Goal: Task Accomplishment & Management: Manage account settings

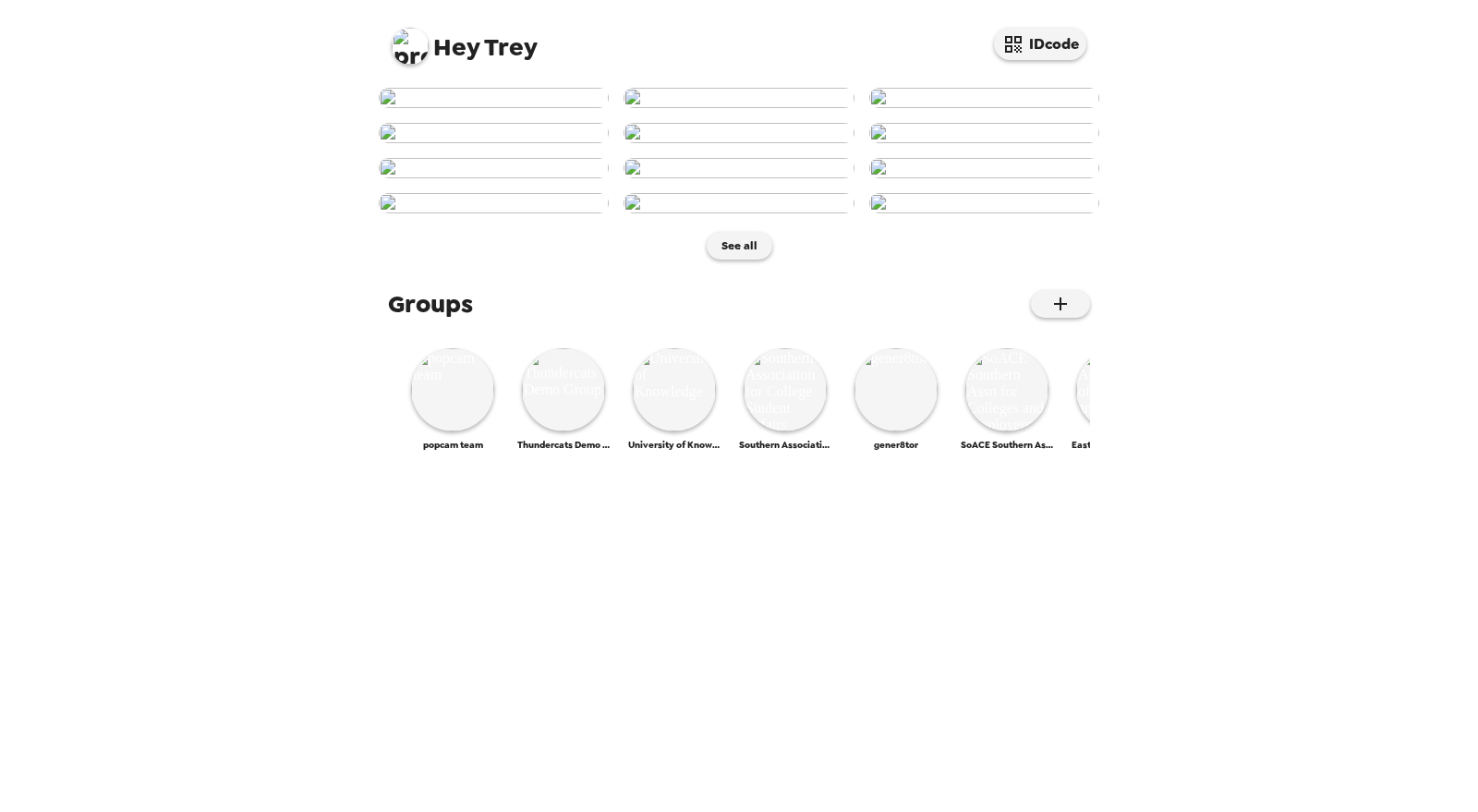
click at [411, 47] on img at bounding box center [410, 47] width 37 height 37
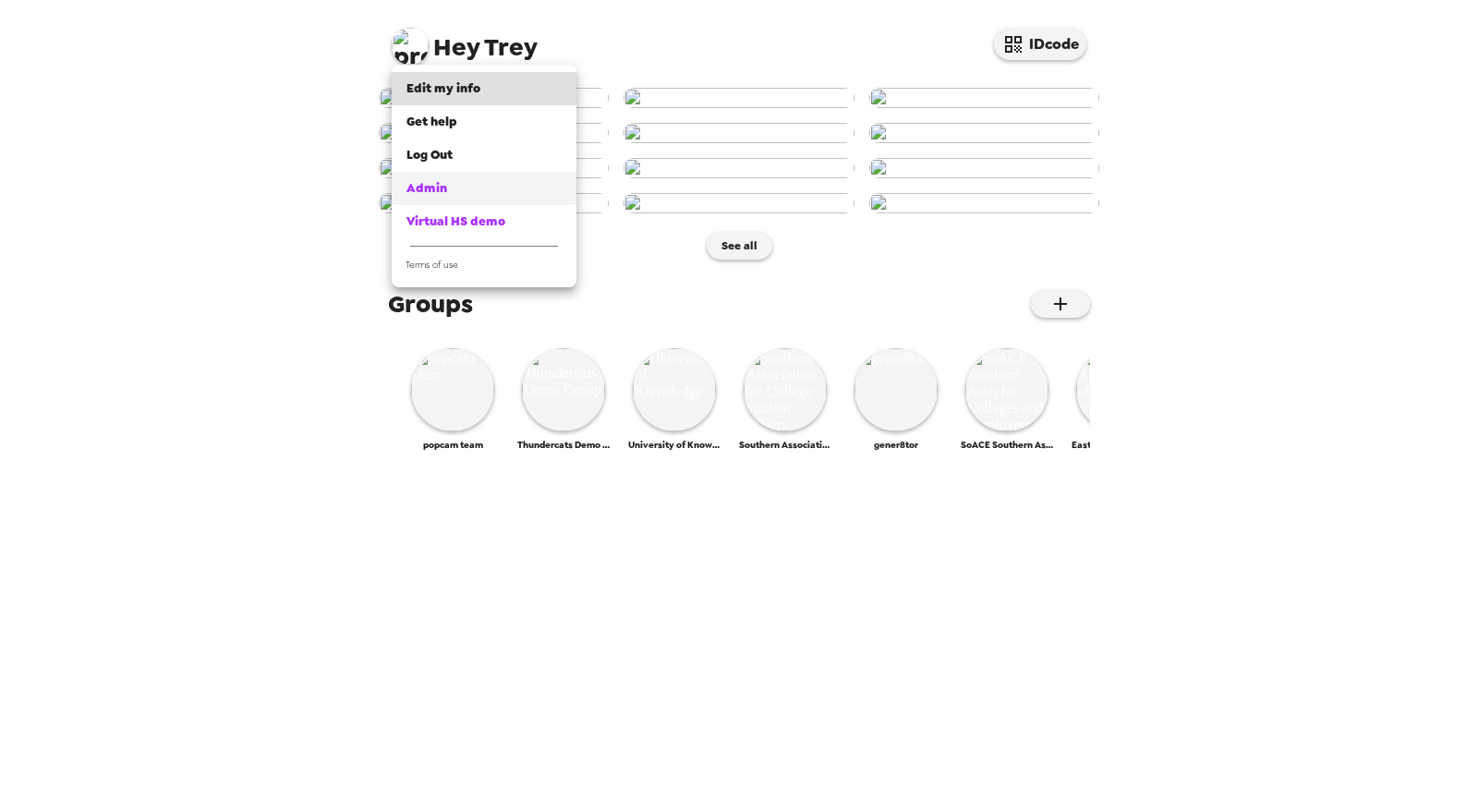
click at [454, 187] on div "Admin" at bounding box center [484, 188] width 155 height 18
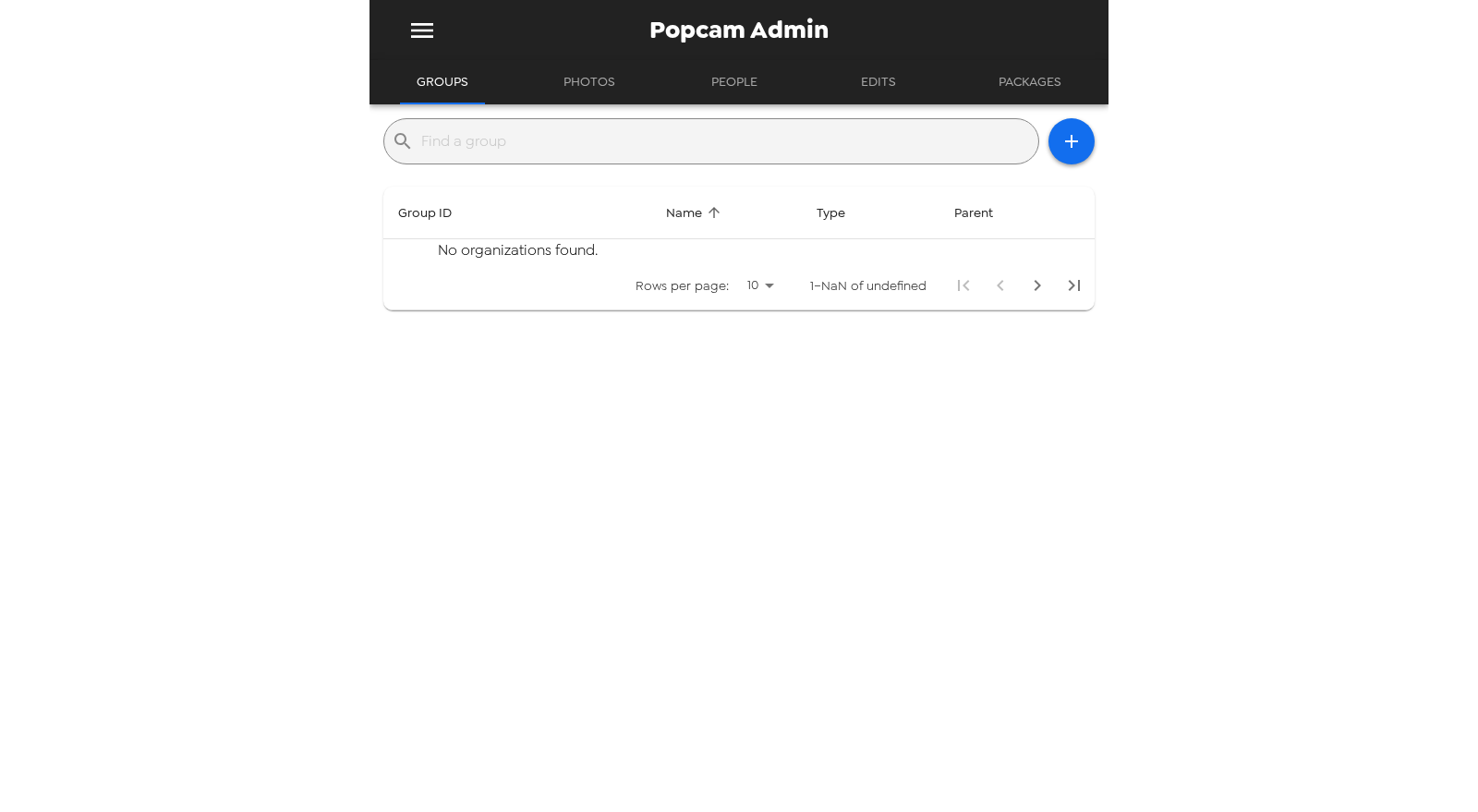
click at [550, 140] on input "text" at bounding box center [726, 141] width 610 height 30
click at [644, 148] on input "text" at bounding box center [726, 141] width 610 height 30
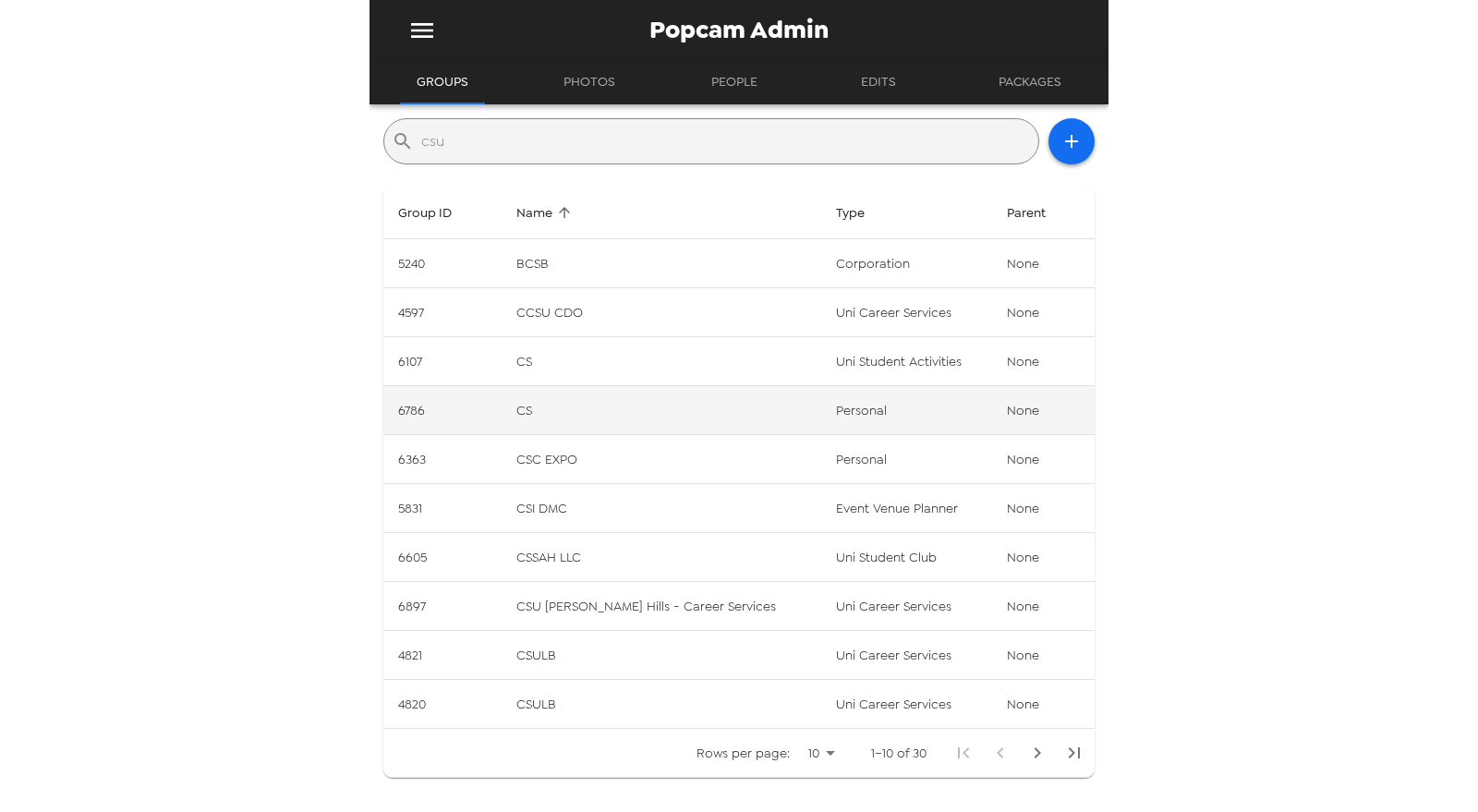
type input "csu"
click at [711, 404] on td "CS" at bounding box center [662, 410] width 320 height 49
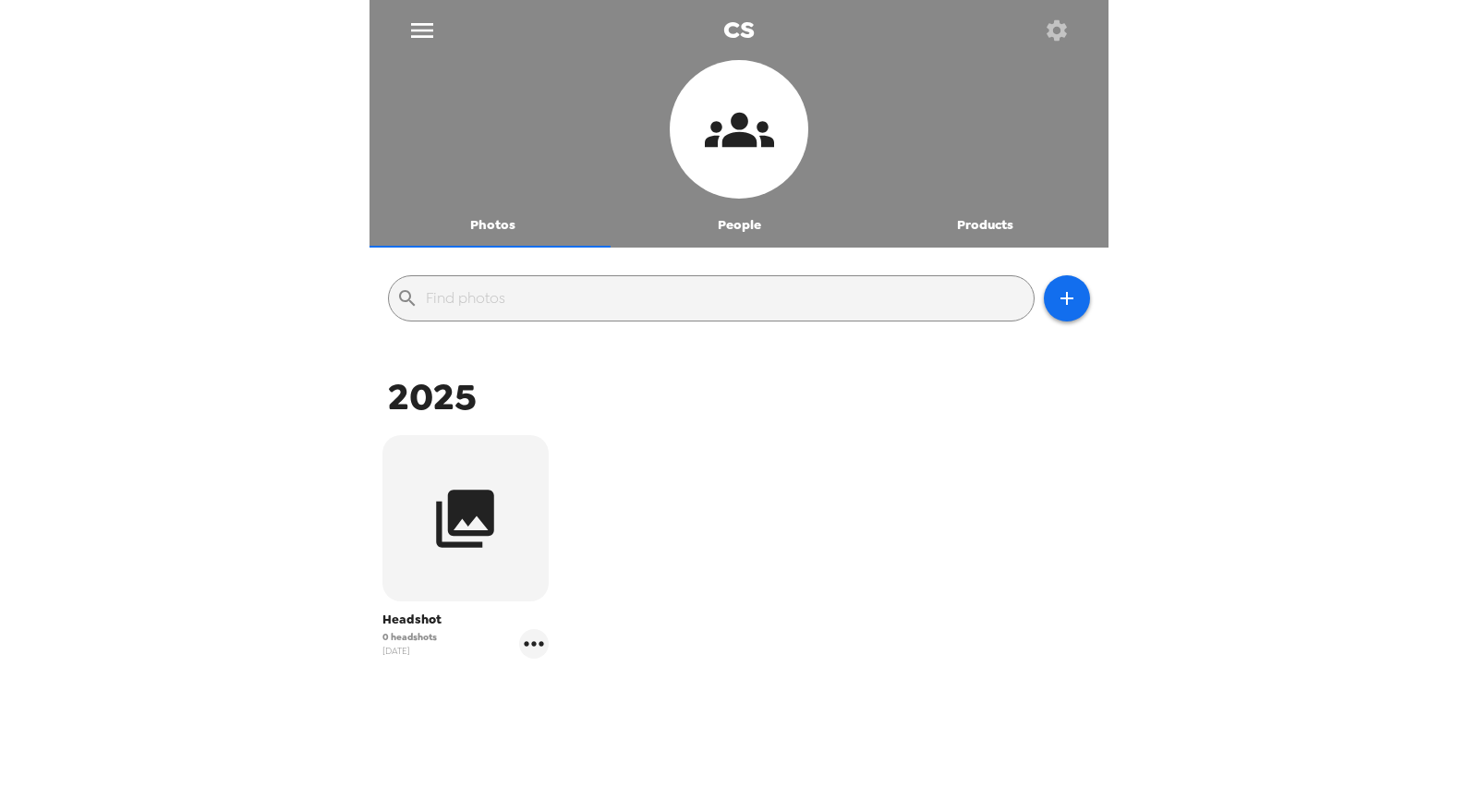
click at [743, 221] on button "People" at bounding box center [739, 226] width 246 height 45
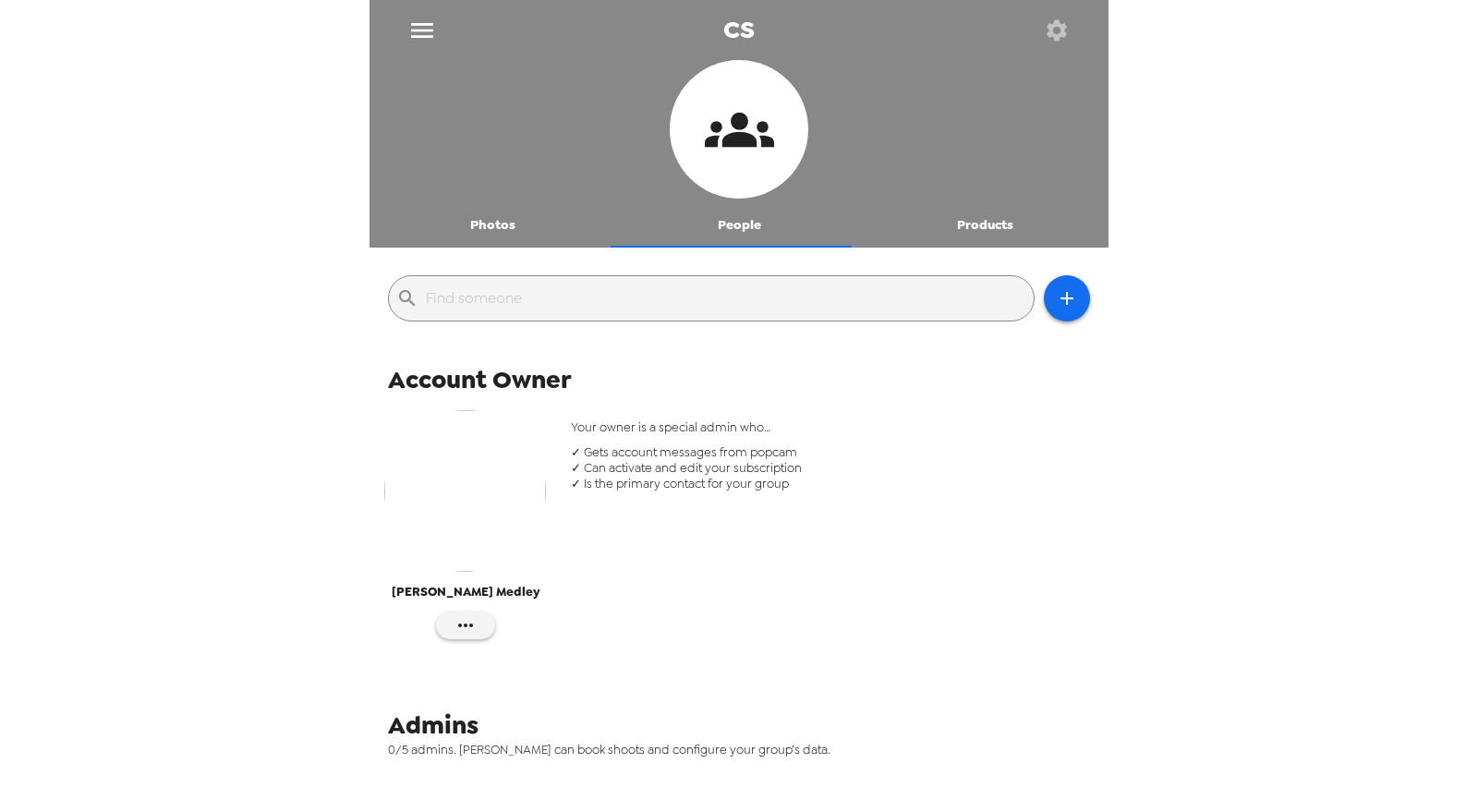
click at [1064, 23] on icon "button" at bounding box center [1056, 30] width 26 height 26
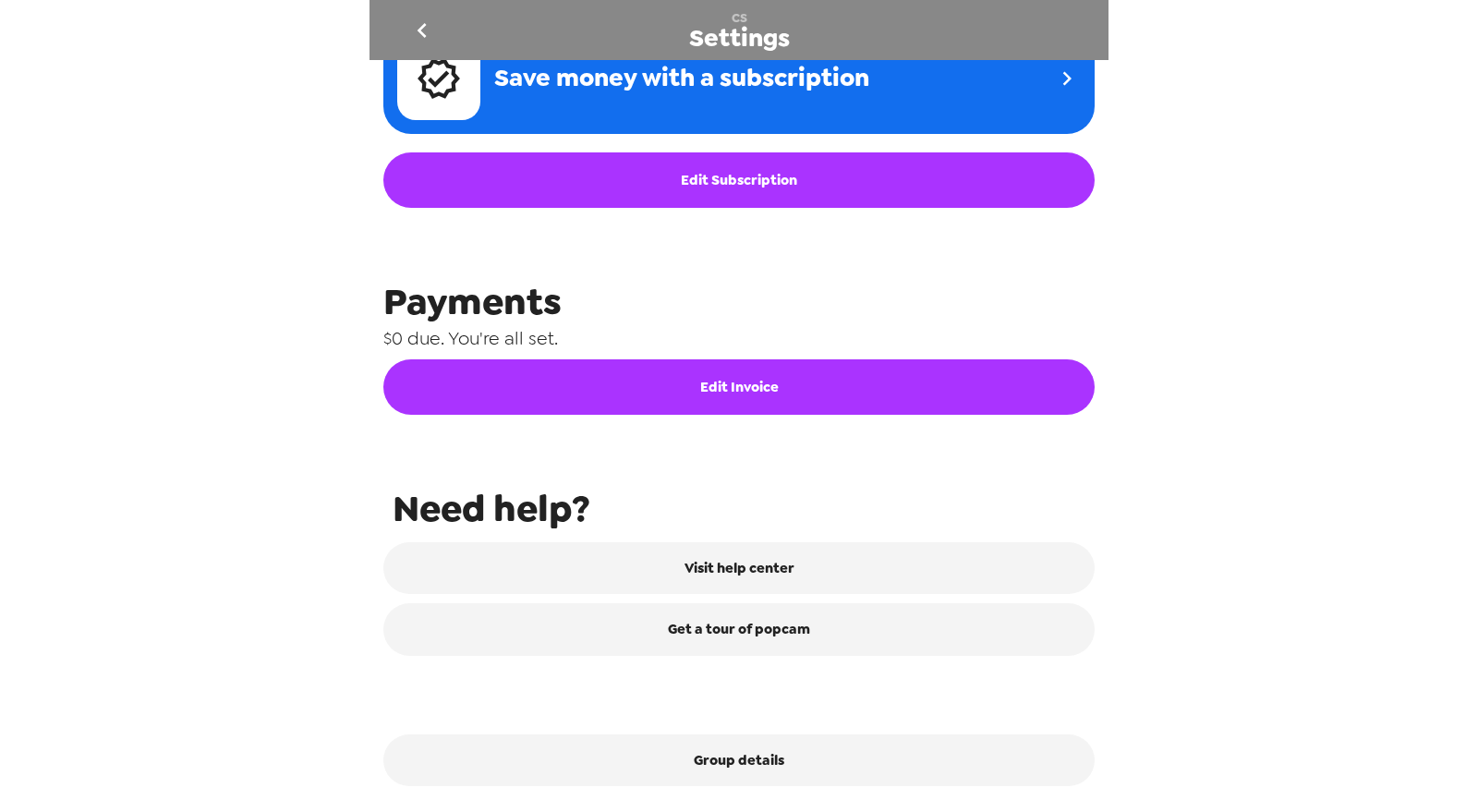
scroll to position [758, 0]
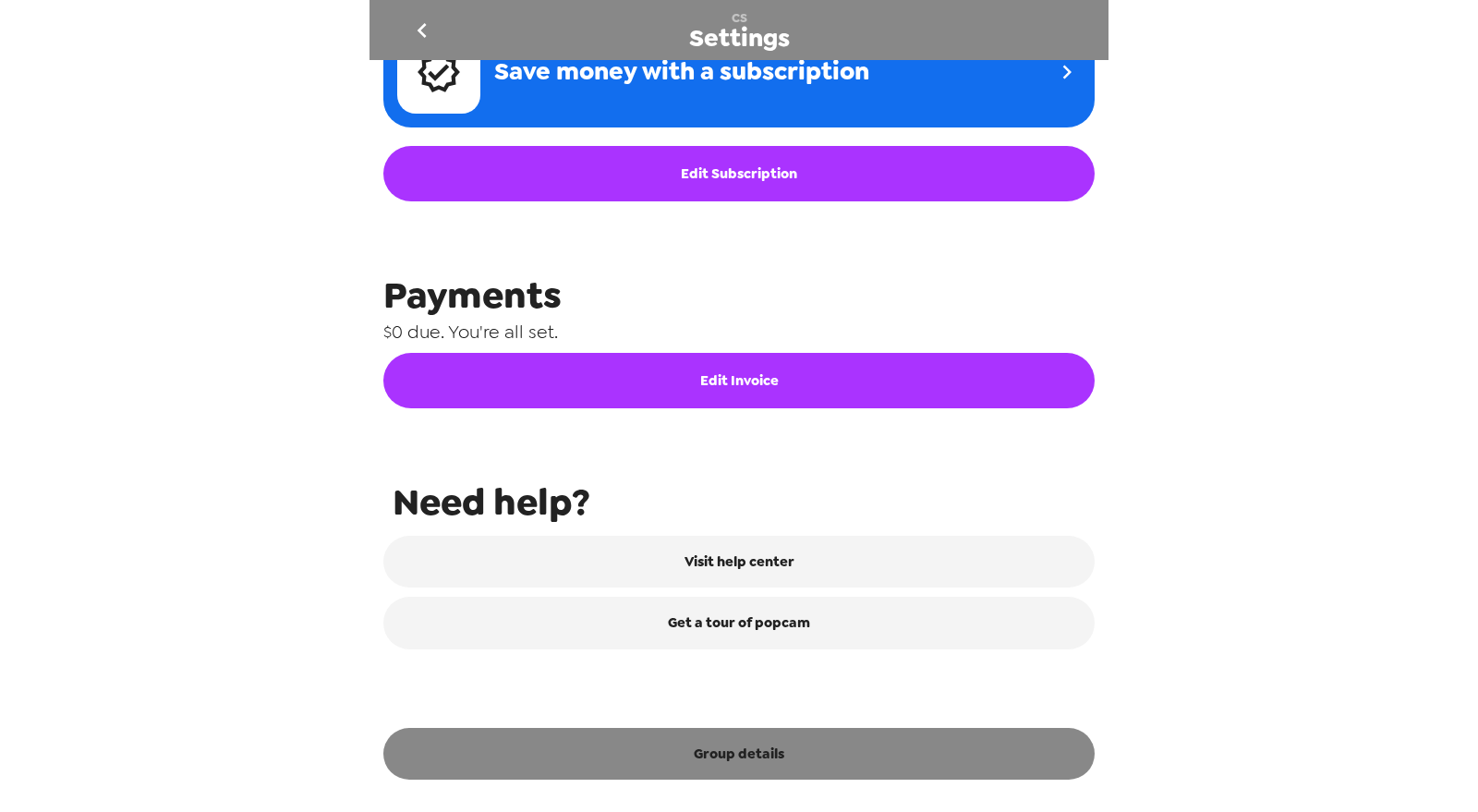
click at [833, 751] on button "Group details" at bounding box center [739, 753] width 711 height 51
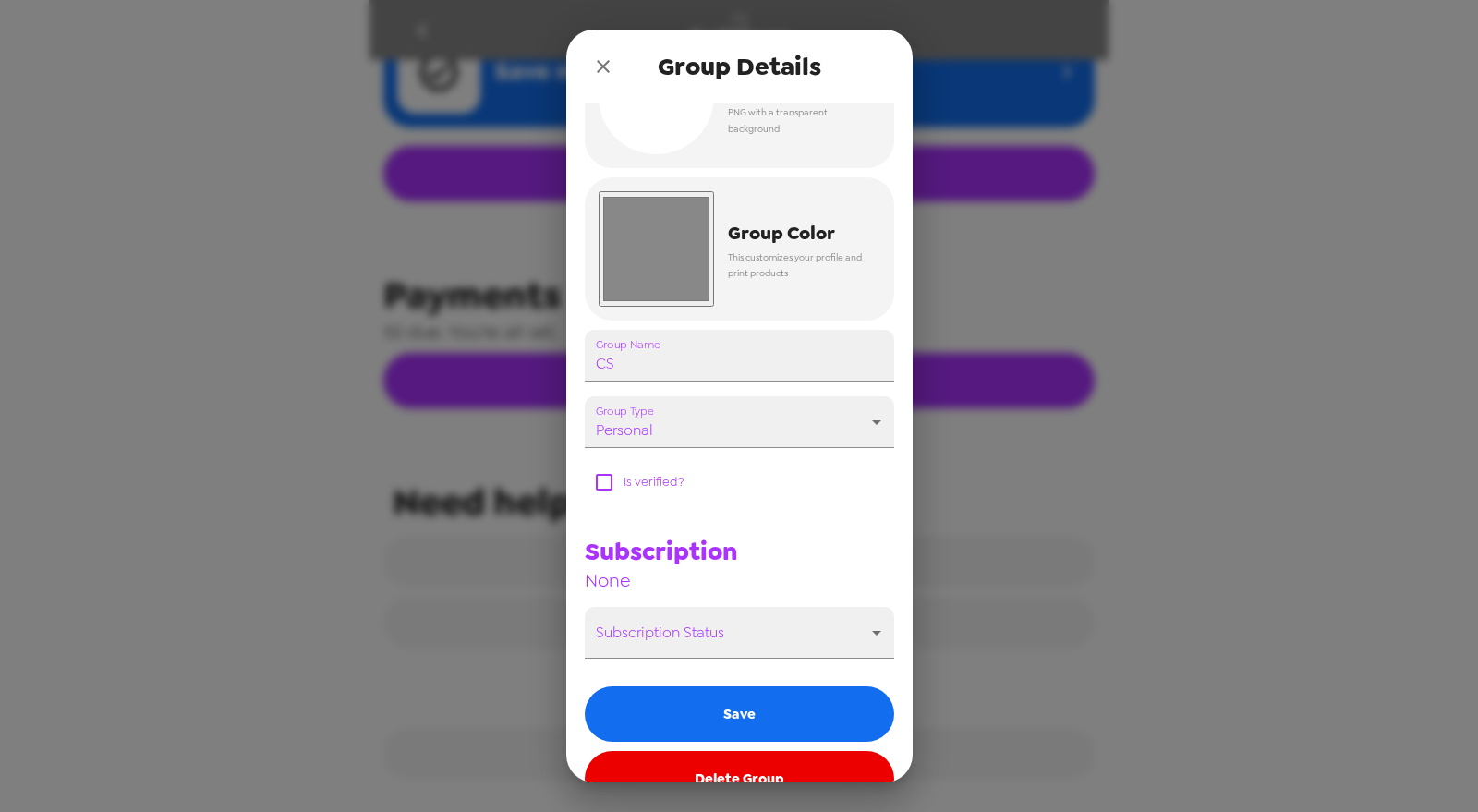
scroll to position [120, 0]
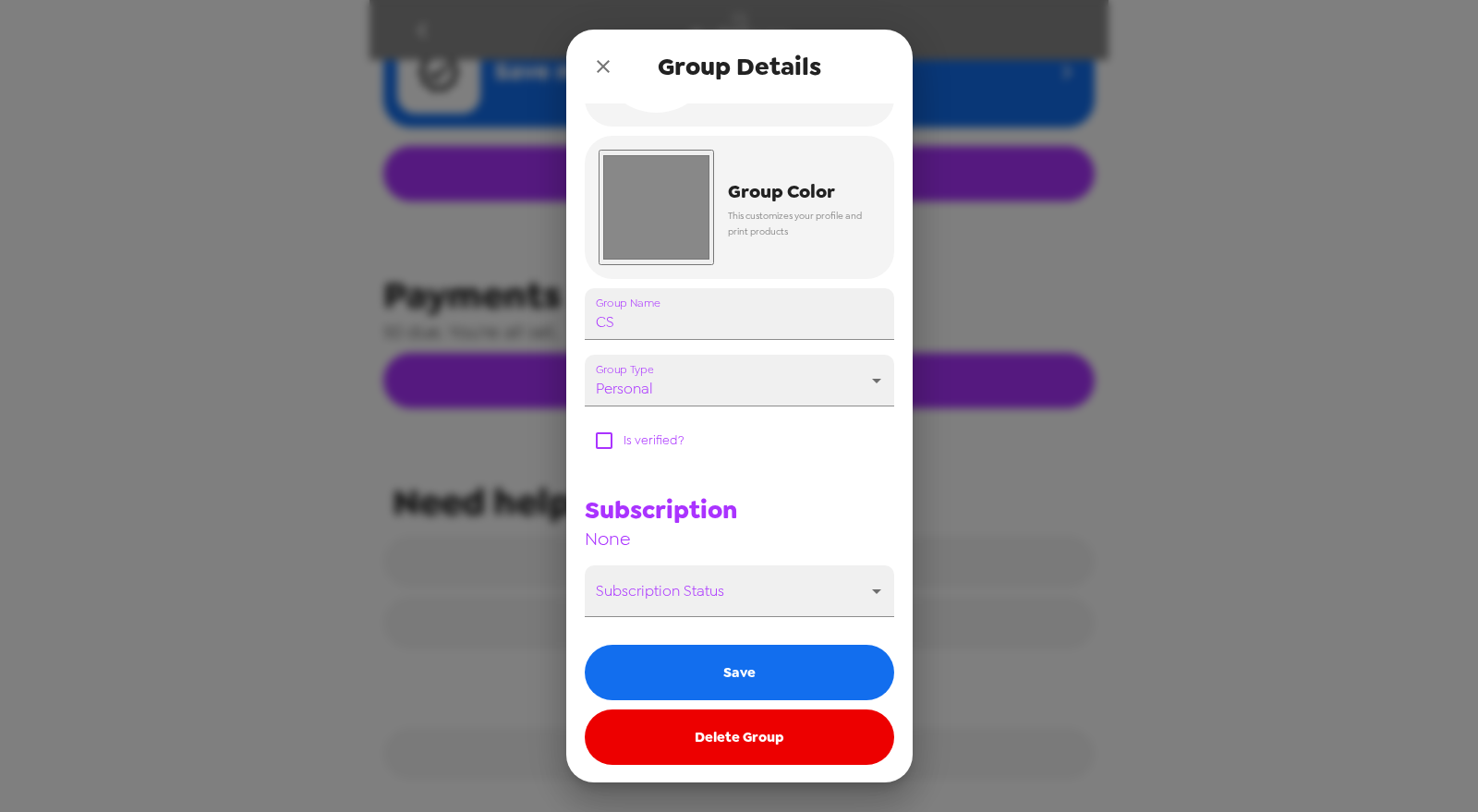
click at [802, 741] on button "Delete Group" at bounding box center [739, 736] width 309 height 55
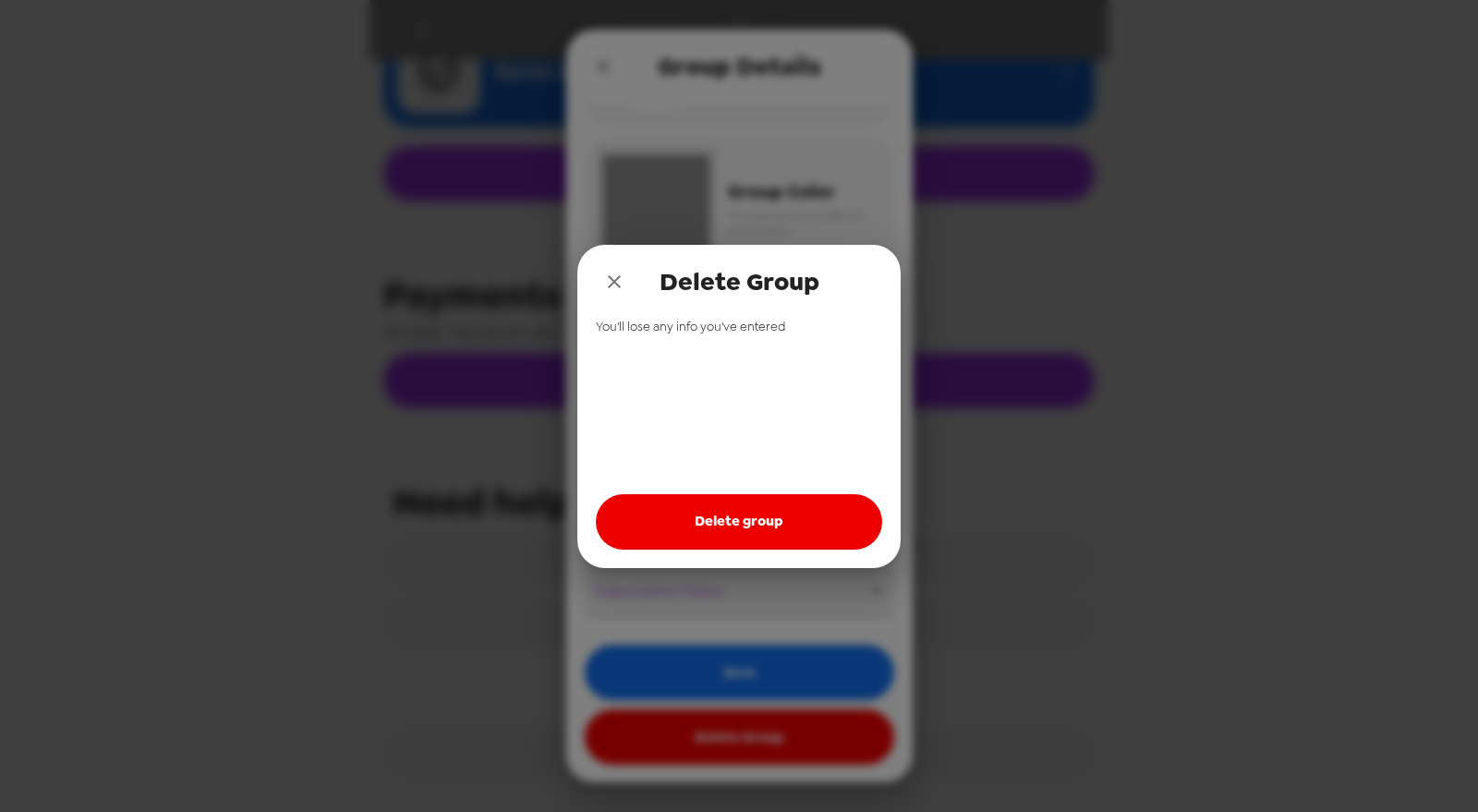
click at [714, 508] on button "Delete group" at bounding box center [739, 521] width 286 height 55
drag, startPoint x: 692, startPoint y: 517, endPoint x: 639, endPoint y: 329, distance: 195.3
click at [691, 513] on button "Delete group" at bounding box center [739, 521] width 286 height 55
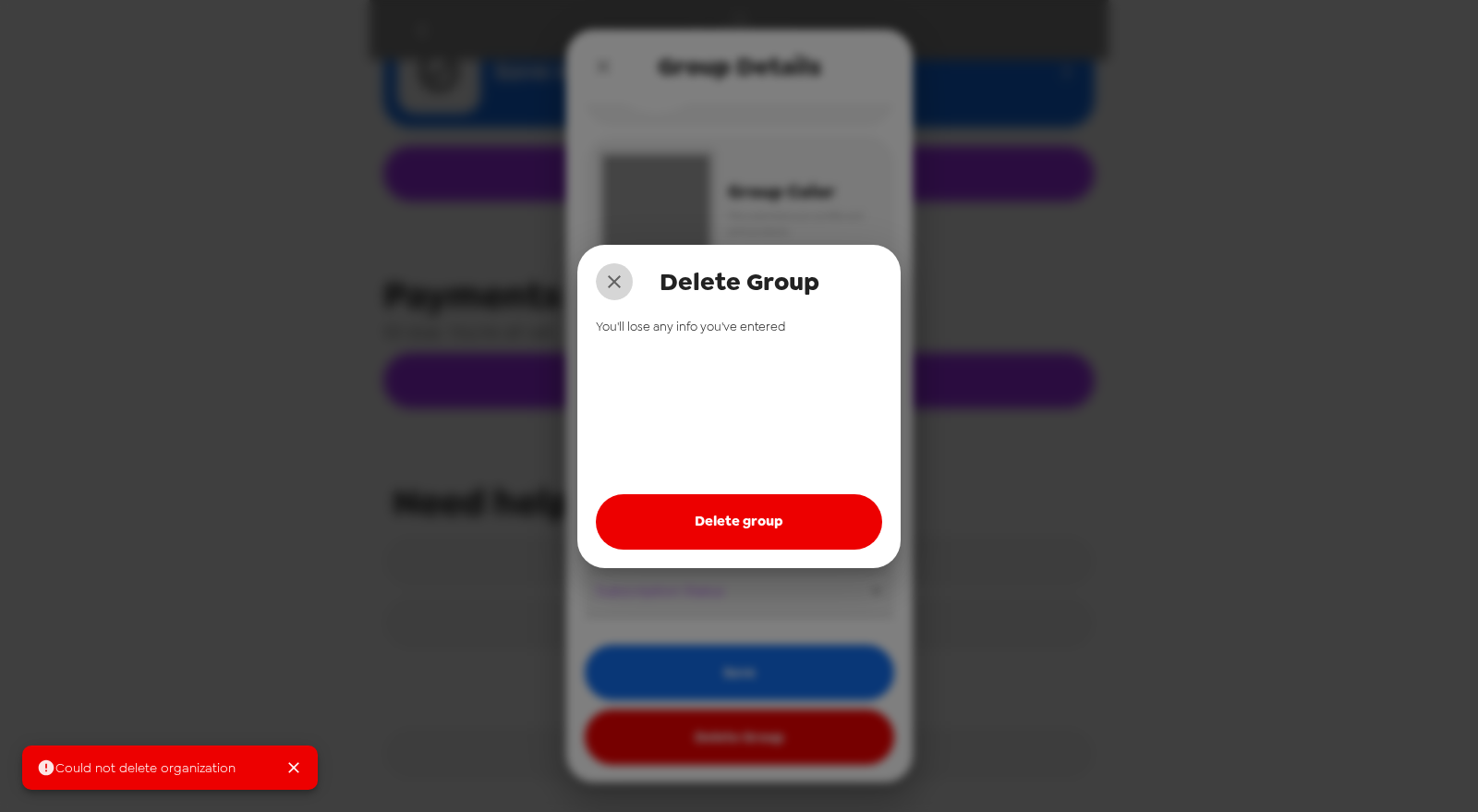
drag, startPoint x: 612, startPoint y: 283, endPoint x: 571, endPoint y: 47, distance: 239.5
click at [612, 282] on icon "close" at bounding box center [613, 281] width 22 height 22
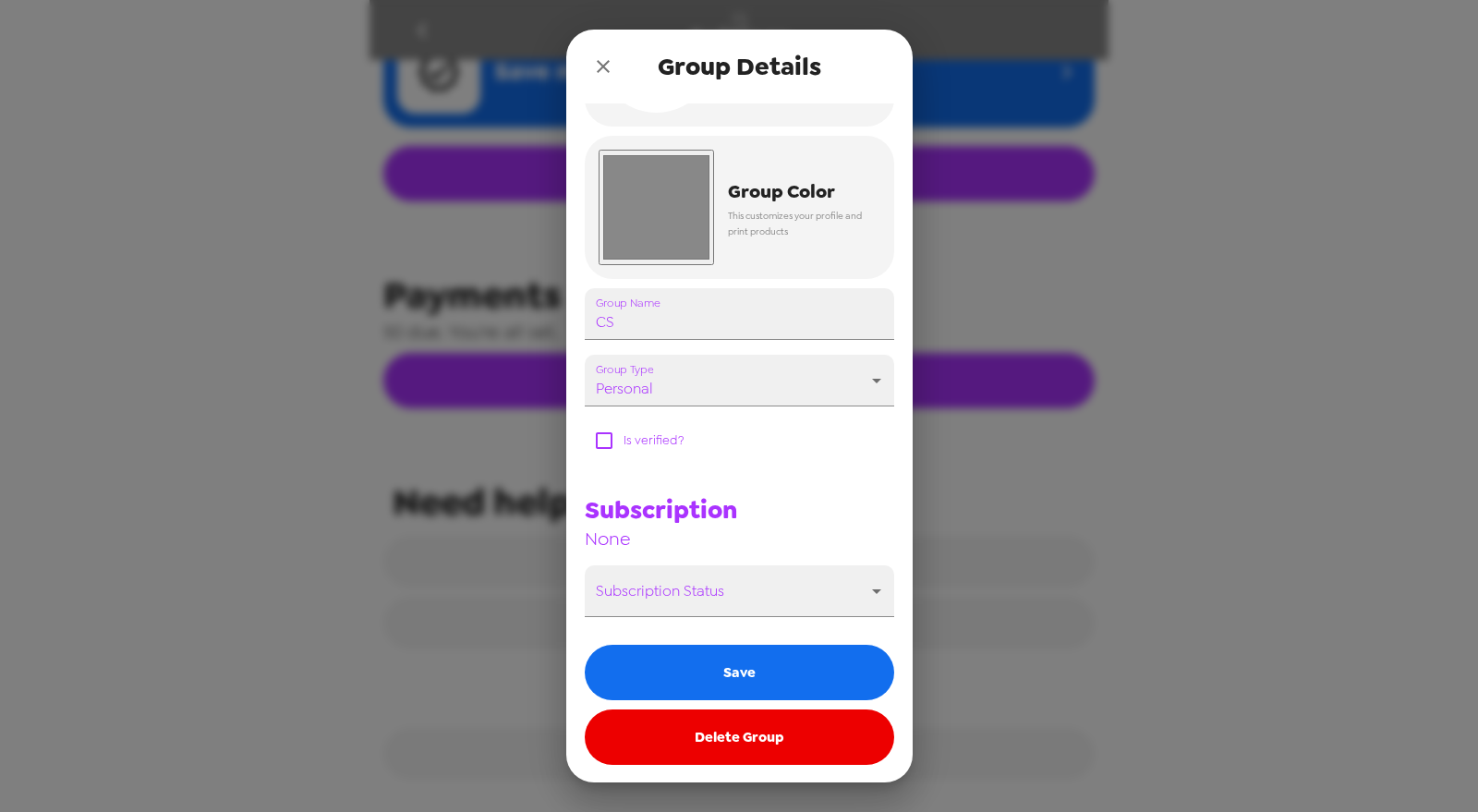
drag, startPoint x: 605, startPoint y: 62, endPoint x: 442, endPoint y: 15, distance: 169.6
click at [598, 62] on icon "close" at bounding box center [603, 66] width 13 height 13
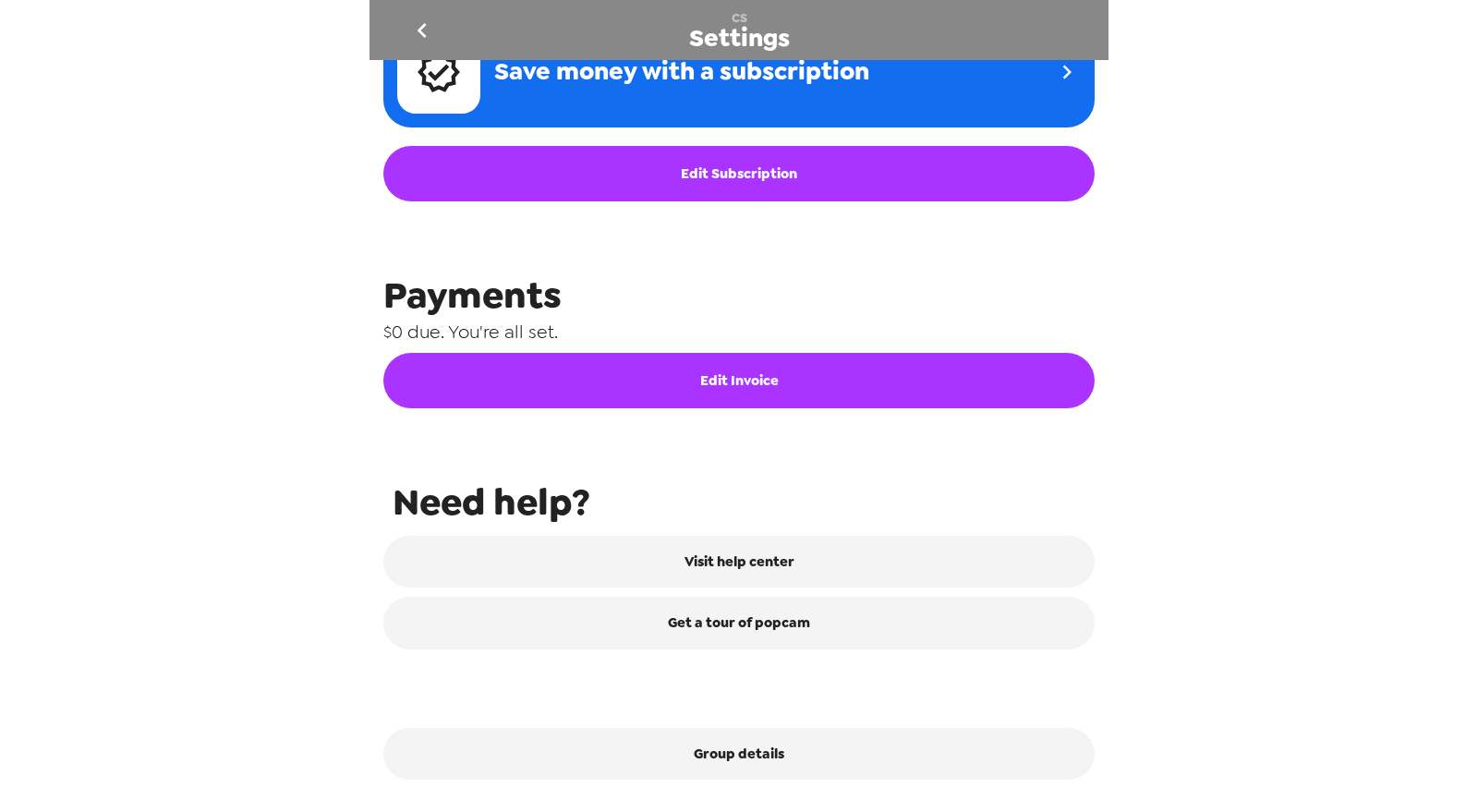
click at [412, 24] on icon "go back" at bounding box center [422, 30] width 30 height 30
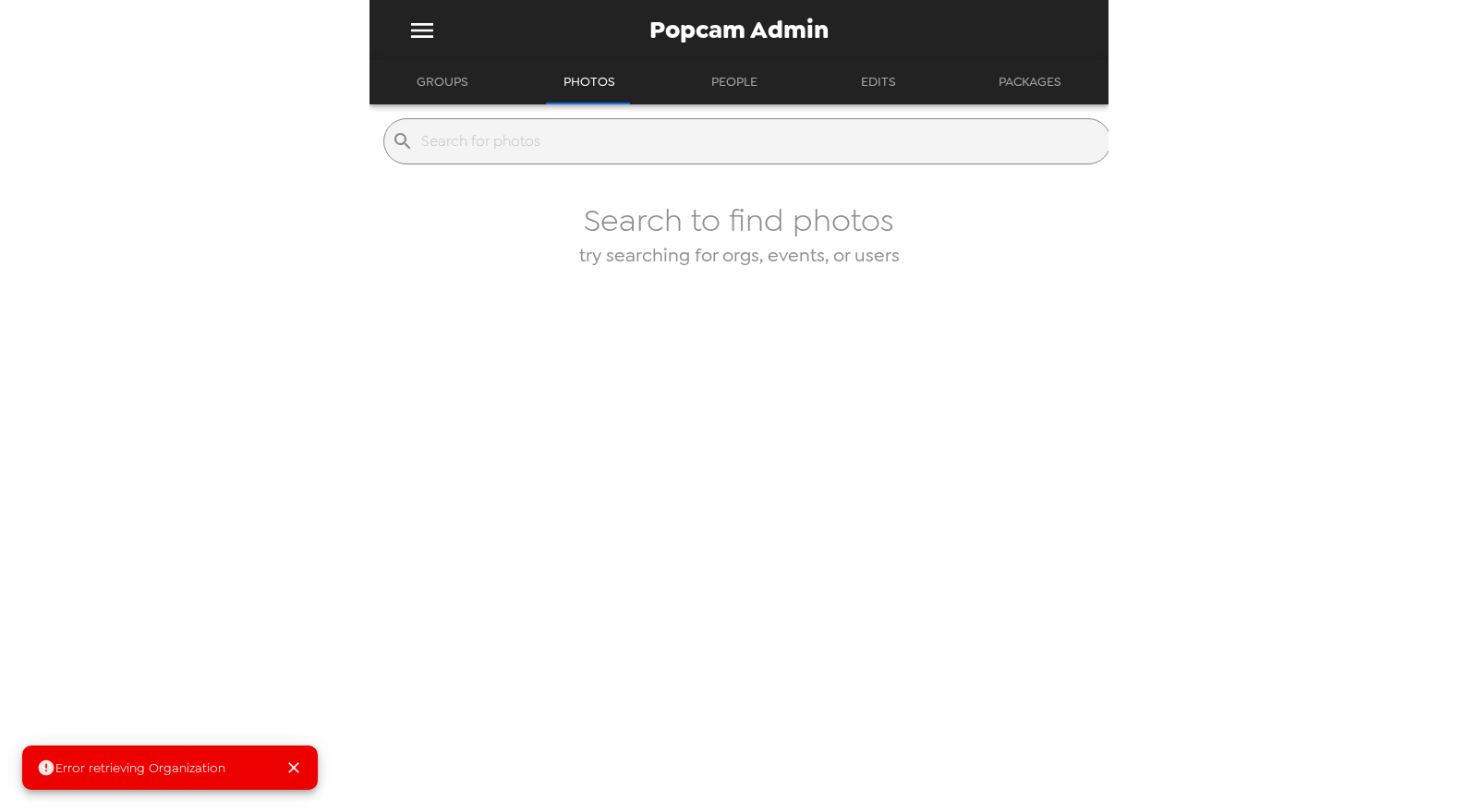
click at [455, 94] on button "Groups" at bounding box center [443, 82] width 85 height 45
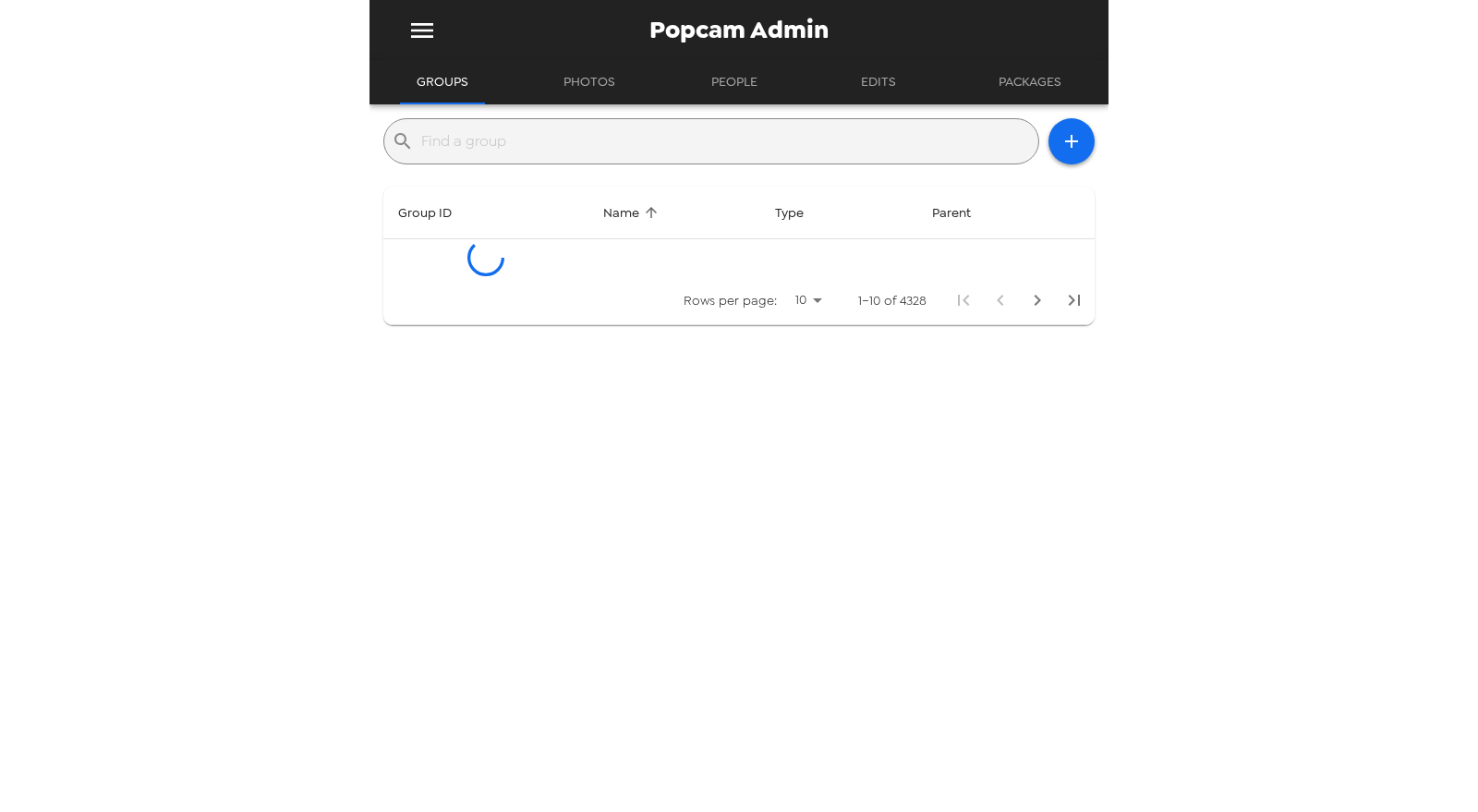
click at [487, 140] on input "text" at bounding box center [726, 141] width 610 height 30
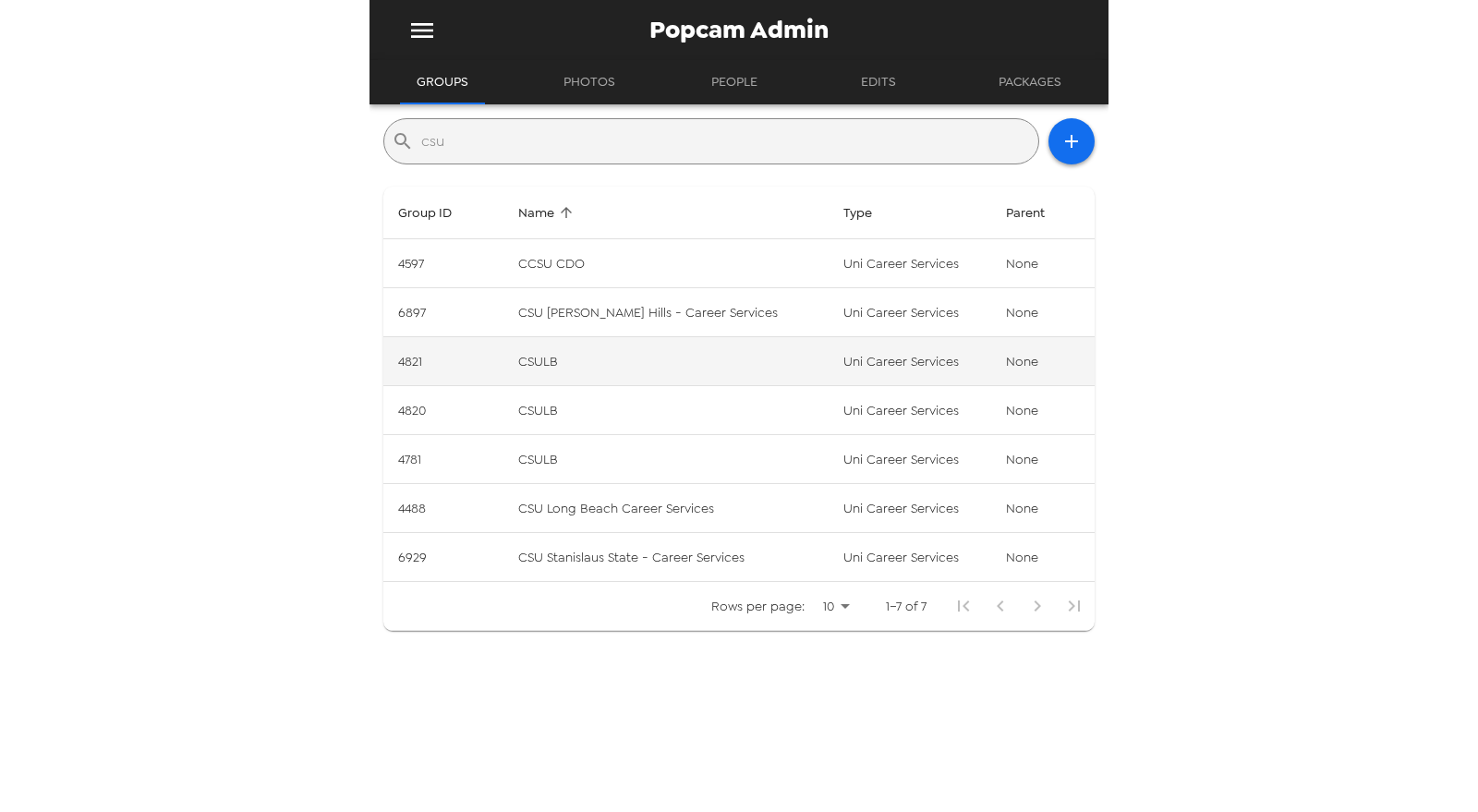
type input "csu"
click at [714, 347] on td "CSULB" at bounding box center [665, 361] width 325 height 49
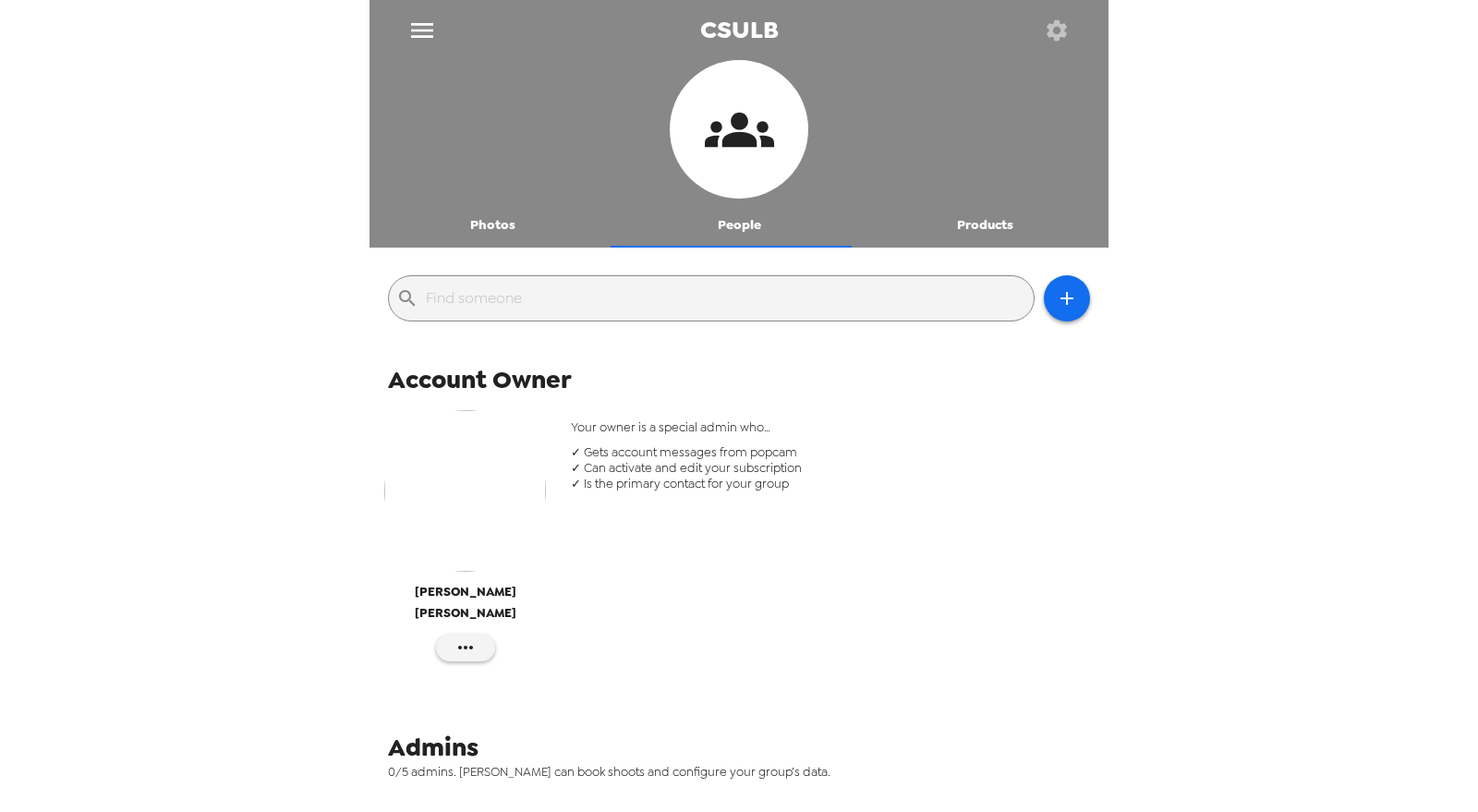
click at [477, 228] on button "Photos" at bounding box center [492, 226] width 246 height 45
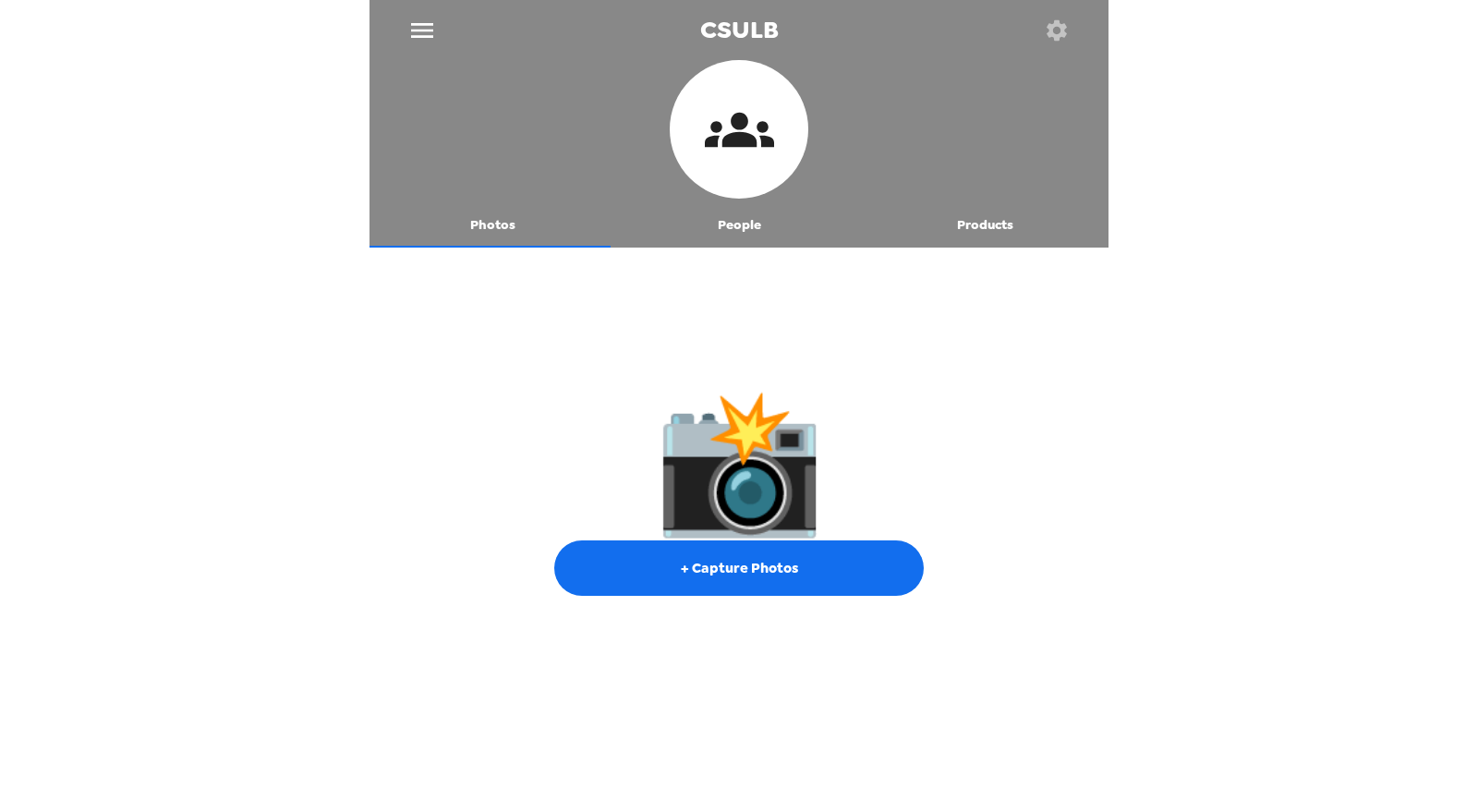
click at [1053, 36] on icon "button" at bounding box center [1056, 29] width 20 height 20
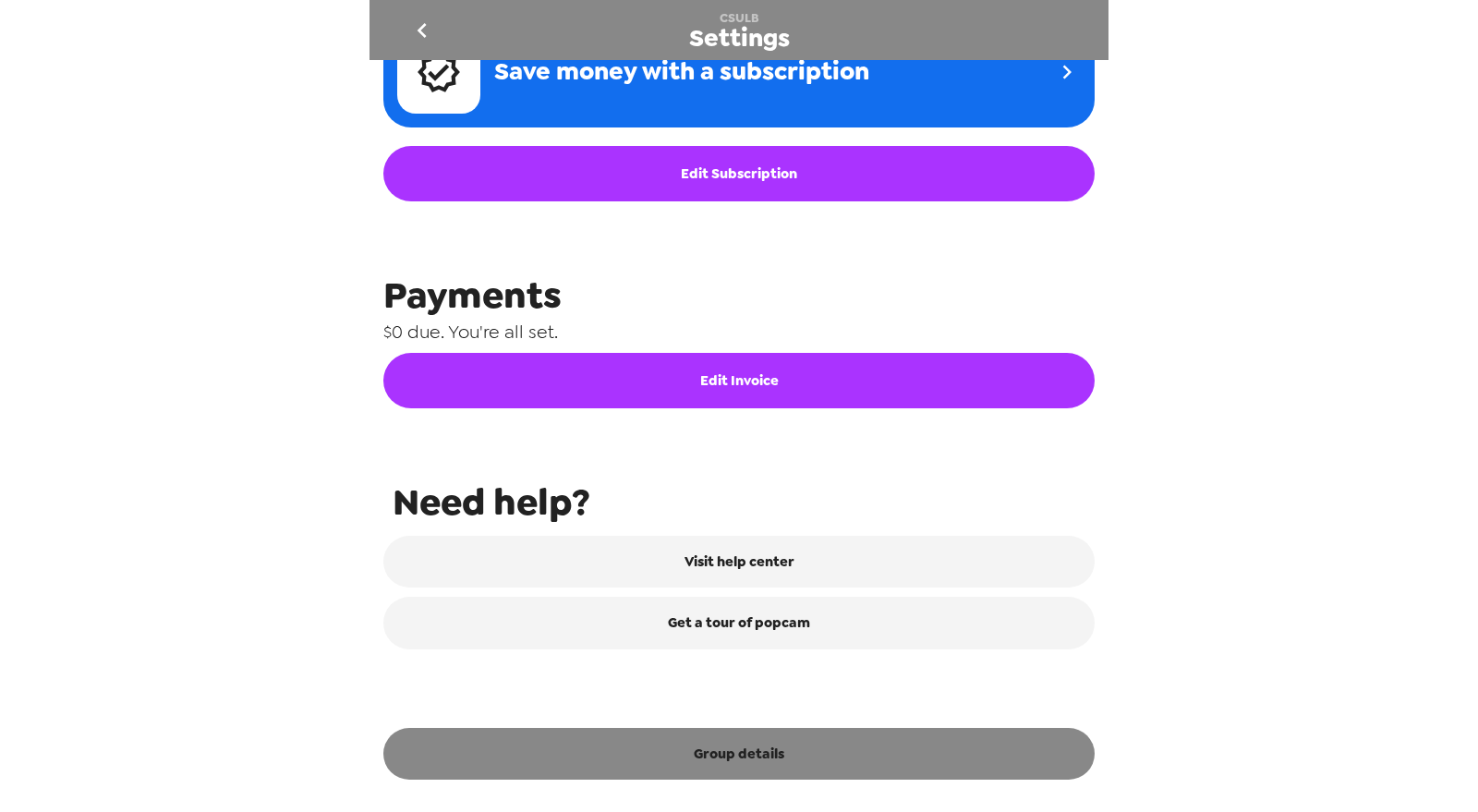
click at [776, 754] on button "Group details" at bounding box center [739, 753] width 711 height 51
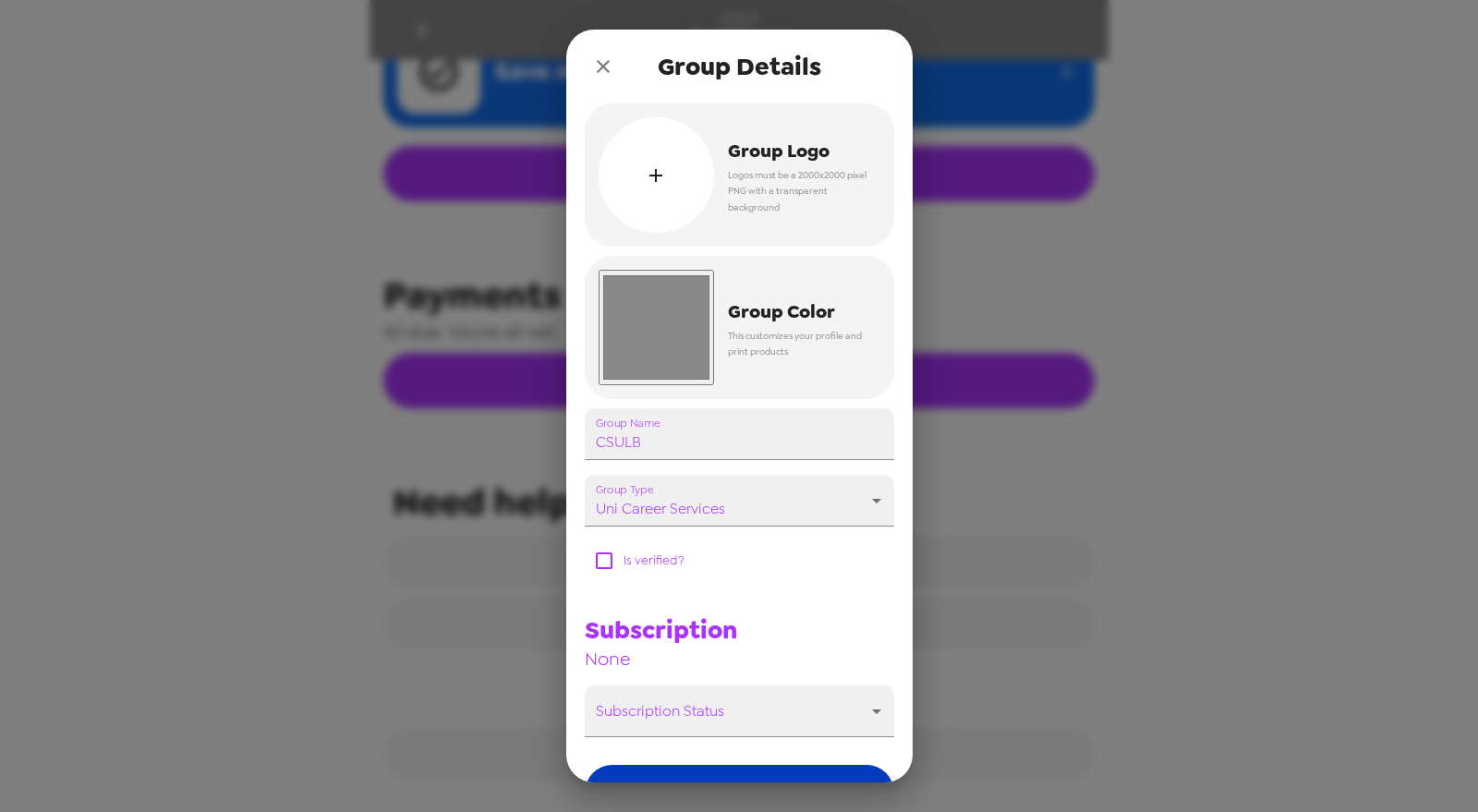
scroll to position [120, 0]
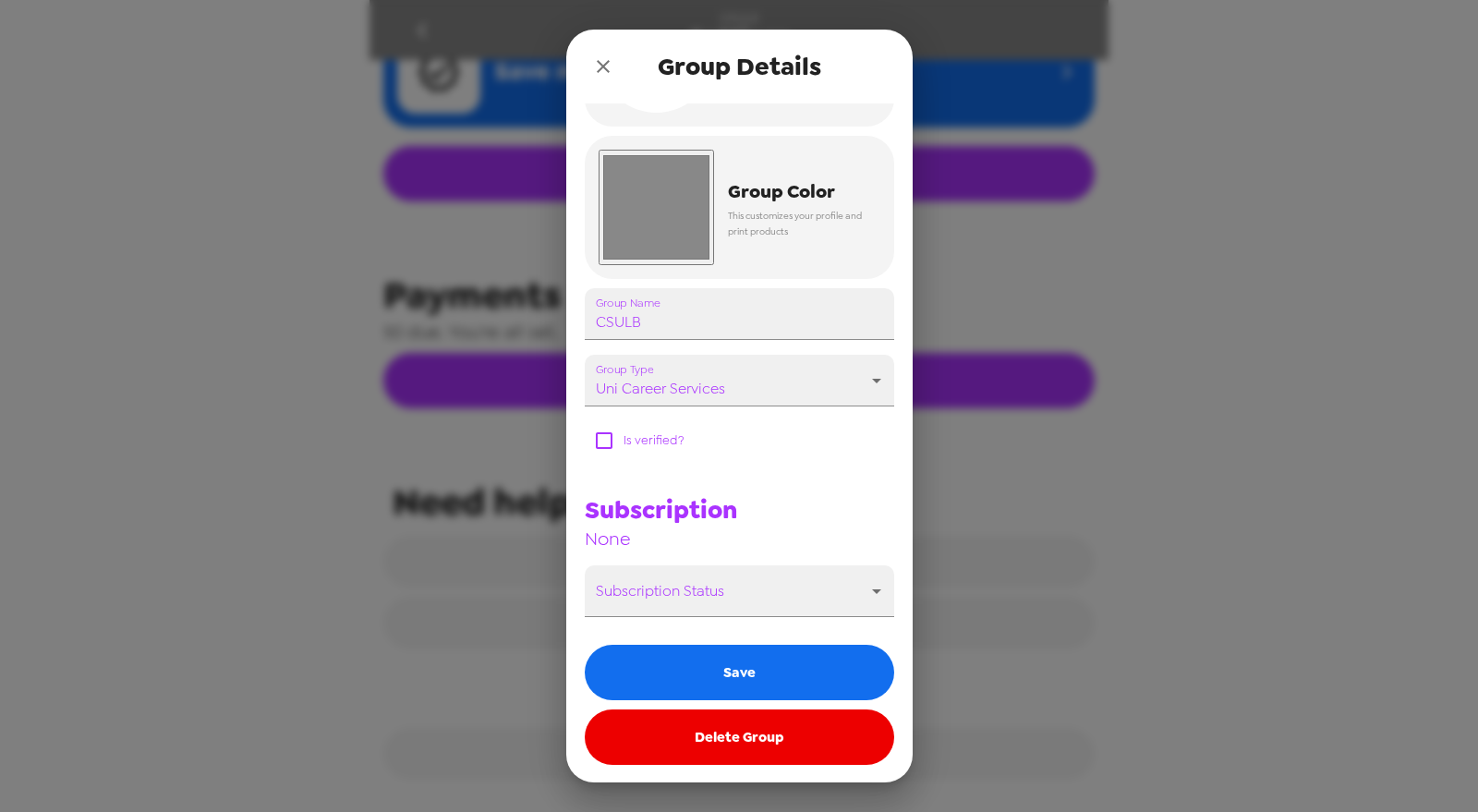
click at [771, 736] on button "Delete Group" at bounding box center [739, 736] width 309 height 55
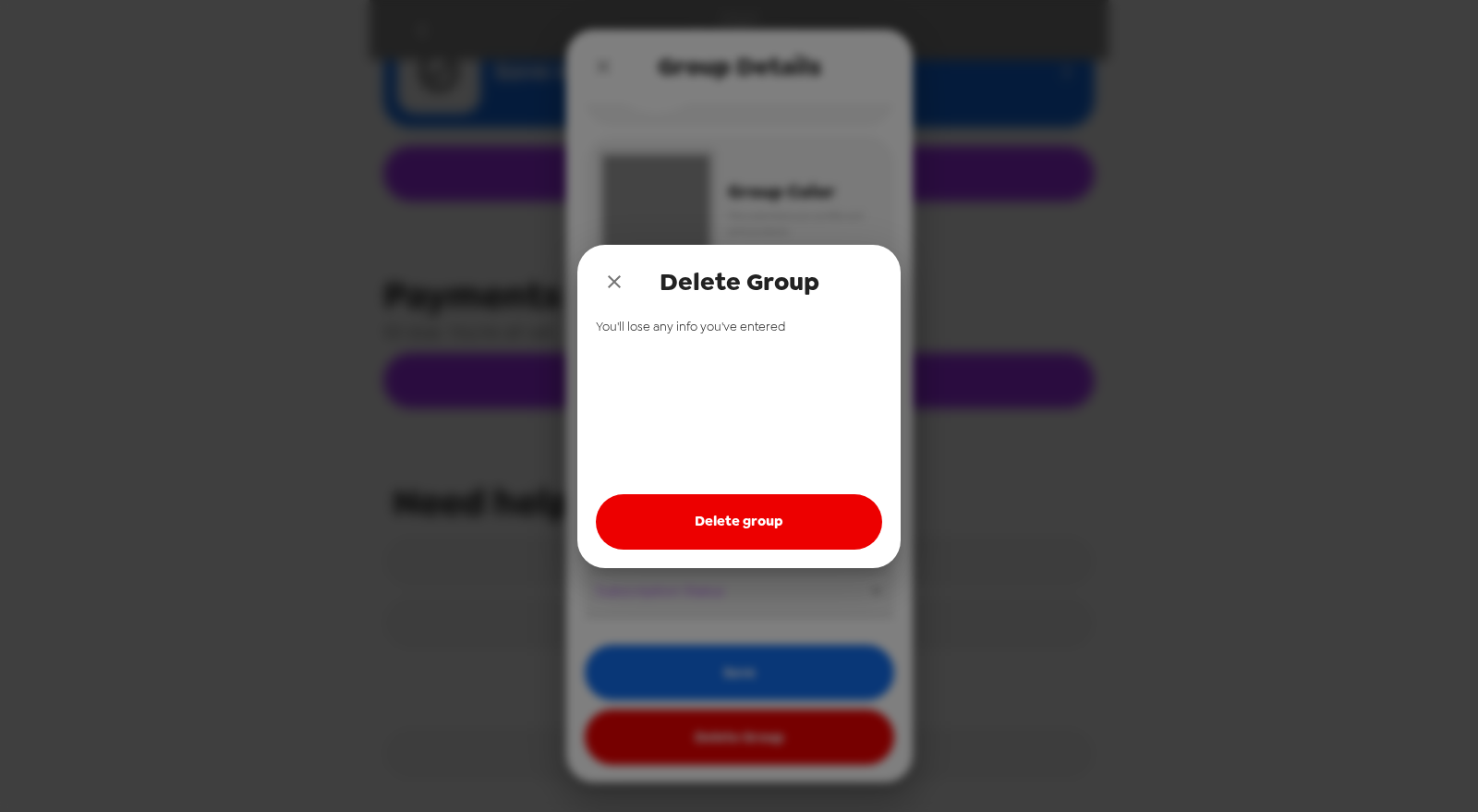
click at [716, 539] on button "Delete group" at bounding box center [739, 521] width 286 height 55
drag, startPoint x: 719, startPoint y: 523, endPoint x: 611, endPoint y: 305, distance: 243.3
click at [712, 500] on button "Delete group" at bounding box center [739, 521] width 286 height 55
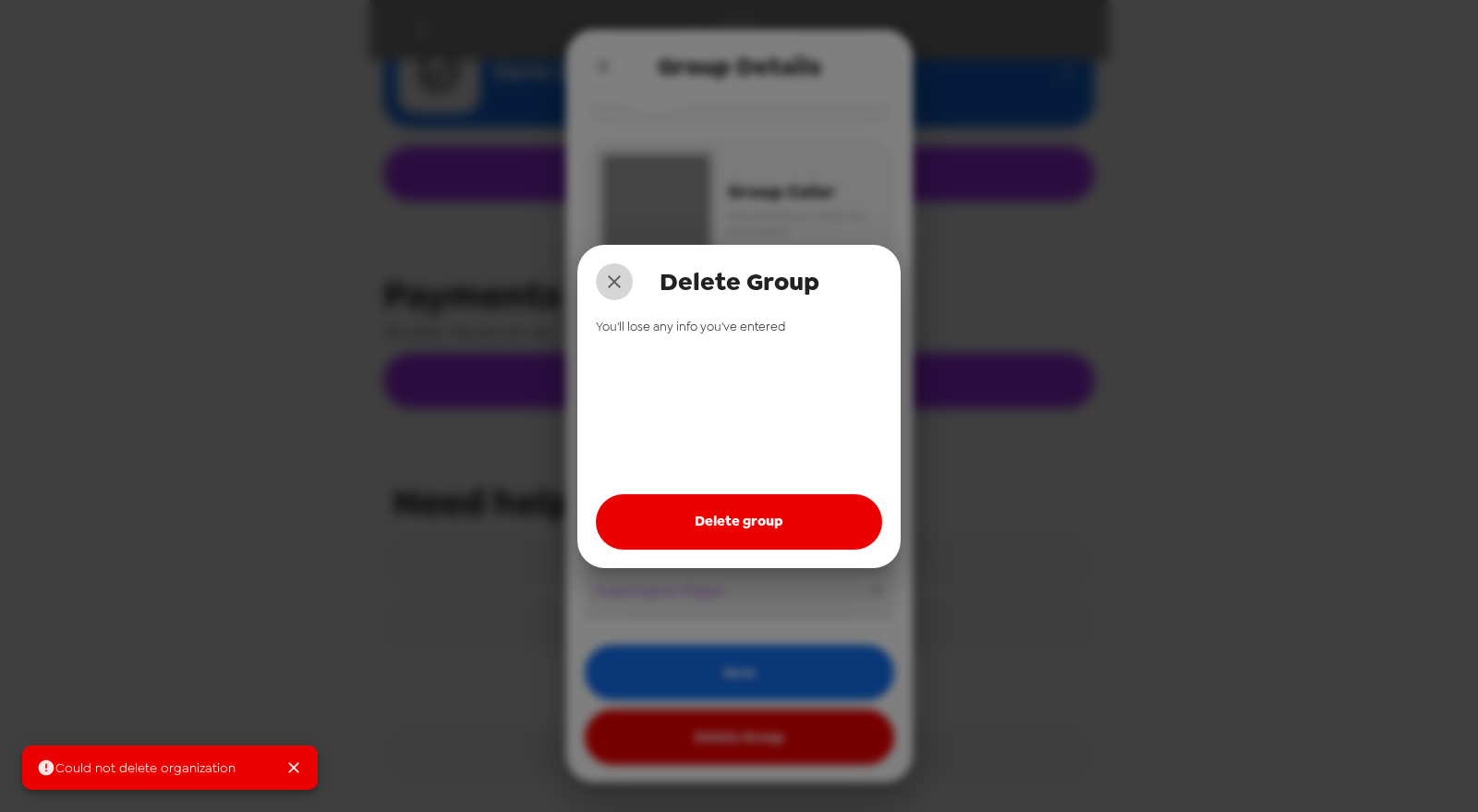
drag, startPoint x: 615, startPoint y: 280, endPoint x: 582, endPoint y: 99, distance: 184.0
click at [619, 268] on button "close" at bounding box center [614, 282] width 37 height 37
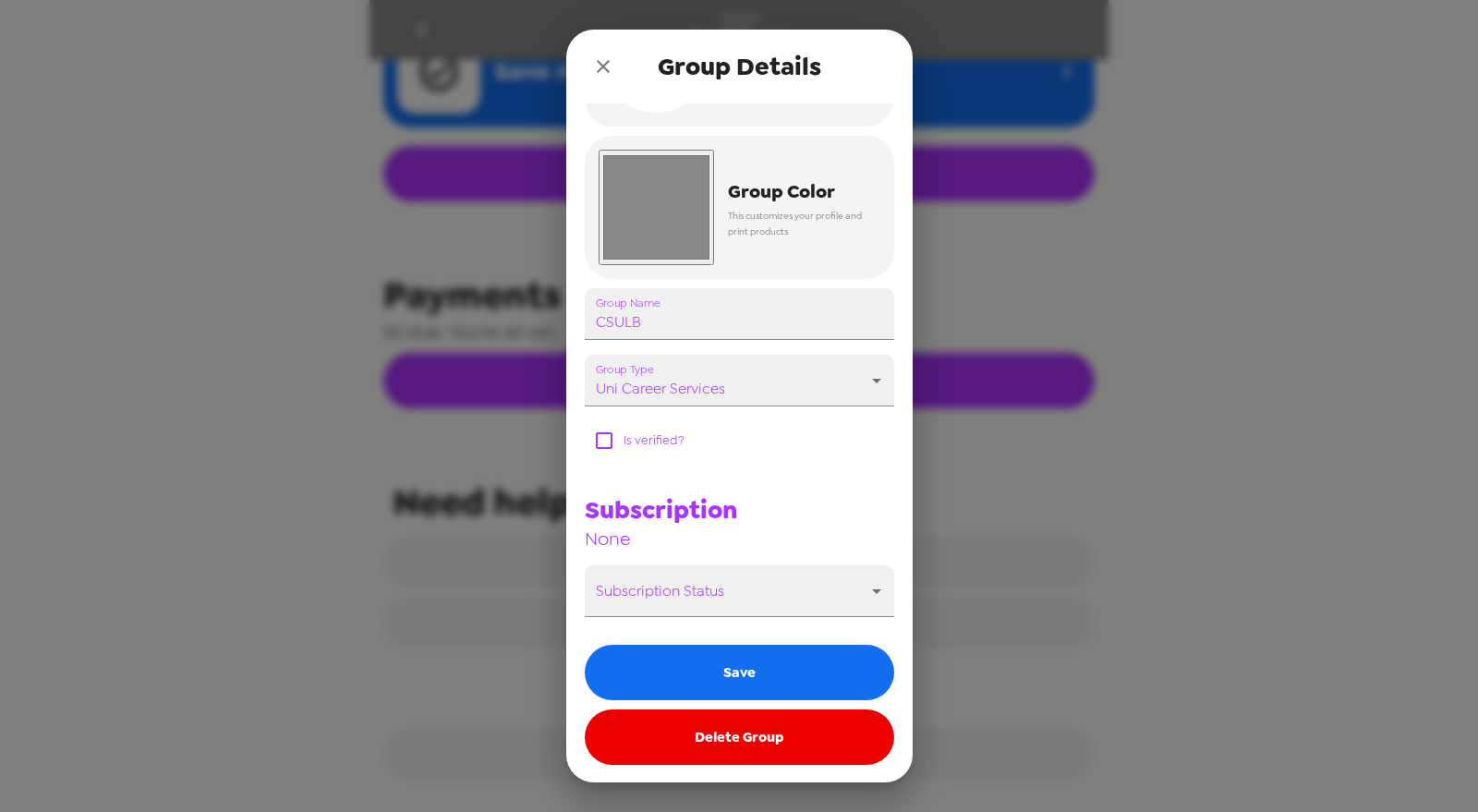
click at [594, 63] on icon "close" at bounding box center [603, 66] width 22 height 22
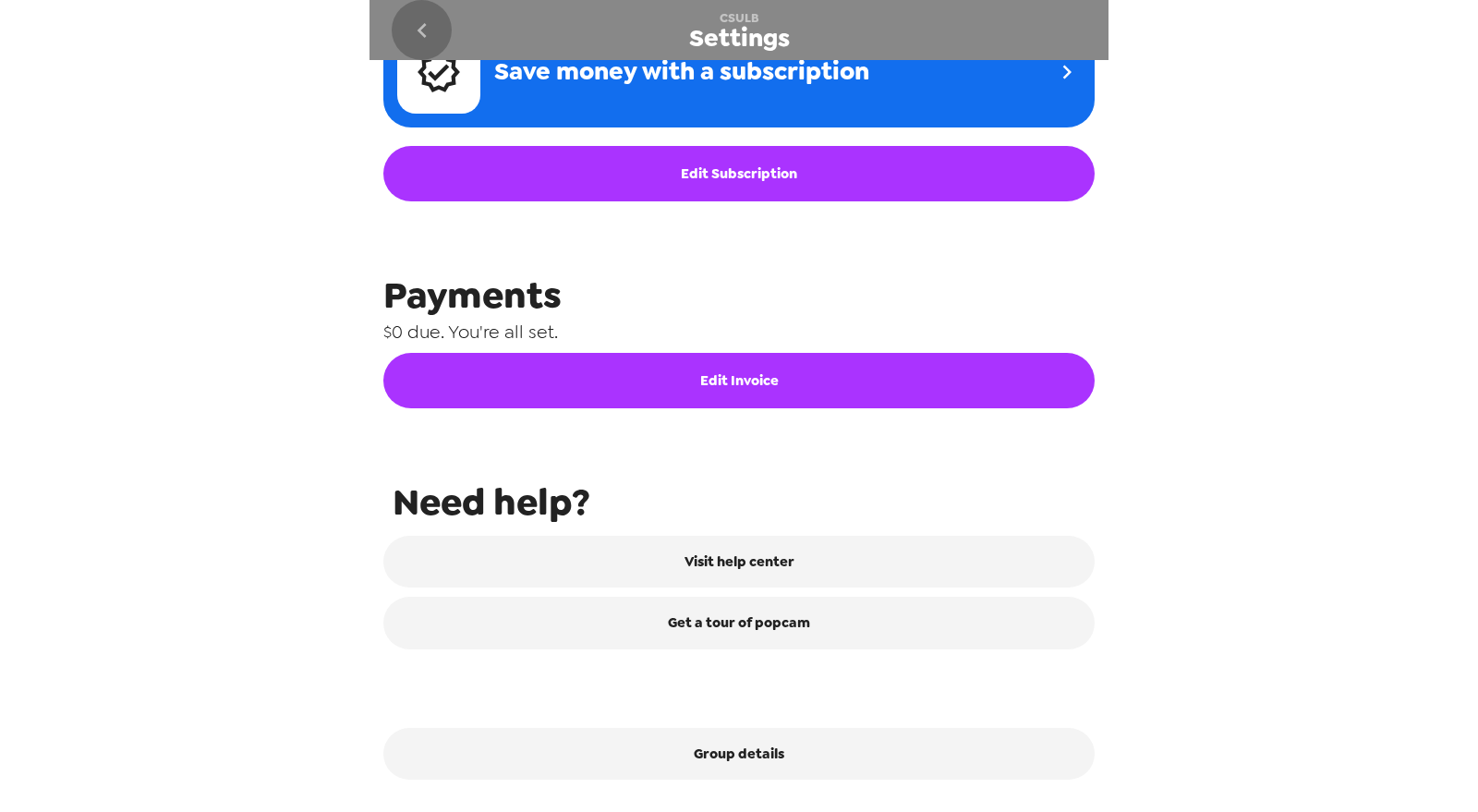
click at [411, 16] on icon "go back" at bounding box center [422, 30] width 30 height 30
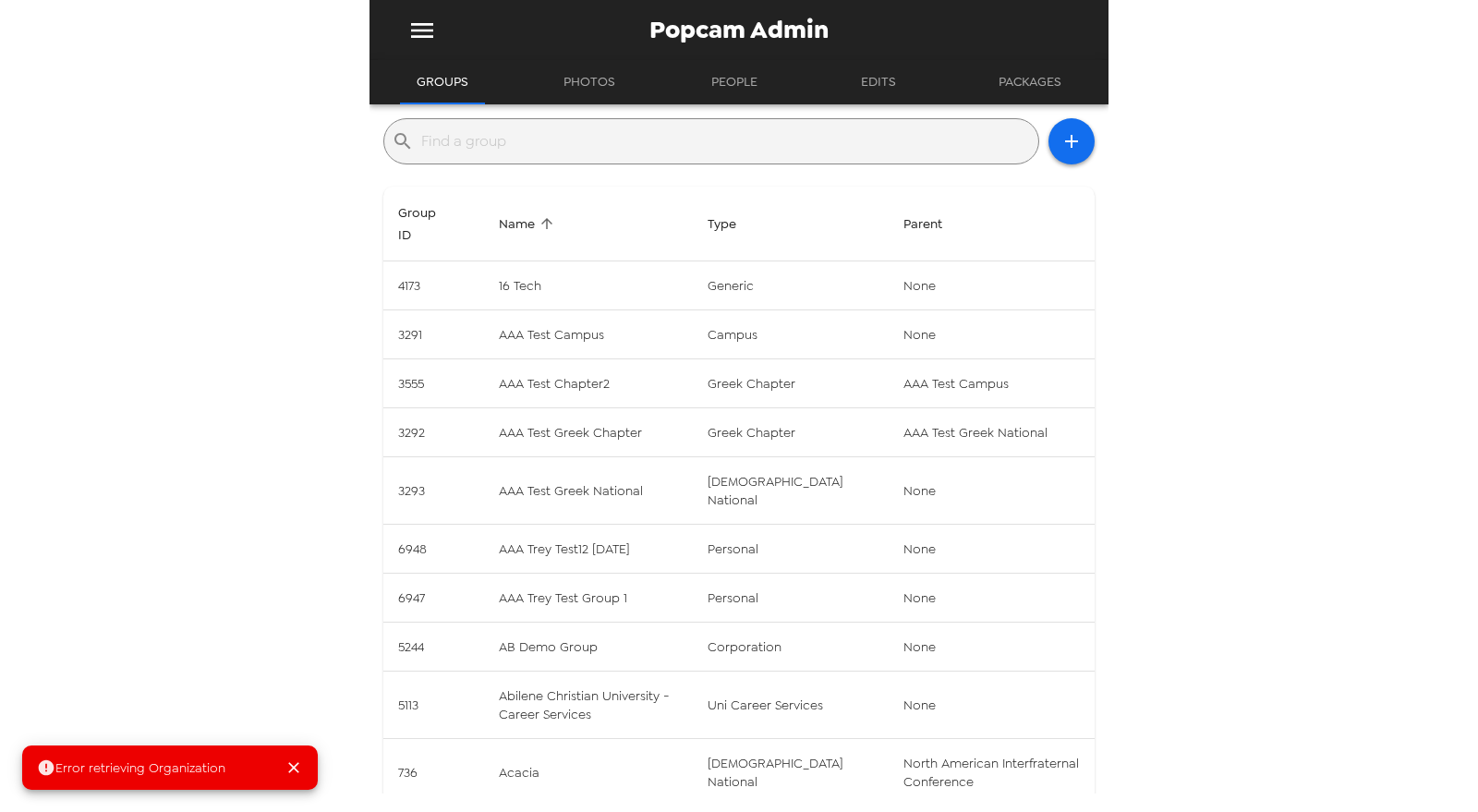
click at [521, 144] on input "text" at bounding box center [726, 141] width 610 height 30
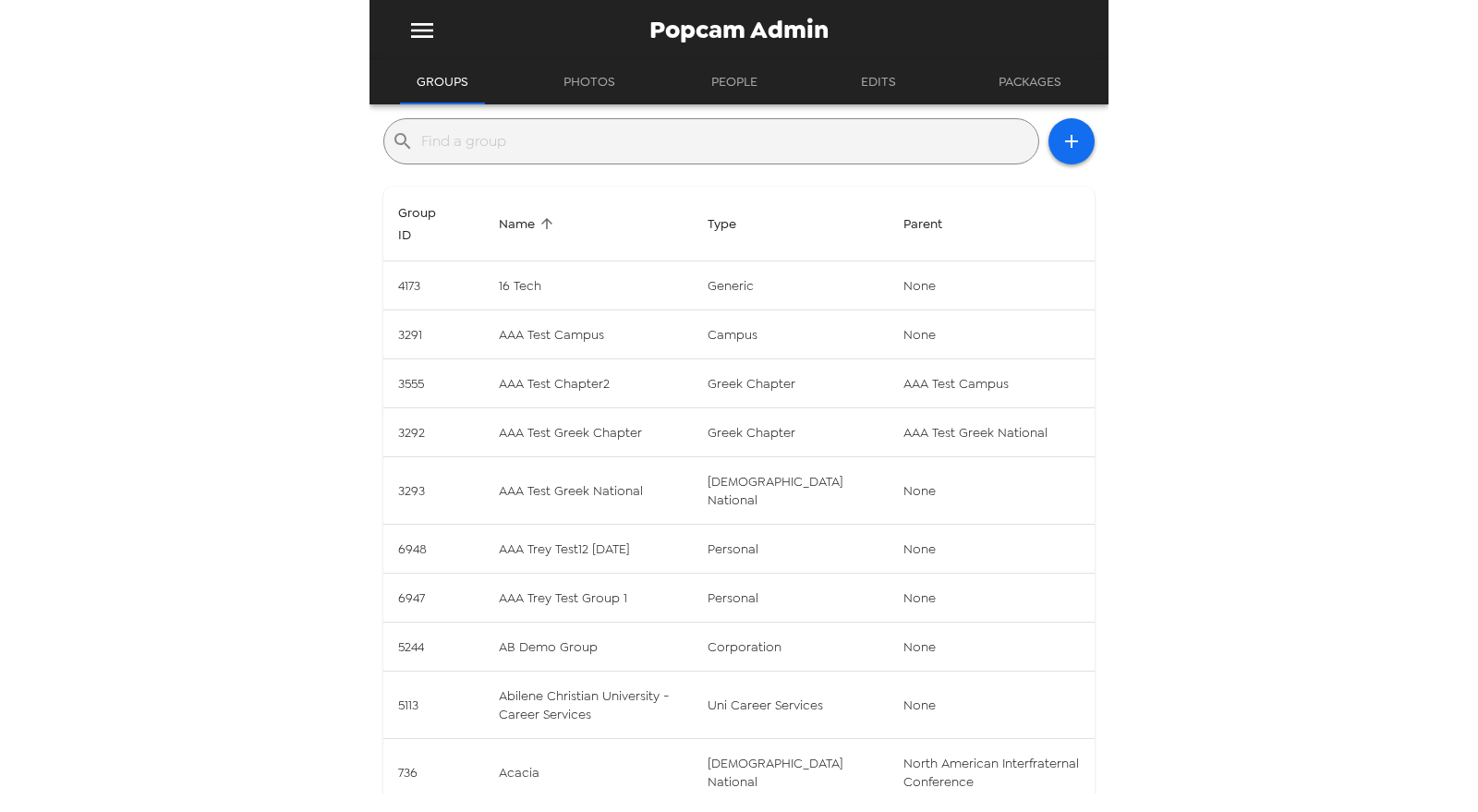
click at [640, 134] on input "text" at bounding box center [726, 141] width 610 height 30
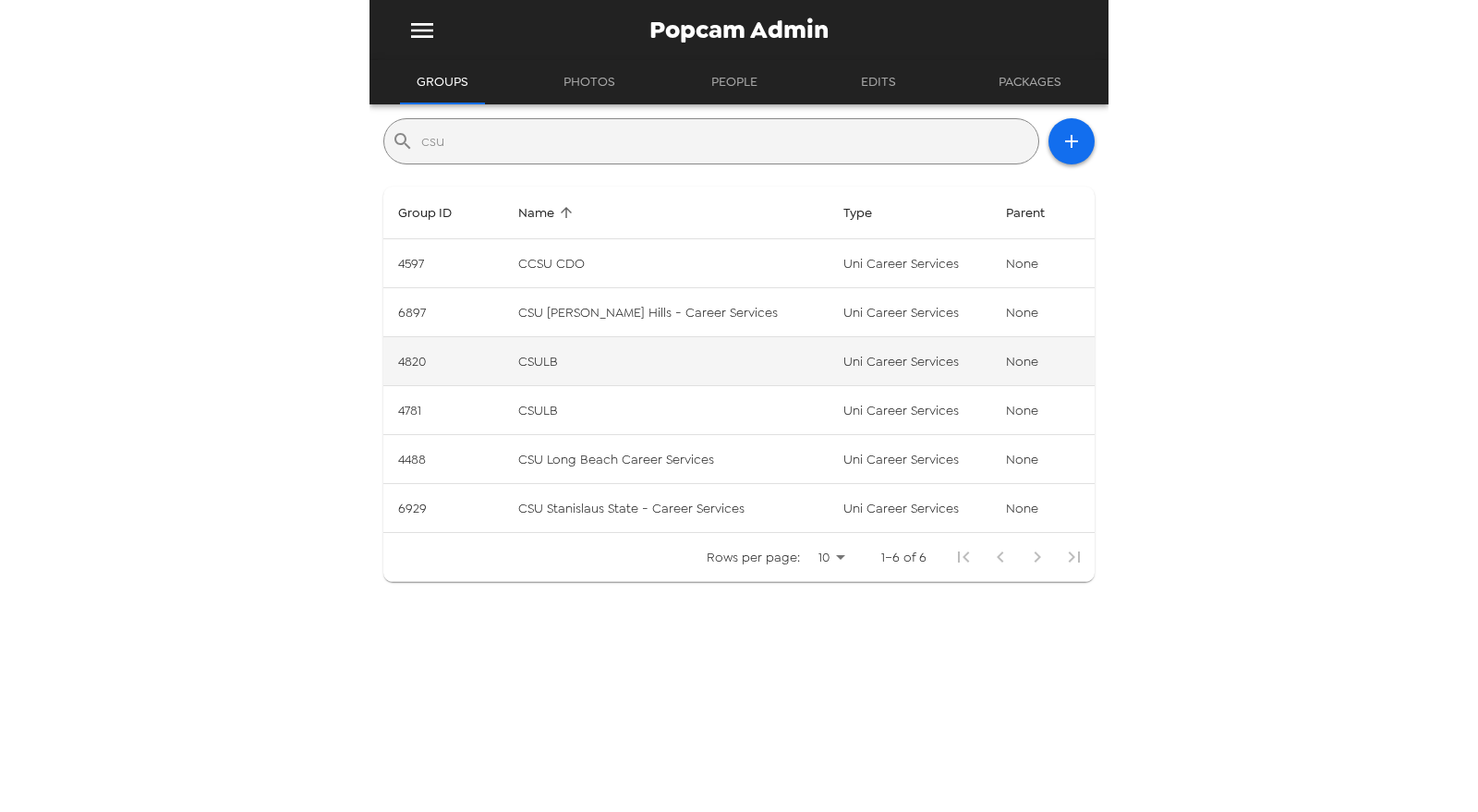
type input "csu"
click at [753, 362] on td "CSULB" at bounding box center [665, 361] width 325 height 49
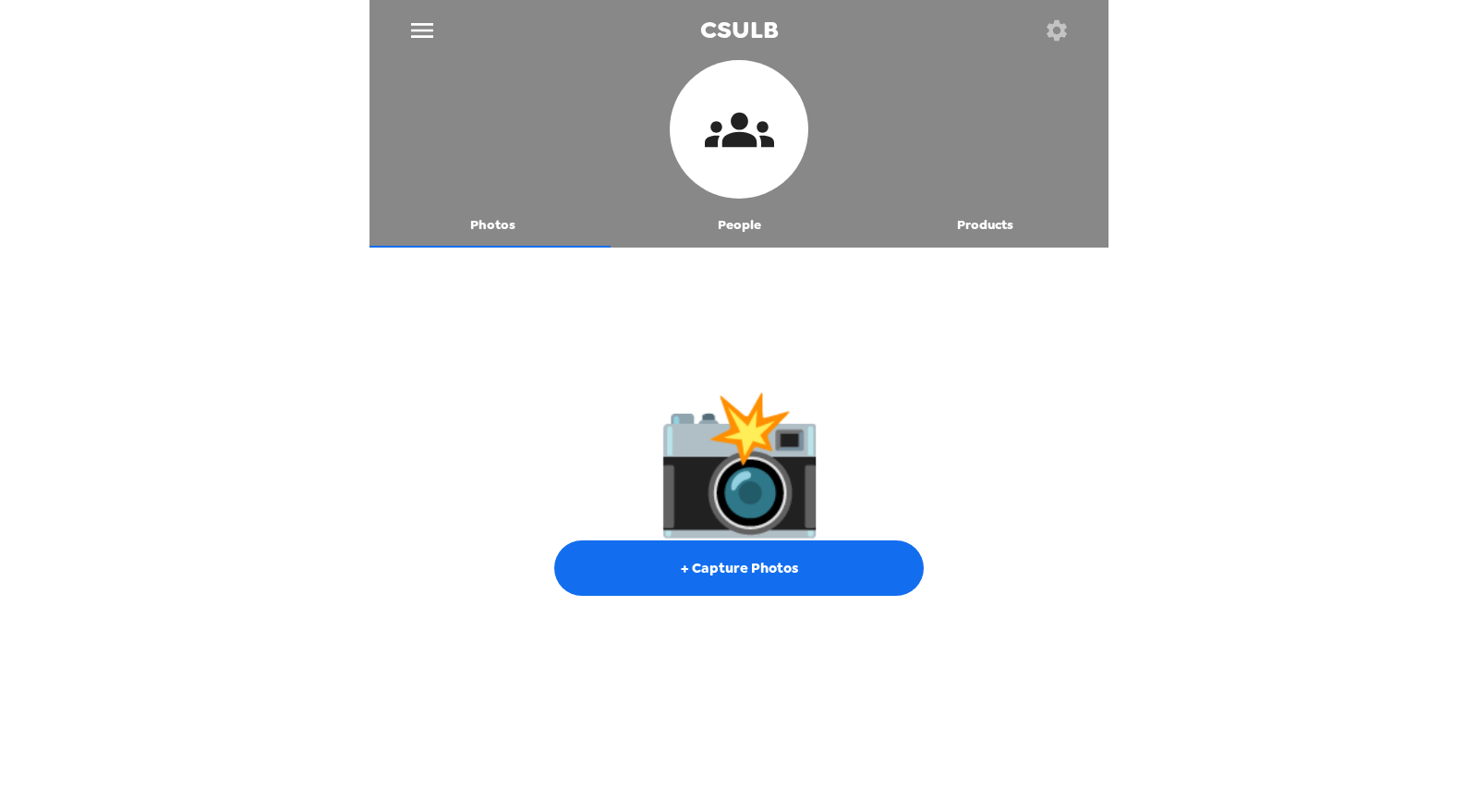
click at [720, 222] on button "People" at bounding box center [739, 226] width 246 height 45
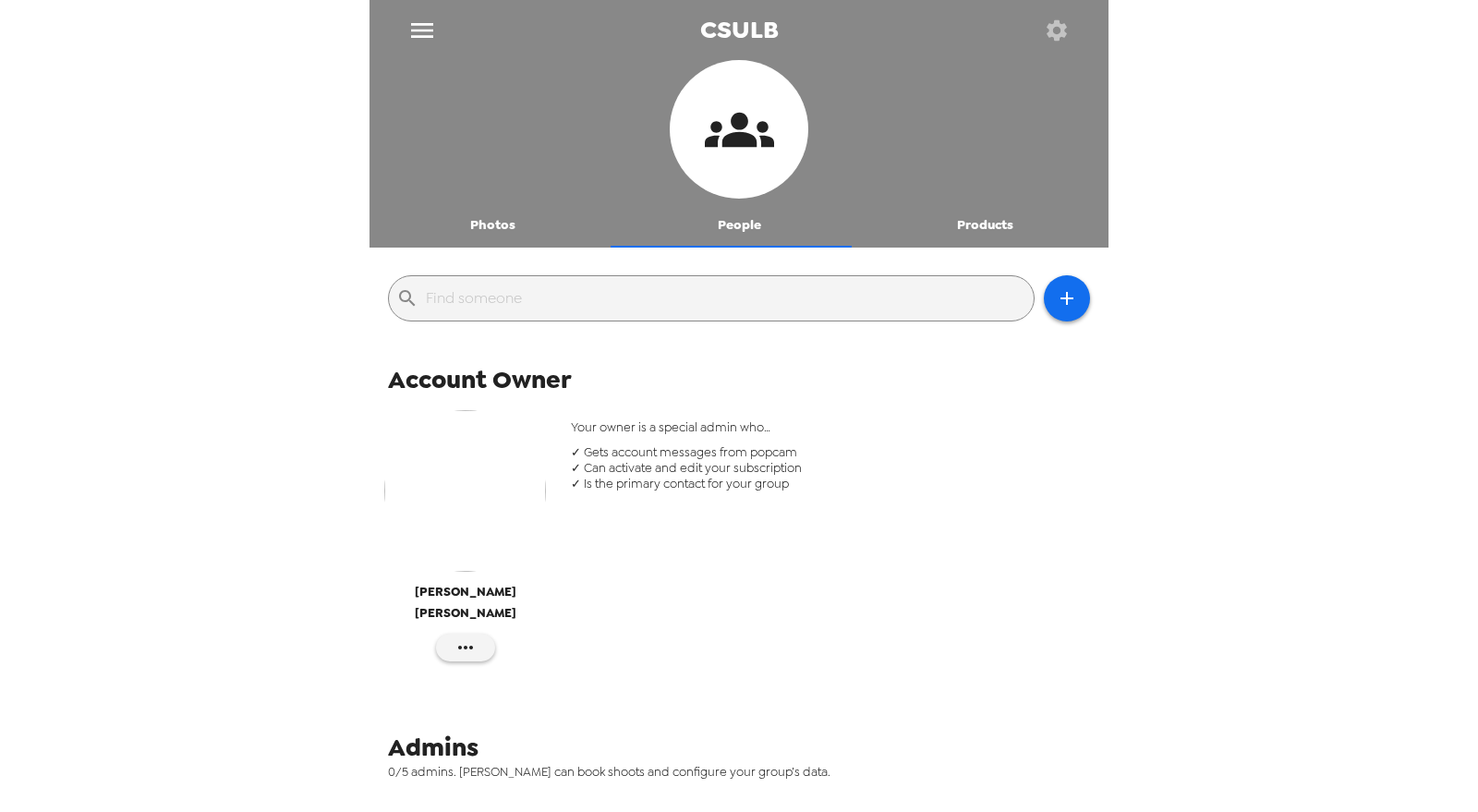
click at [1049, 28] on icon "button" at bounding box center [1056, 29] width 20 height 20
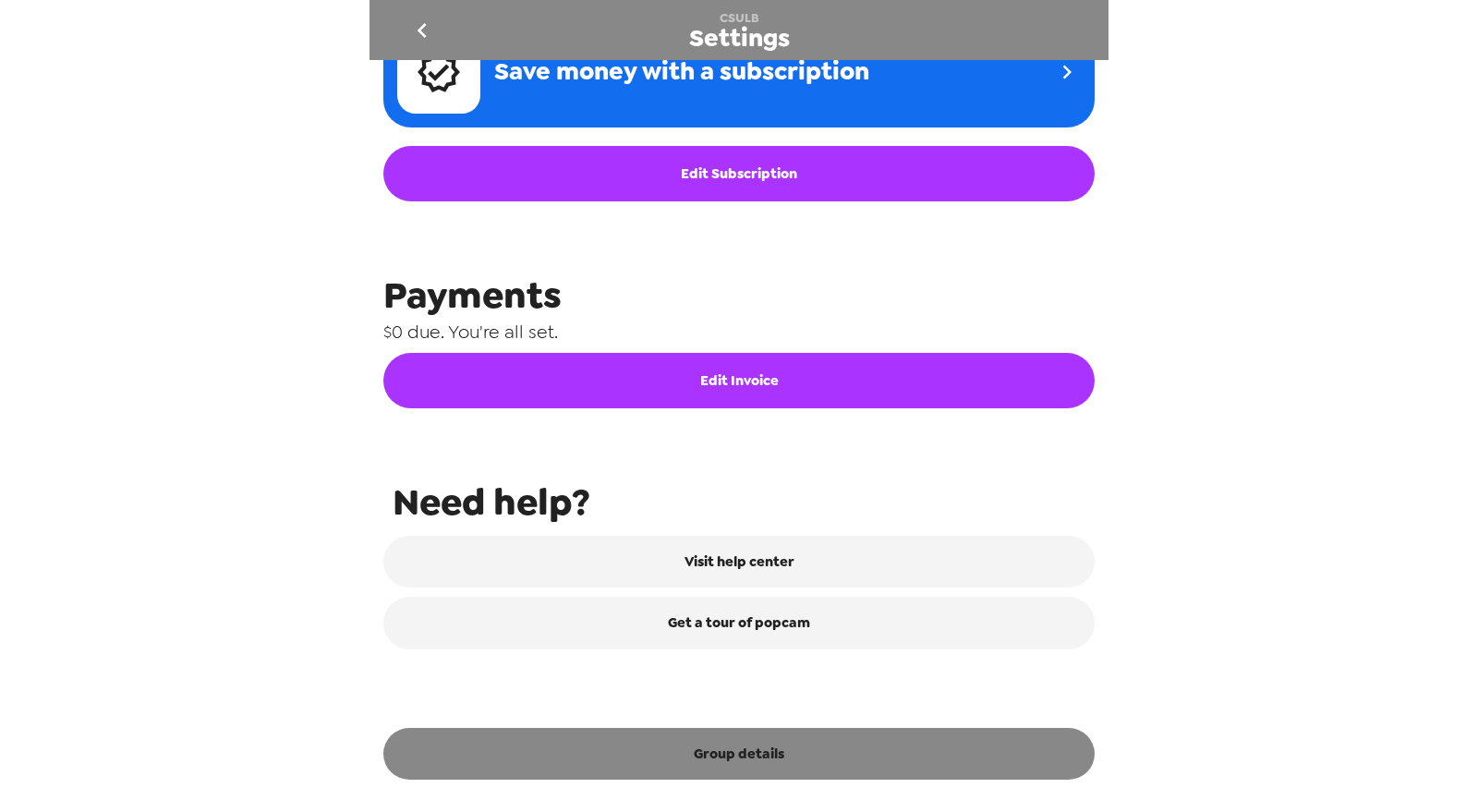
click at [747, 755] on button "Group details" at bounding box center [739, 753] width 711 height 51
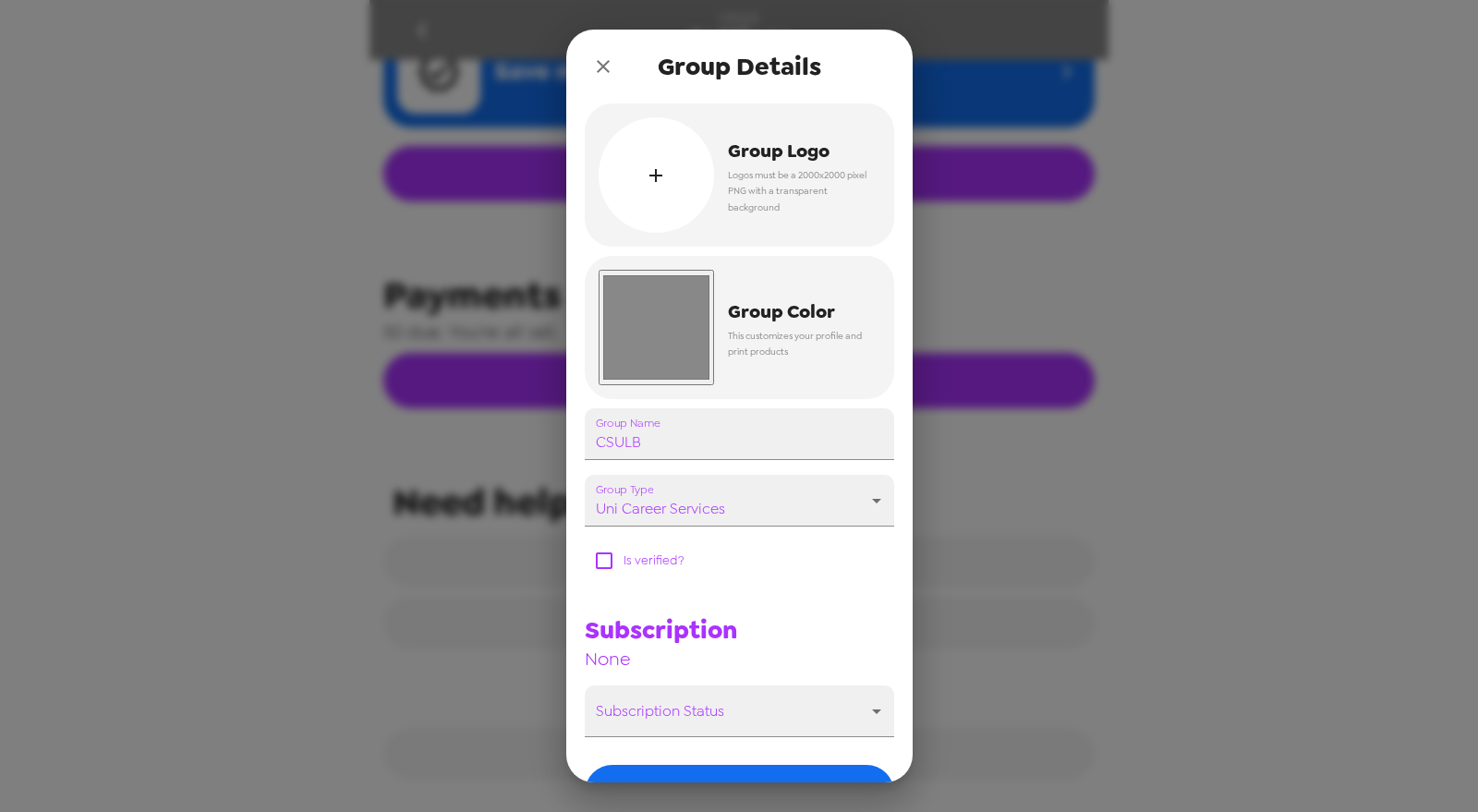
scroll to position [120, 0]
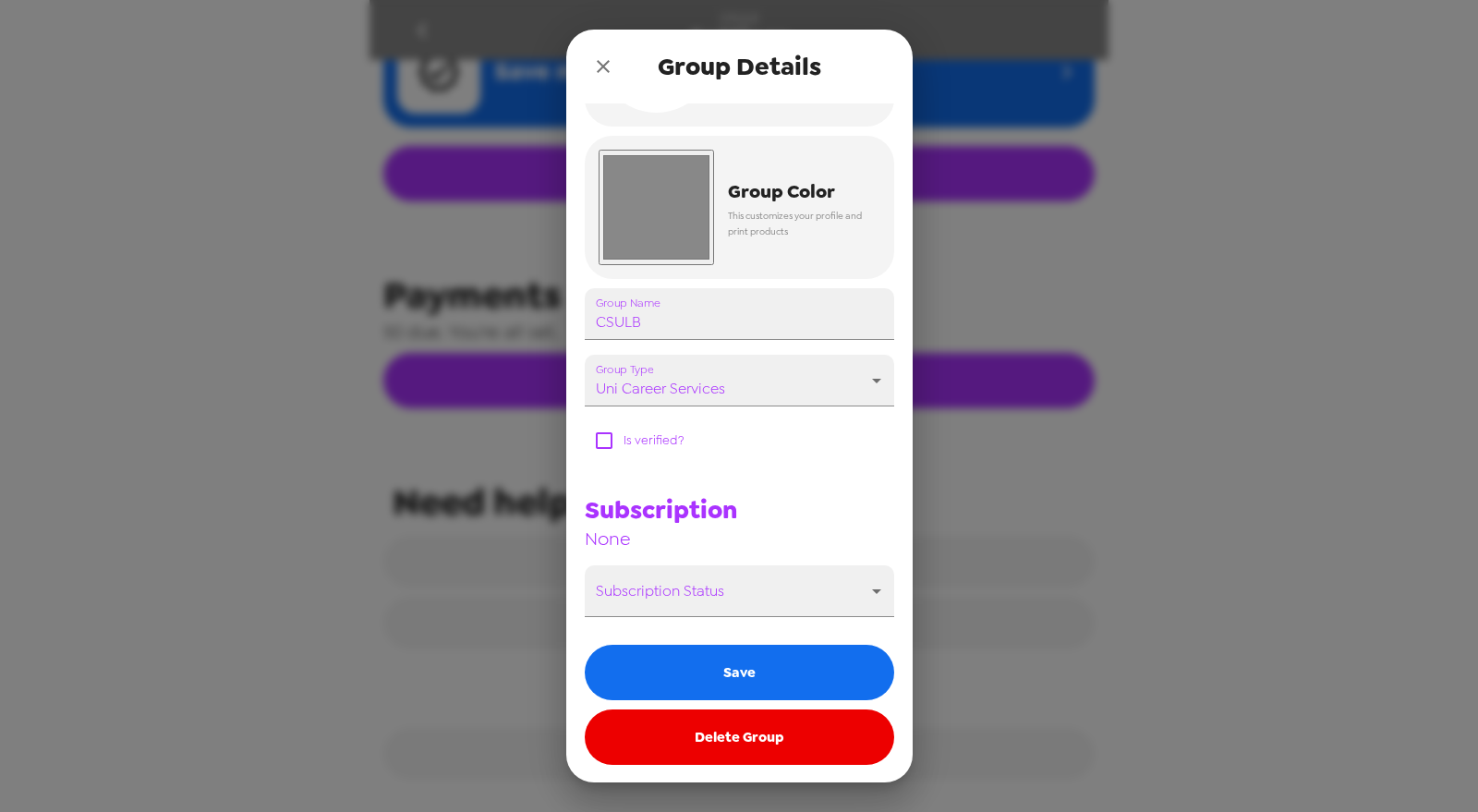
click at [749, 726] on button "Delete Group" at bounding box center [739, 736] width 309 height 55
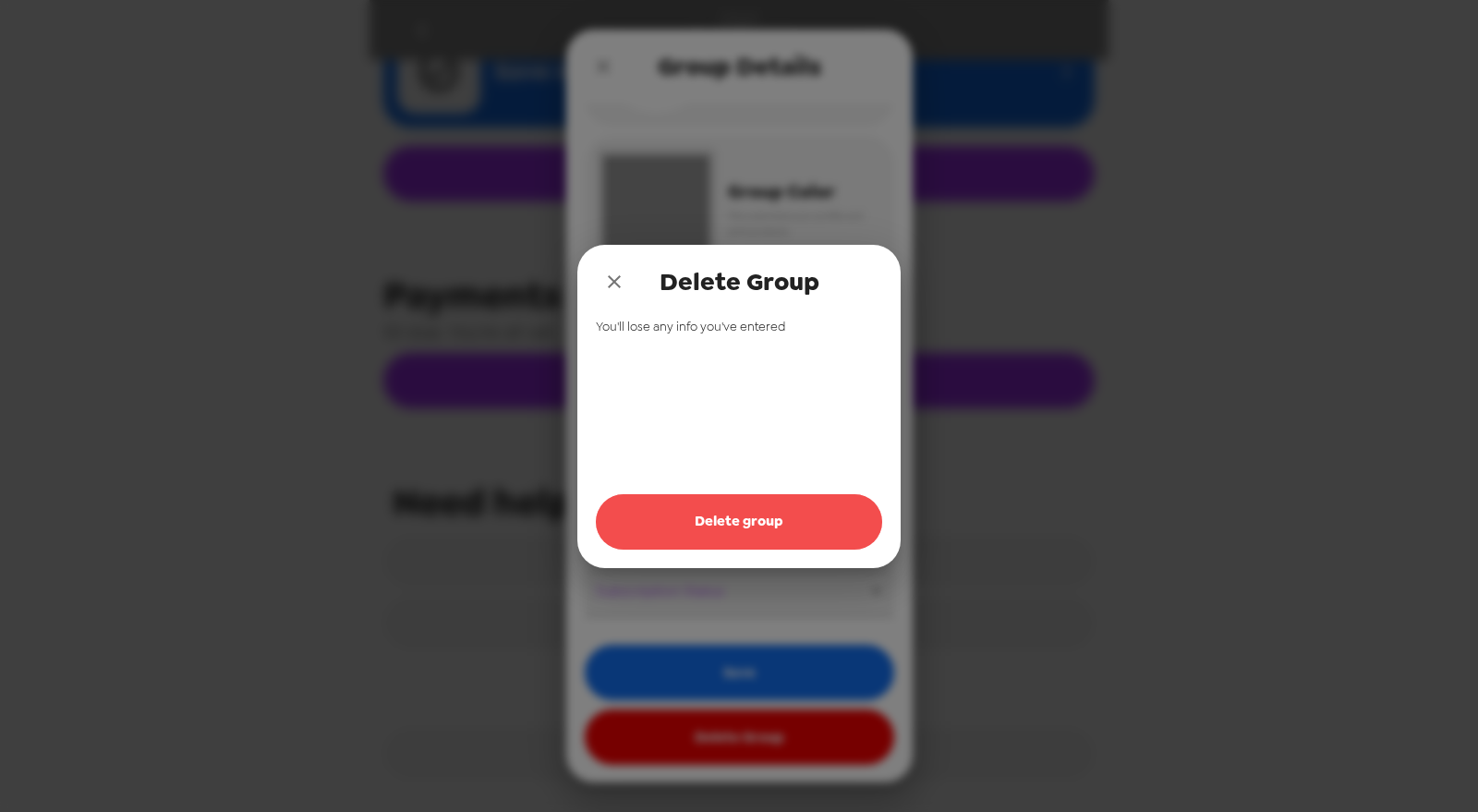
click at [713, 527] on button "Delete group" at bounding box center [739, 521] width 286 height 55
click at [601, 273] on button "close" at bounding box center [614, 282] width 37 height 37
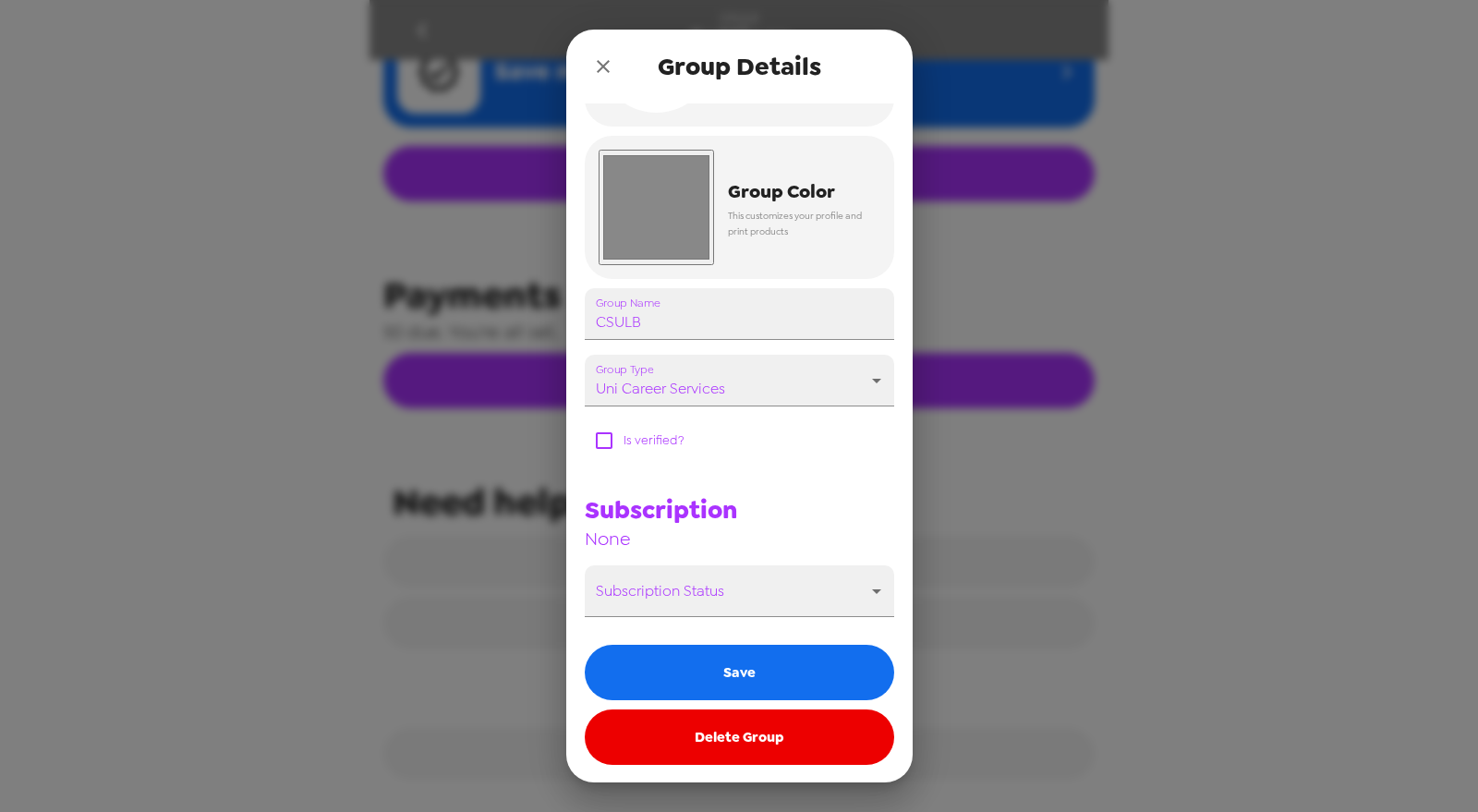
click at [600, 69] on icon "close" at bounding box center [603, 66] width 13 height 13
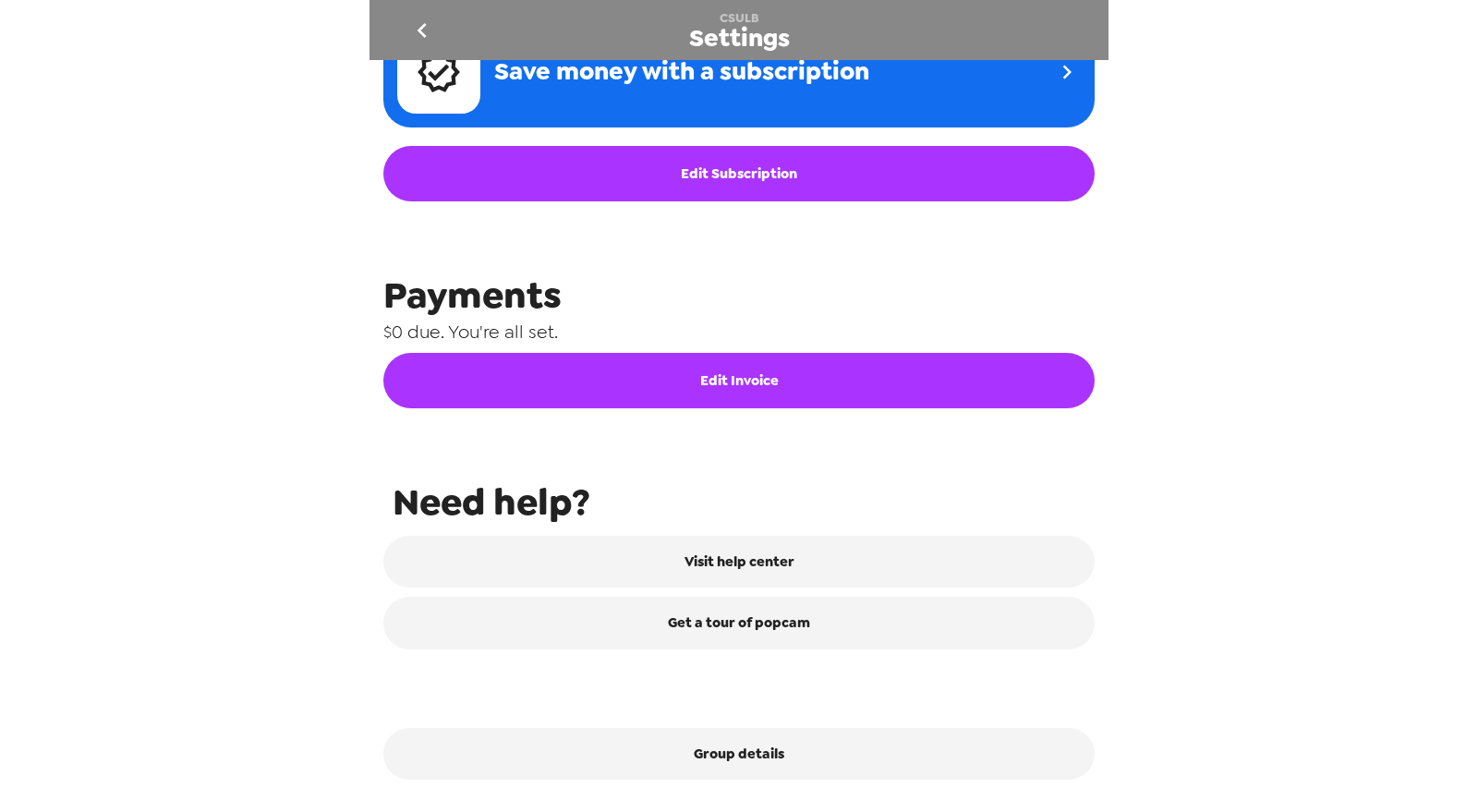
click at [394, 12] on div "CSULB Settings" at bounding box center [739, 30] width 739 height 60
click at [416, 30] on icon "go back" at bounding box center [422, 30] width 30 height 30
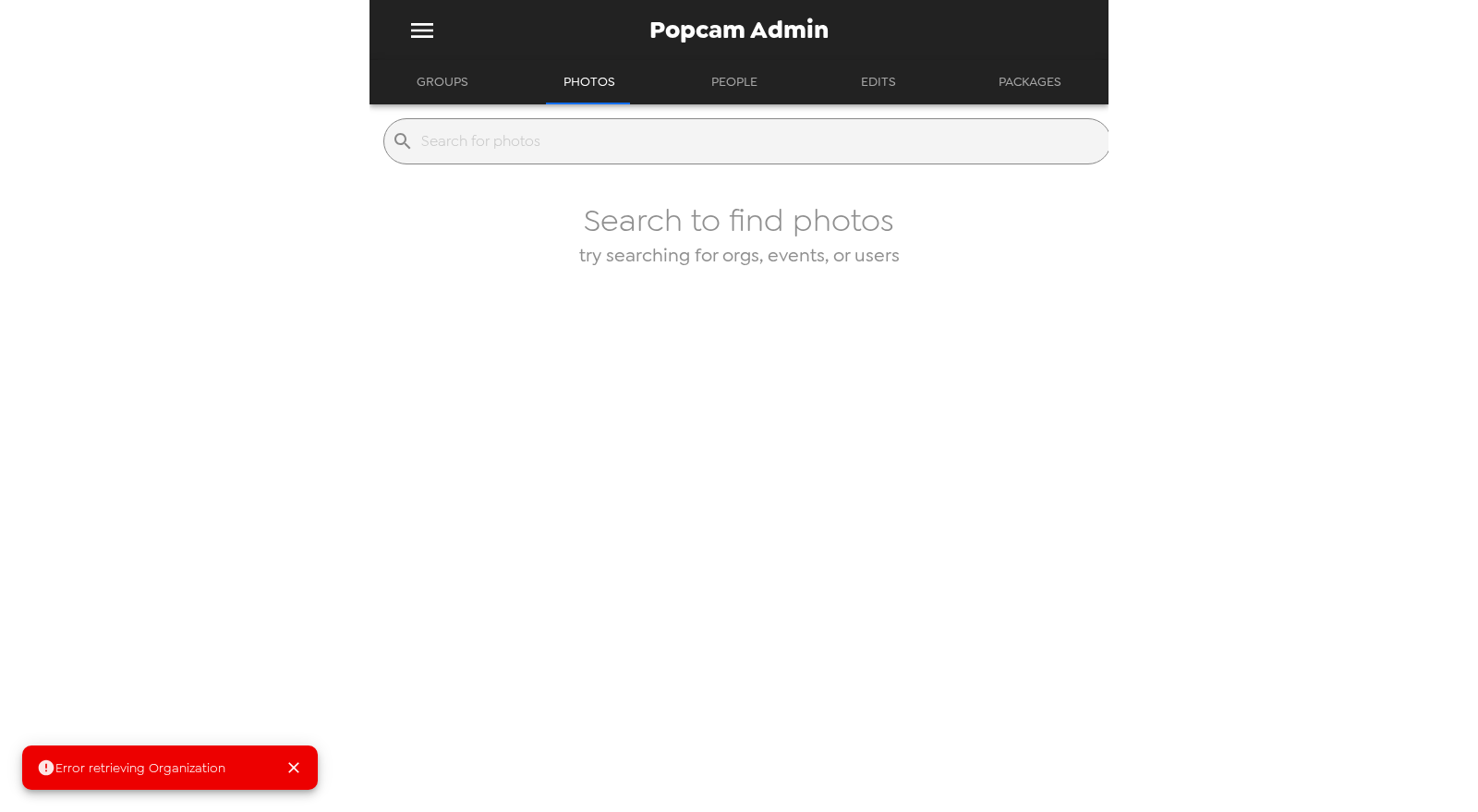
click at [462, 83] on button "Groups" at bounding box center [443, 82] width 85 height 45
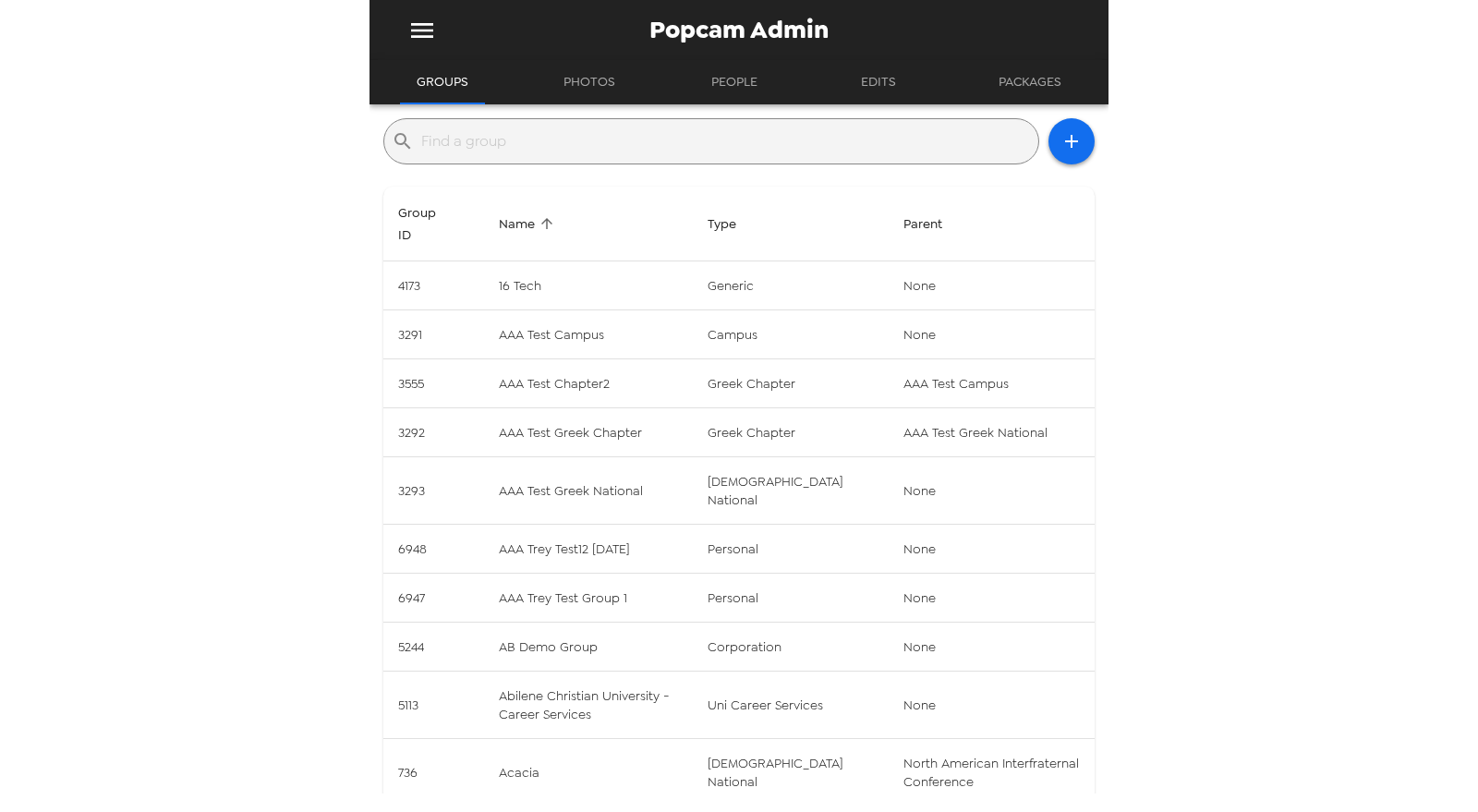
drag, startPoint x: 483, startPoint y: 139, endPoint x: 483, endPoint y: 153, distance: 14.0
click at [483, 143] on input "text" at bounding box center [726, 141] width 610 height 30
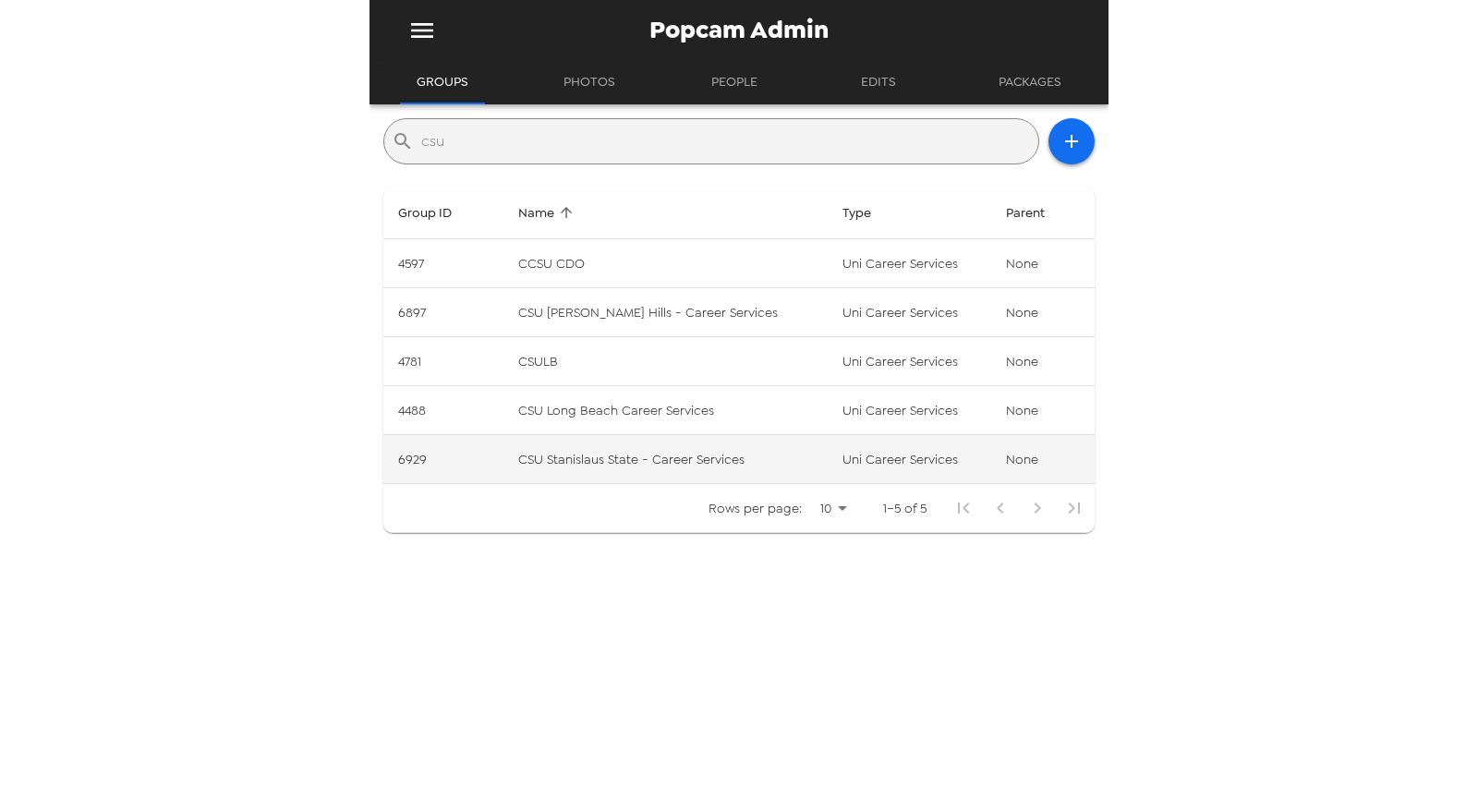
type input "csu"
click at [655, 453] on td "CSU Stanislaus State - Career Services" at bounding box center [665, 459] width 325 height 49
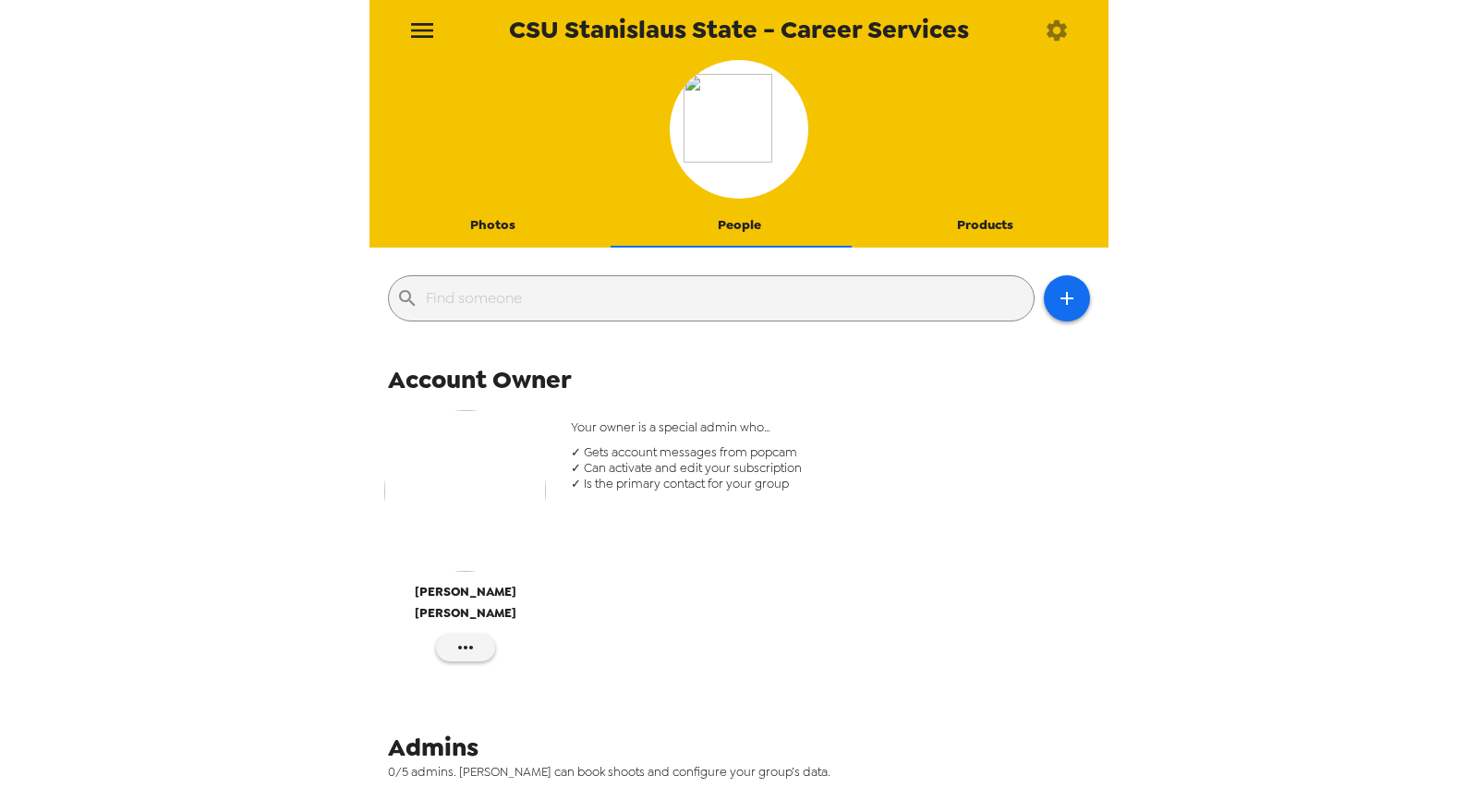
click at [480, 222] on button "Photos" at bounding box center [492, 226] width 246 height 45
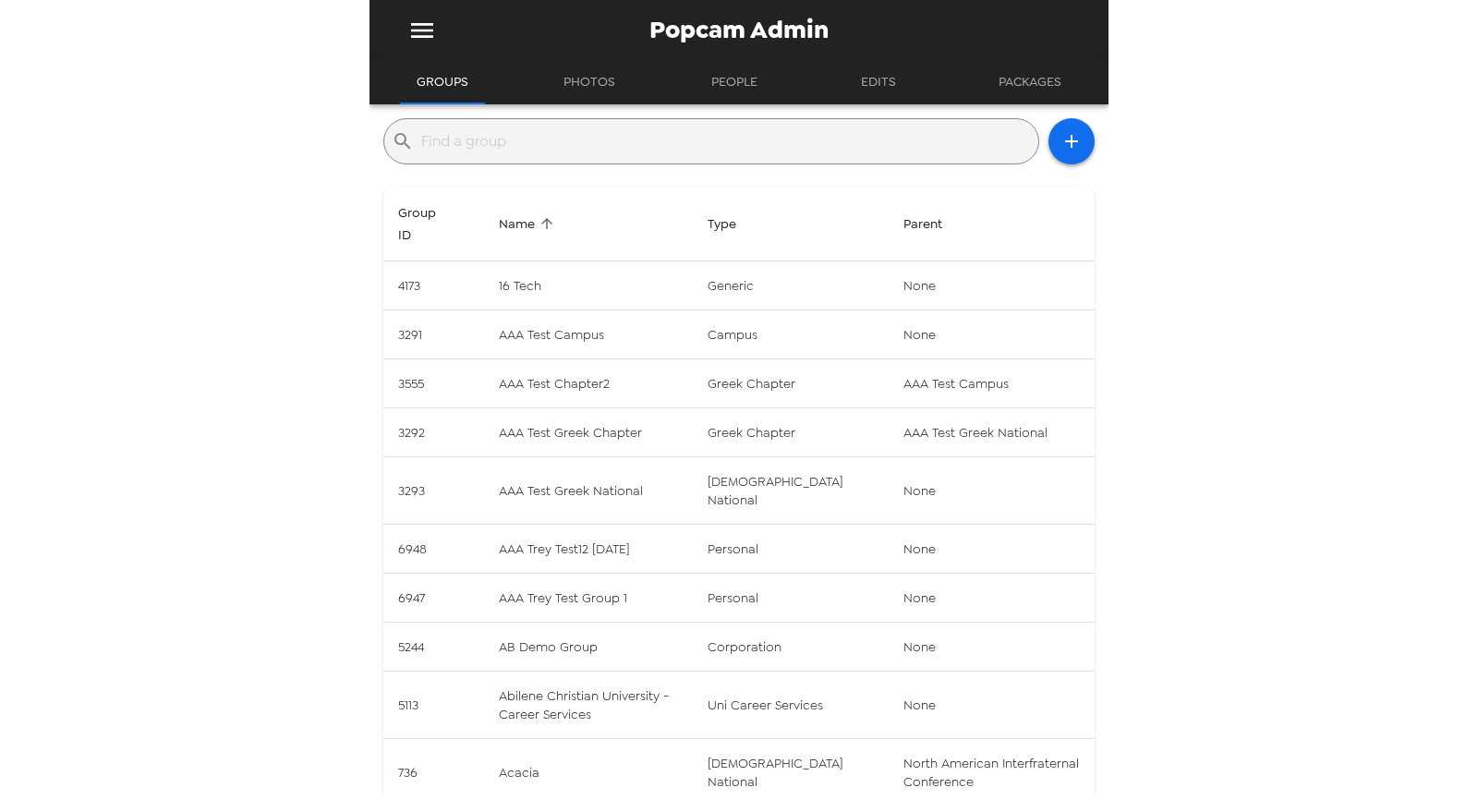
click at [535, 140] on input "text" at bounding box center [726, 141] width 610 height 30
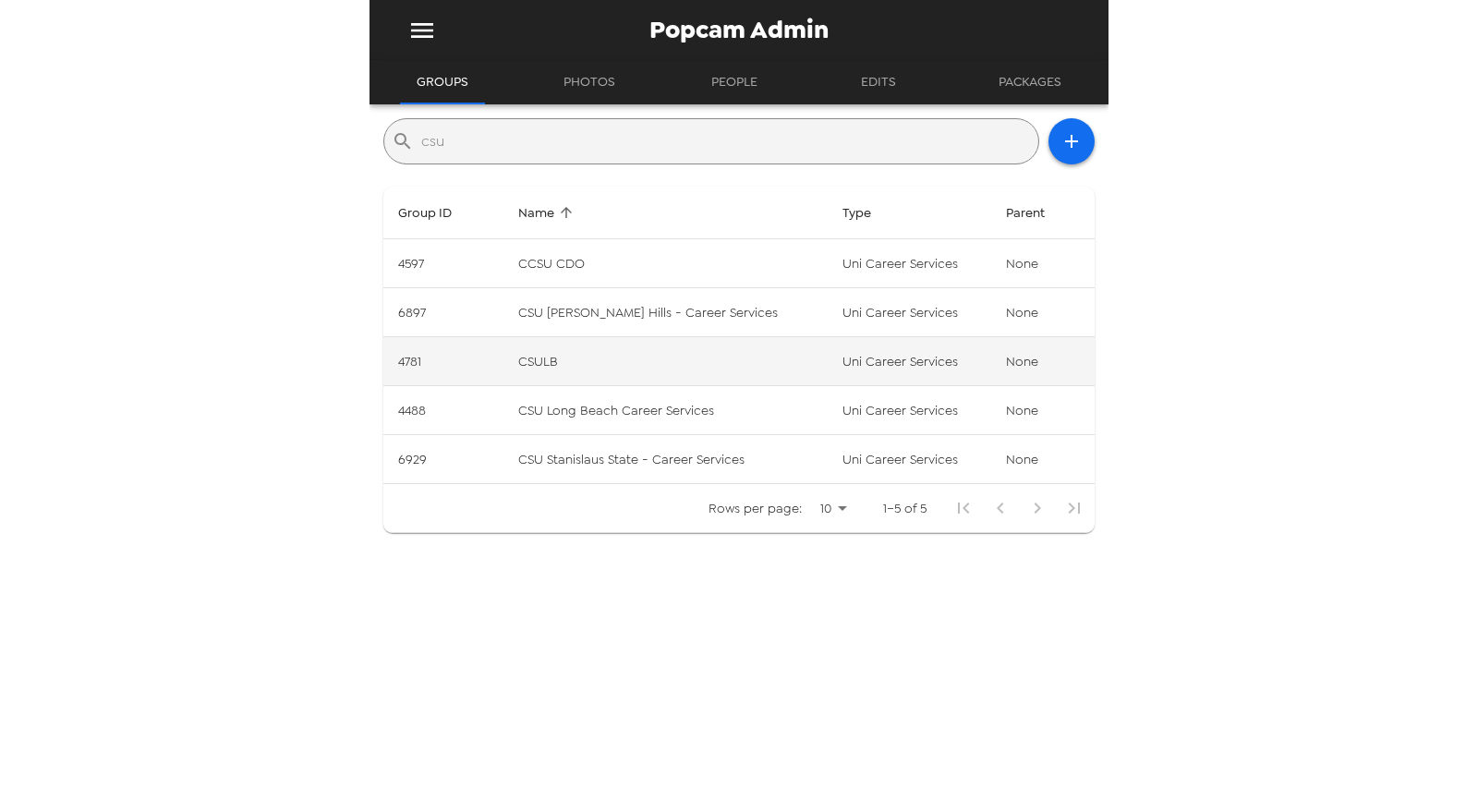
type input "csu"
click at [614, 351] on td "CSULB" at bounding box center [665, 361] width 325 height 49
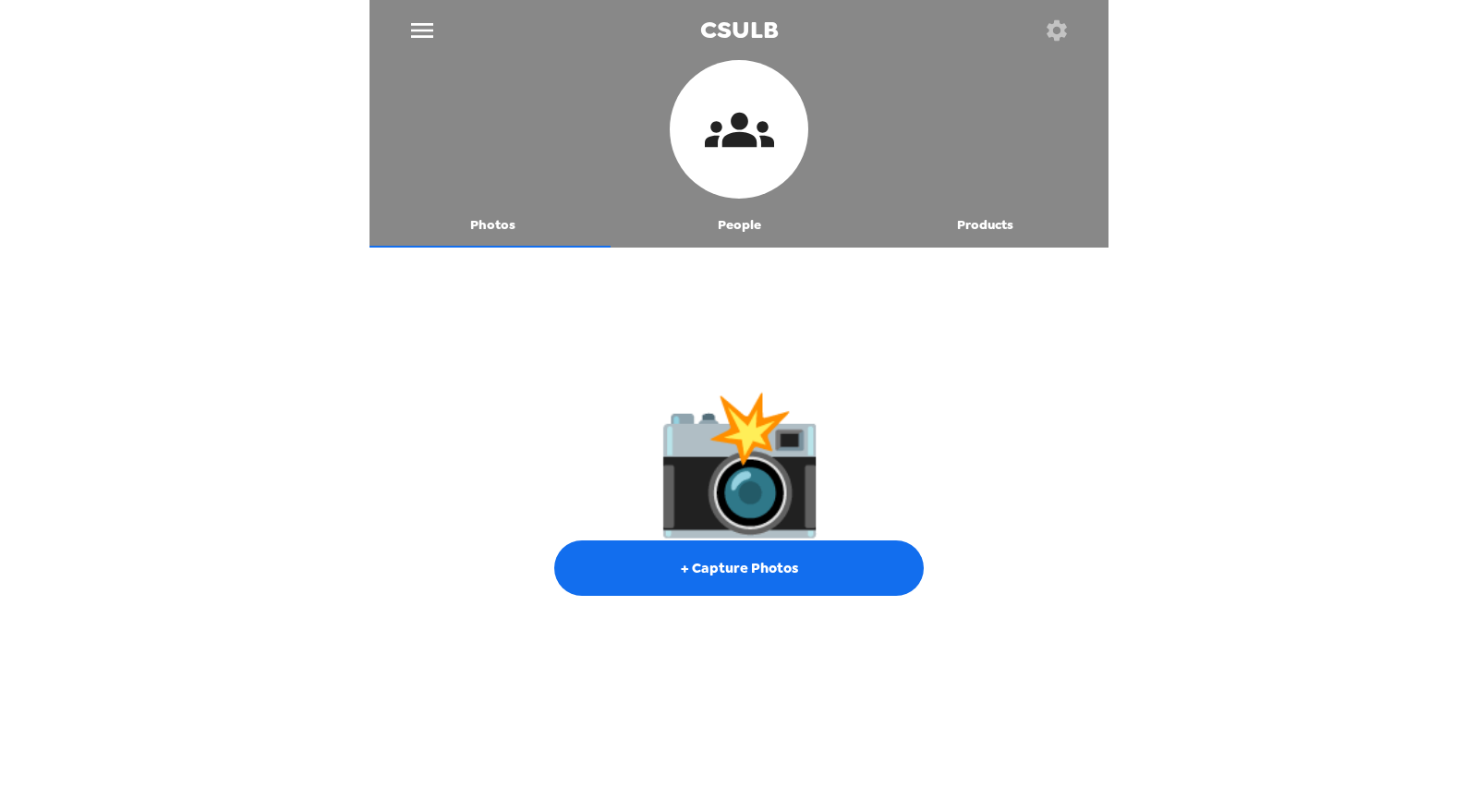
drag, startPoint x: 699, startPoint y: 222, endPoint x: 815, endPoint y: 224, distance: 116.0
click at [703, 221] on button "People" at bounding box center [739, 226] width 246 height 45
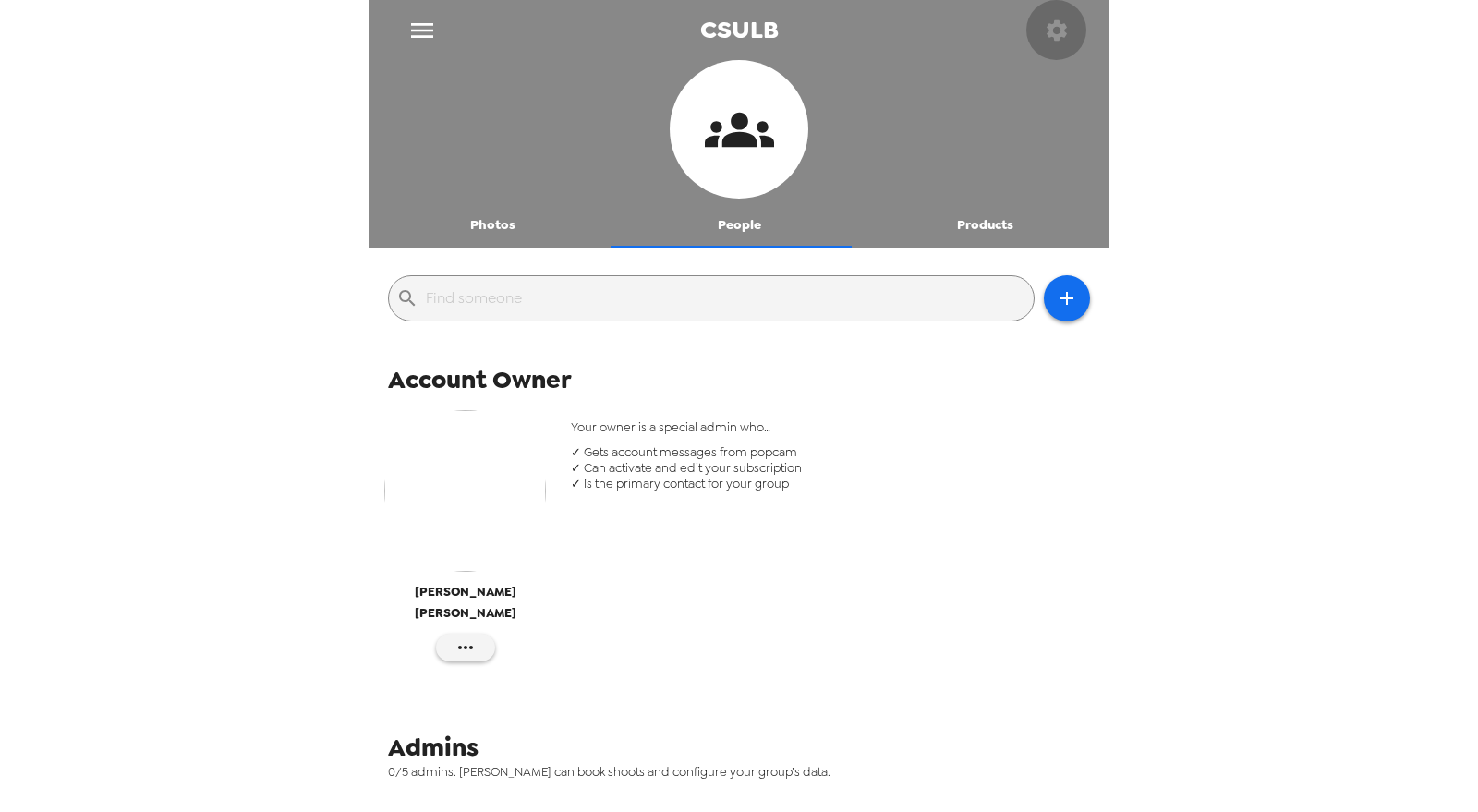
click at [1060, 22] on icon "button" at bounding box center [1056, 30] width 26 height 26
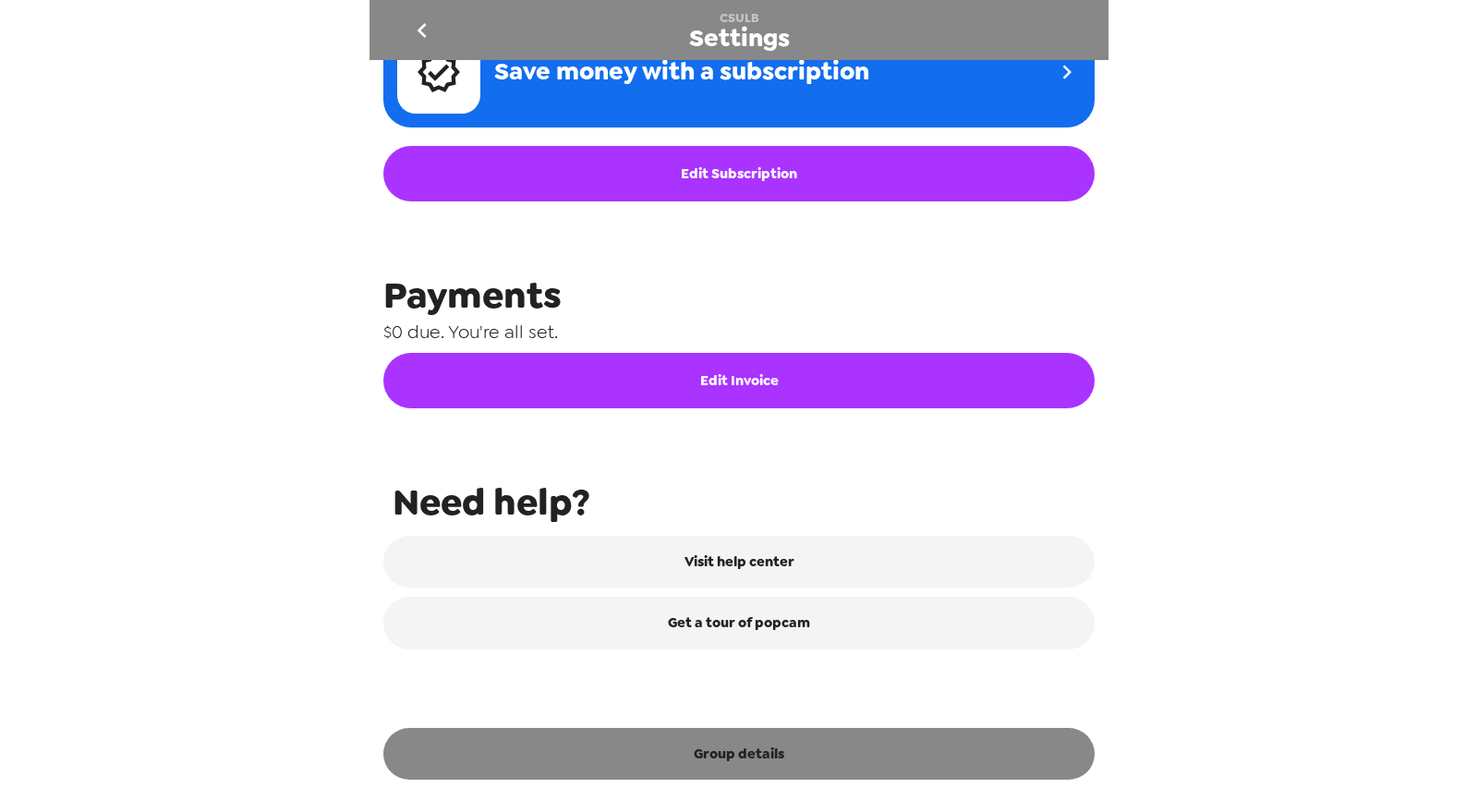
click at [776, 765] on button "Group details" at bounding box center [739, 753] width 711 height 51
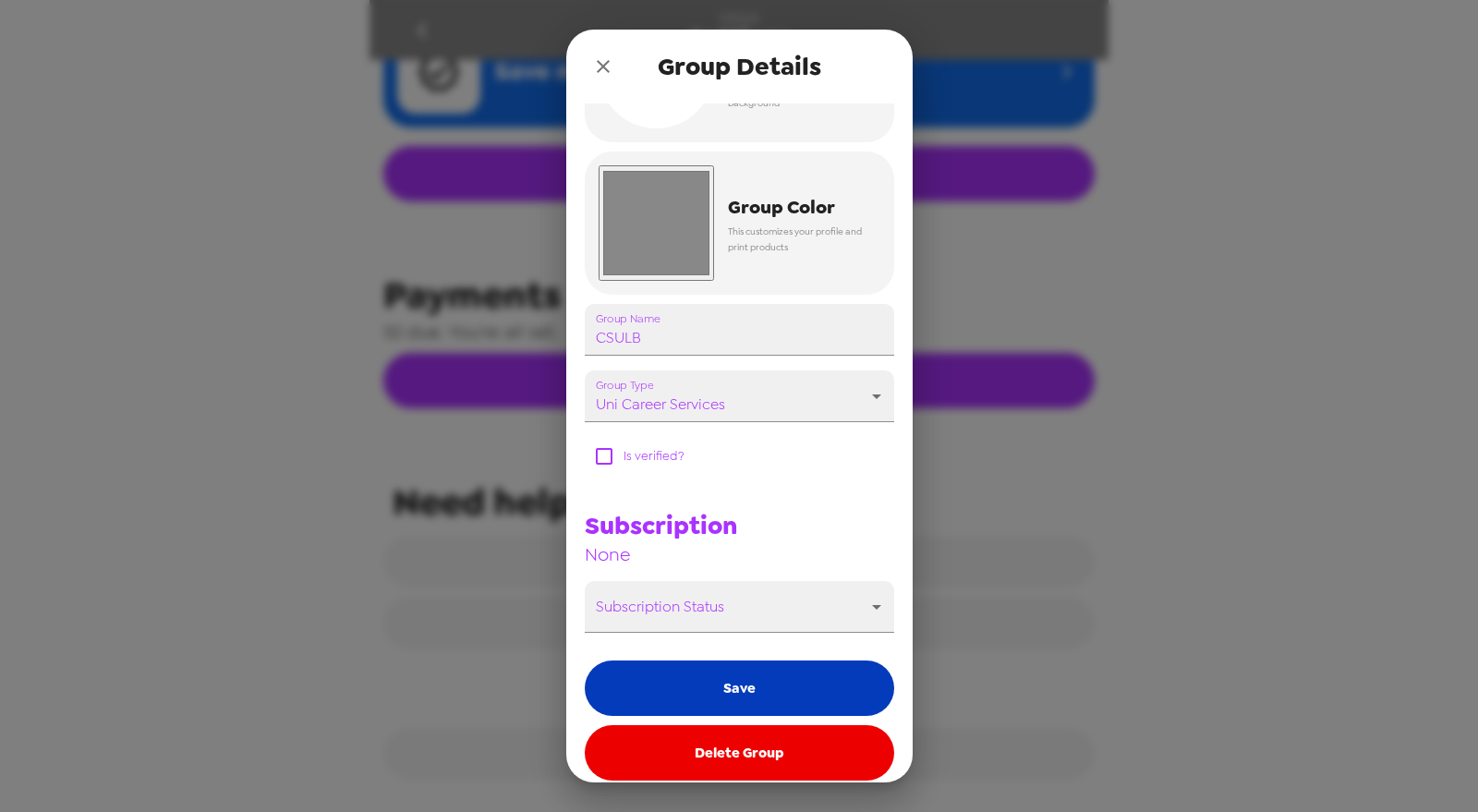
scroll to position [120, 0]
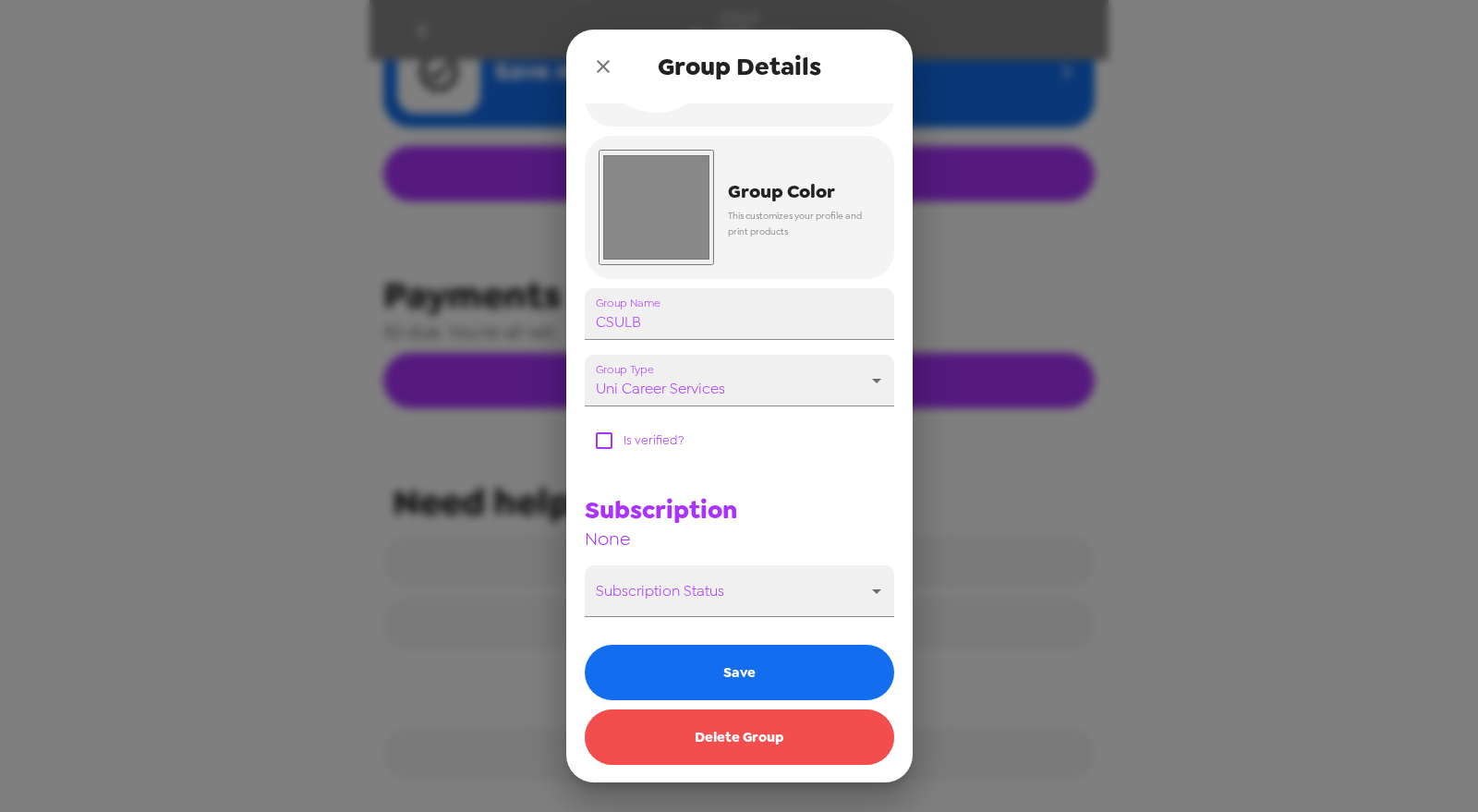
click at [741, 726] on button "Delete Group" at bounding box center [739, 736] width 309 height 55
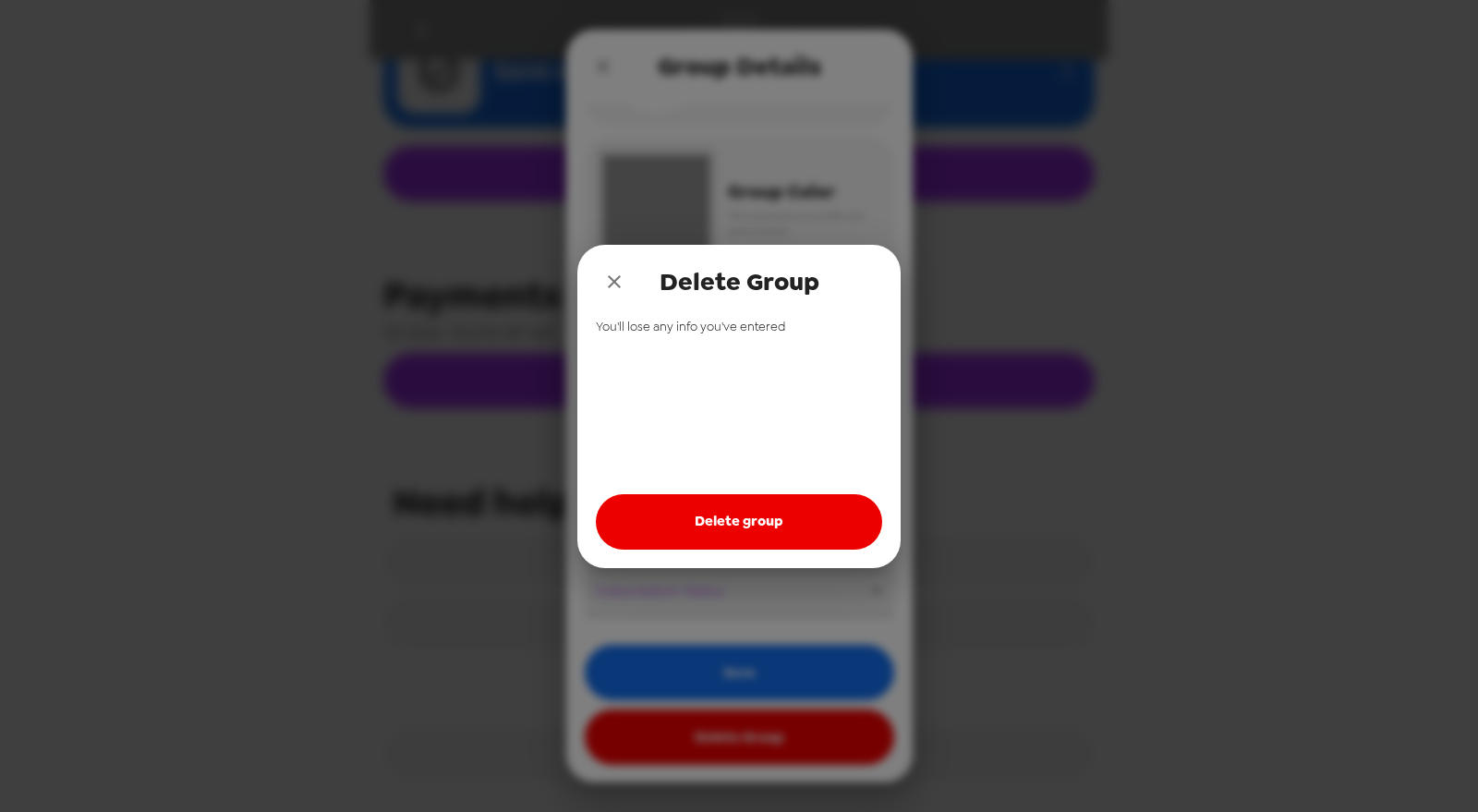
click at [747, 515] on button "Delete group" at bounding box center [739, 521] width 286 height 55
click at [614, 286] on icon "close" at bounding box center [613, 281] width 22 height 22
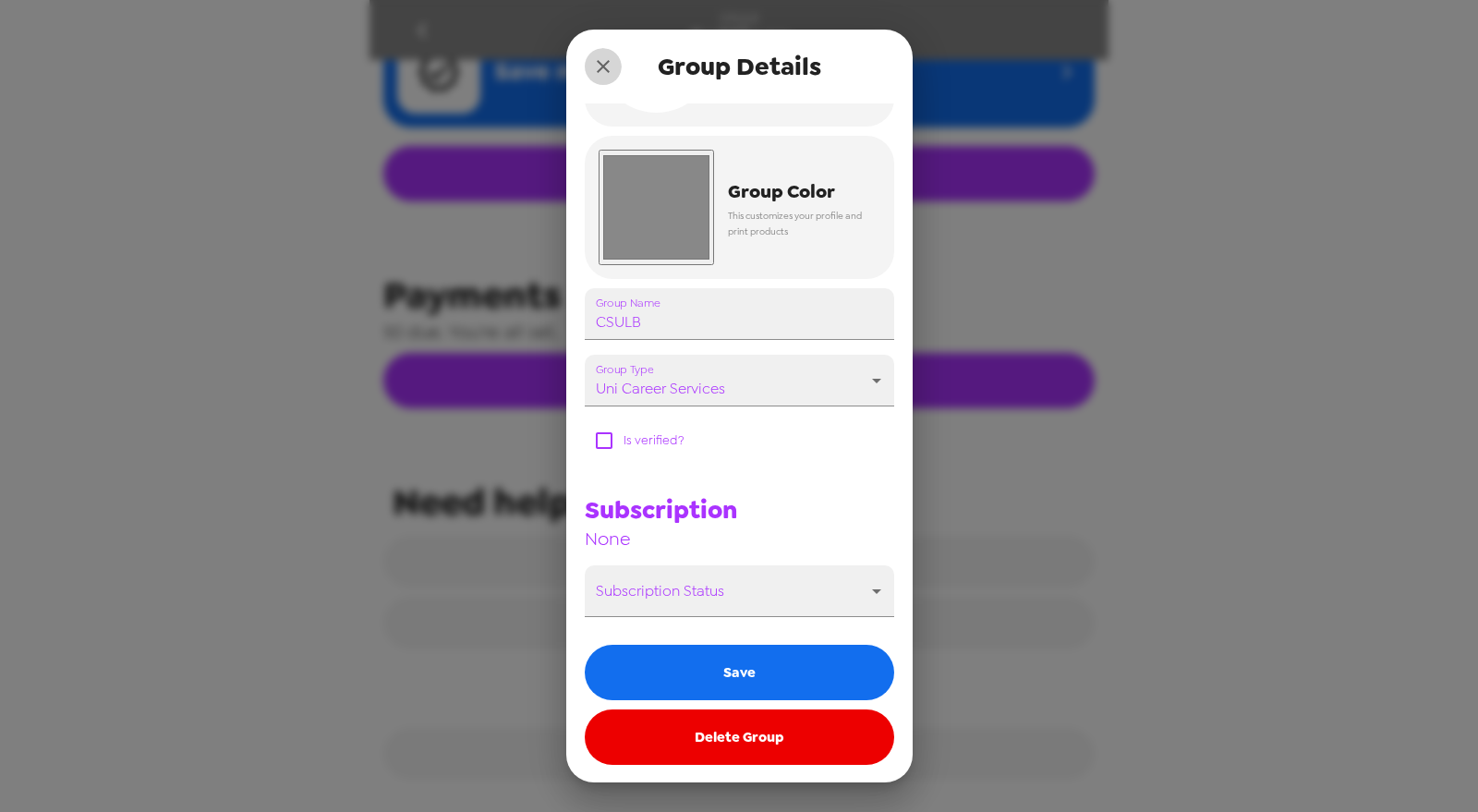
drag, startPoint x: 601, startPoint y: 76, endPoint x: 455, endPoint y: 14, distance: 158.6
click at [601, 74] on icon "close" at bounding box center [603, 66] width 22 height 22
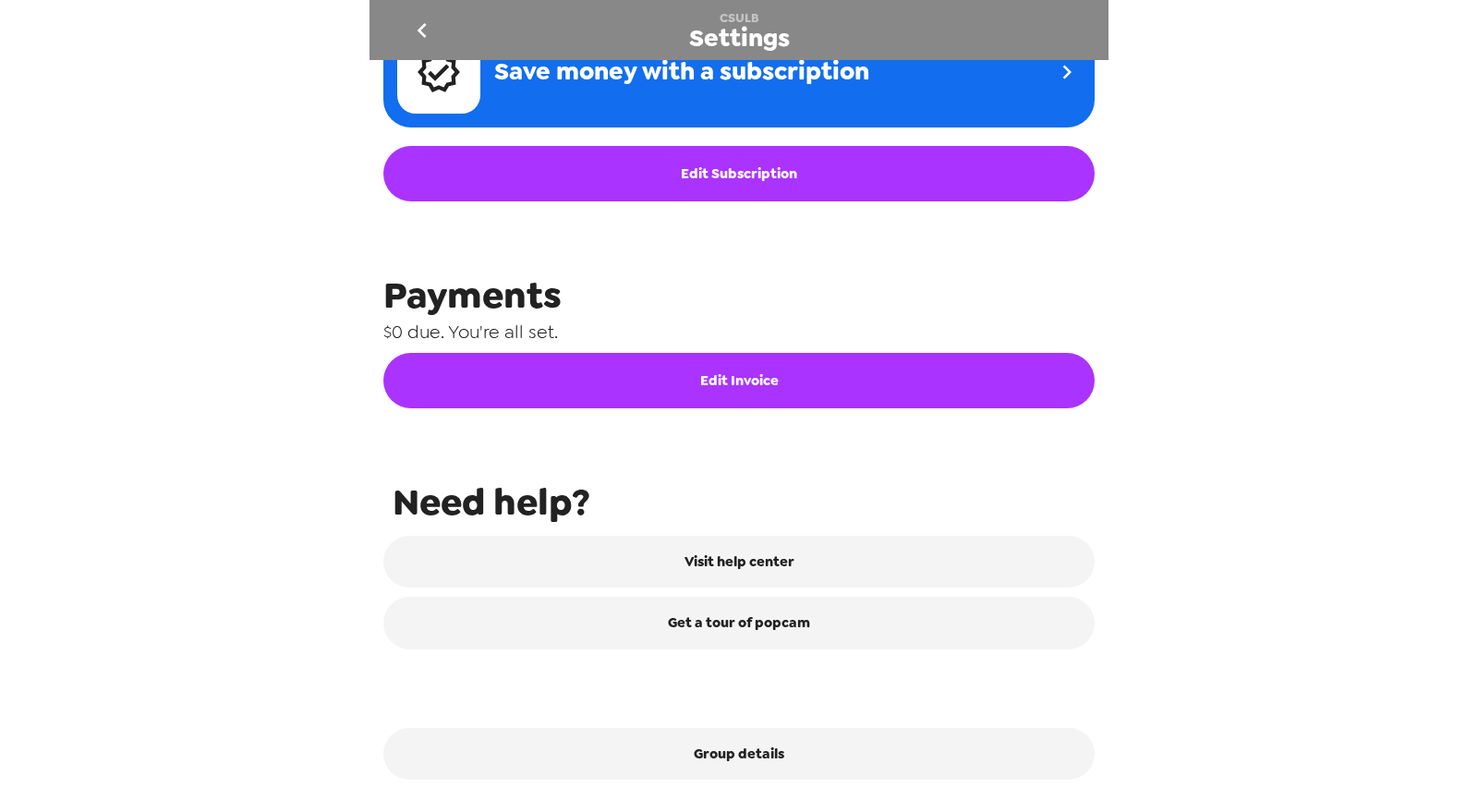
click at [437, 25] on button "go back" at bounding box center [422, 30] width 60 height 60
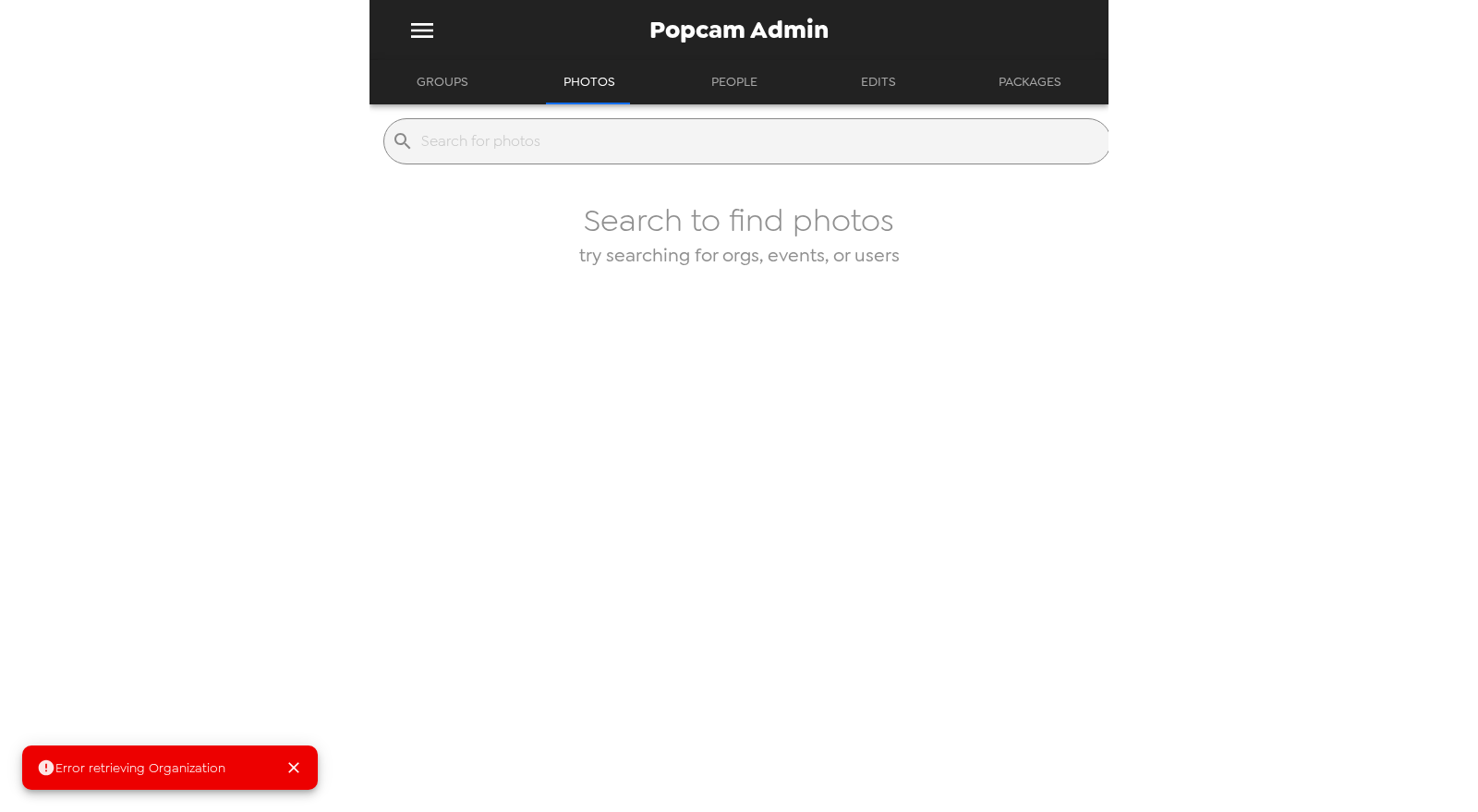
drag, startPoint x: 425, startPoint y: 75, endPoint x: 450, endPoint y: 86, distance: 27.3
click at [426, 77] on button "Groups" at bounding box center [443, 82] width 85 height 45
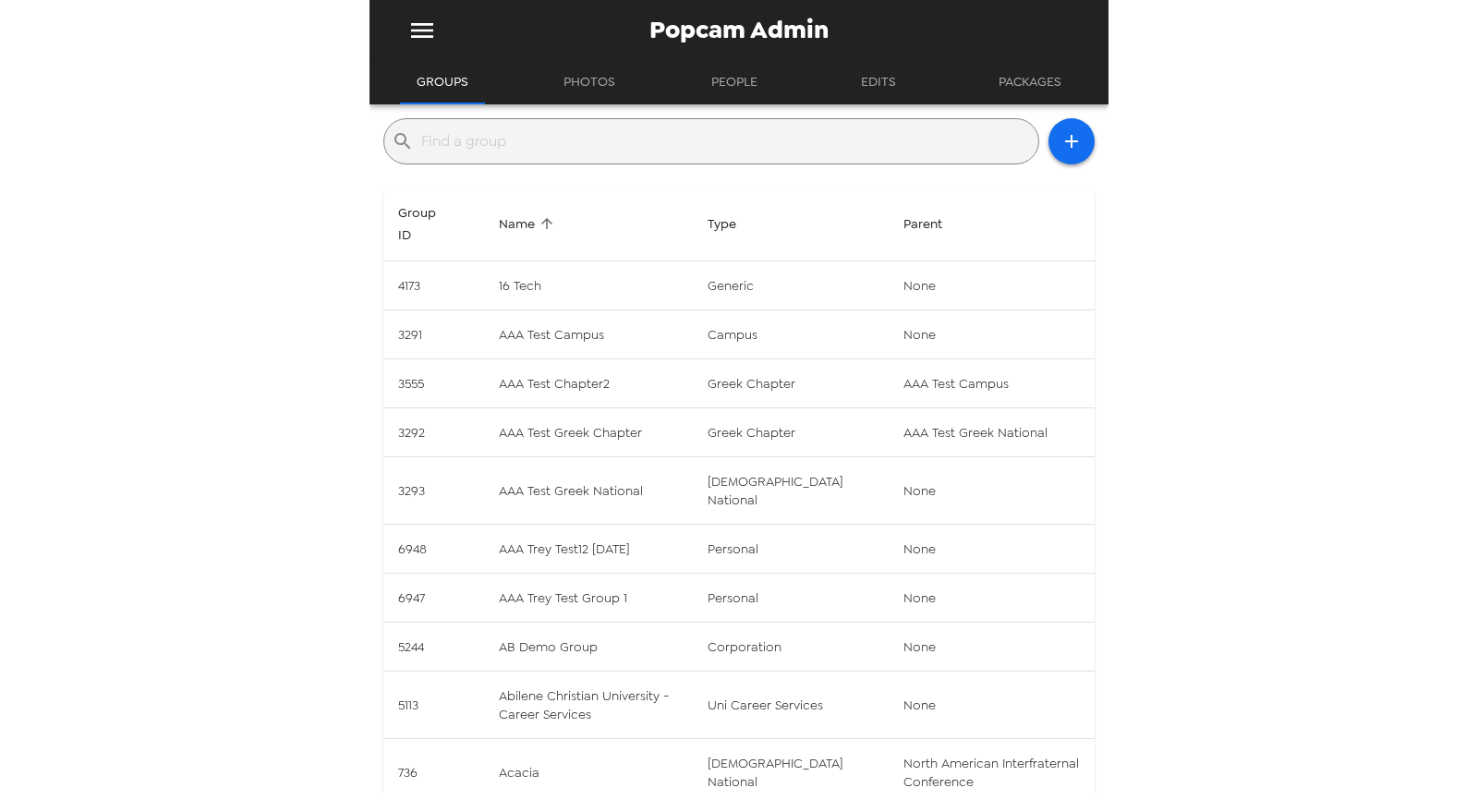
click at [487, 143] on input "text" at bounding box center [726, 141] width 610 height 30
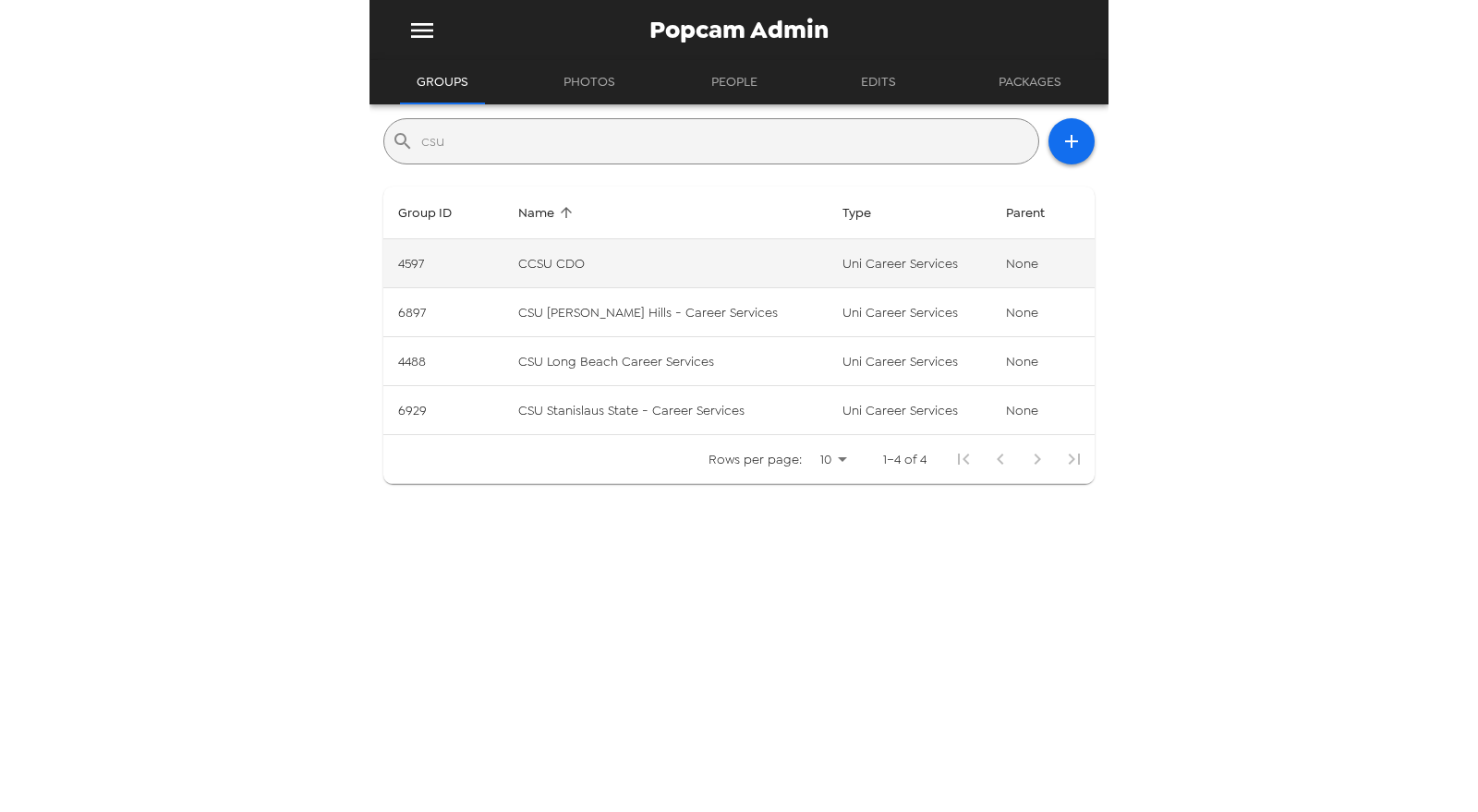
type input "csu"
click at [634, 267] on td "CCSU CDO" at bounding box center [665, 264] width 325 height 49
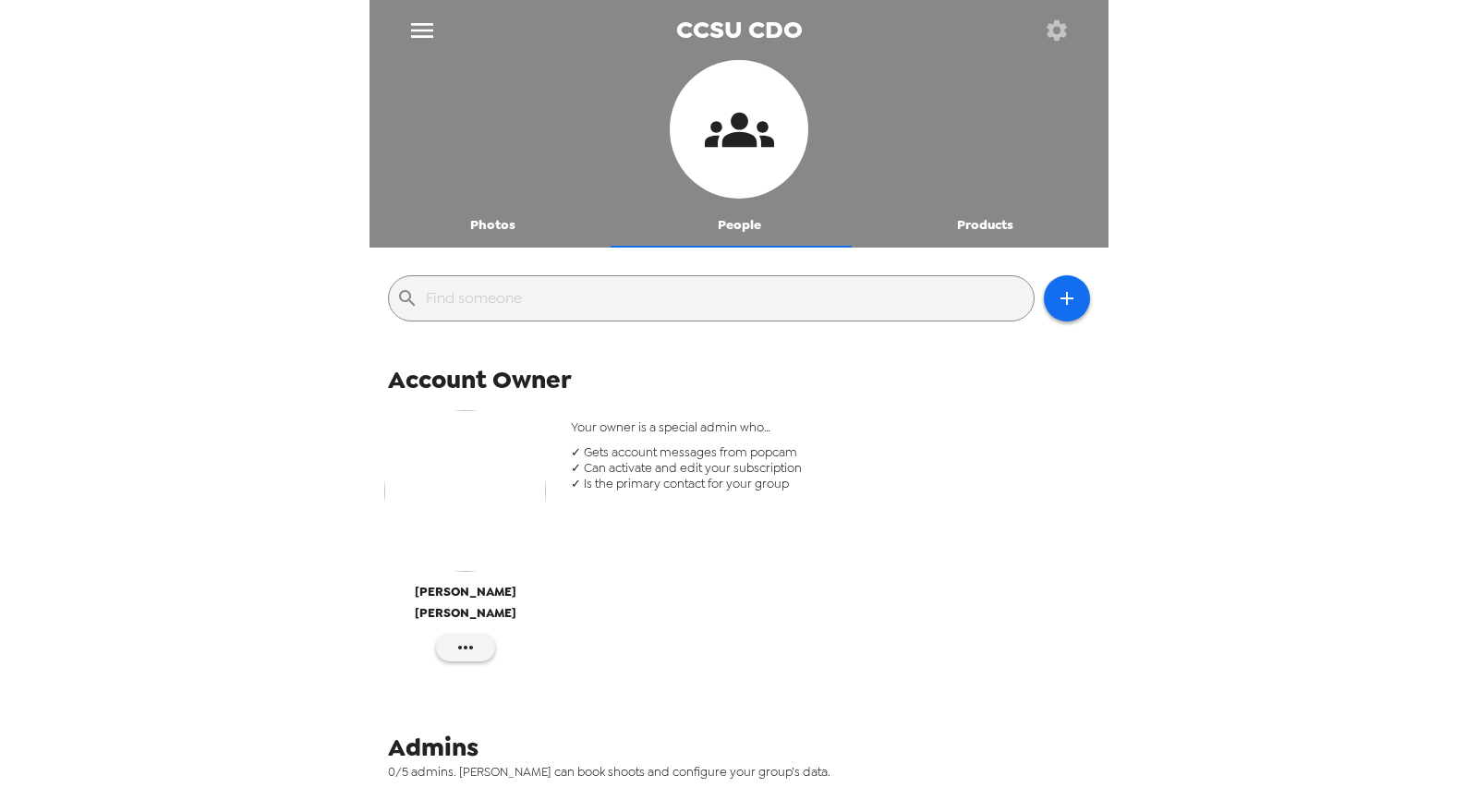
click at [491, 227] on button "Photos" at bounding box center [492, 226] width 246 height 45
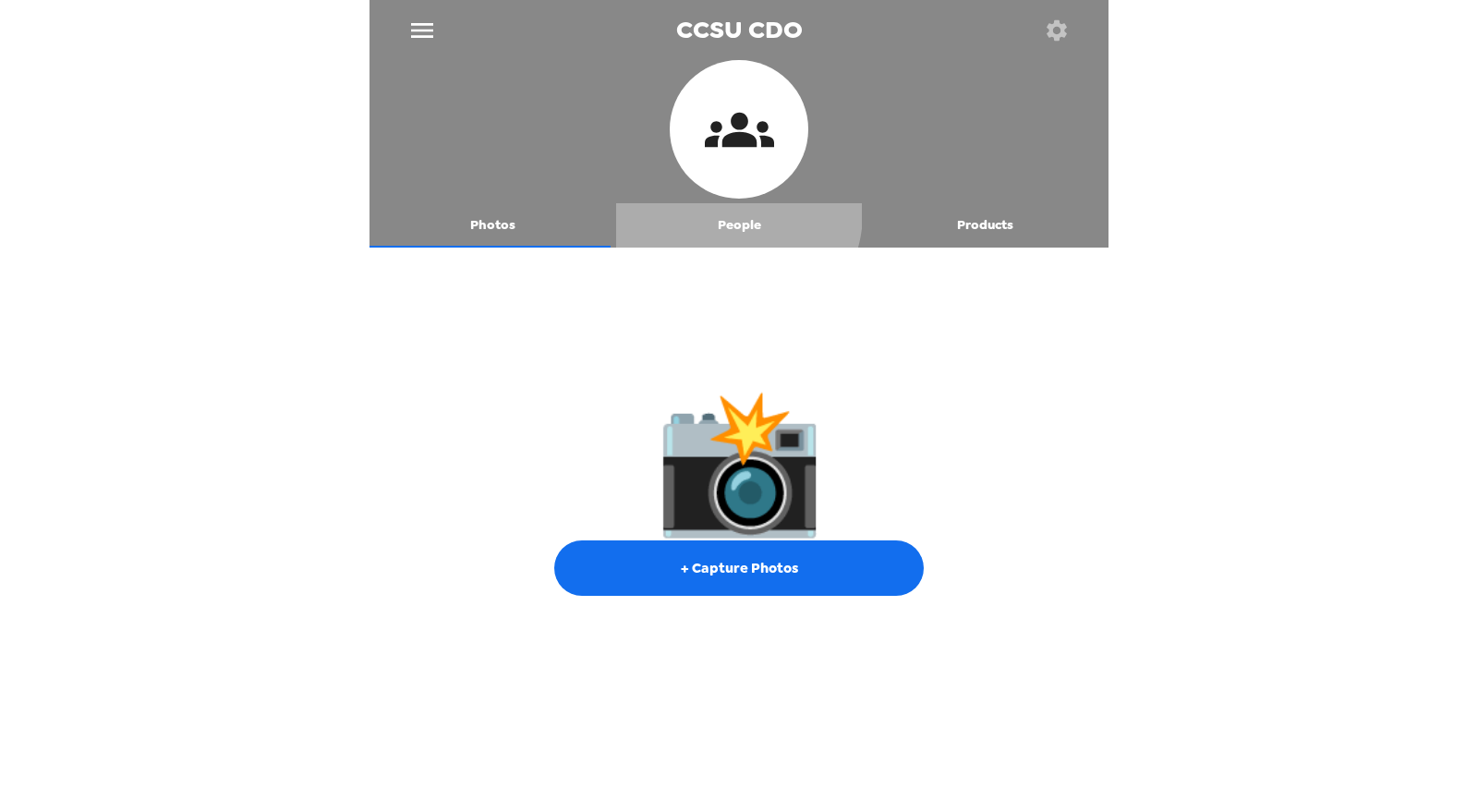
click at [728, 213] on button "People" at bounding box center [739, 226] width 246 height 45
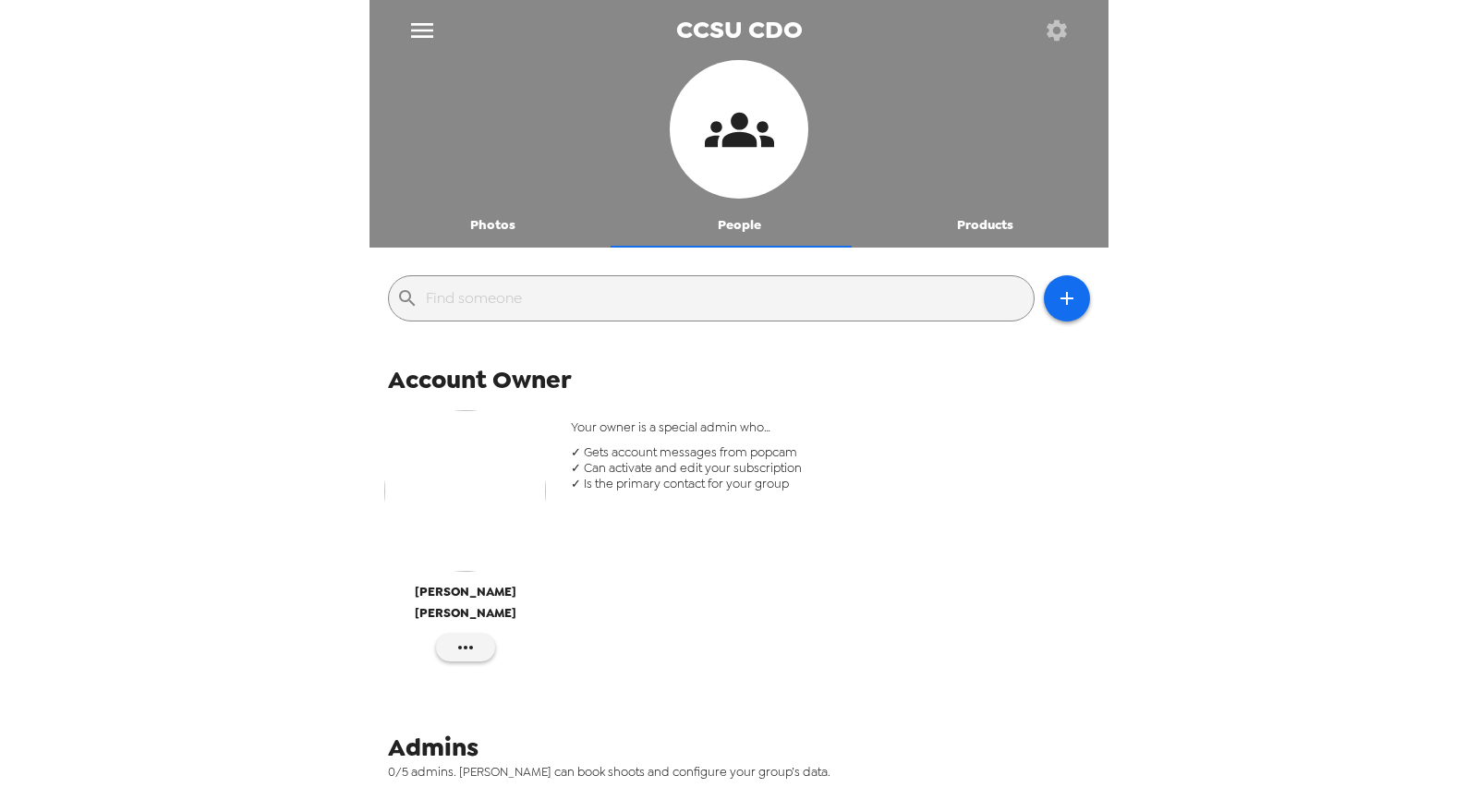
click at [1056, 33] on icon "button" at bounding box center [1056, 29] width 20 height 20
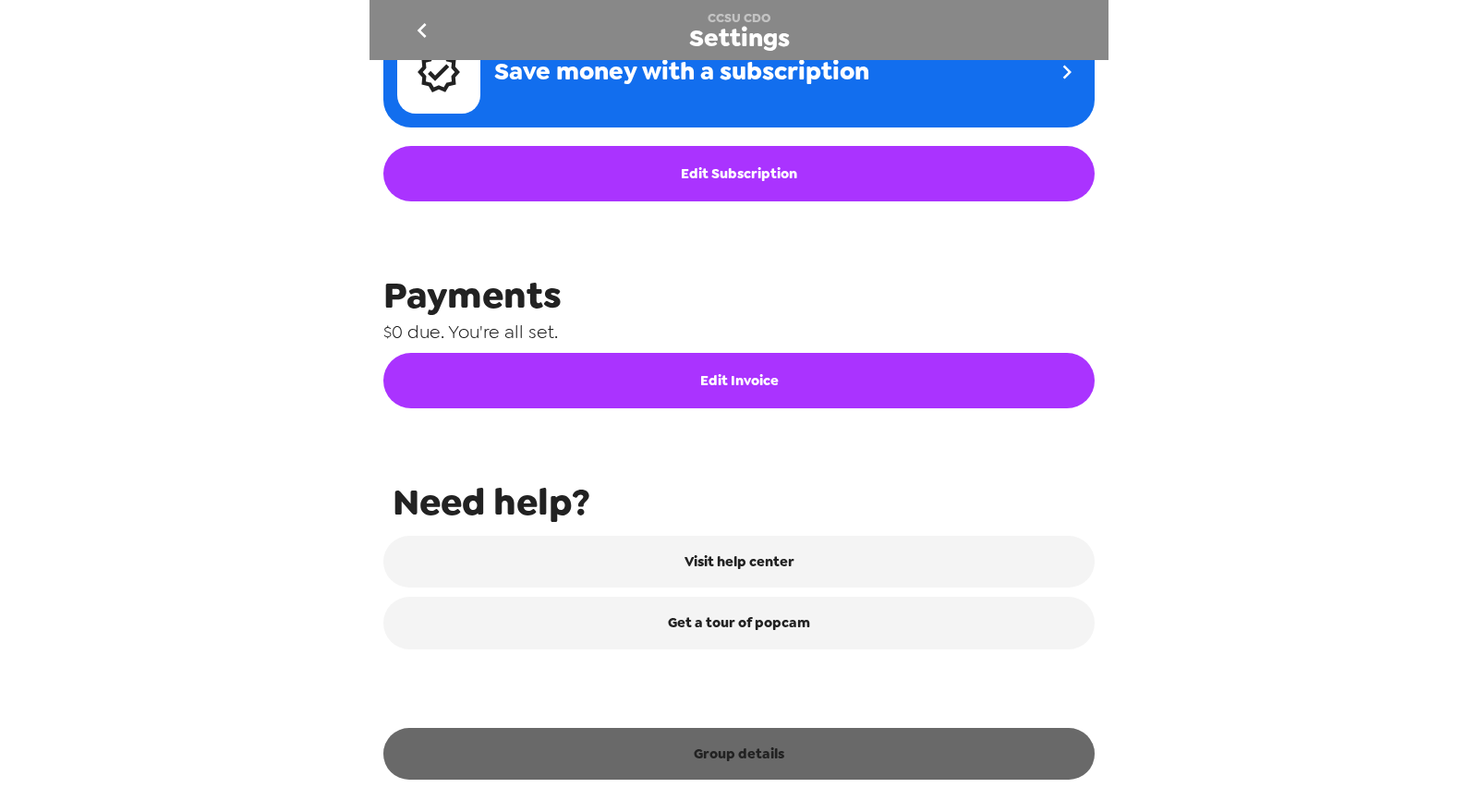
click at [802, 760] on button "Group details" at bounding box center [739, 753] width 711 height 51
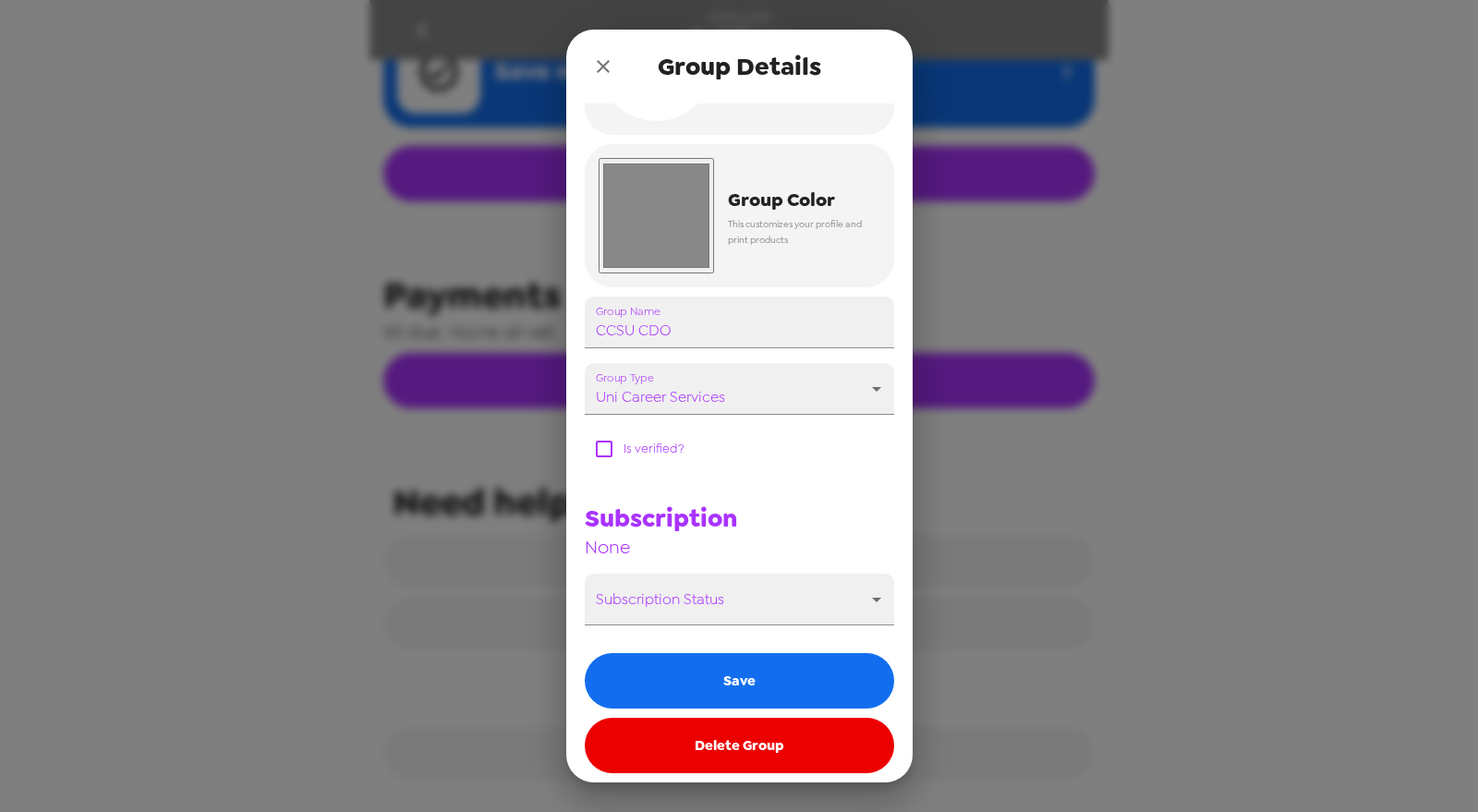
scroll to position [120, 0]
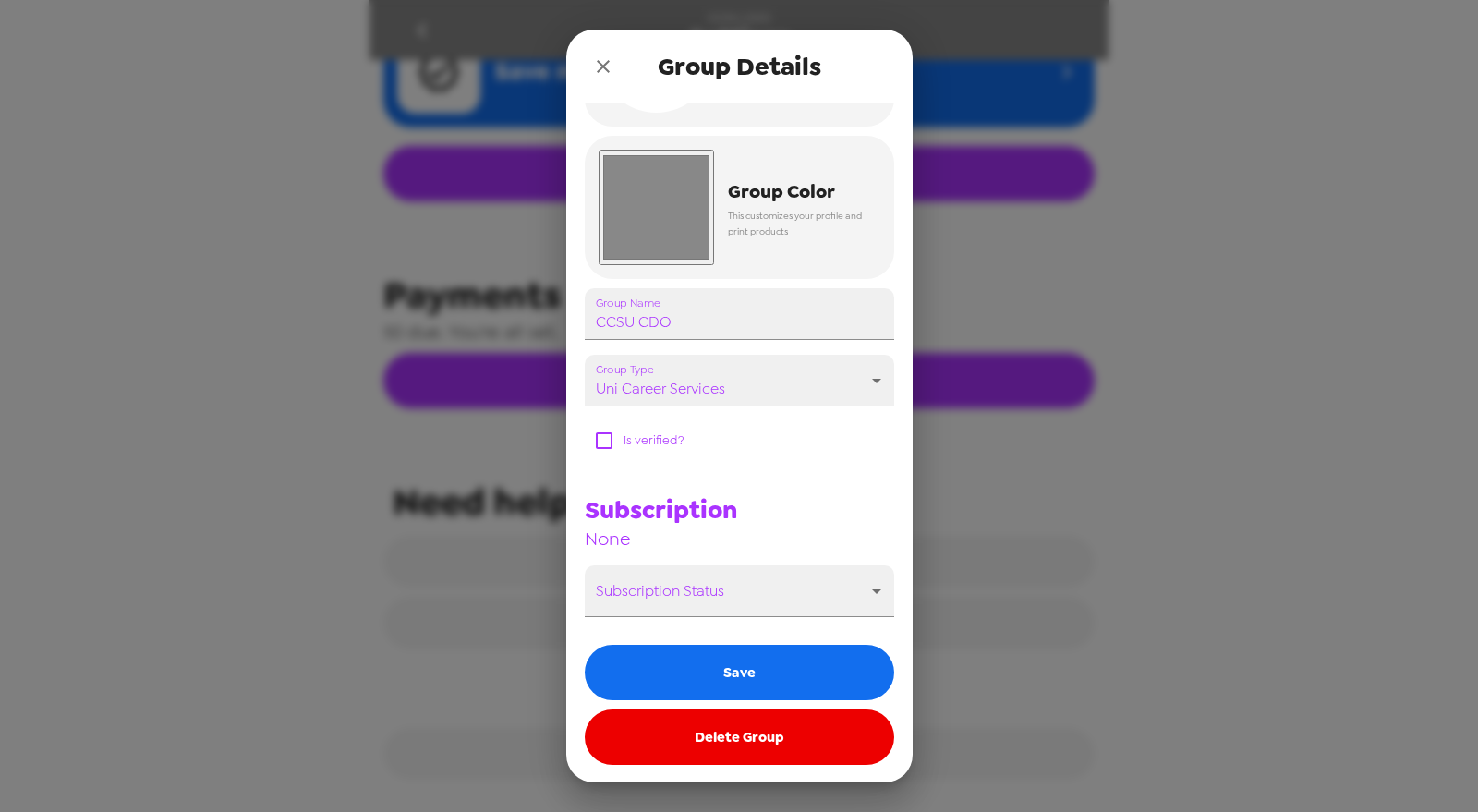
click at [755, 732] on button "Delete Group" at bounding box center [739, 736] width 309 height 55
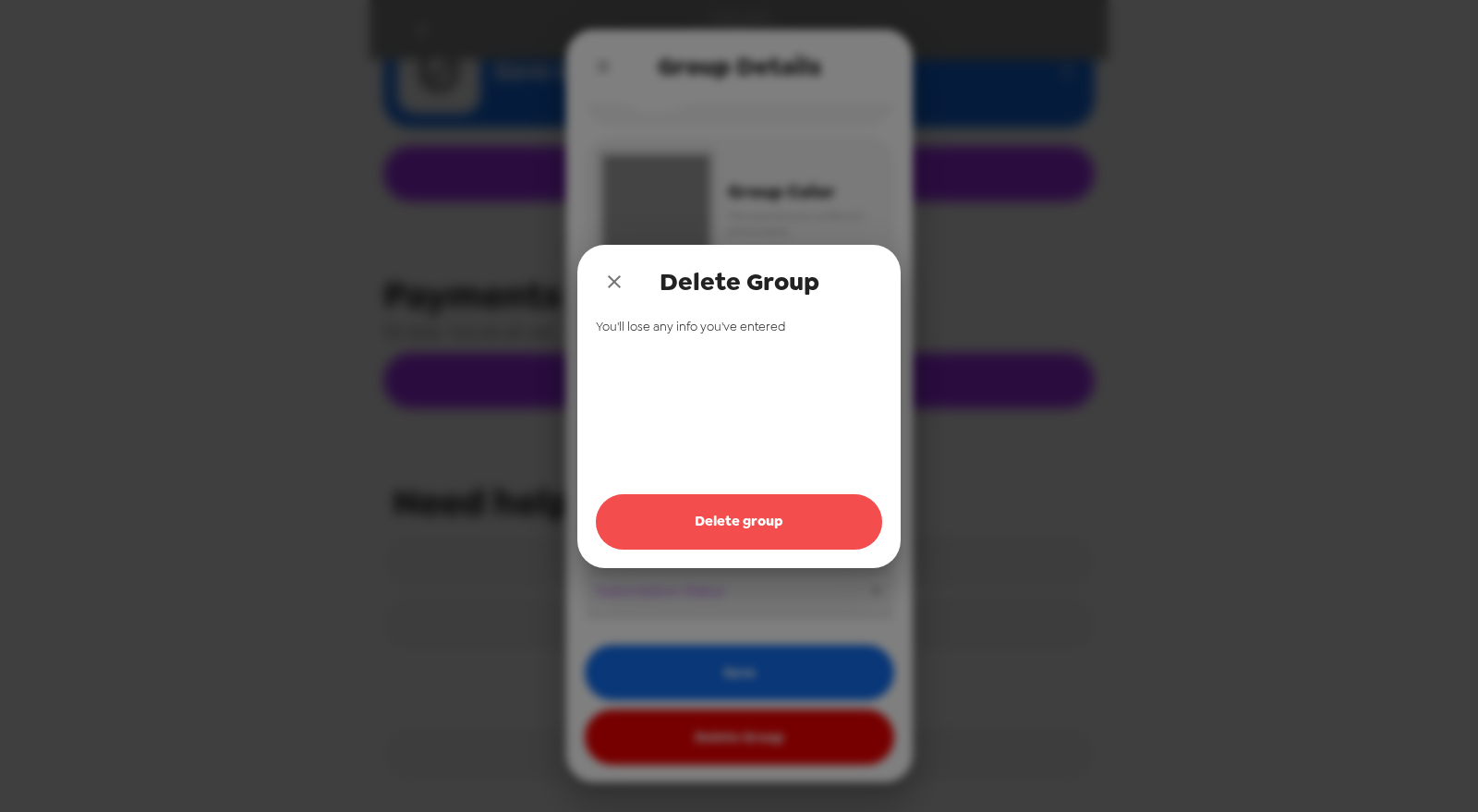
drag, startPoint x: 722, startPoint y: 508, endPoint x: 703, endPoint y: 385, distance: 124.5
click at [722, 508] on button "Delete group" at bounding box center [739, 521] width 286 height 55
click at [616, 261] on div "Delete Group" at bounding box center [739, 282] width 324 height 74
click at [620, 279] on icon "close" at bounding box center [613, 281] width 22 height 22
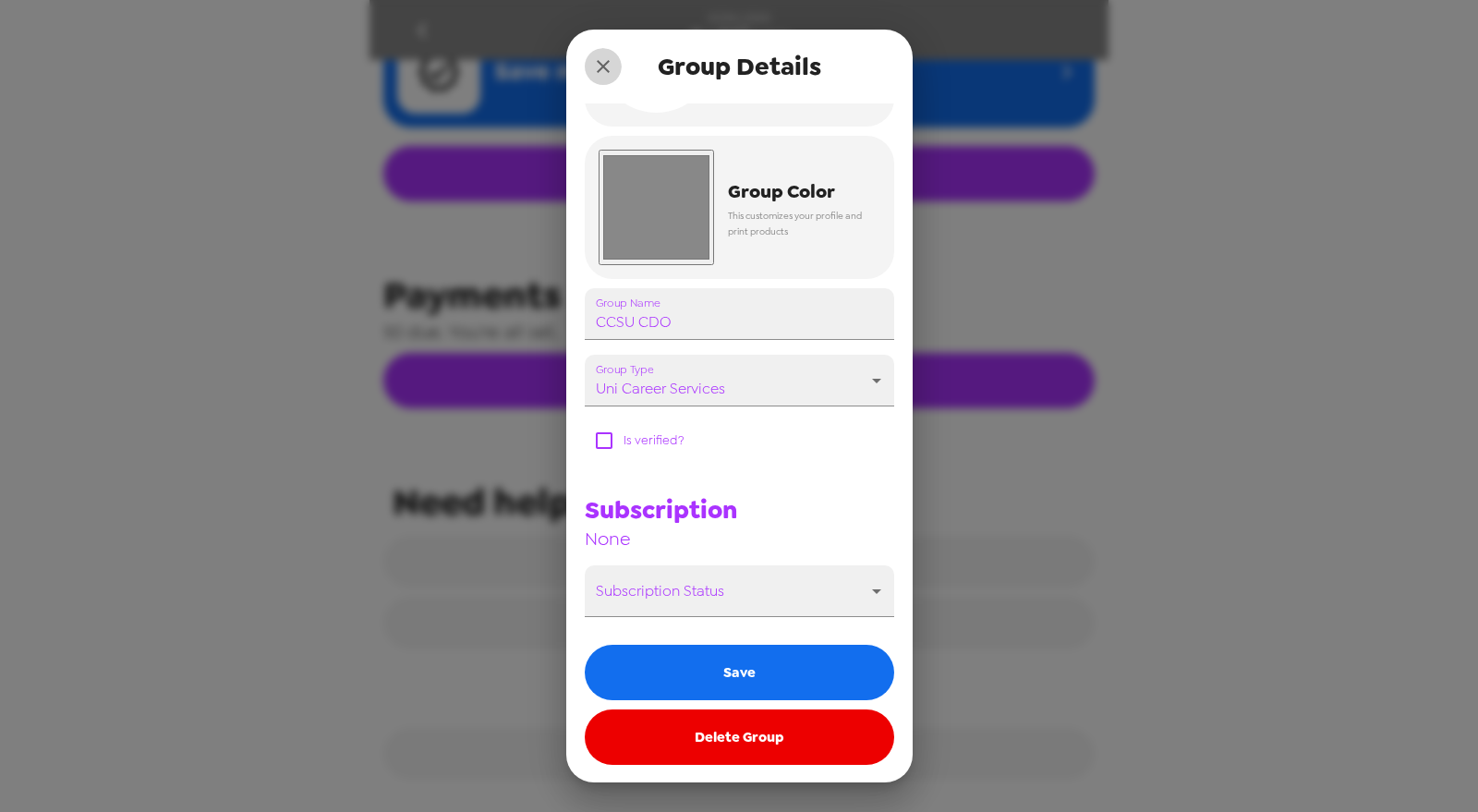
click at [608, 69] on icon "close" at bounding box center [603, 66] width 22 height 22
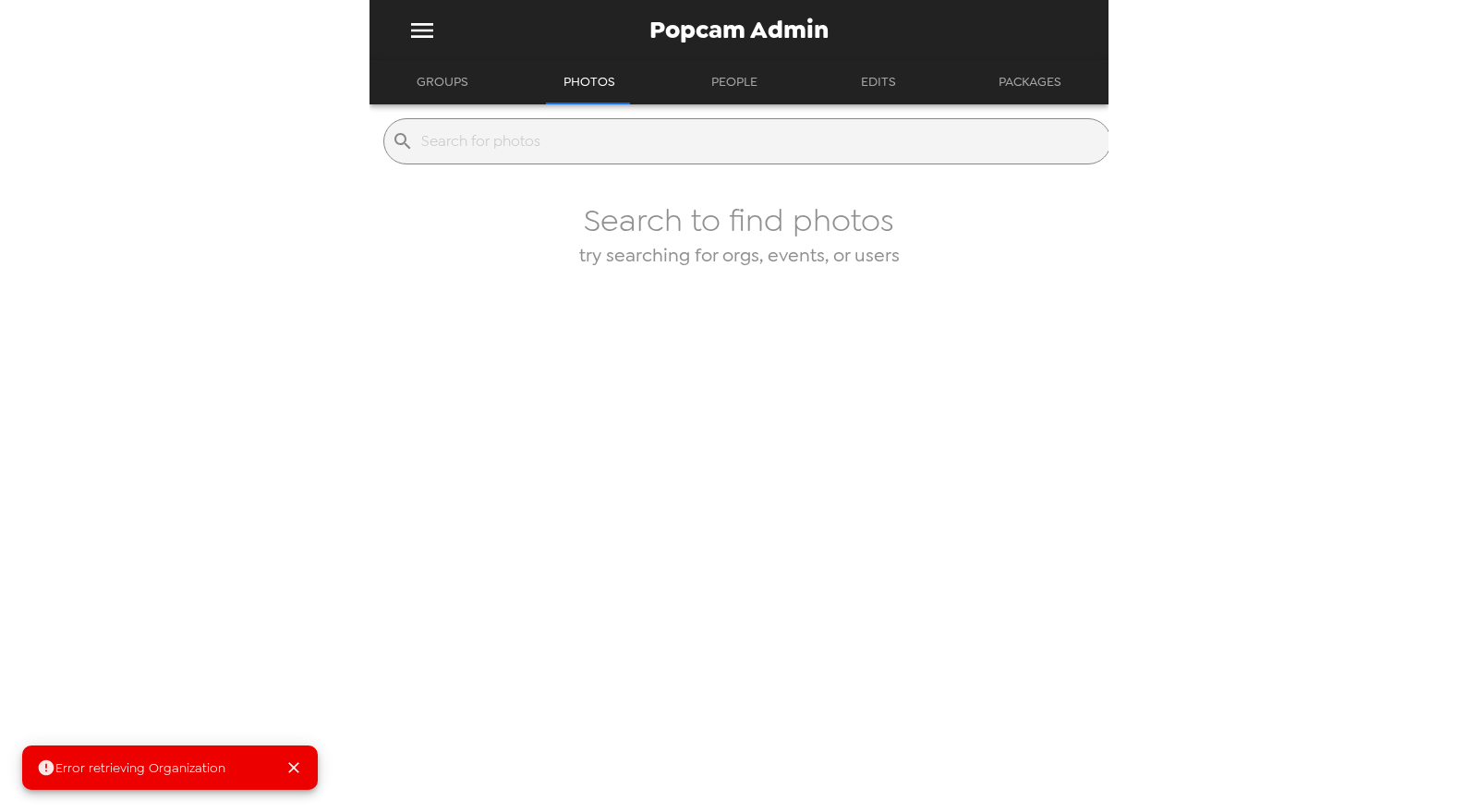
click at [433, 83] on button "Groups" at bounding box center [443, 82] width 85 height 45
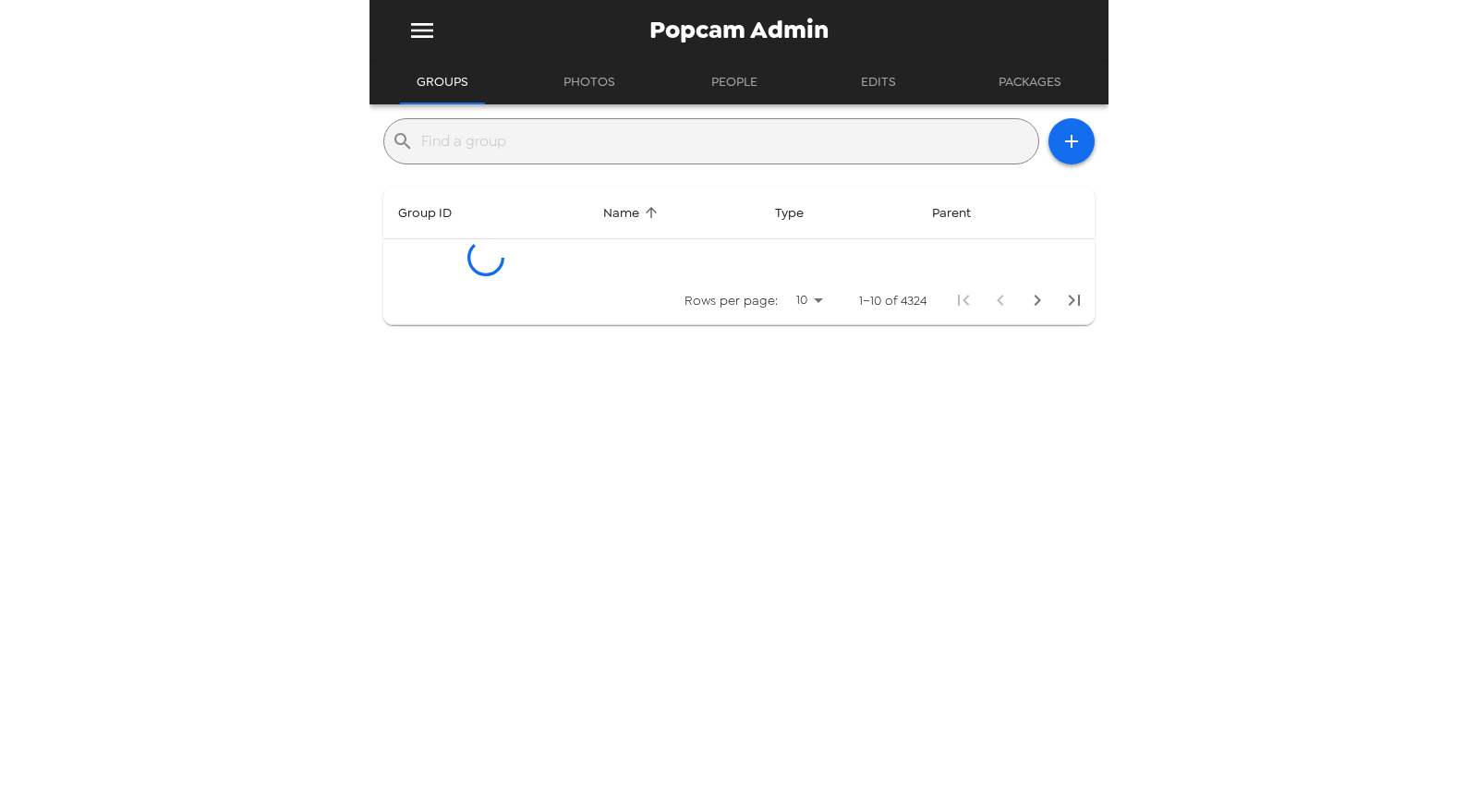
click at [522, 142] on input "text" at bounding box center [726, 141] width 610 height 30
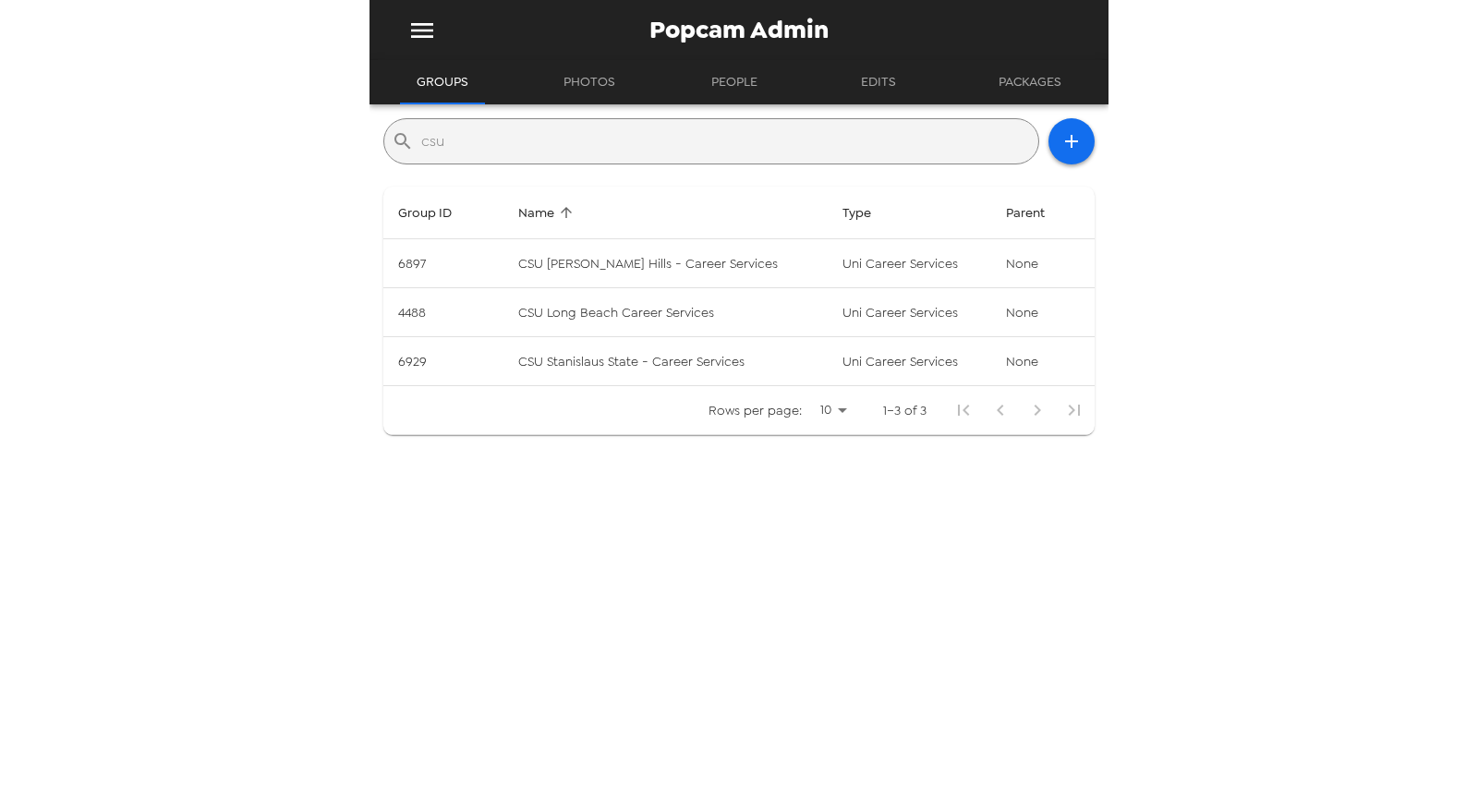
type input "csu"
click at [727, 538] on div "​ csu Group ID Name Type Parent 6897 CSU Dominguez Hills - Career Services uni …" at bounding box center [739, 449] width 739 height 689
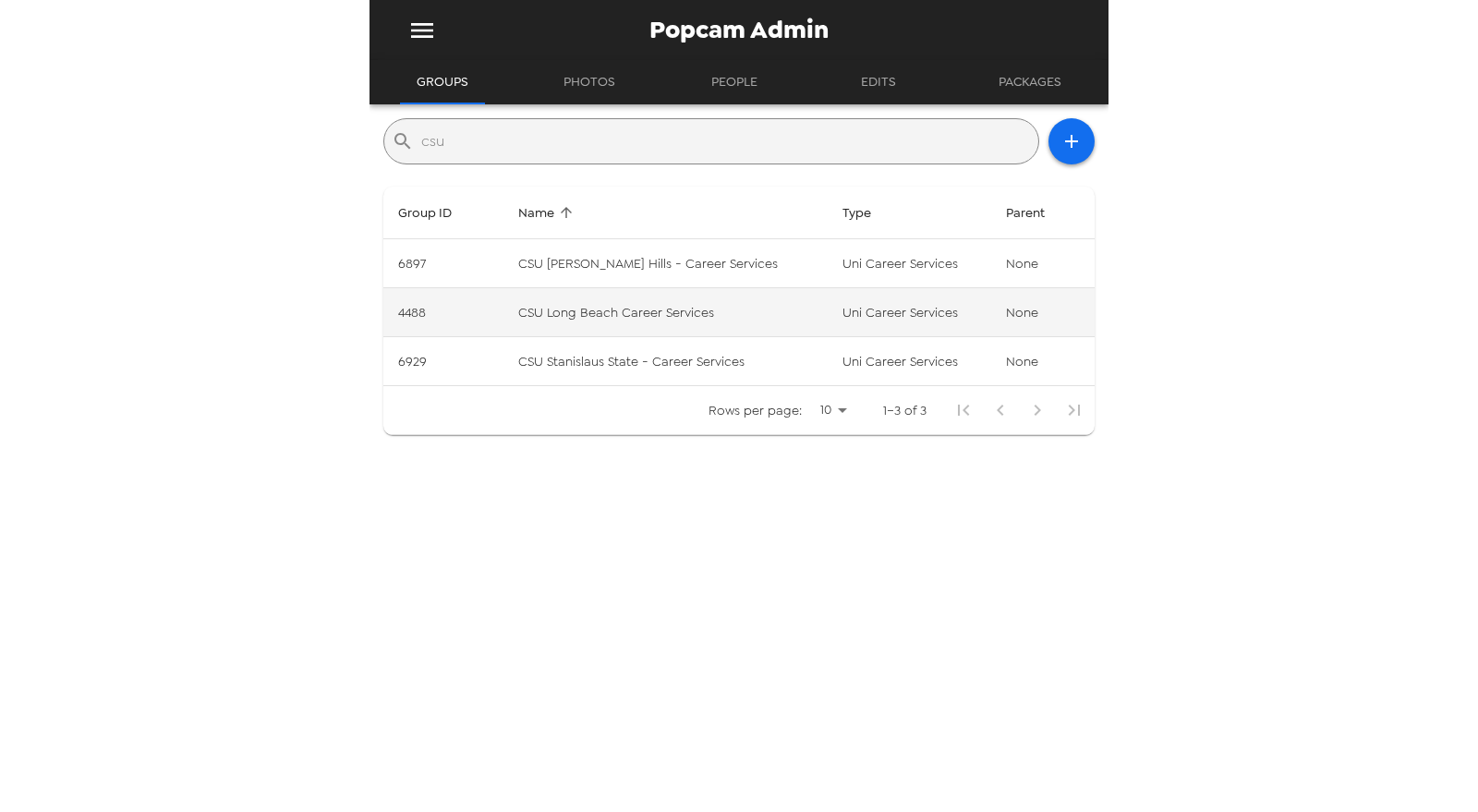
click at [618, 322] on td "CSU Long Beach Career Services" at bounding box center [665, 312] width 325 height 49
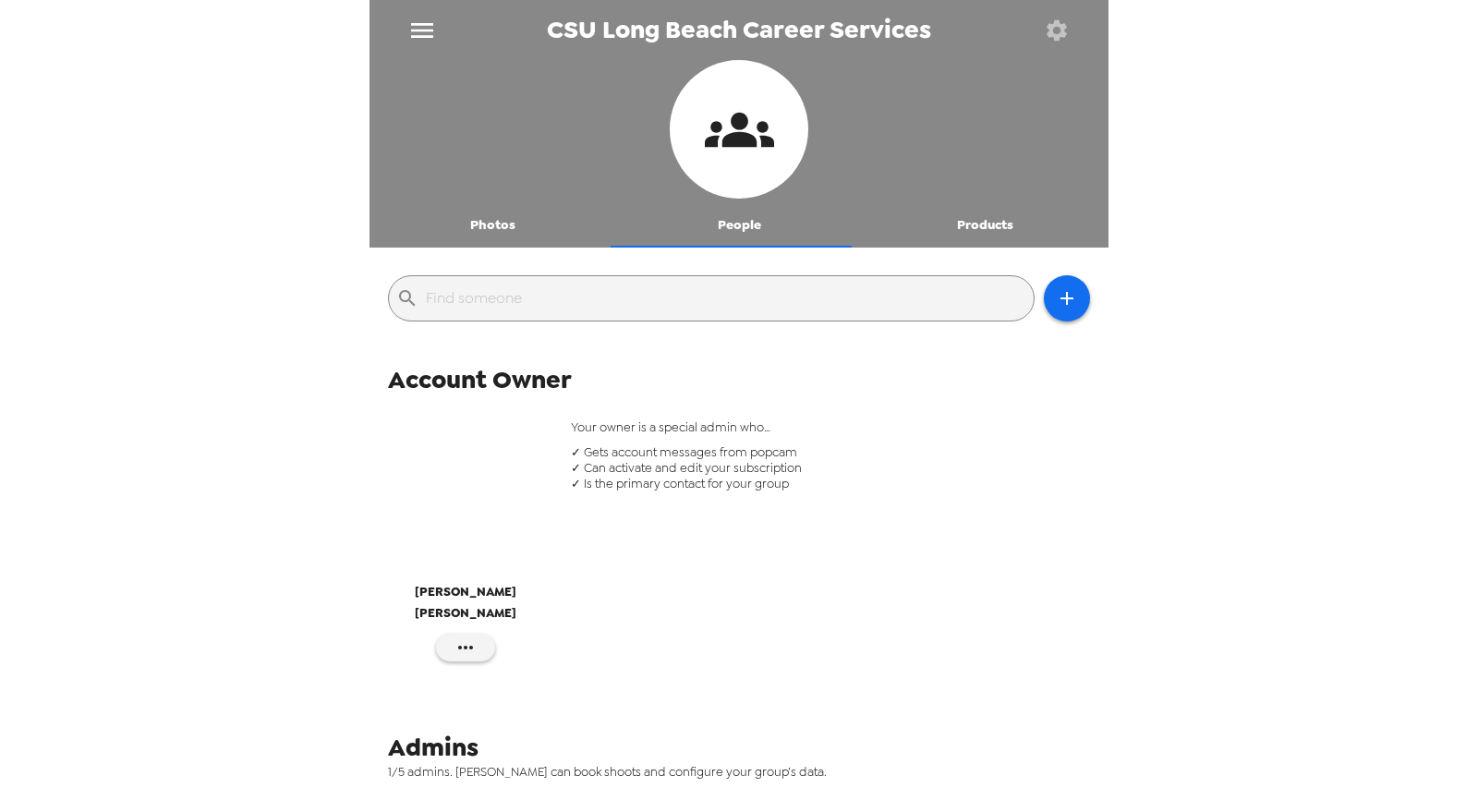
click at [449, 218] on button "Photos" at bounding box center [492, 226] width 246 height 45
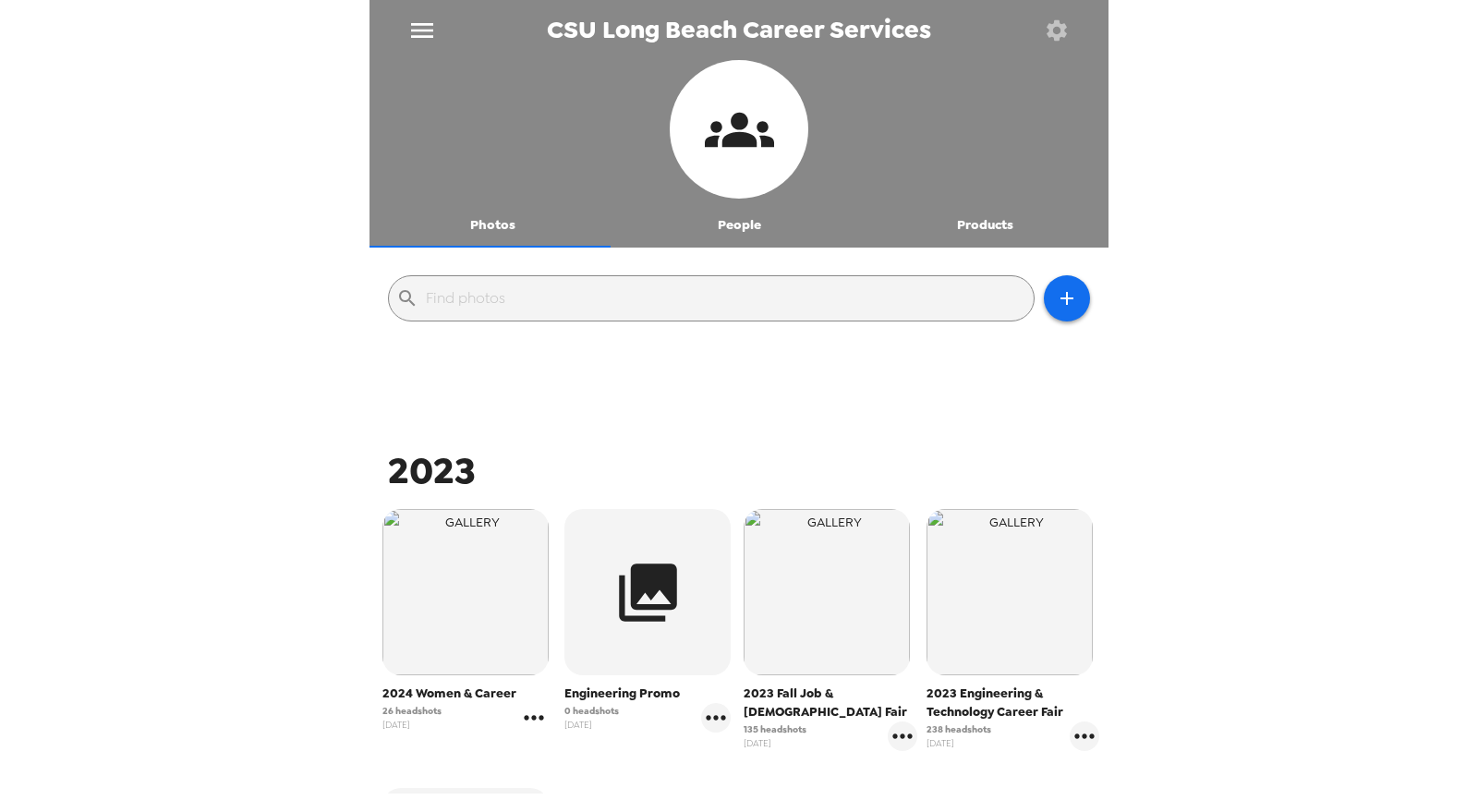
click at [538, 725] on icon "gallery menu" at bounding box center [534, 717] width 30 height 30
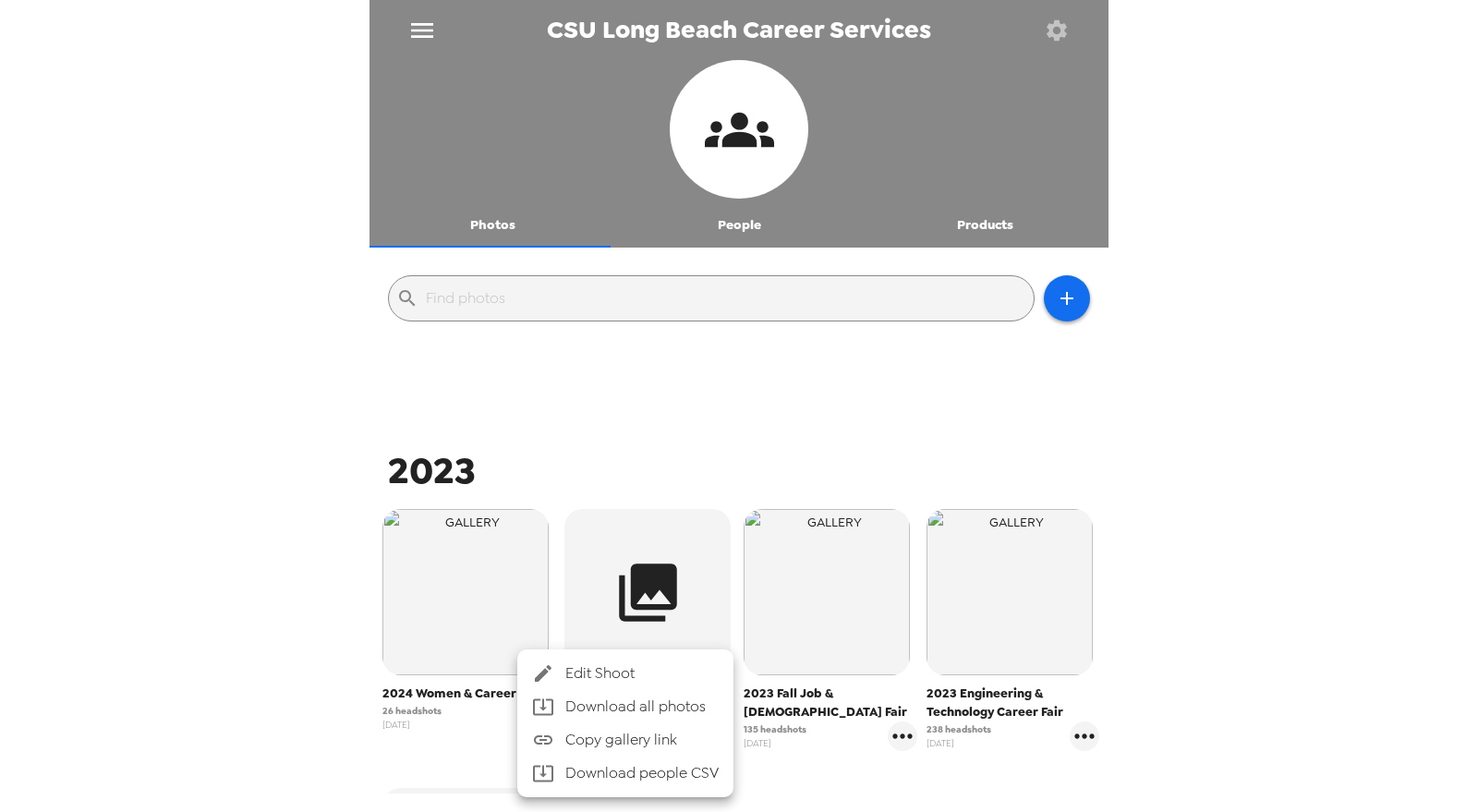
click at [610, 666] on span "Edit Shoot" at bounding box center [642, 672] width 153 height 22
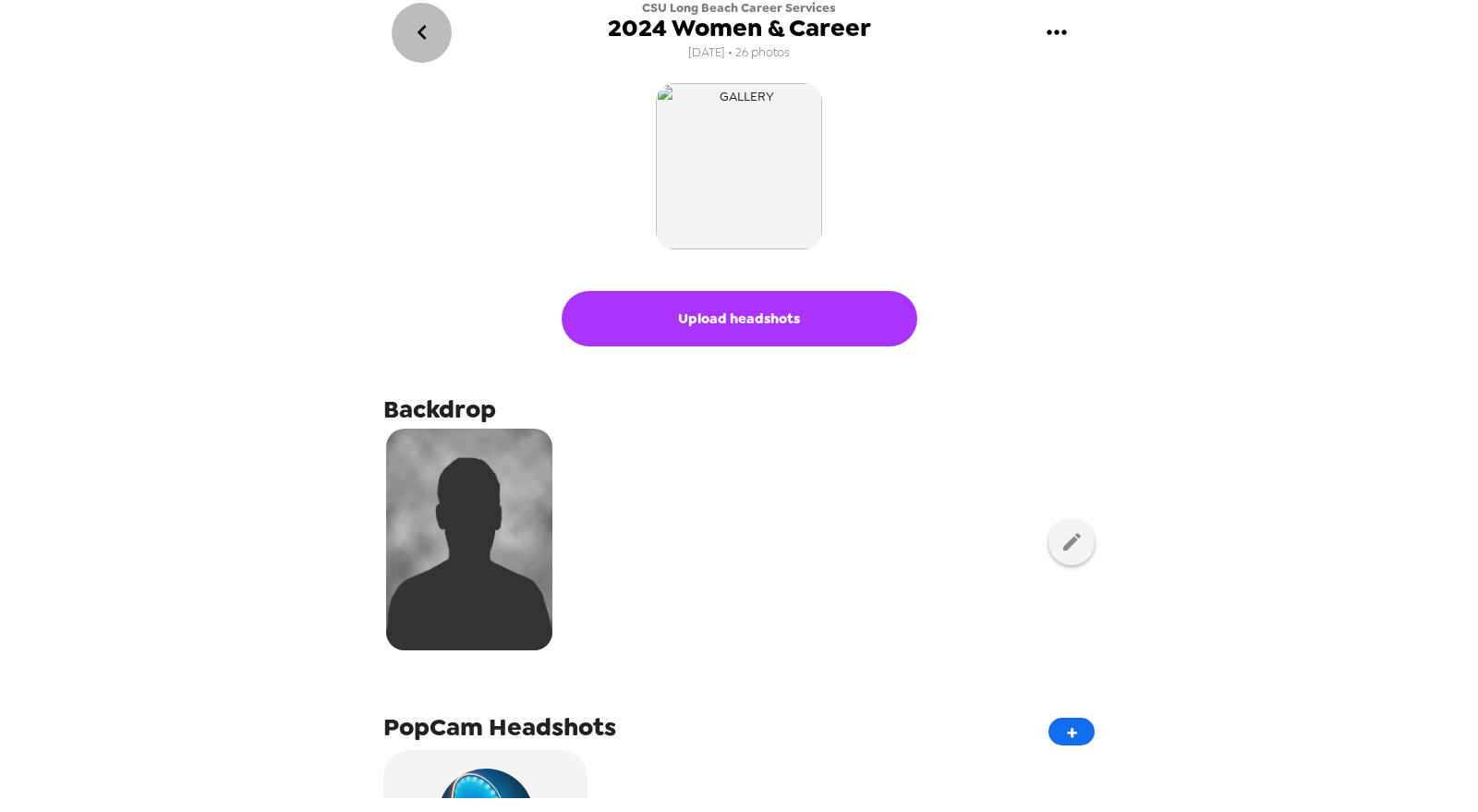
click at [421, 32] on icon "go back" at bounding box center [422, 32] width 10 height 15
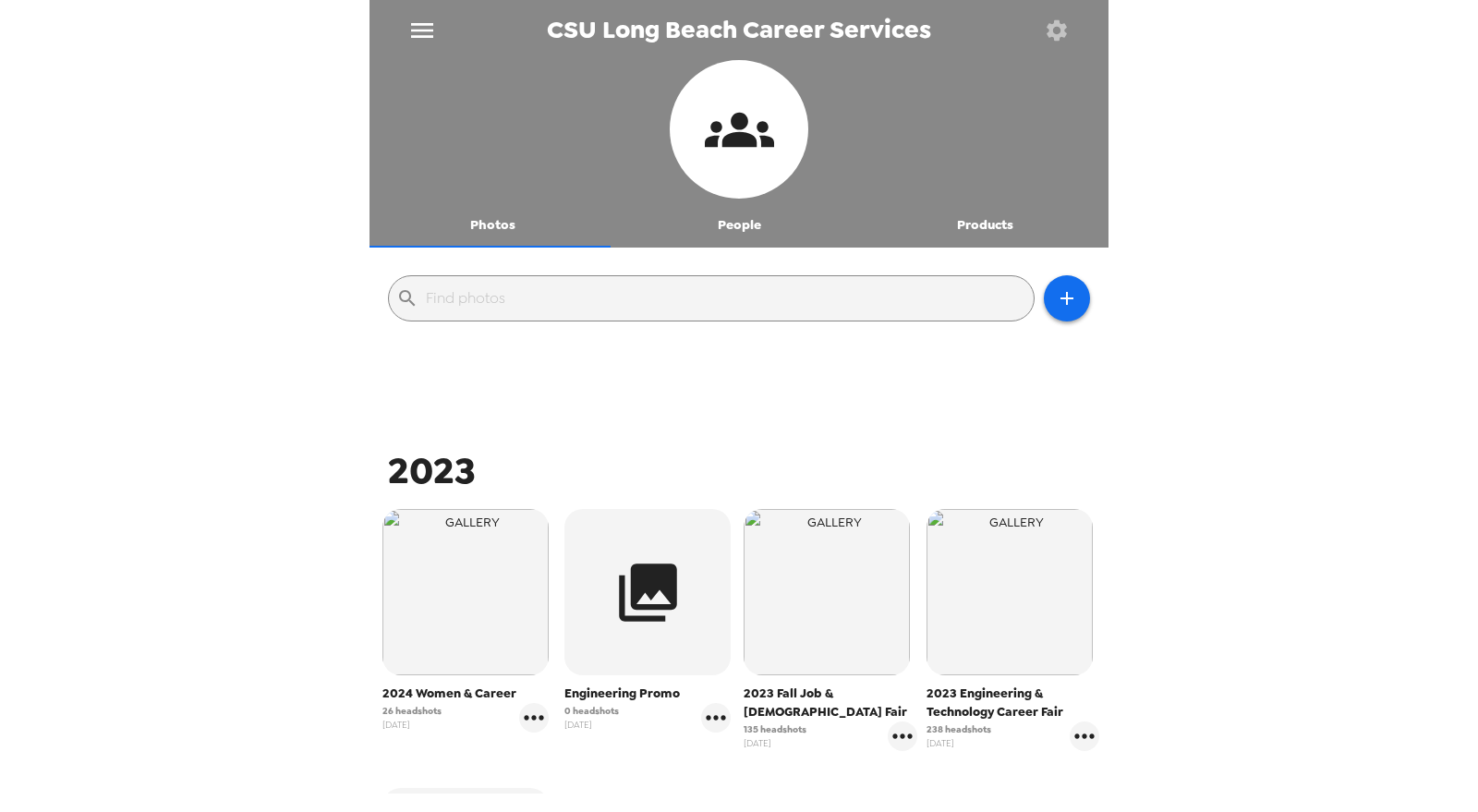
click at [1065, 30] on icon "button" at bounding box center [1056, 30] width 26 height 26
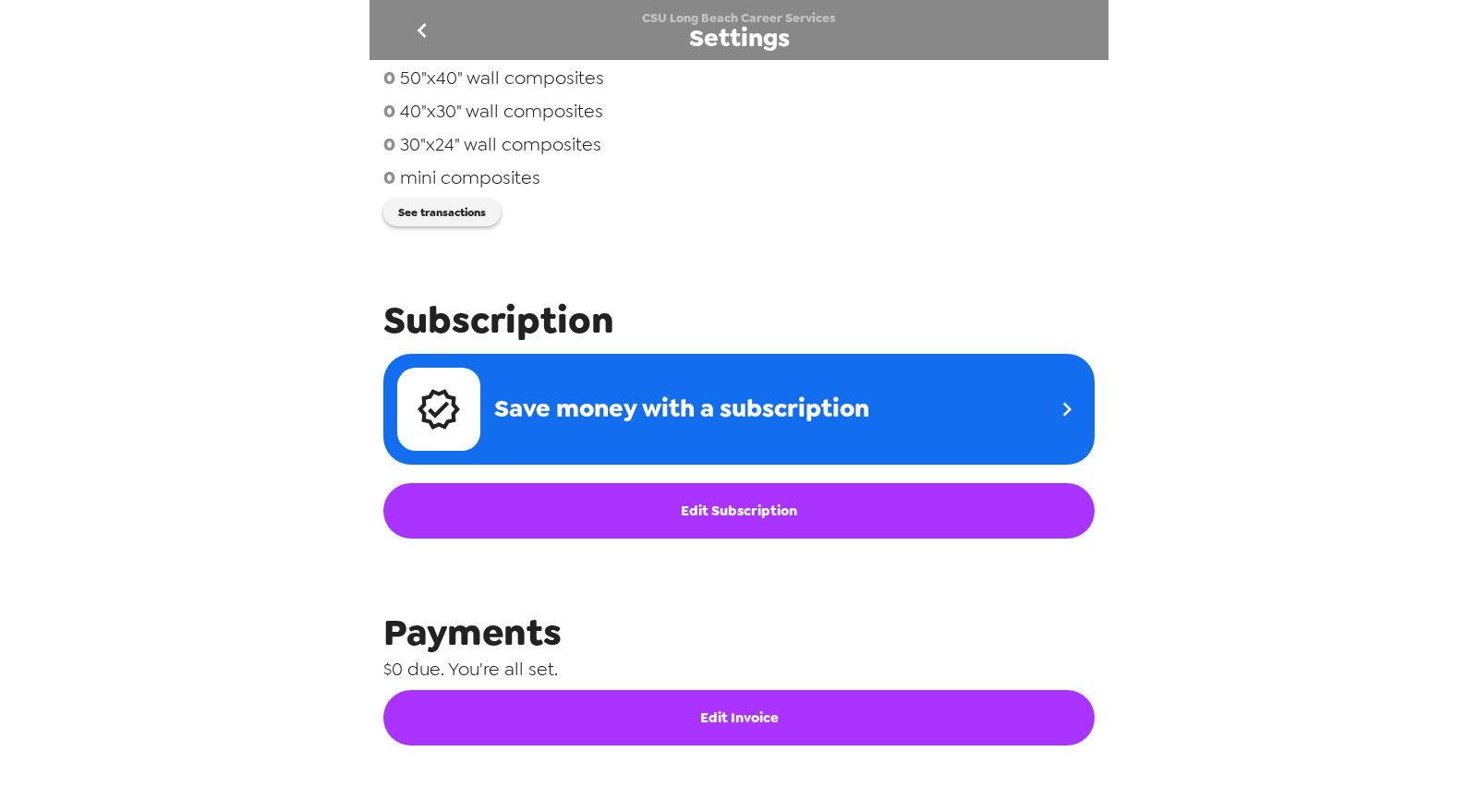
scroll to position [758, 0]
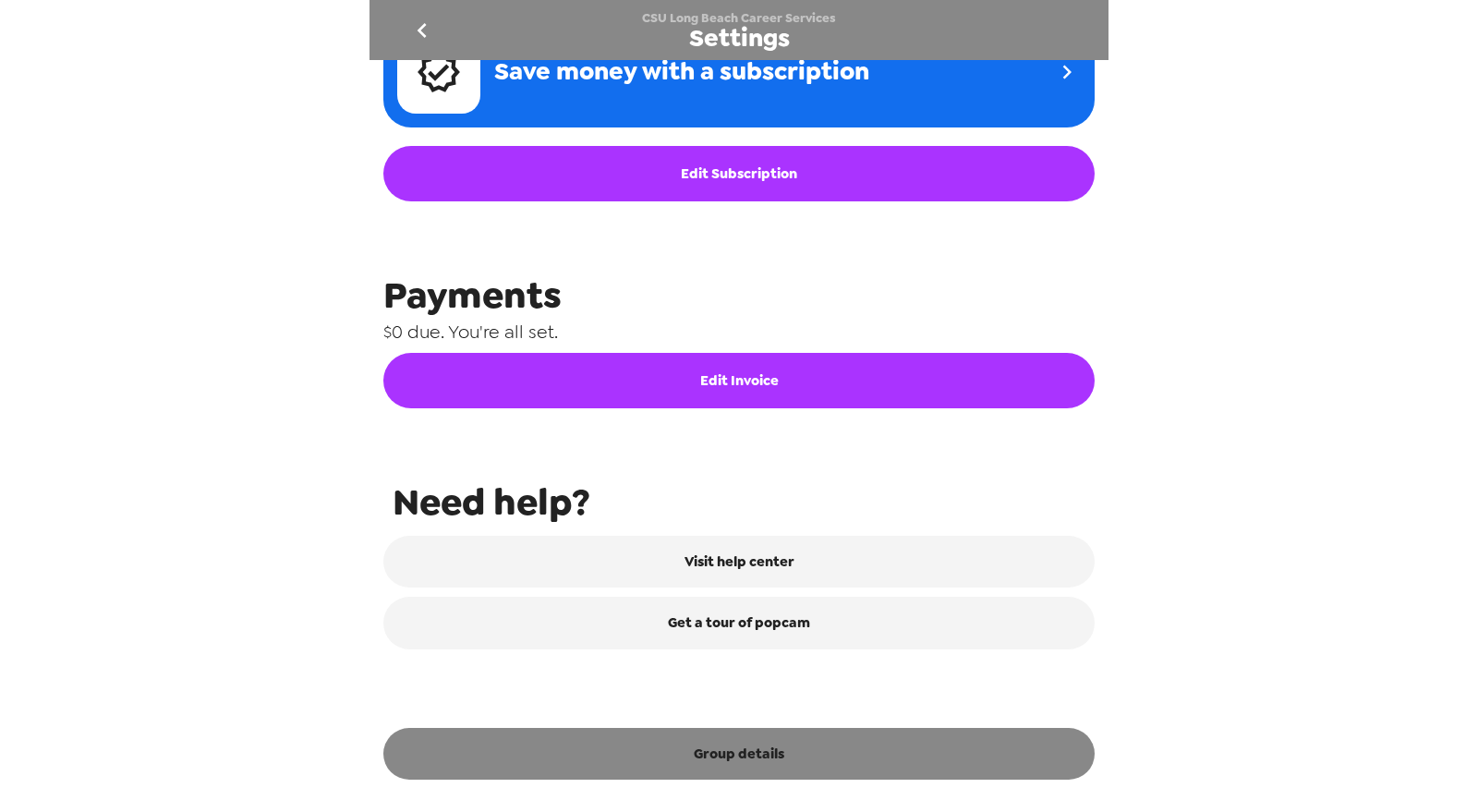
click at [743, 738] on button "Group details" at bounding box center [739, 753] width 711 height 51
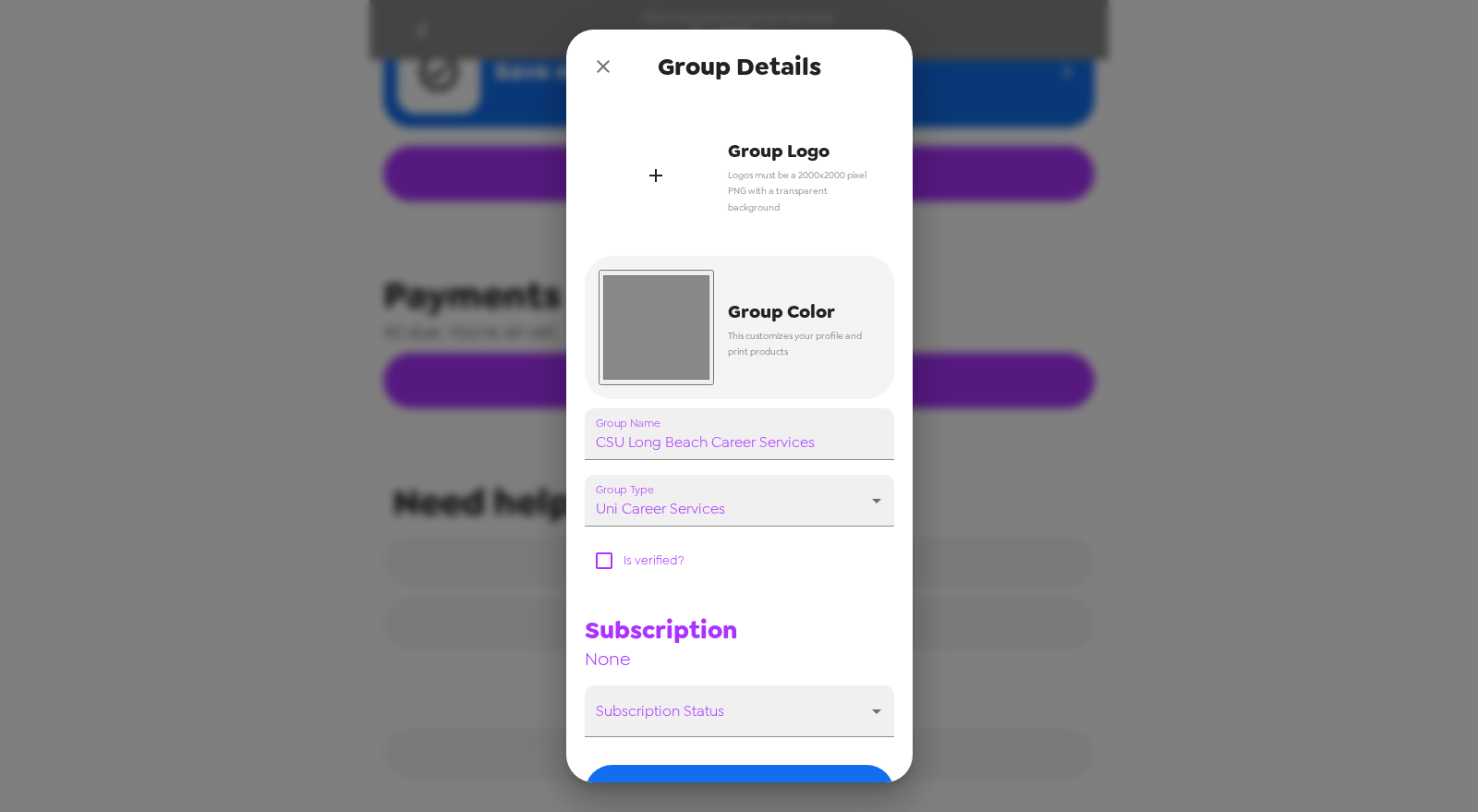
click at [639, 158] on div "button" at bounding box center [656, 174] width 115 height 115
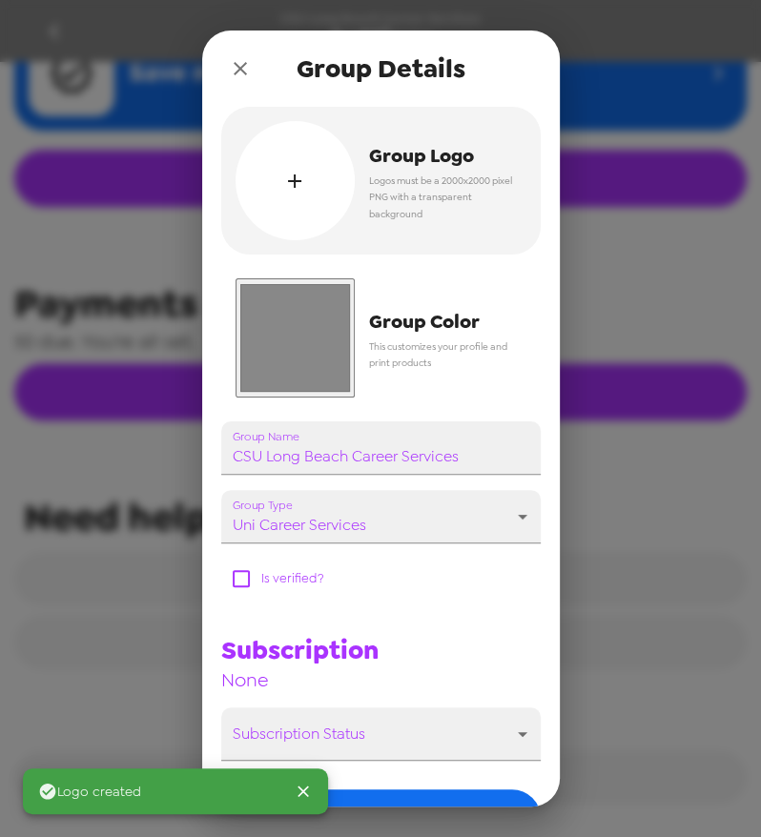
click at [305, 368] on input "#888888" at bounding box center [294, 337] width 119 height 119
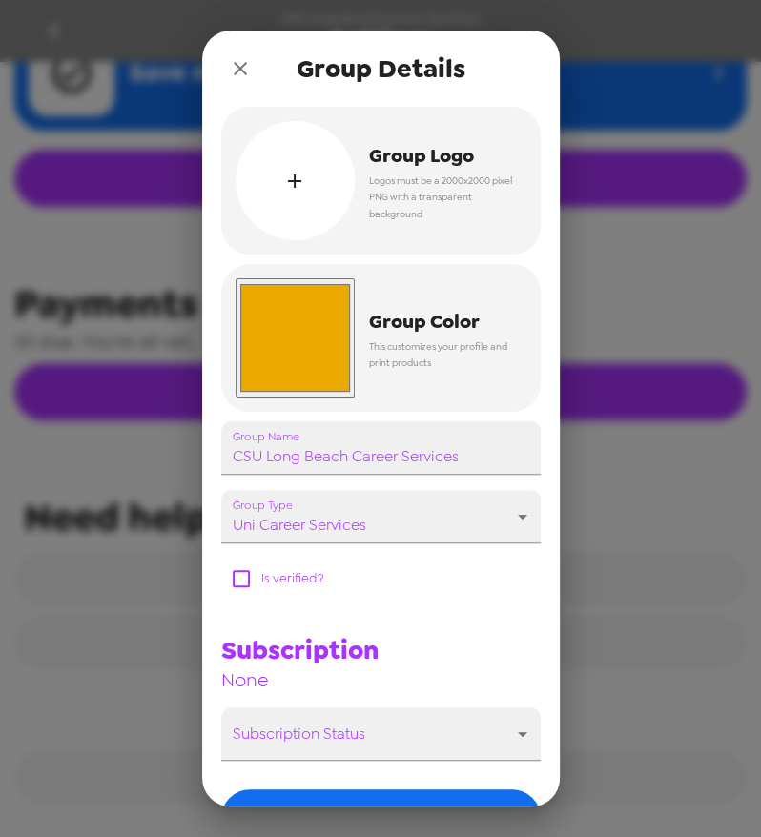
type input "#eca900"
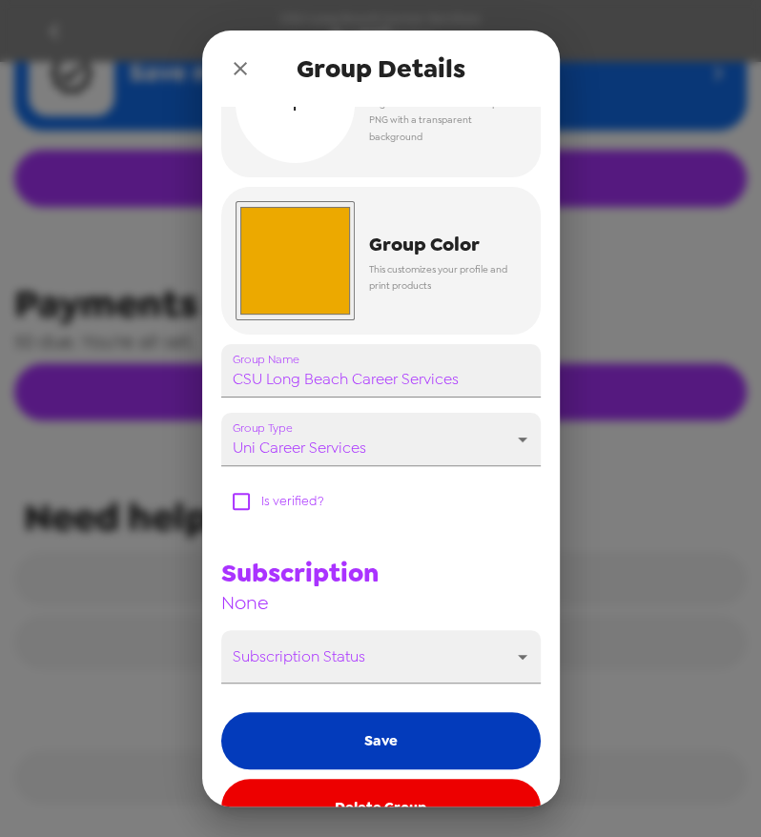
scroll to position [125, 0]
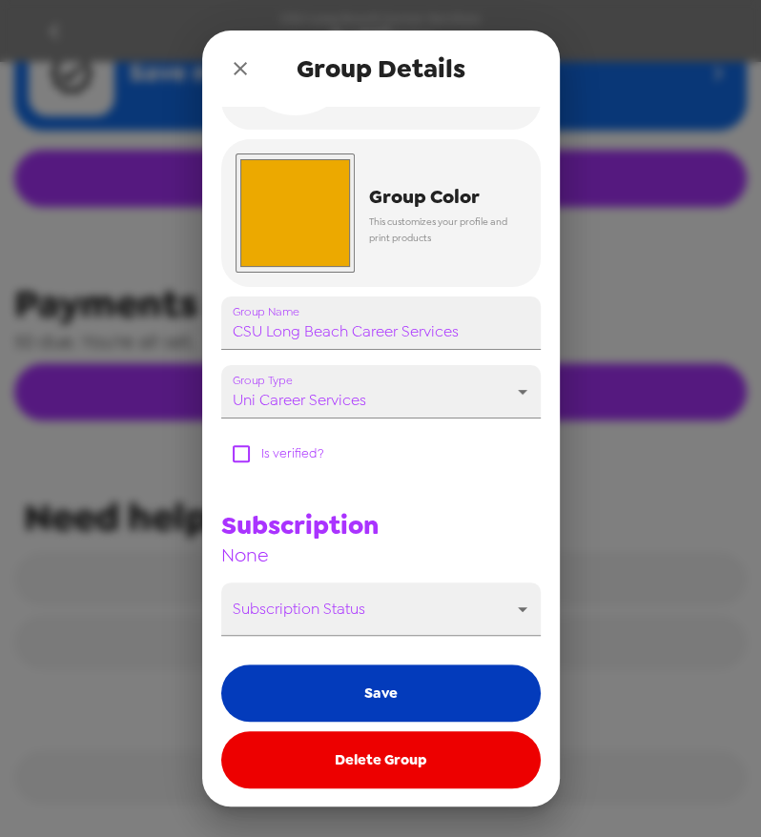
click at [403, 690] on button "Save" at bounding box center [380, 692] width 319 height 57
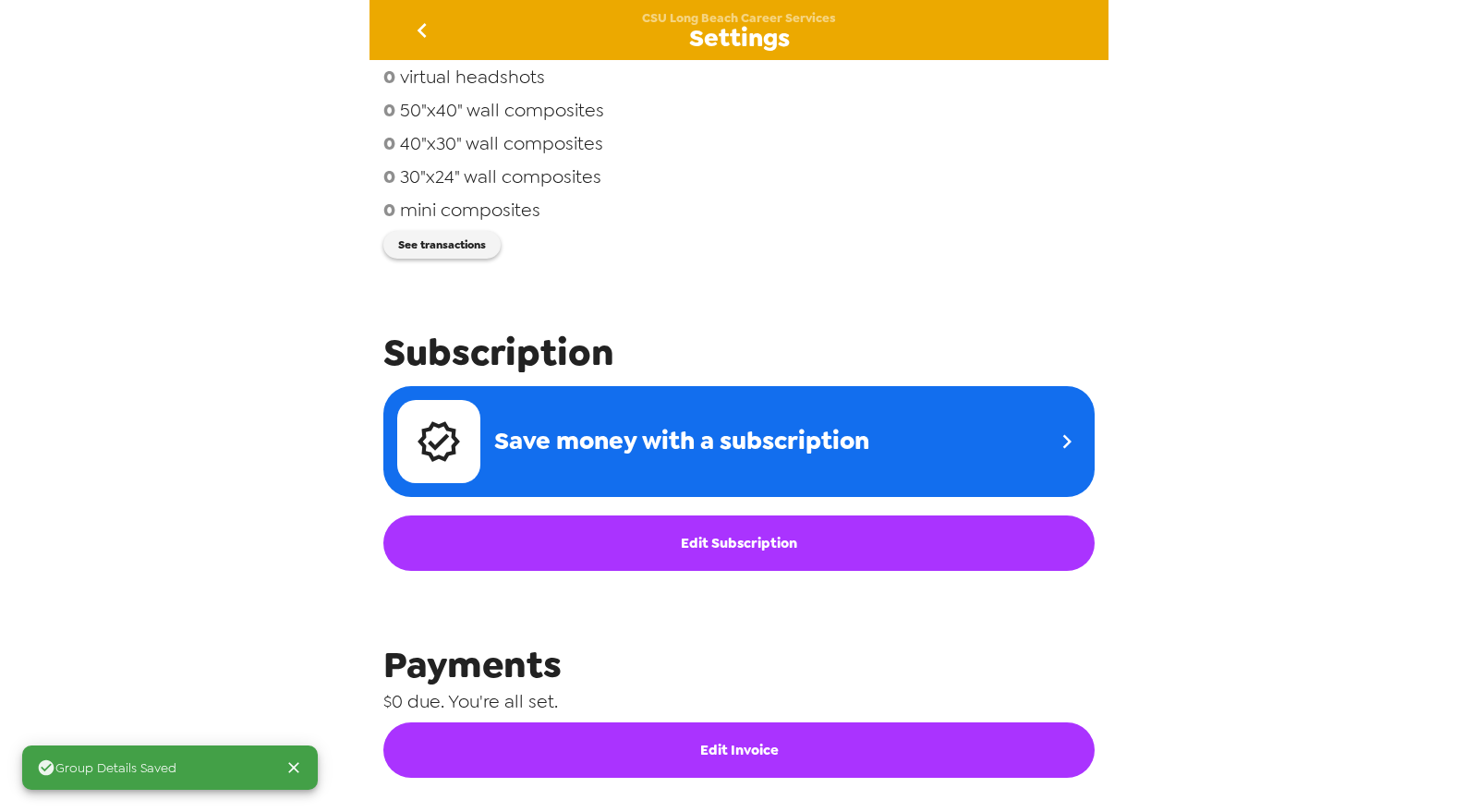
scroll to position [161, 0]
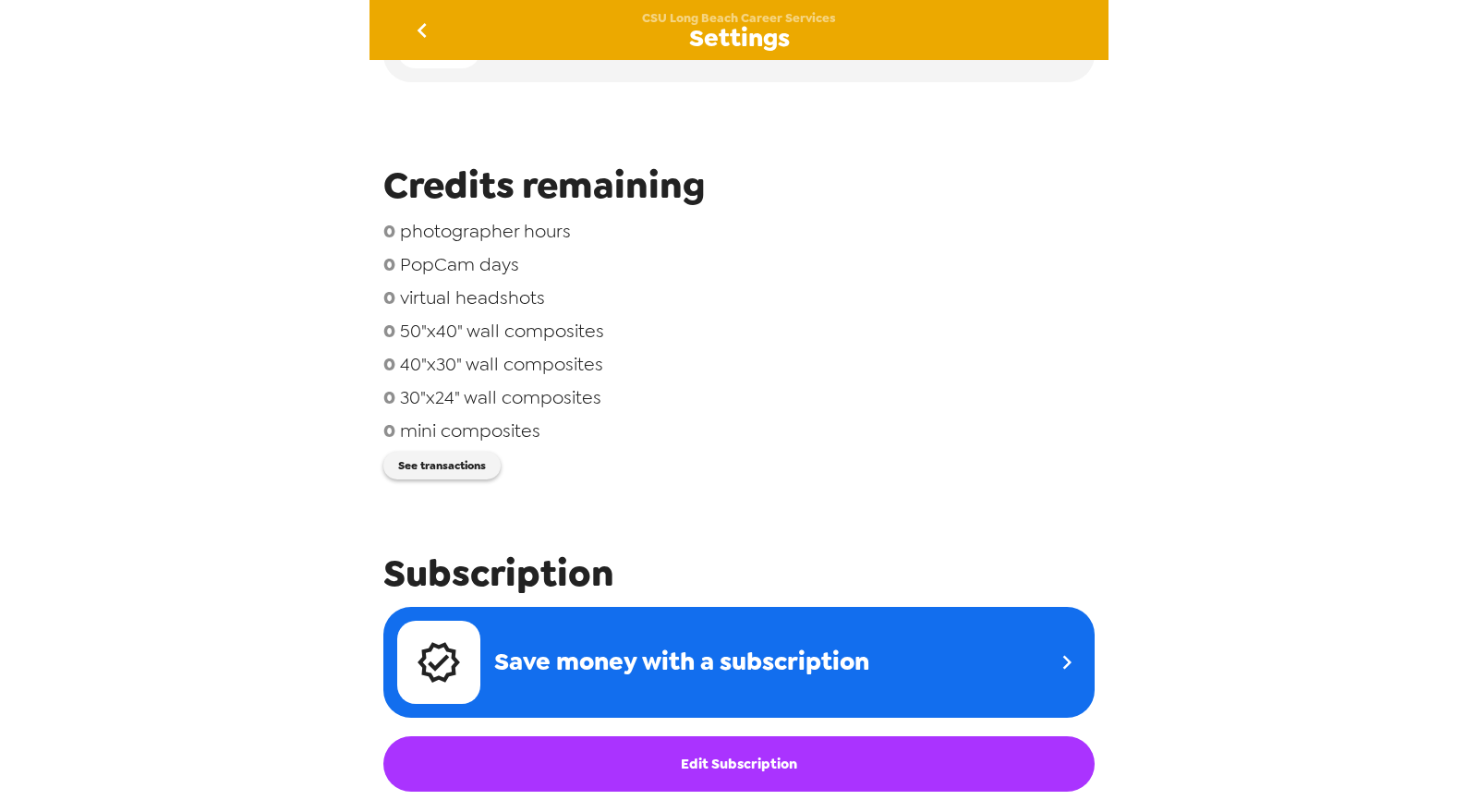
click at [418, 28] on icon "go back" at bounding box center [422, 30] width 30 height 30
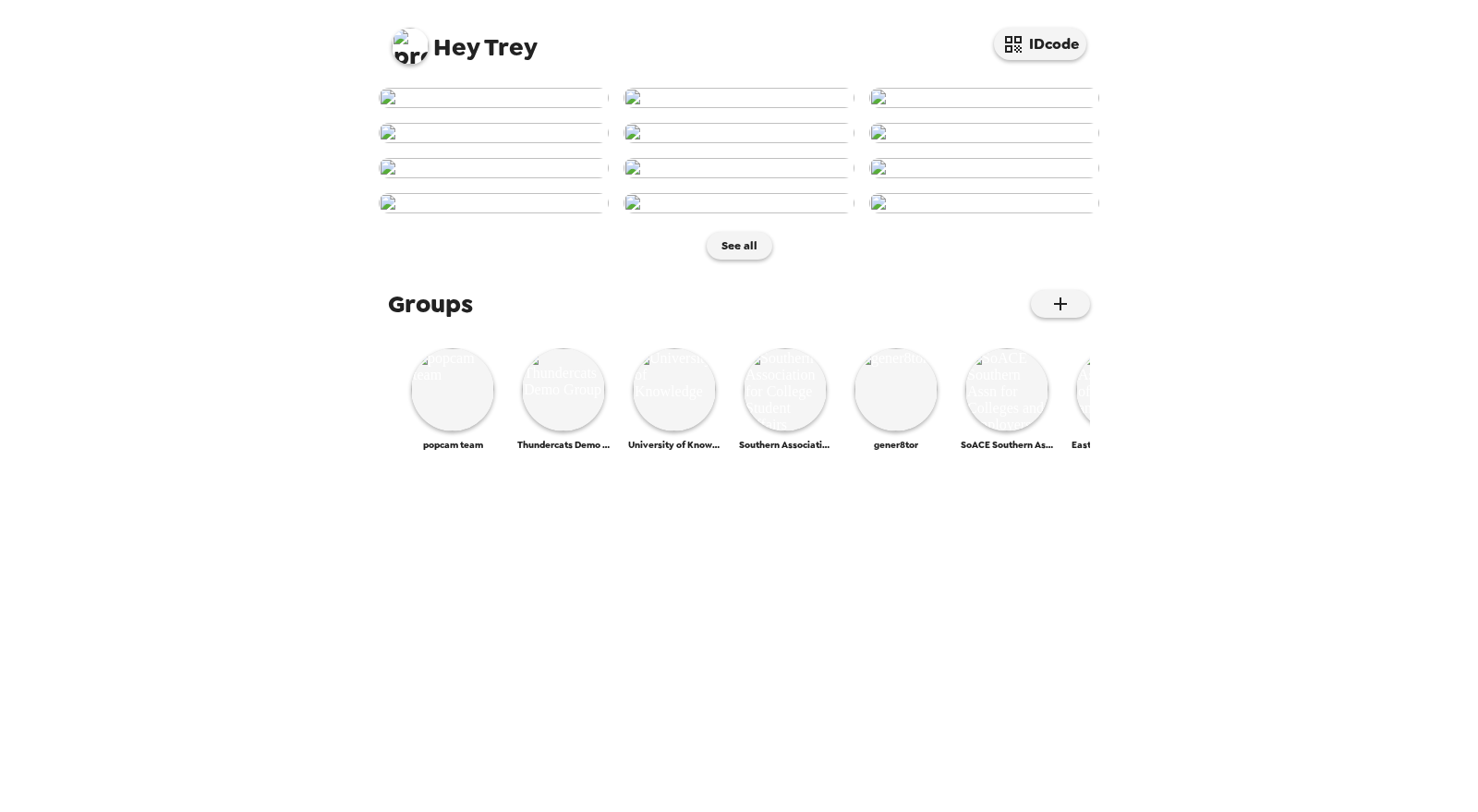
click at [399, 35] on img at bounding box center [410, 47] width 37 height 37
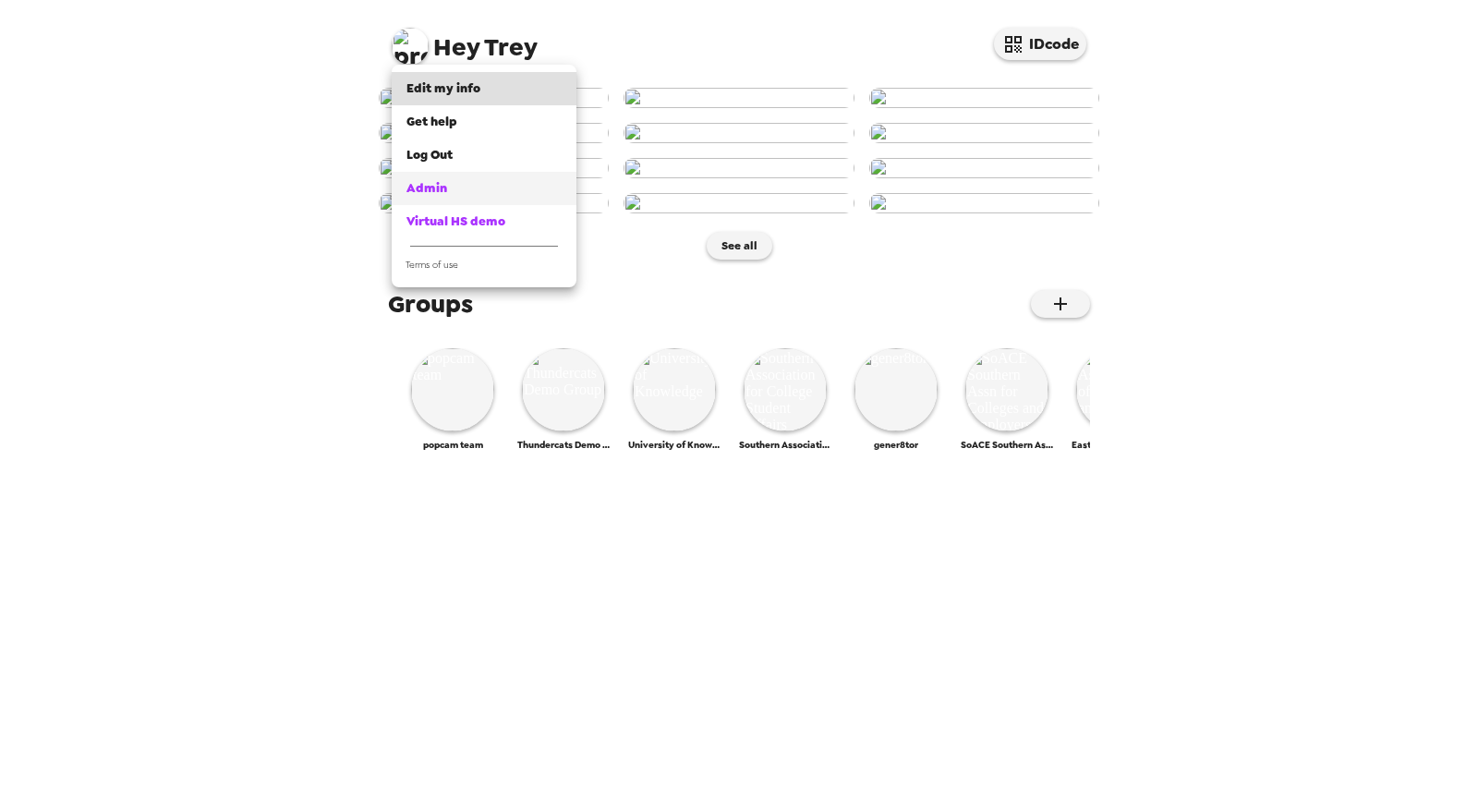
click at [481, 184] on div "Admin" at bounding box center [484, 188] width 155 height 18
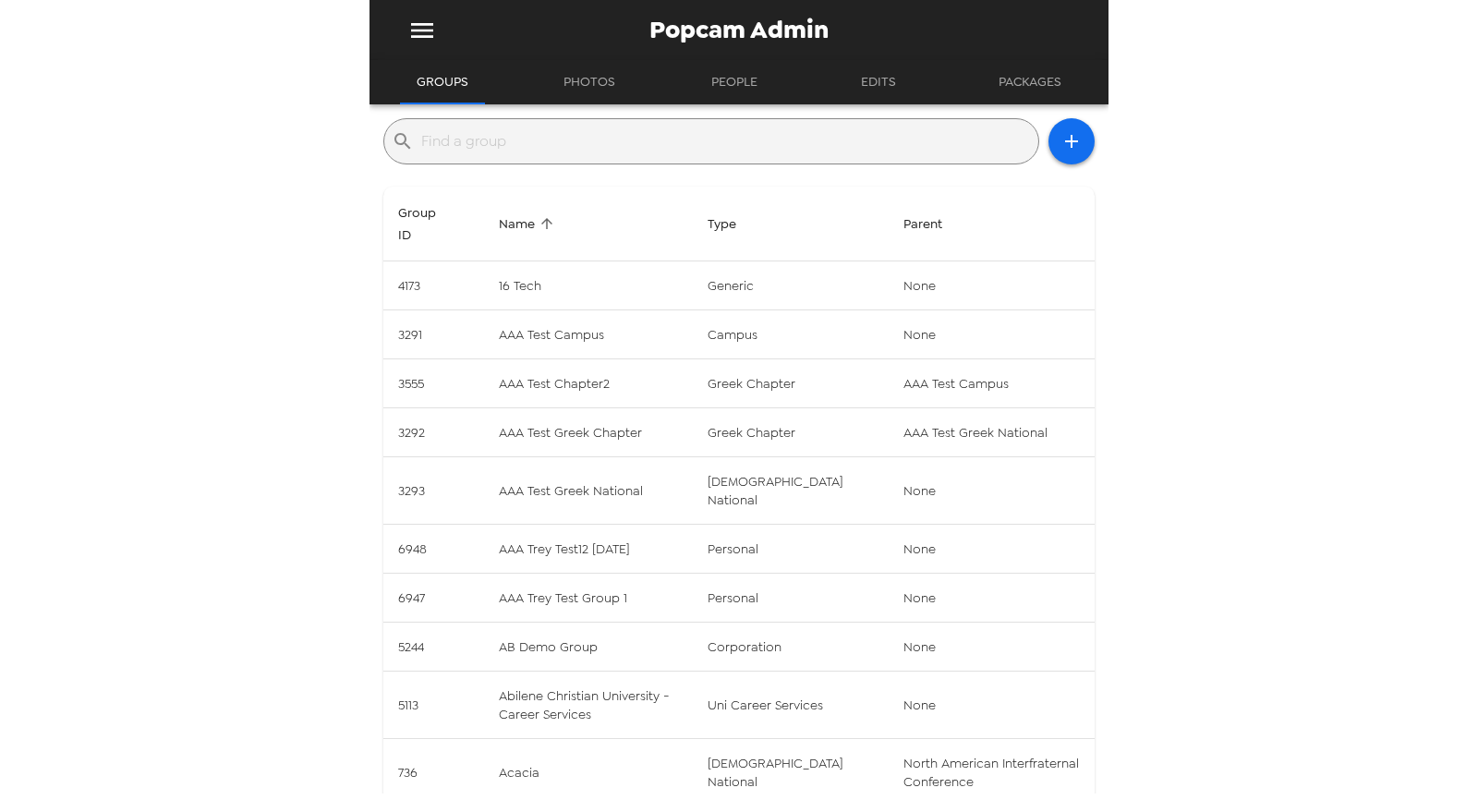
click at [601, 145] on input "text" at bounding box center [726, 141] width 610 height 30
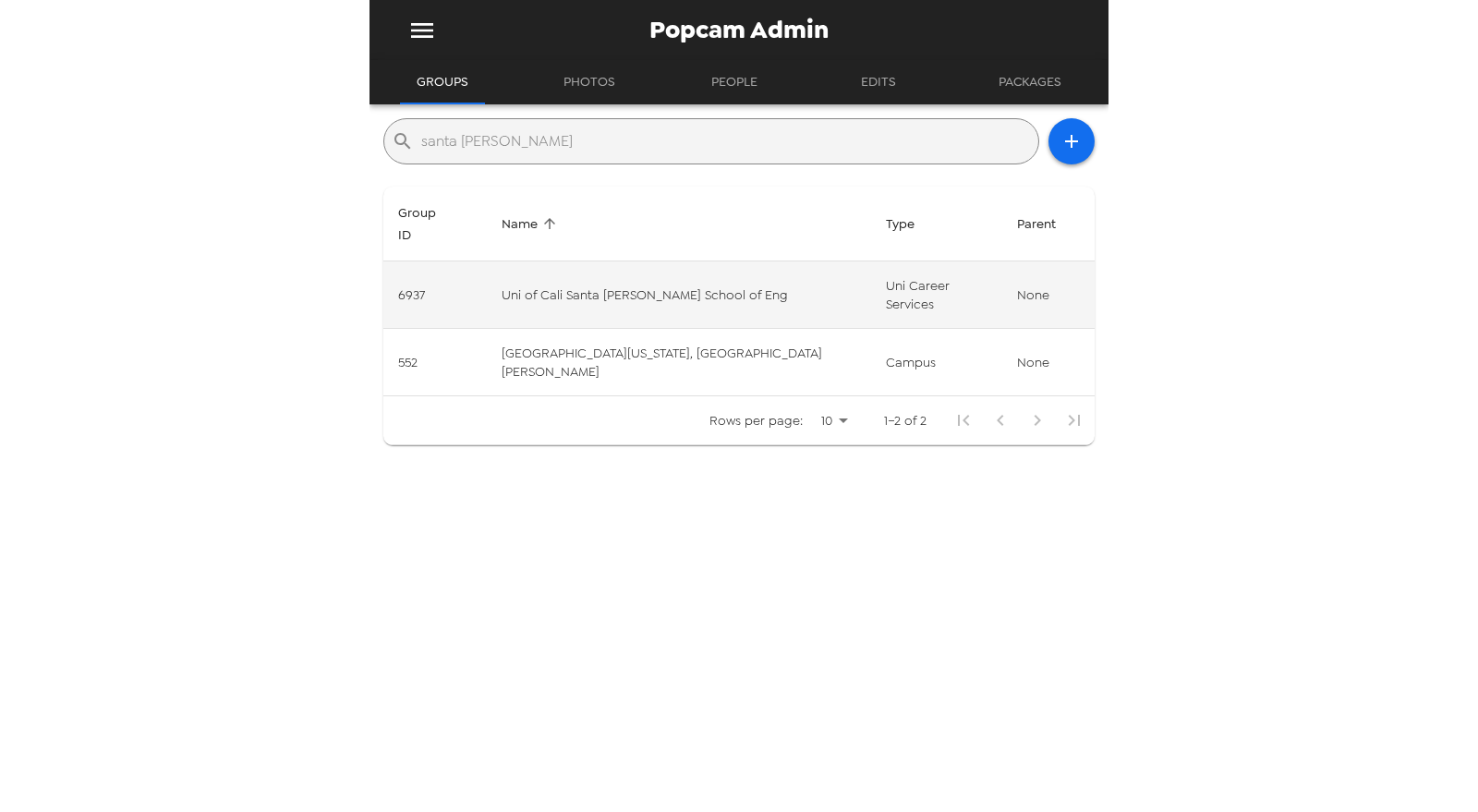
type input "santa cruz"
click at [673, 262] on td "Uni of Cali Santa Cruz Baskin School of Eng" at bounding box center [678, 296] width 385 height 68
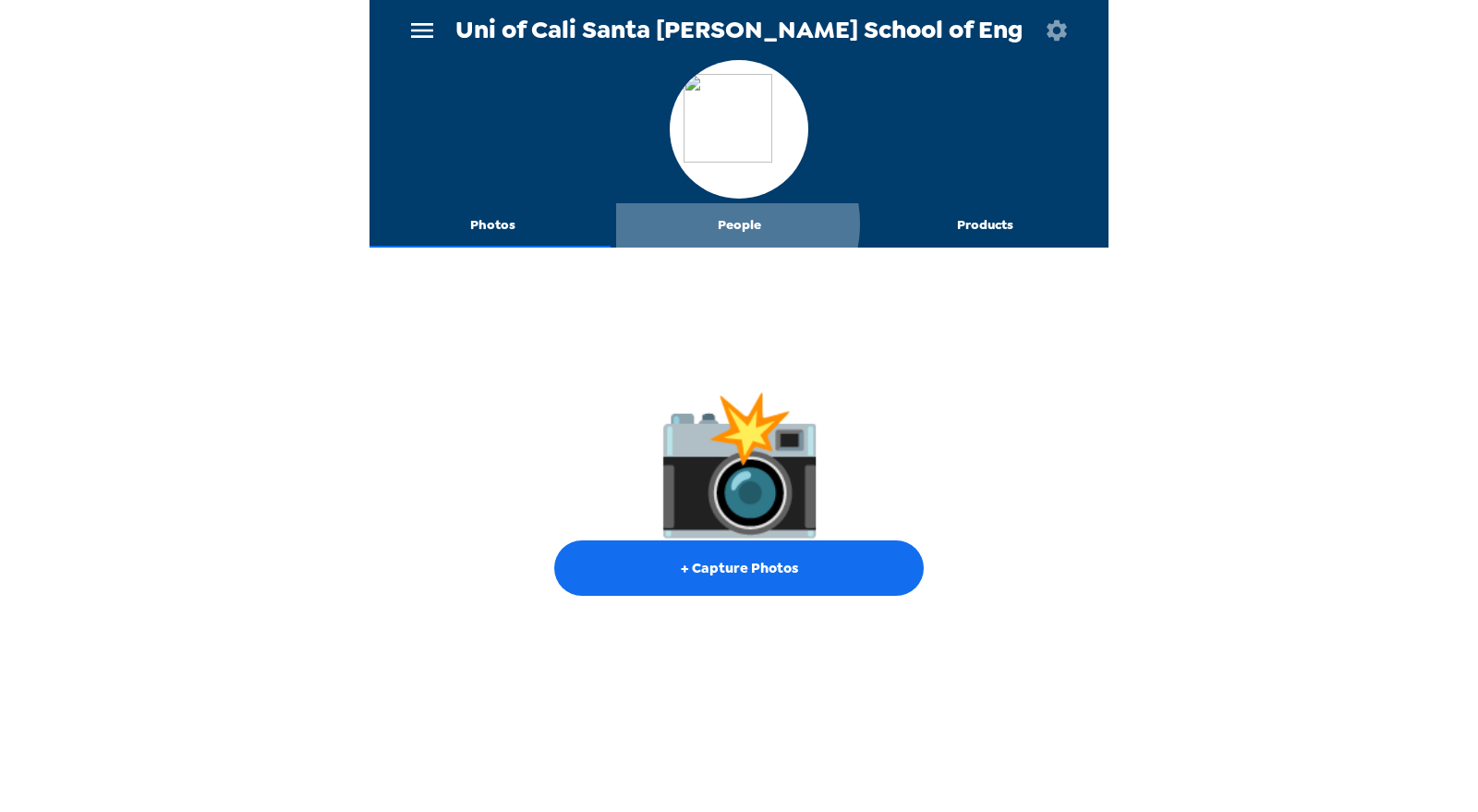
click at [731, 225] on button "People" at bounding box center [739, 226] width 246 height 45
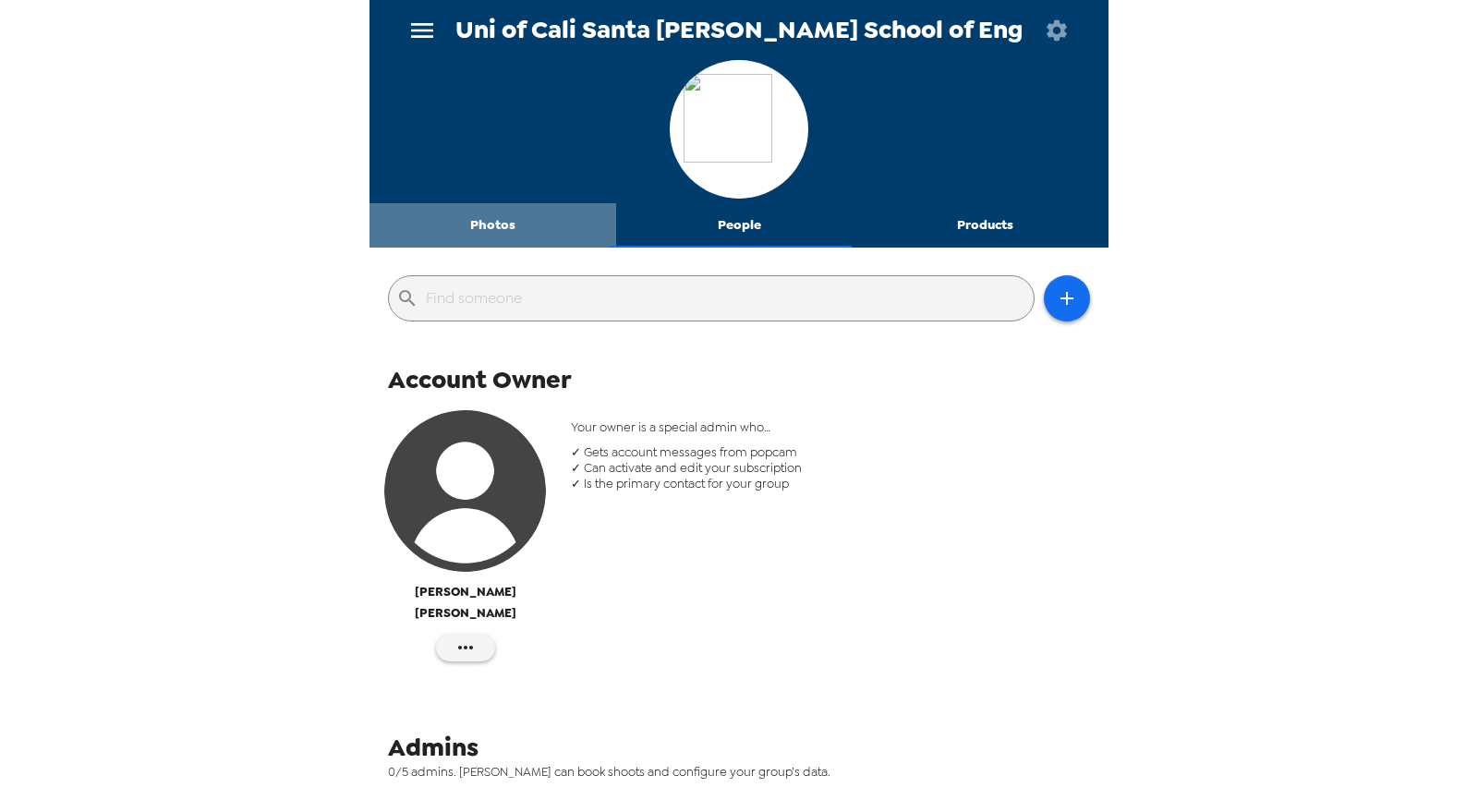
drag, startPoint x: 492, startPoint y: 228, endPoint x: 1042, endPoint y: 45, distance: 579.6
click at [516, 230] on button "Photos" at bounding box center [492, 226] width 246 height 45
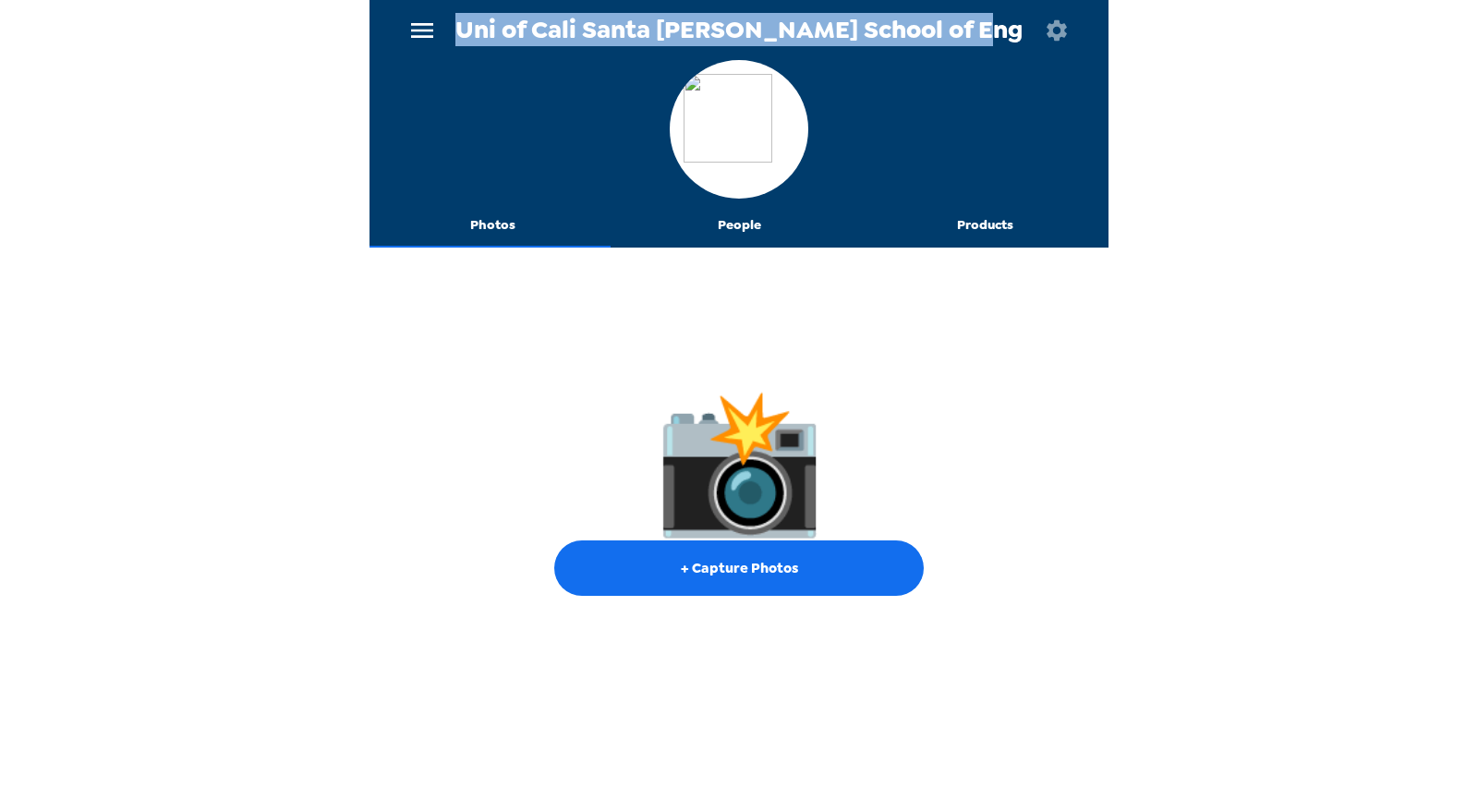
drag, startPoint x: 487, startPoint y: 28, endPoint x: 987, endPoint y: 24, distance: 500.0
click at [989, 19] on span "Uni of Cali Santa Cruz Baskin School of Eng" at bounding box center [739, 30] width 567 height 25
copy span "Uni of Cali Santa Cruz Baskin School of Eng"
click at [417, 30] on icon "menu" at bounding box center [422, 30] width 22 height 15
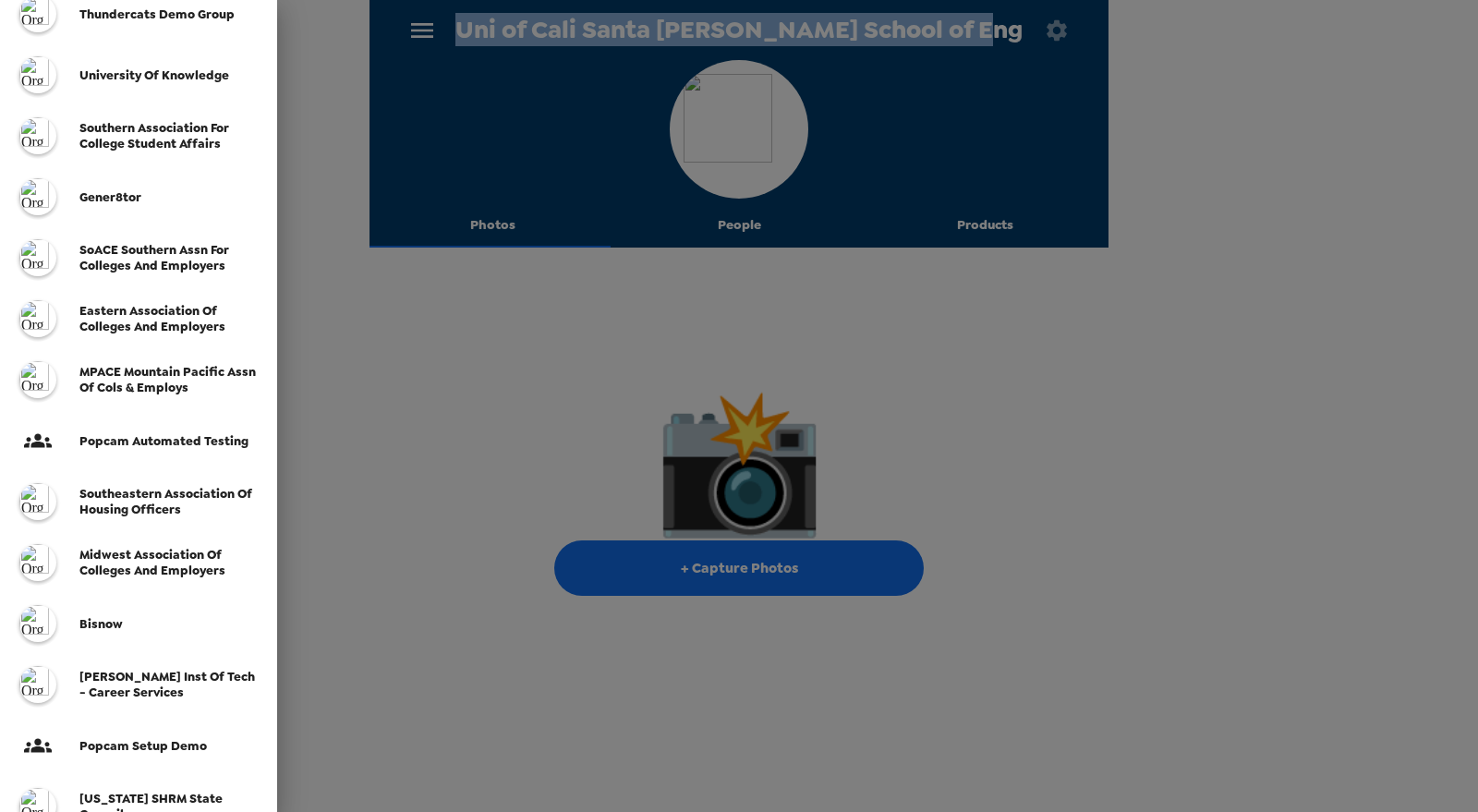
scroll to position [410, 0]
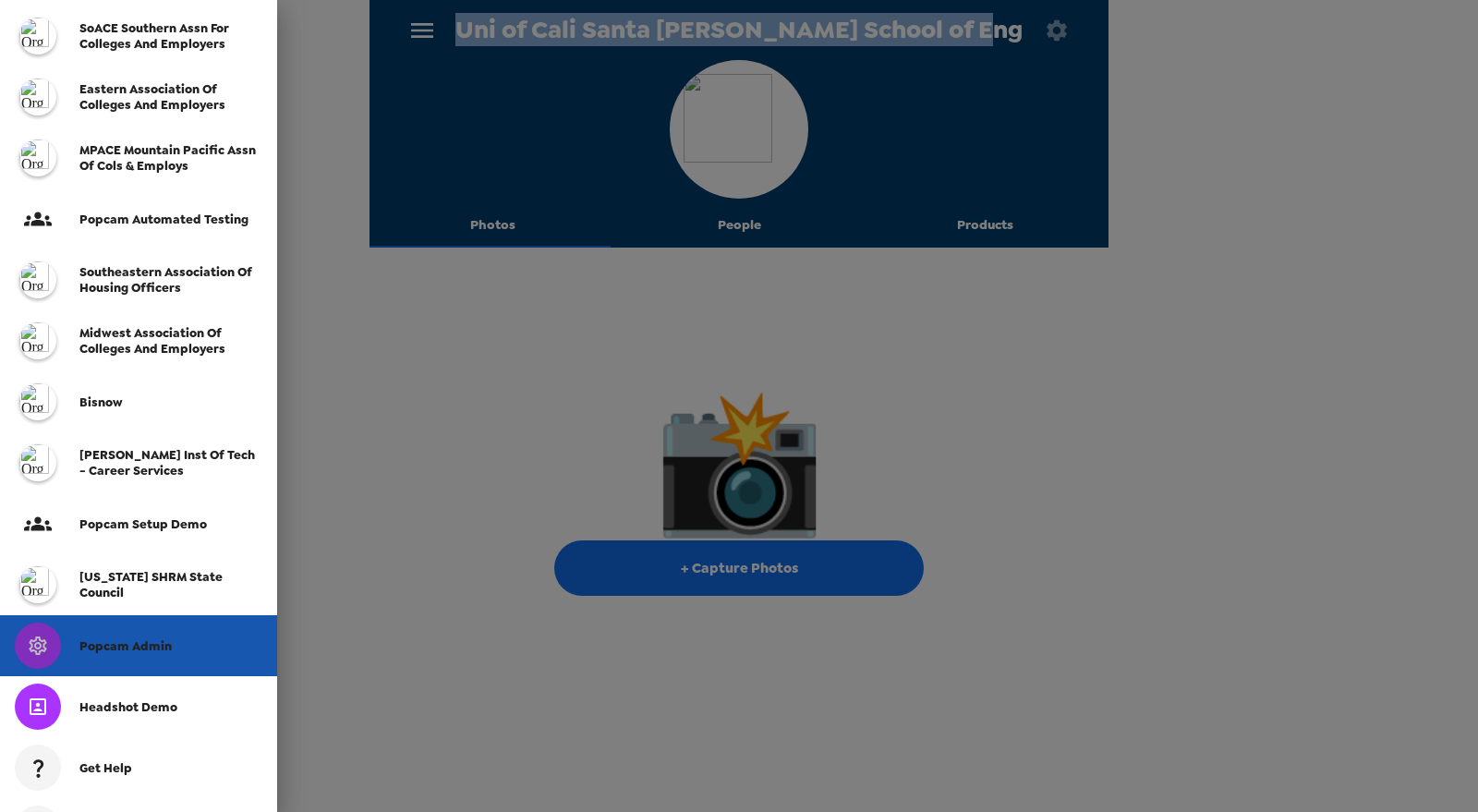
click at [157, 642] on span "Popcam Admin" at bounding box center [125, 646] width 92 height 16
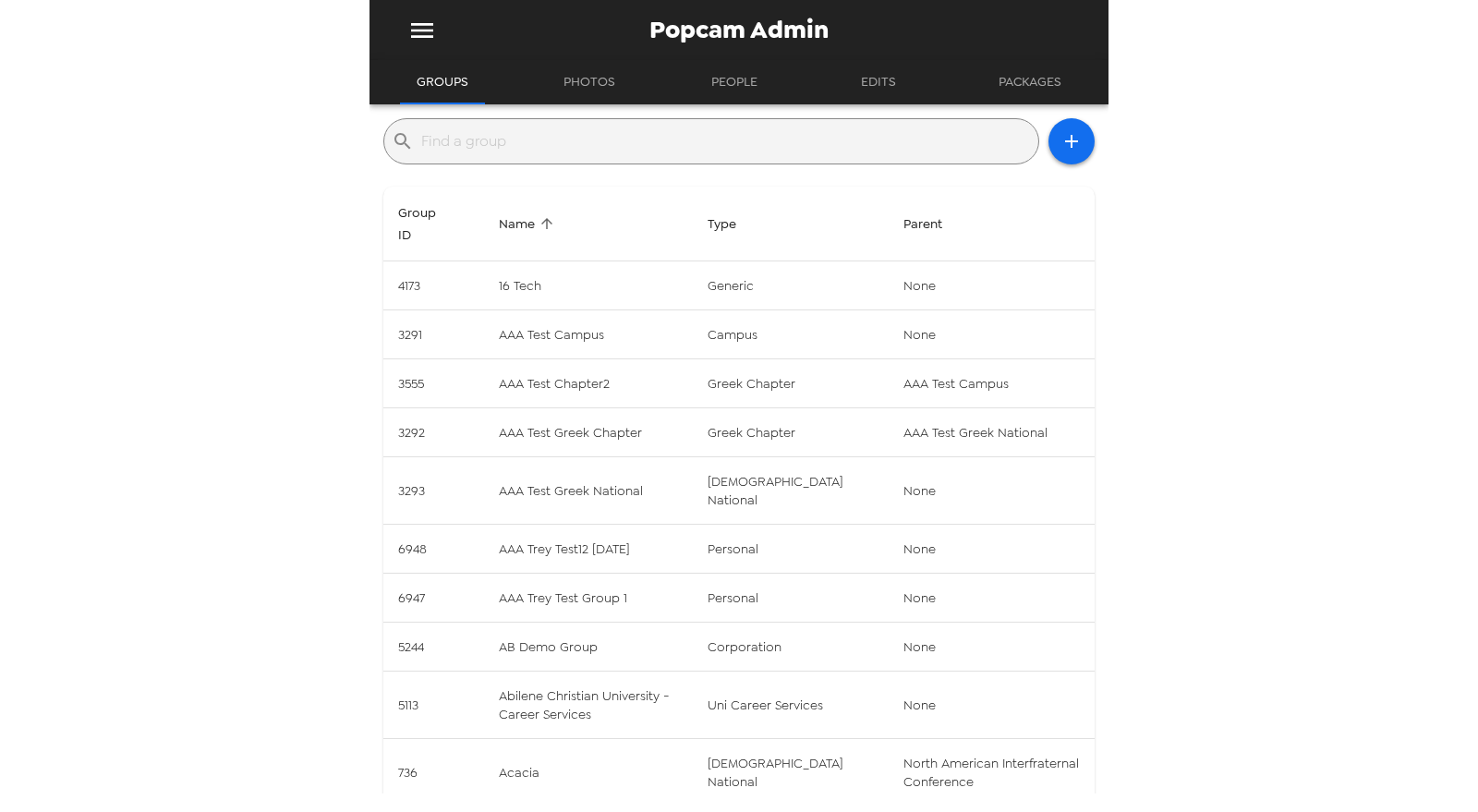
click at [607, 144] on input "text" at bounding box center [726, 141] width 610 height 30
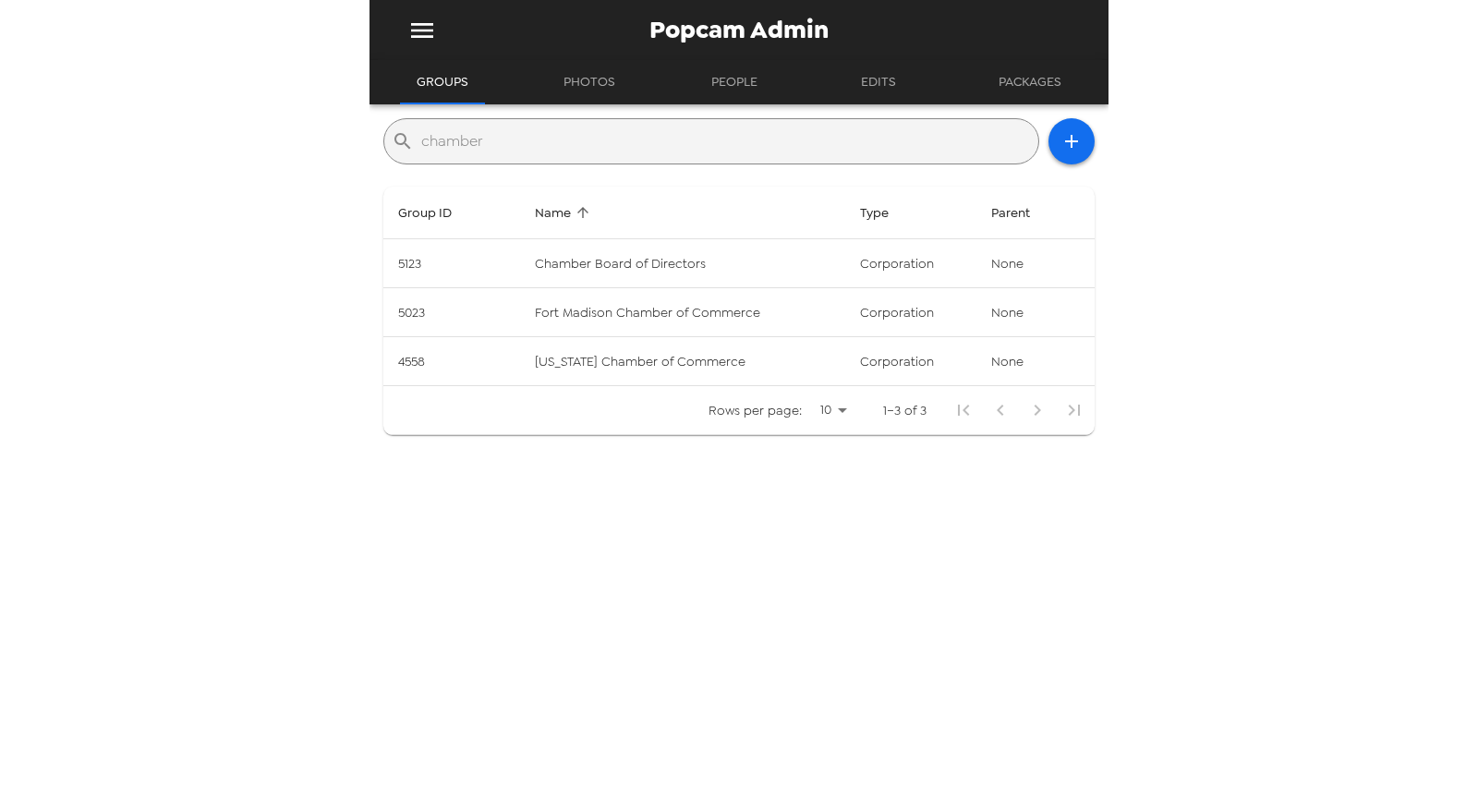
type input "chamber"
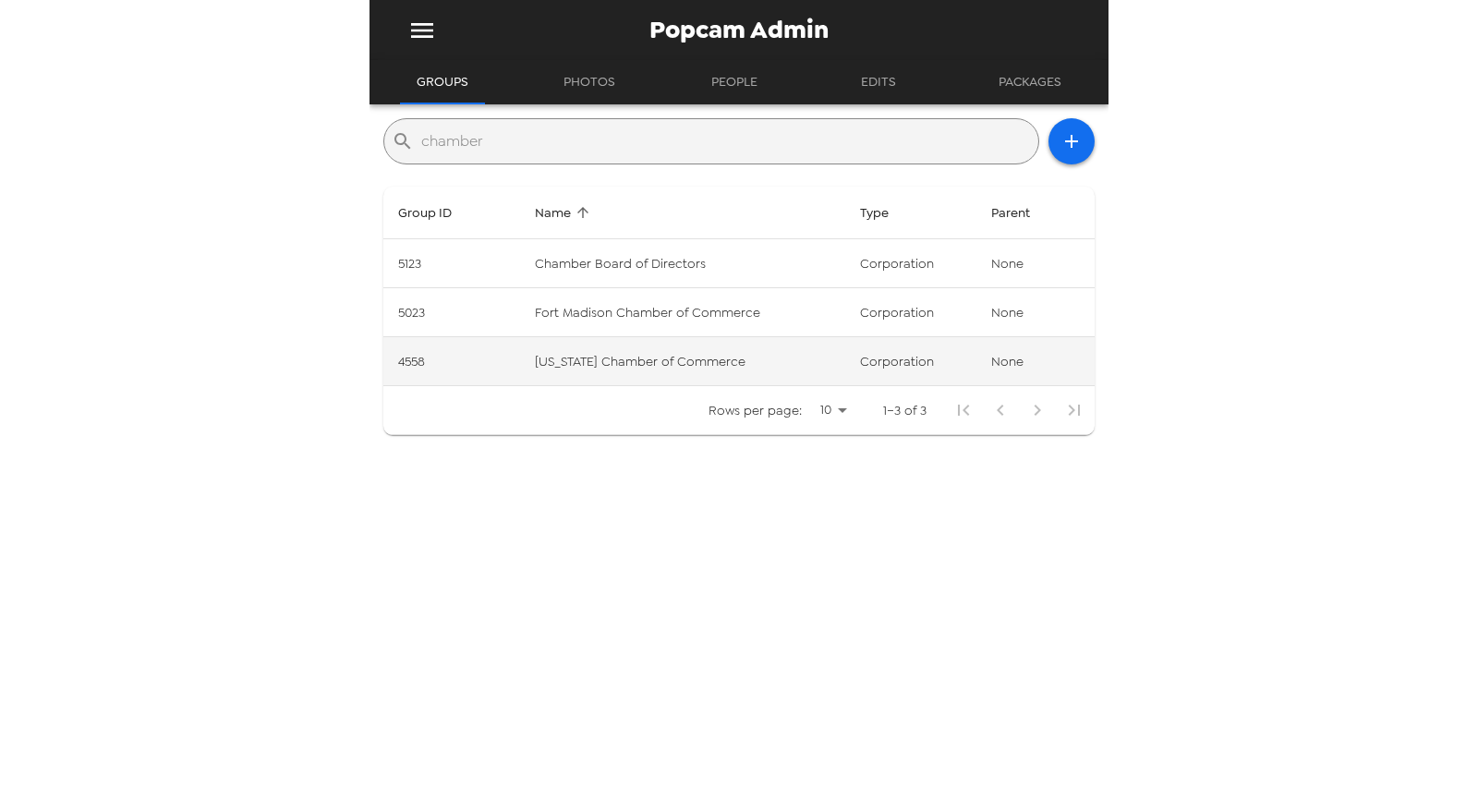
drag, startPoint x: 648, startPoint y: 384, endPoint x: 665, endPoint y: 367, distance: 24.0
click at [648, 386] on td "Rows per page: 10 10 1–3 of 3" at bounding box center [739, 410] width 711 height 49
click at [663, 361] on td "Indiana Chamber of Commerce" at bounding box center [683, 361] width 326 height 49
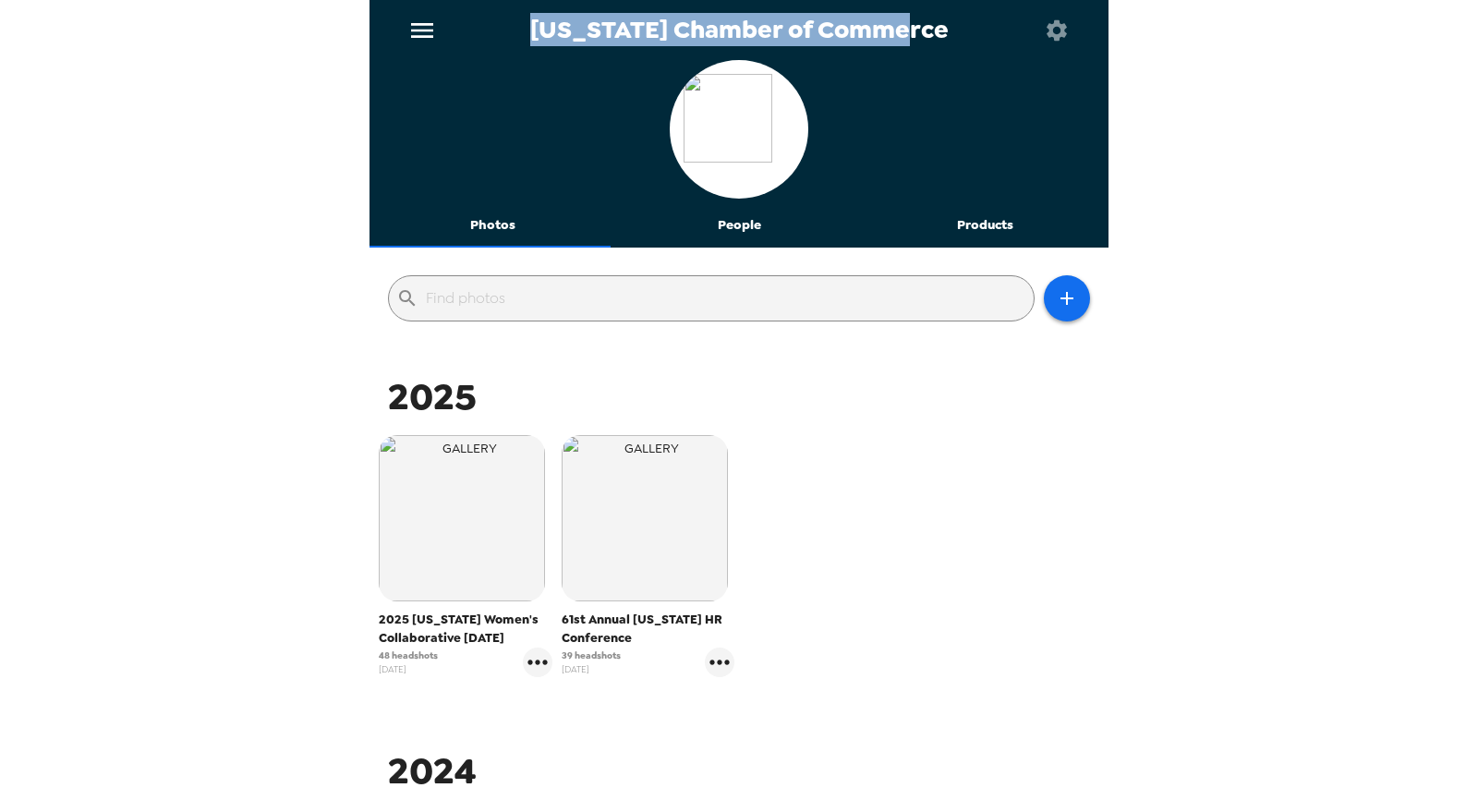
drag, startPoint x: 919, startPoint y: 32, endPoint x: 517, endPoint y: 20, distance: 402.2
click at [517, 20] on div "Indiana Chamber of Commerce" at bounding box center [739, 30] width 739 height 60
copy span "Indiana Chamber of Commerce"
click at [438, 30] on button "menu" at bounding box center [422, 30] width 60 height 60
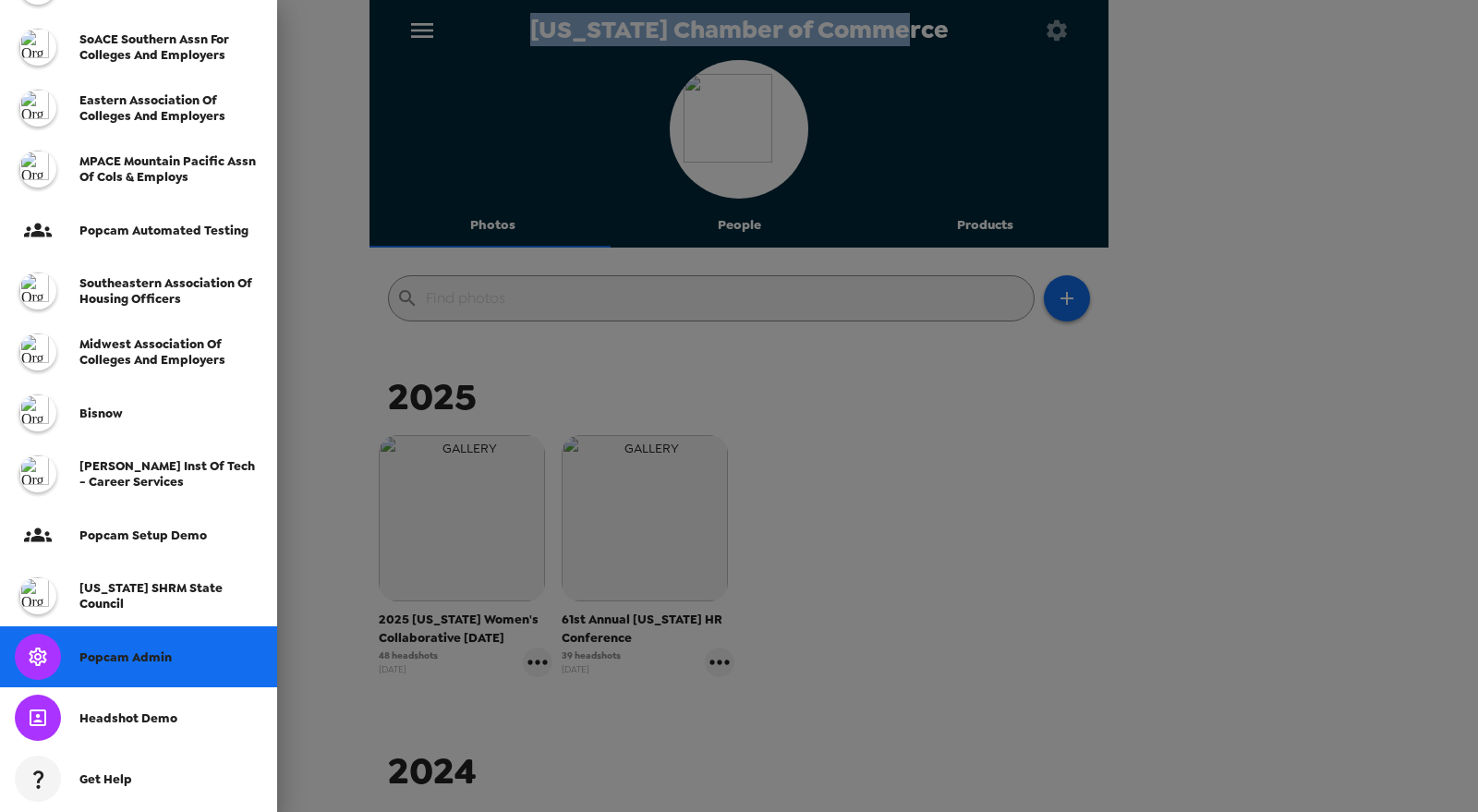
scroll to position [488, 0]
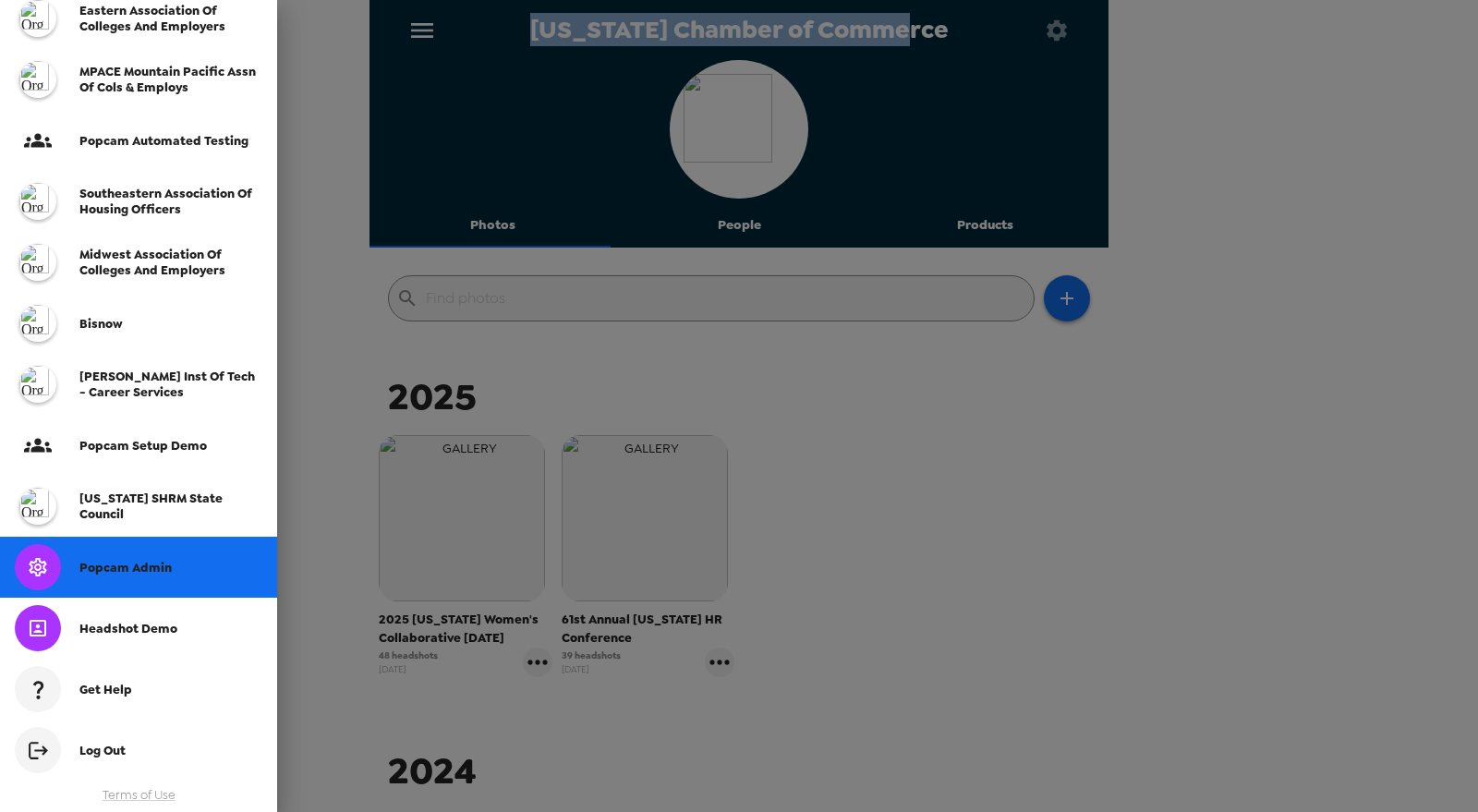
click at [189, 581] on div "Popcam Admin" at bounding box center [139, 567] width 277 height 61
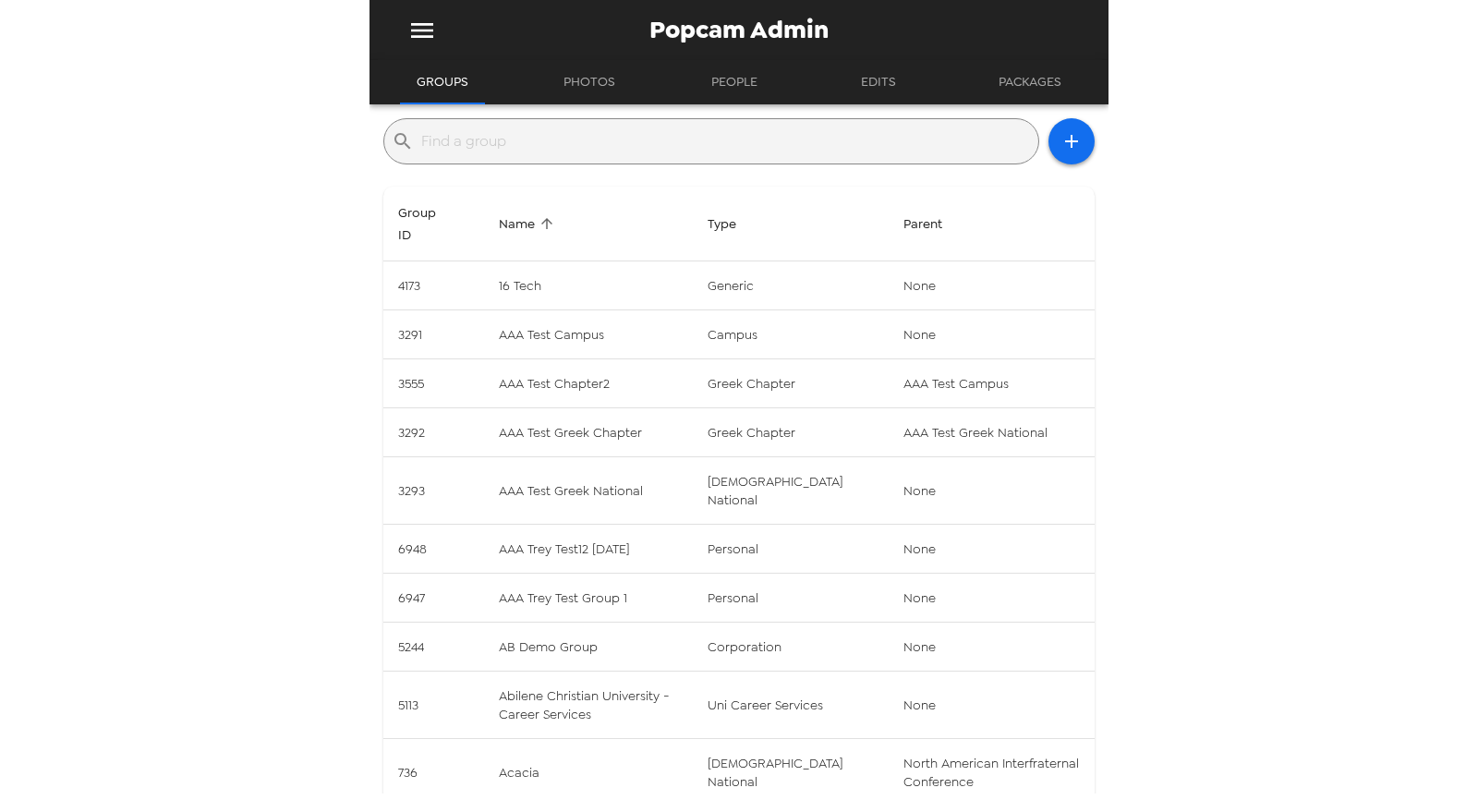
click at [613, 144] on input "text" at bounding box center [726, 141] width 610 height 30
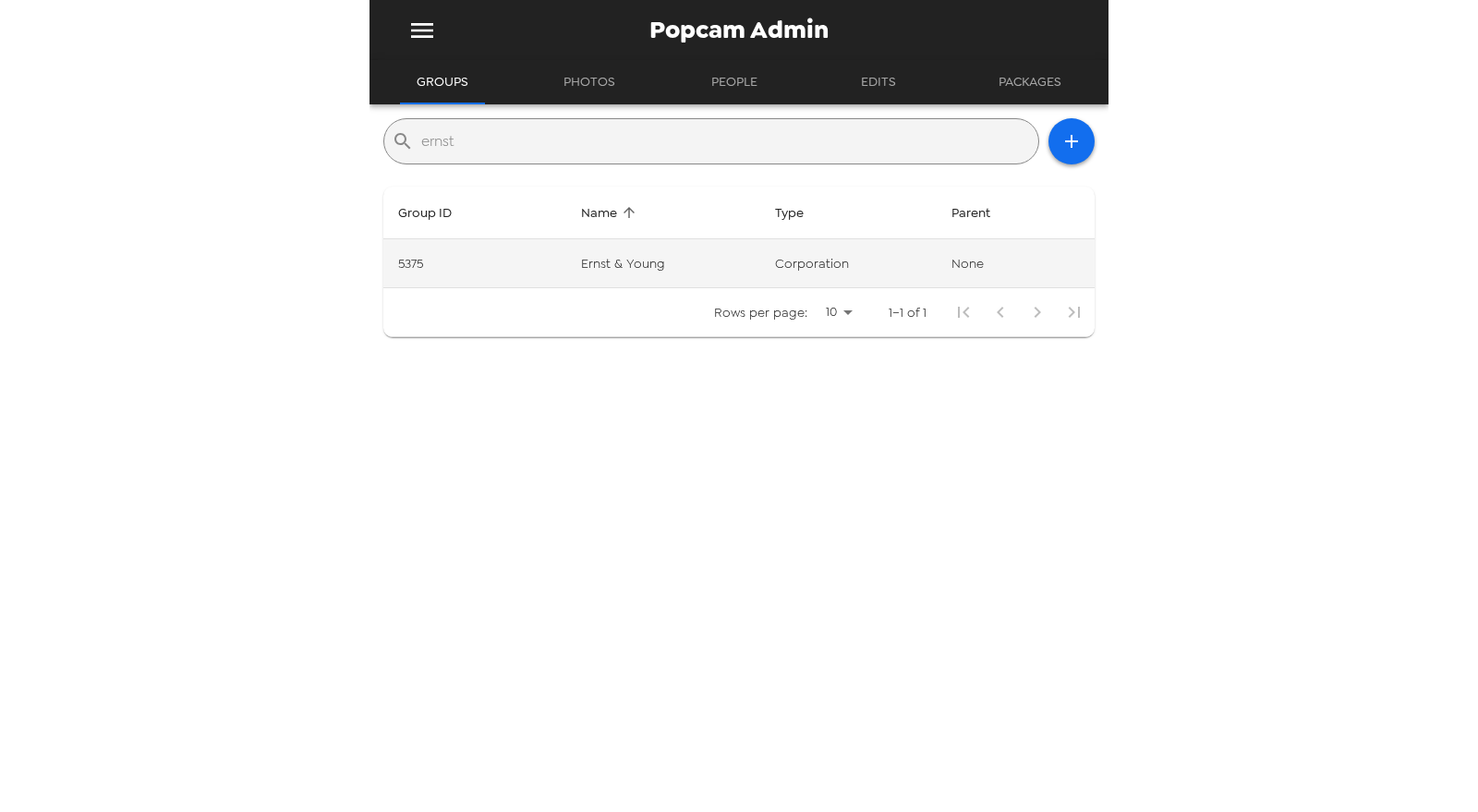
type input "ernst"
click at [652, 254] on td "Ernst & Young" at bounding box center [663, 264] width 194 height 49
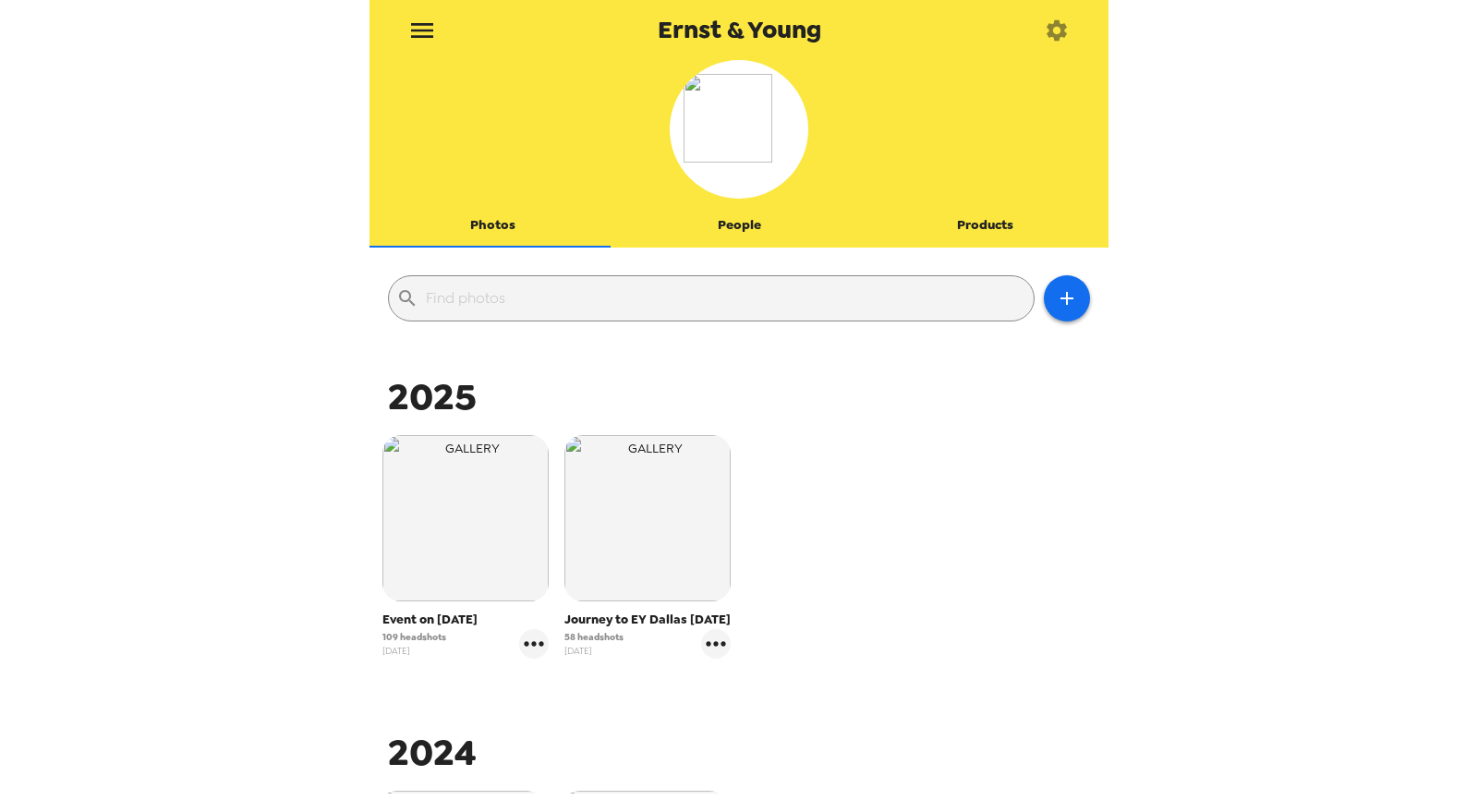
click at [721, 229] on button "People" at bounding box center [739, 226] width 246 height 45
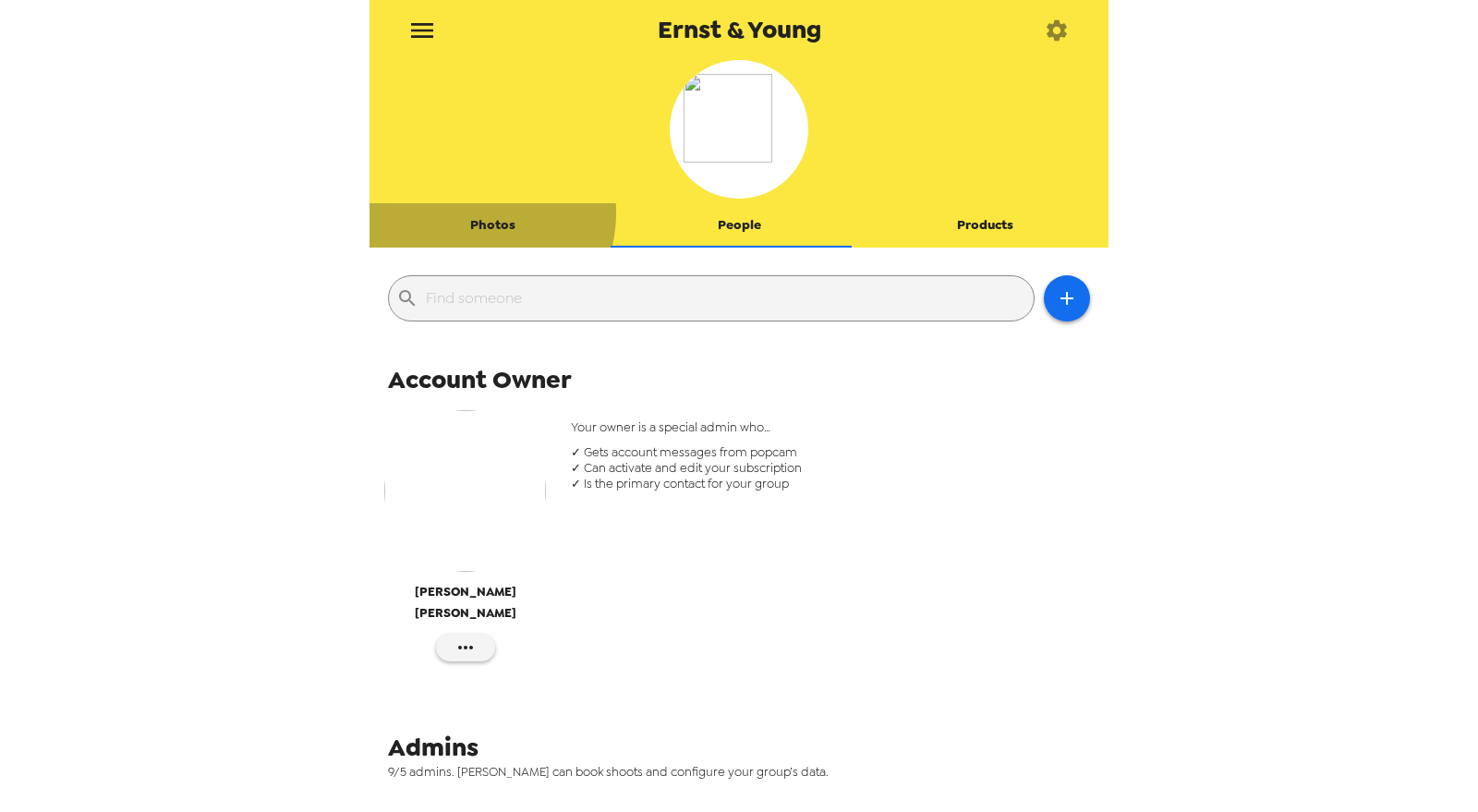
click at [478, 213] on button "Photos" at bounding box center [492, 226] width 246 height 45
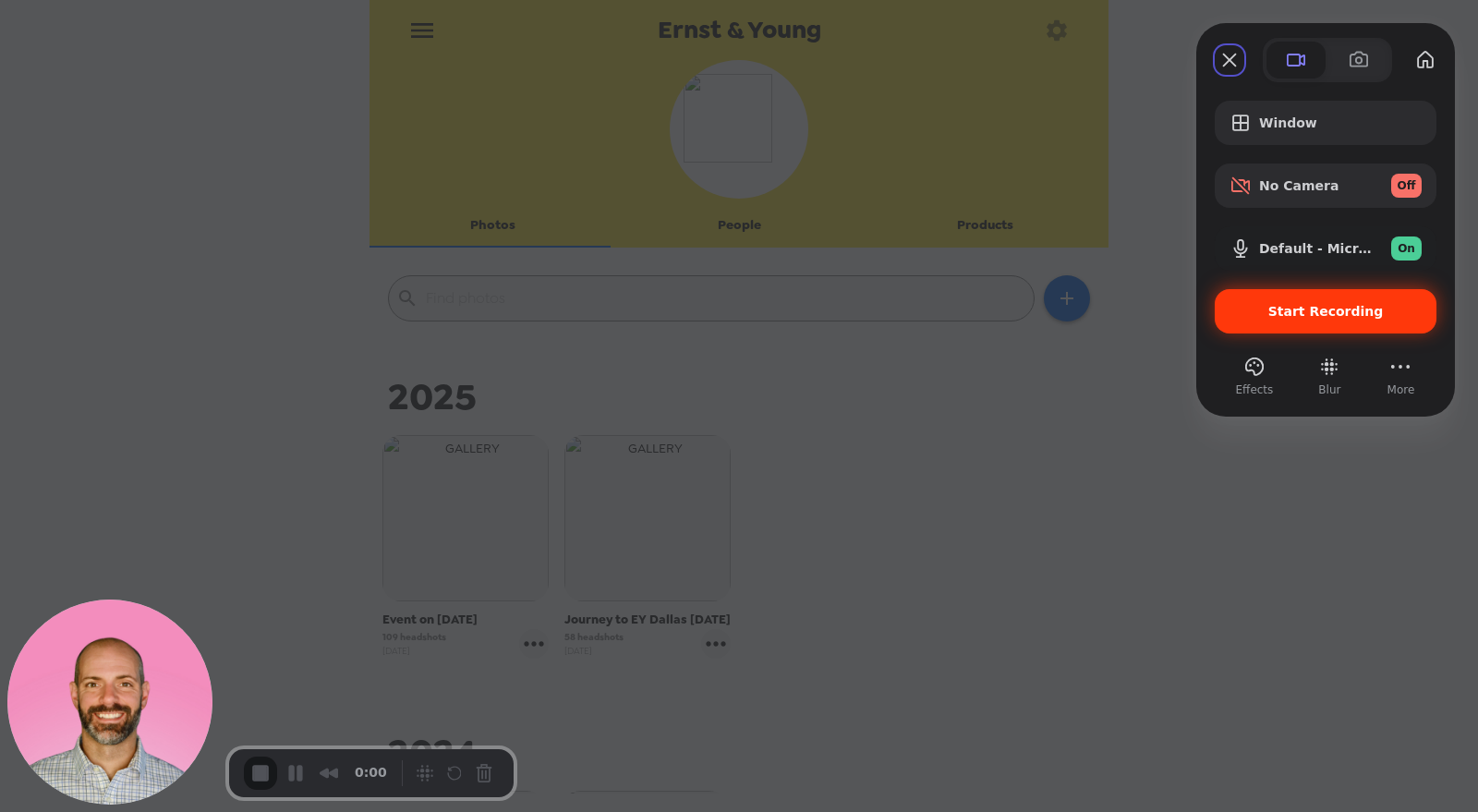
click at [1329, 307] on span "Start Recording" at bounding box center [1326, 311] width 115 height 15
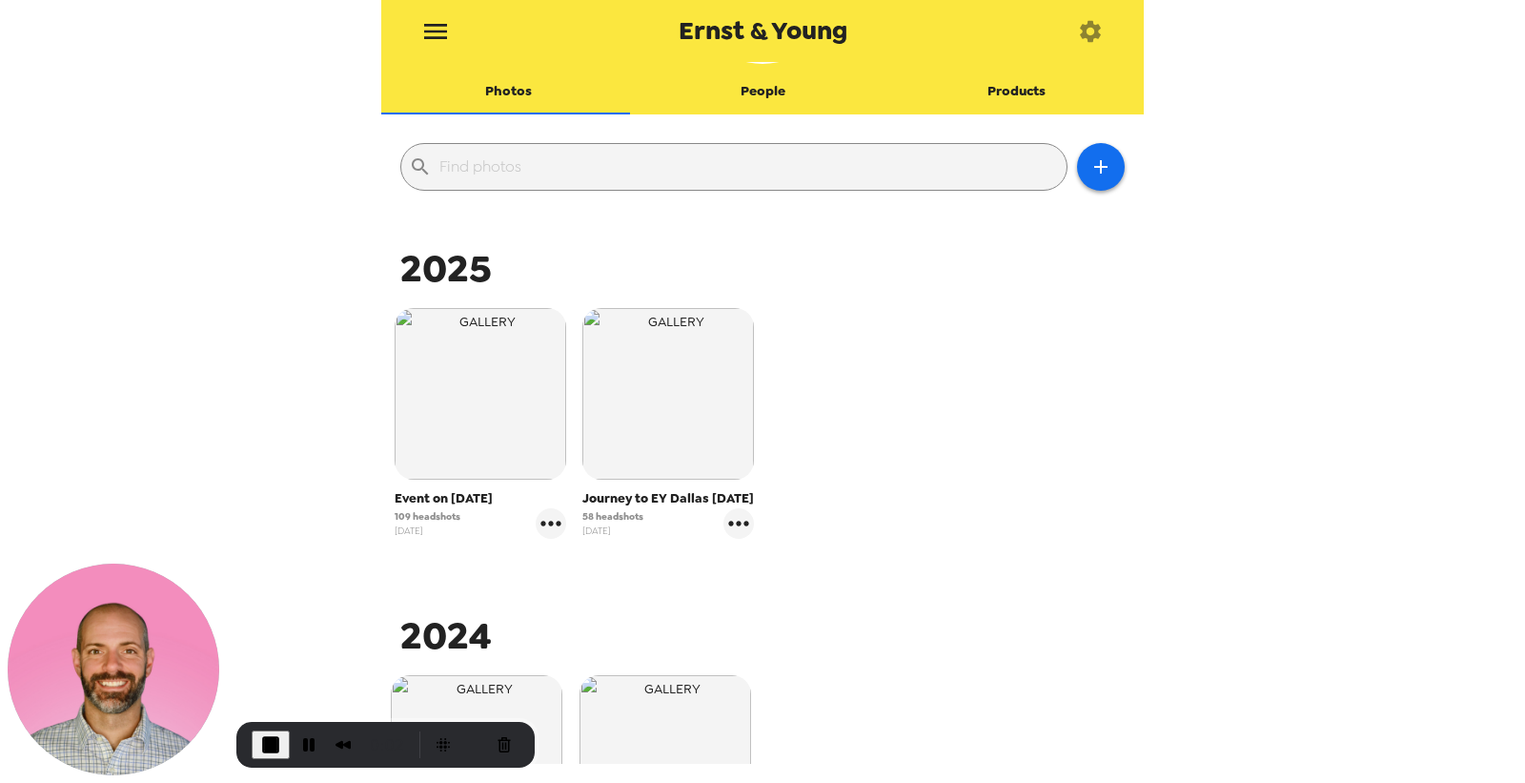
scroll to position [212, 0]
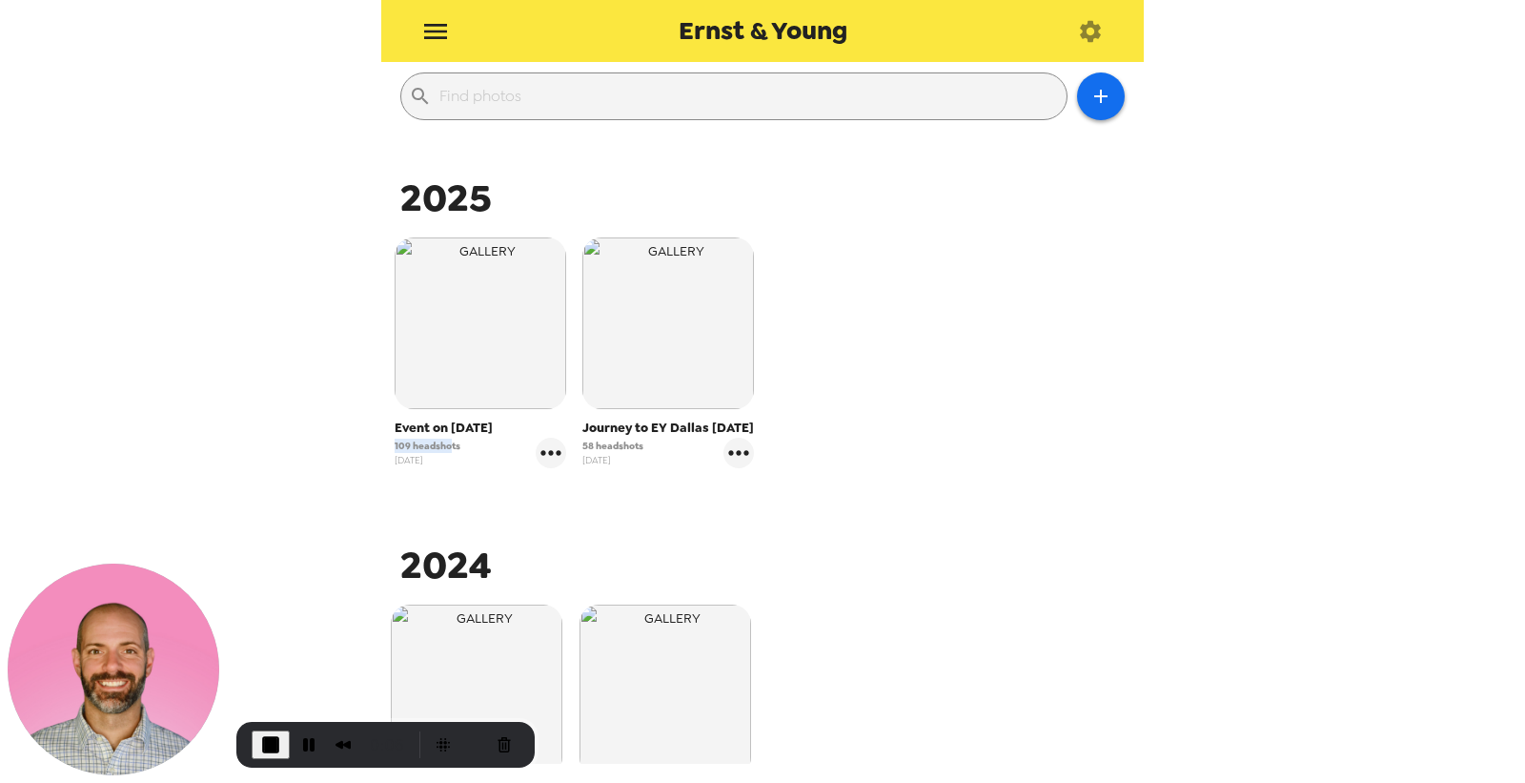
drag, startPoint x: 449, startPoint y: 447, endPoint x: 372, endPoint y: 448, distance: 77.2
click at [372, 448] on div "Ernst & Young Photos People Products ​ 2025 Event on 6/16/25 109 headshots 6/16…" at bounding box center [762, 391] width 1525 height 783
click at [422, 445] on span "109 headshots" at bounding box center [428, 445] width 66 height 14
click at [1093, 96] on icon "button" at bounding box center [1100, 96] width 23 height 23
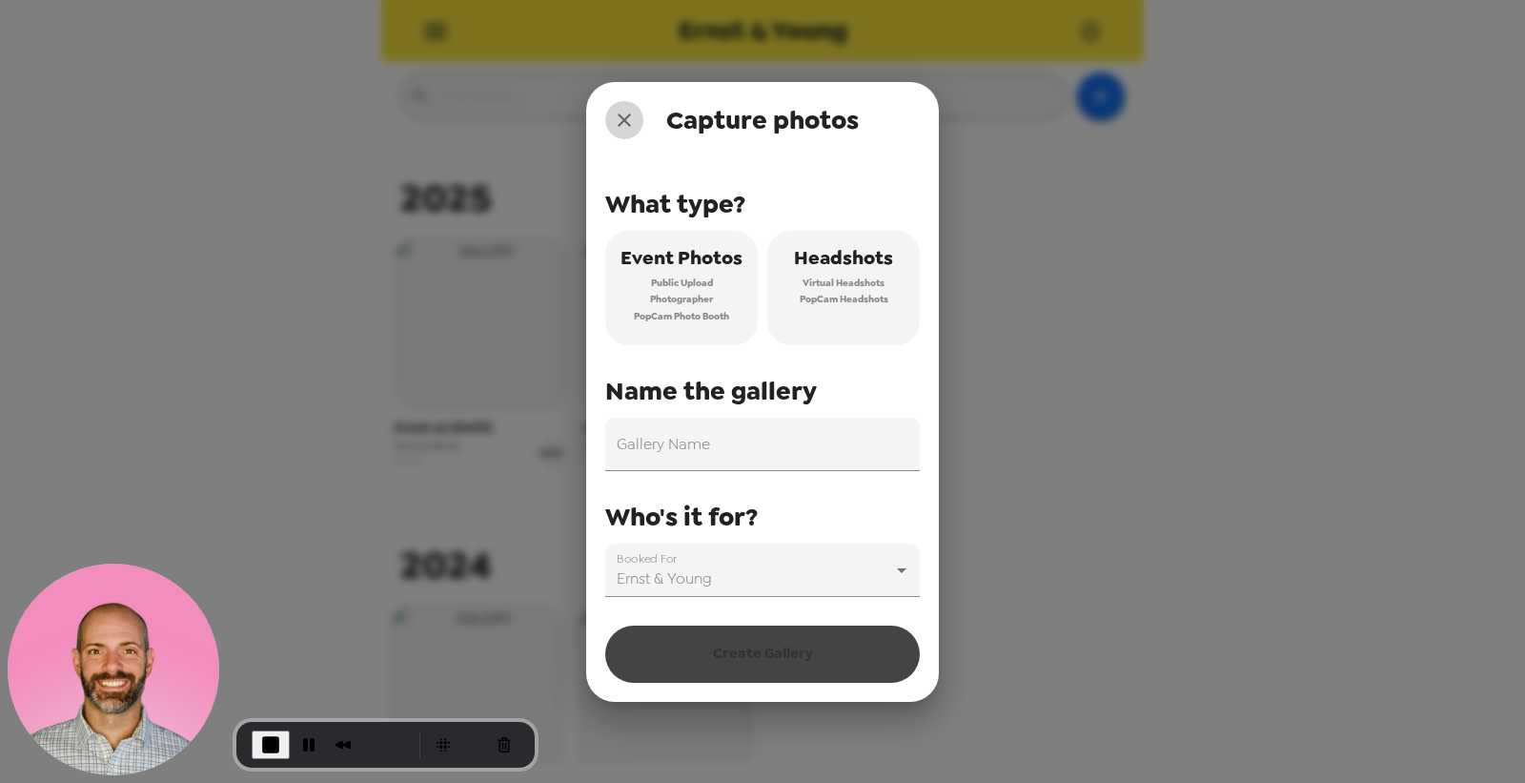
click at [627, 120] on icon "close" at bounding box center [624, 120] width 23 height 23
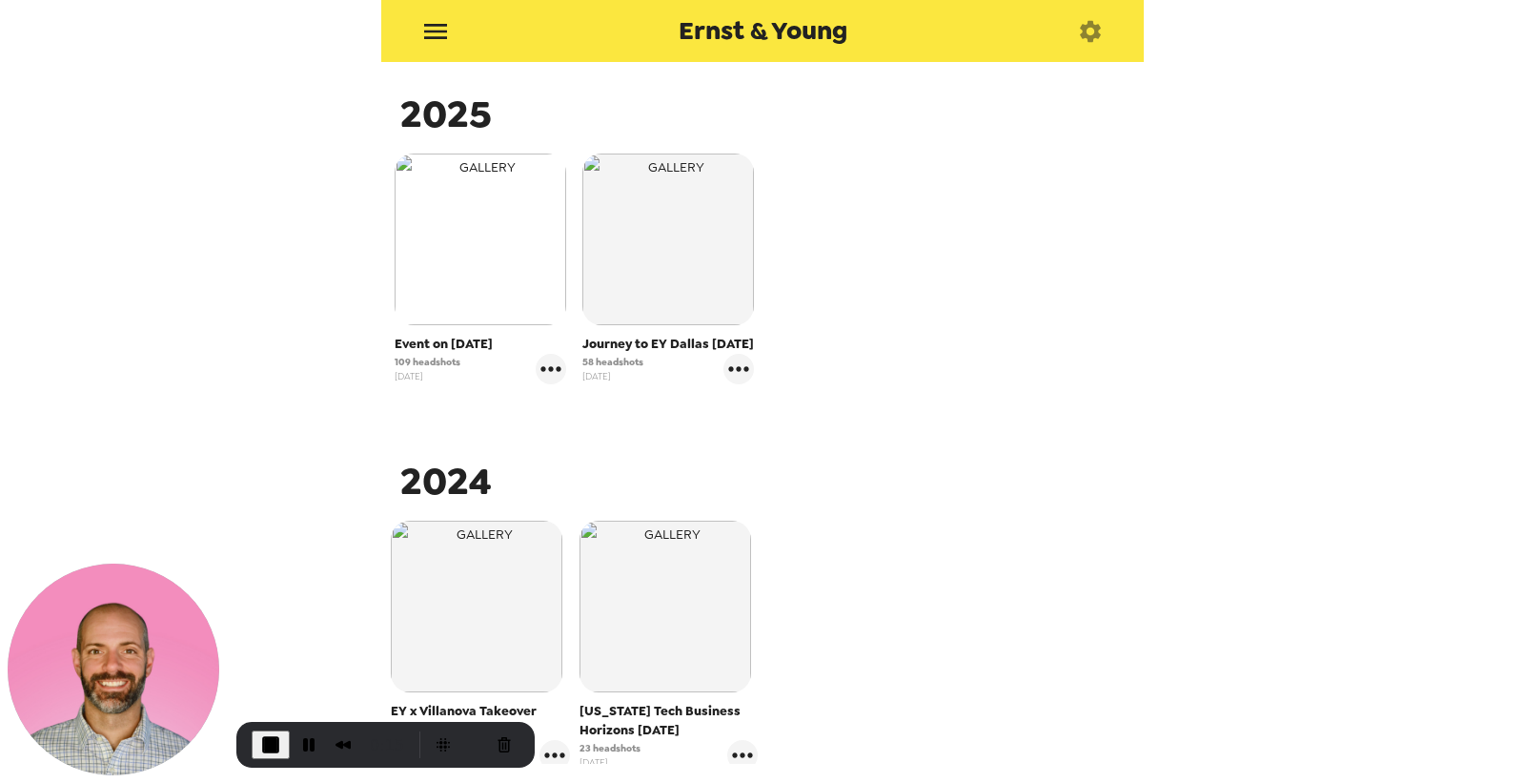
scroll to position [317, 0]
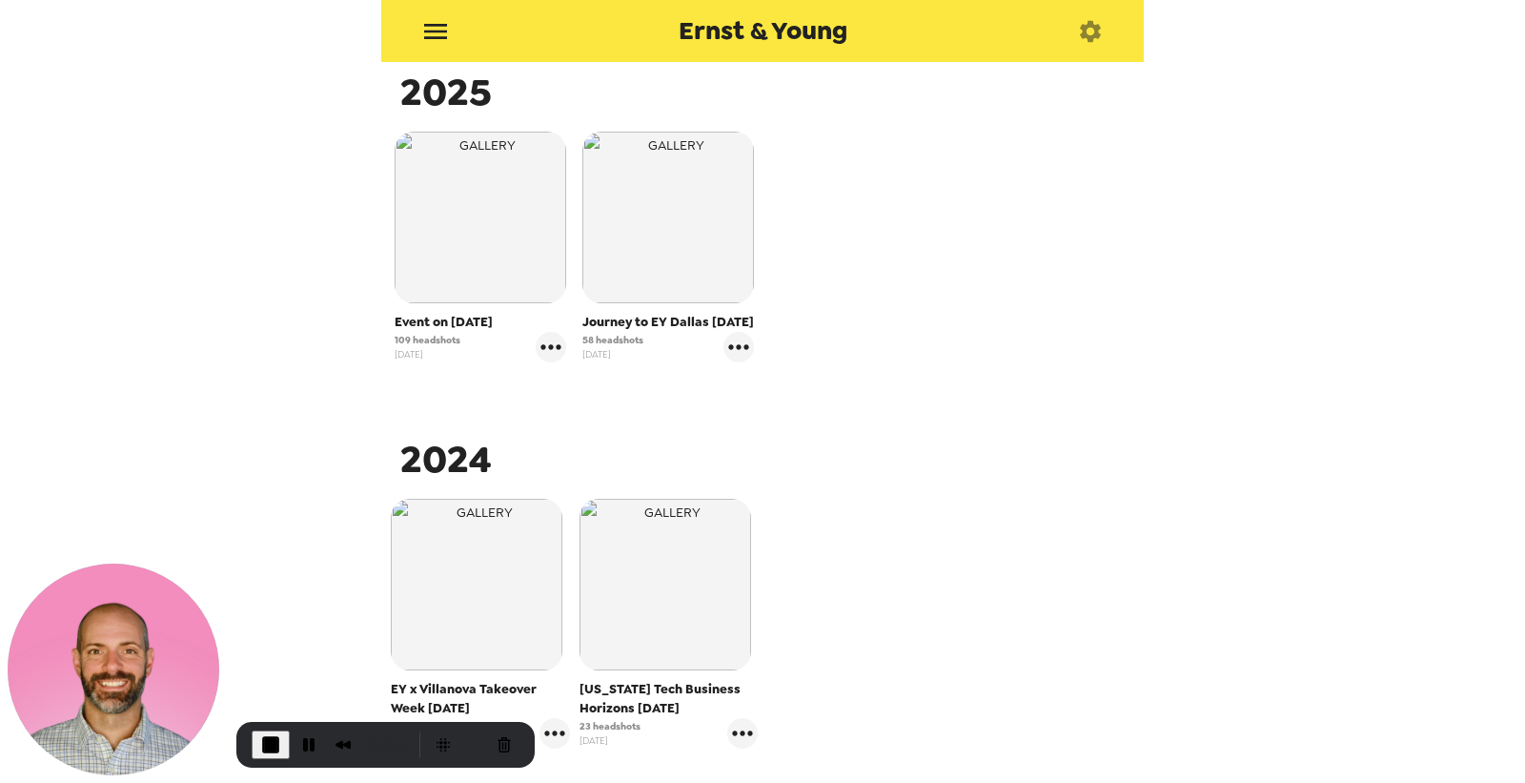
drag, startPoint x: 433, startPoint y: 324, endPoint x: 514, endPoint y: 327, distance: 81.1
click at [514, 327] on span "Event on 6/16/25" at bounding box center [481, 322] width 172 height 19
click at [519, 326] on span "Event on 6/16/25" at bounding box center [481, 322] width 172 height 19
click at [545, 349] on icon "gallery menu" at bounding box center [551, 347] width 31 height 31
click at [577, 378] on div at bounding box center [566, 387] width 34 height 23
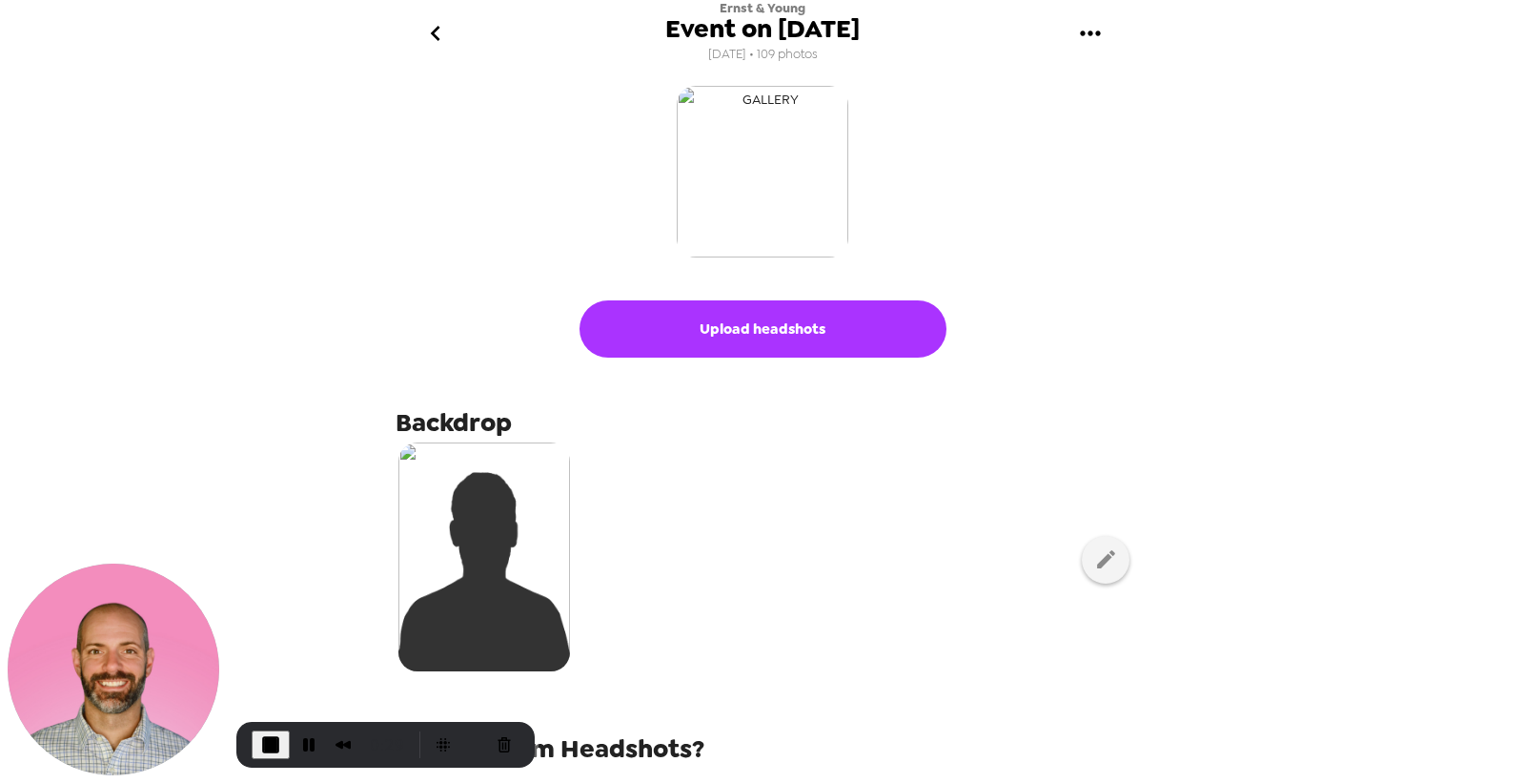
click at [761, 172] on img "button" at bounding box center [763, 172] width 172 height 172
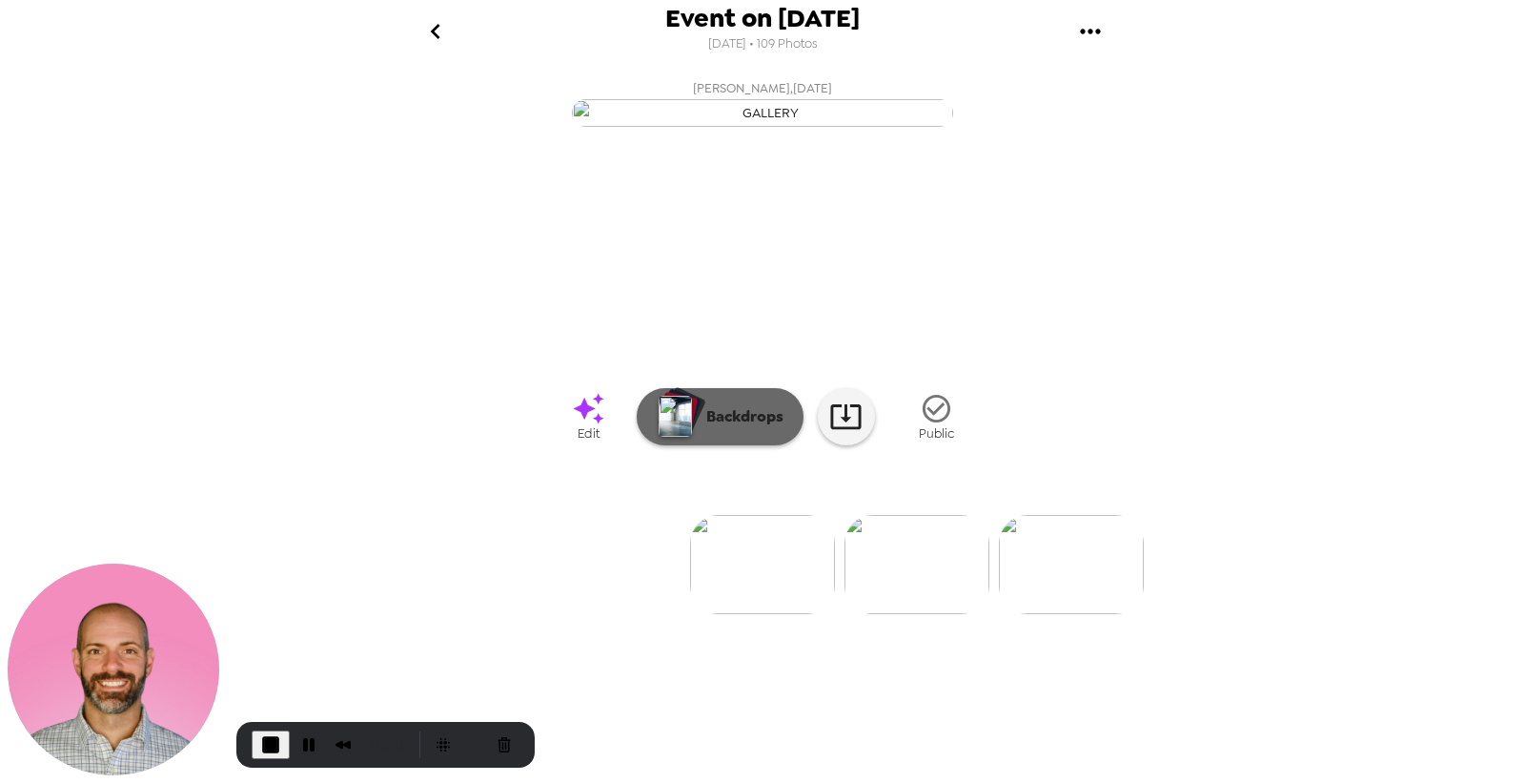
click at [730, 445] on button "Backdrops" at bounding box center [720, 416] width 167 height 57
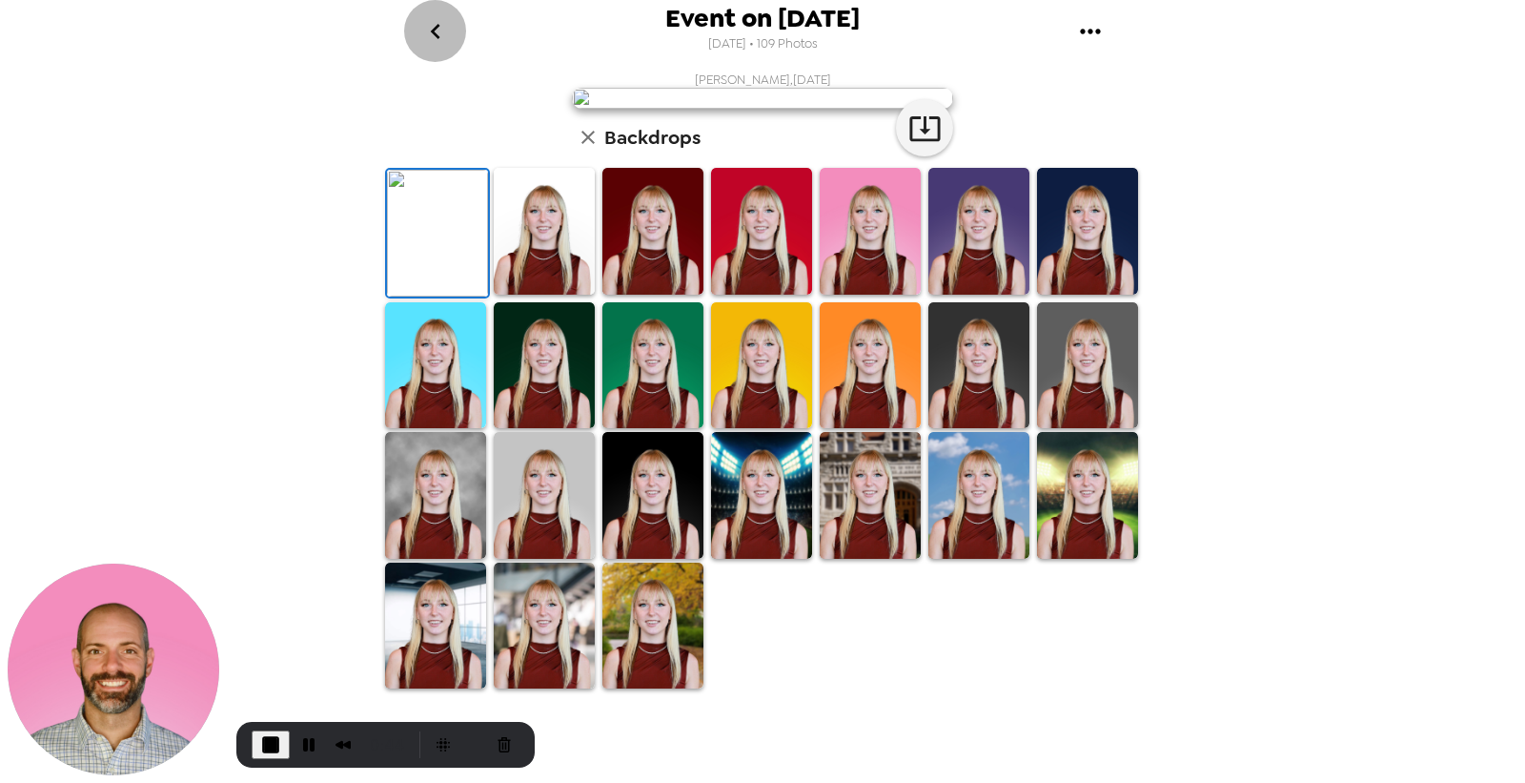
click at [455, 29] on button "go back" at bounding box center [435, 31] width 62 height 62
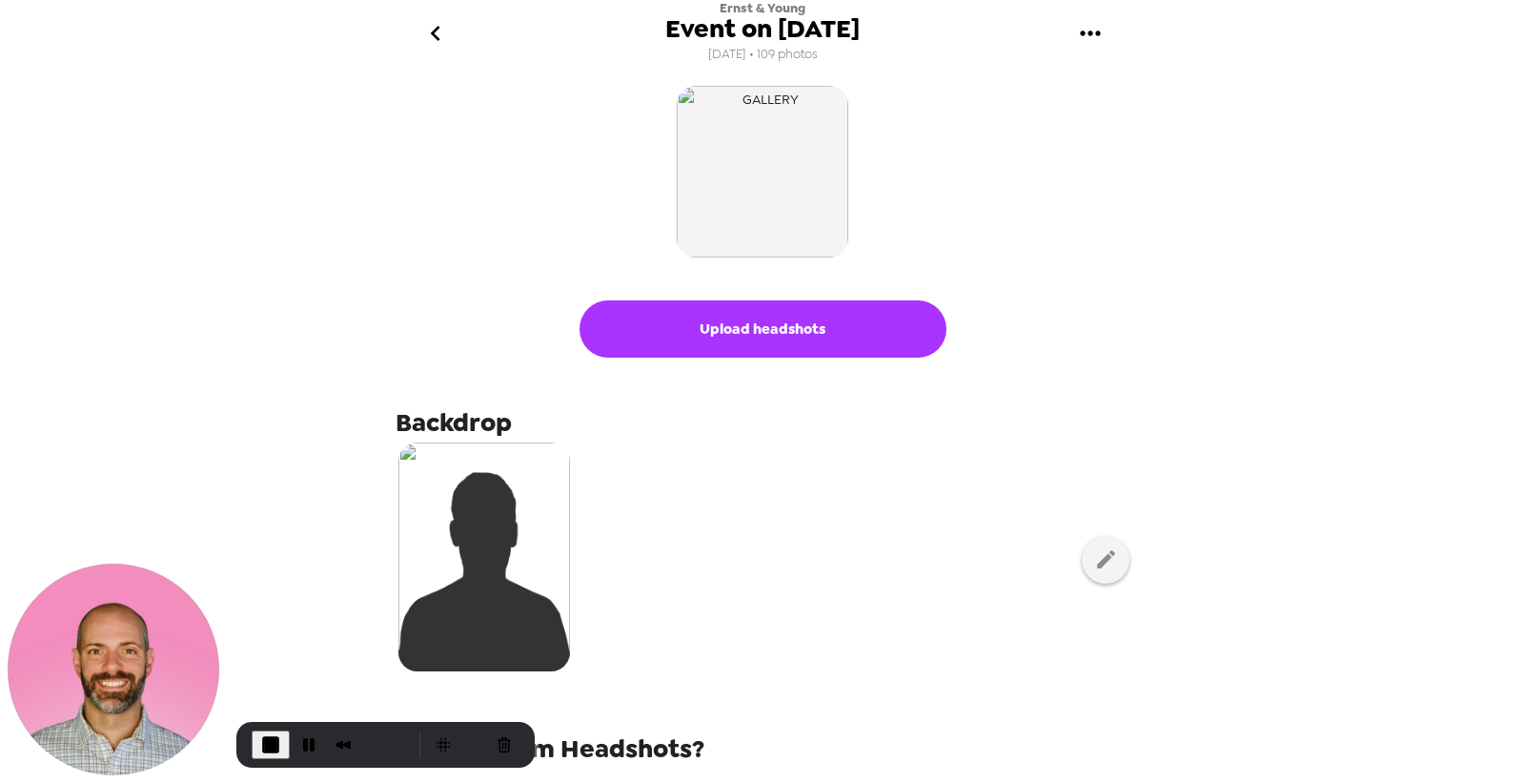
click at [435, 14] on button "go back" at bounding box center [435, 34] width 62 height 62
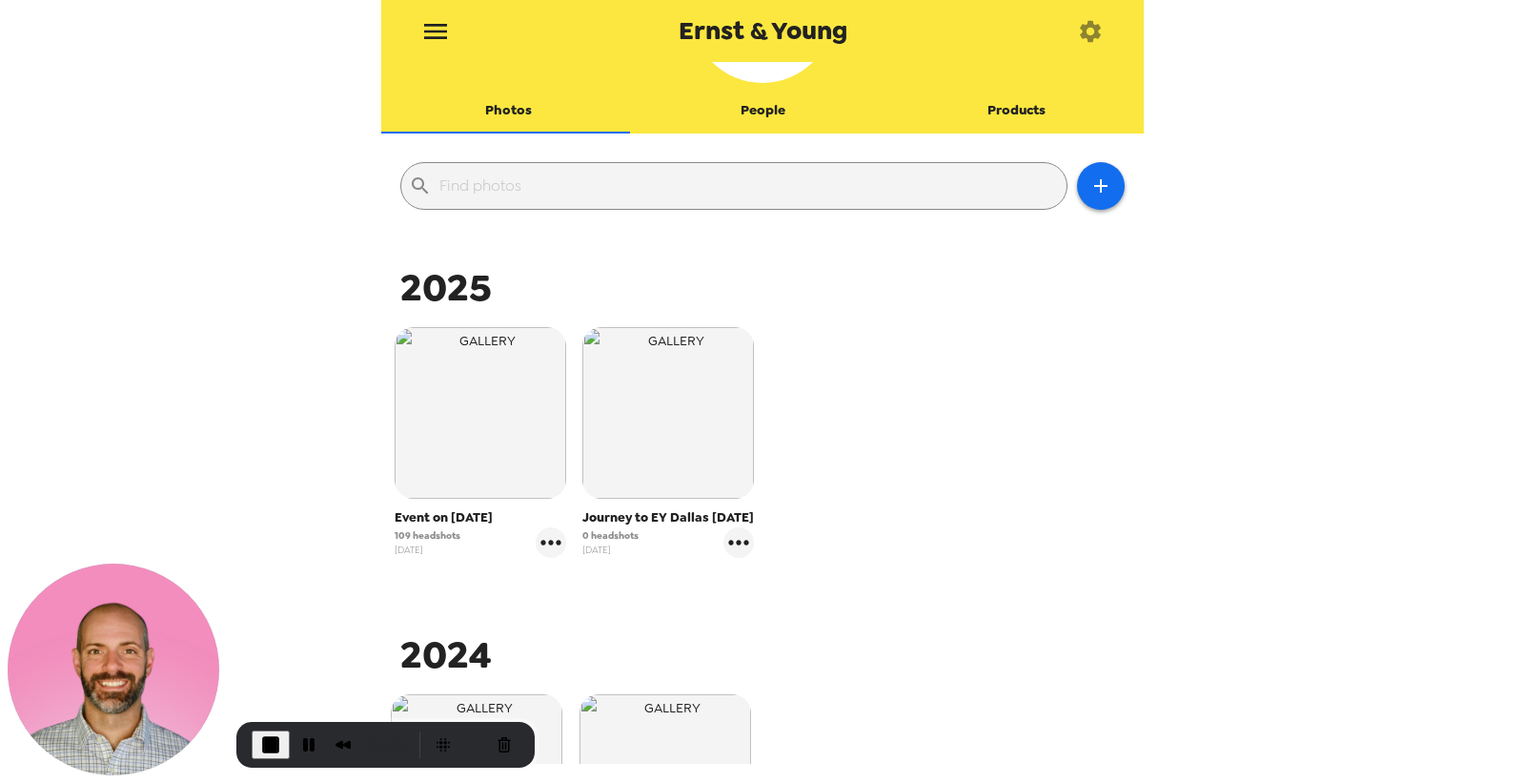
scroll to position [212, 0]
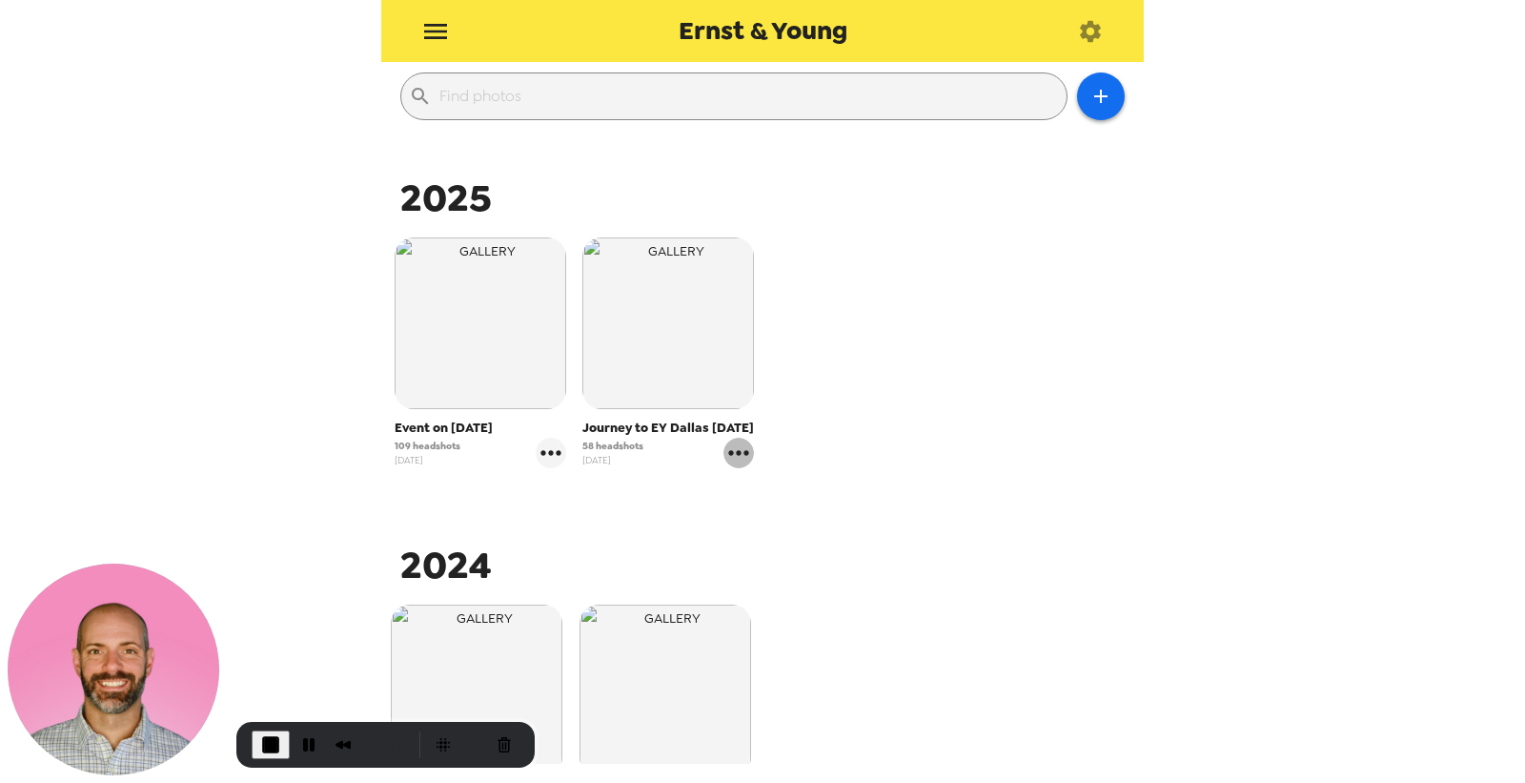
click at [740, 468] on icon "gallery menu" at bounding box center [738, 452] width 31 height 31
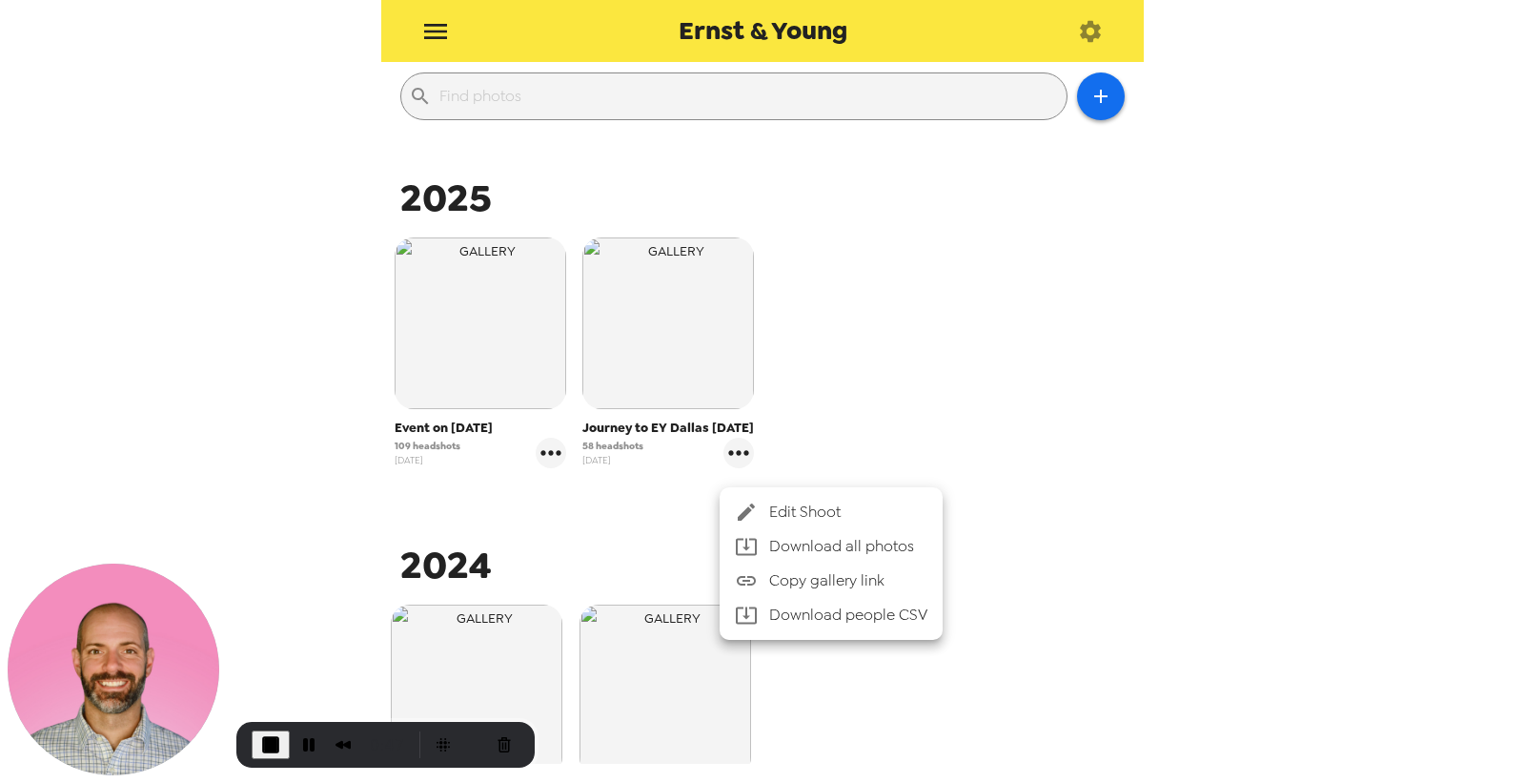
click at [769, 505] on span "Edit Shoot" at bounding box center [848, 511] width 158 height 23
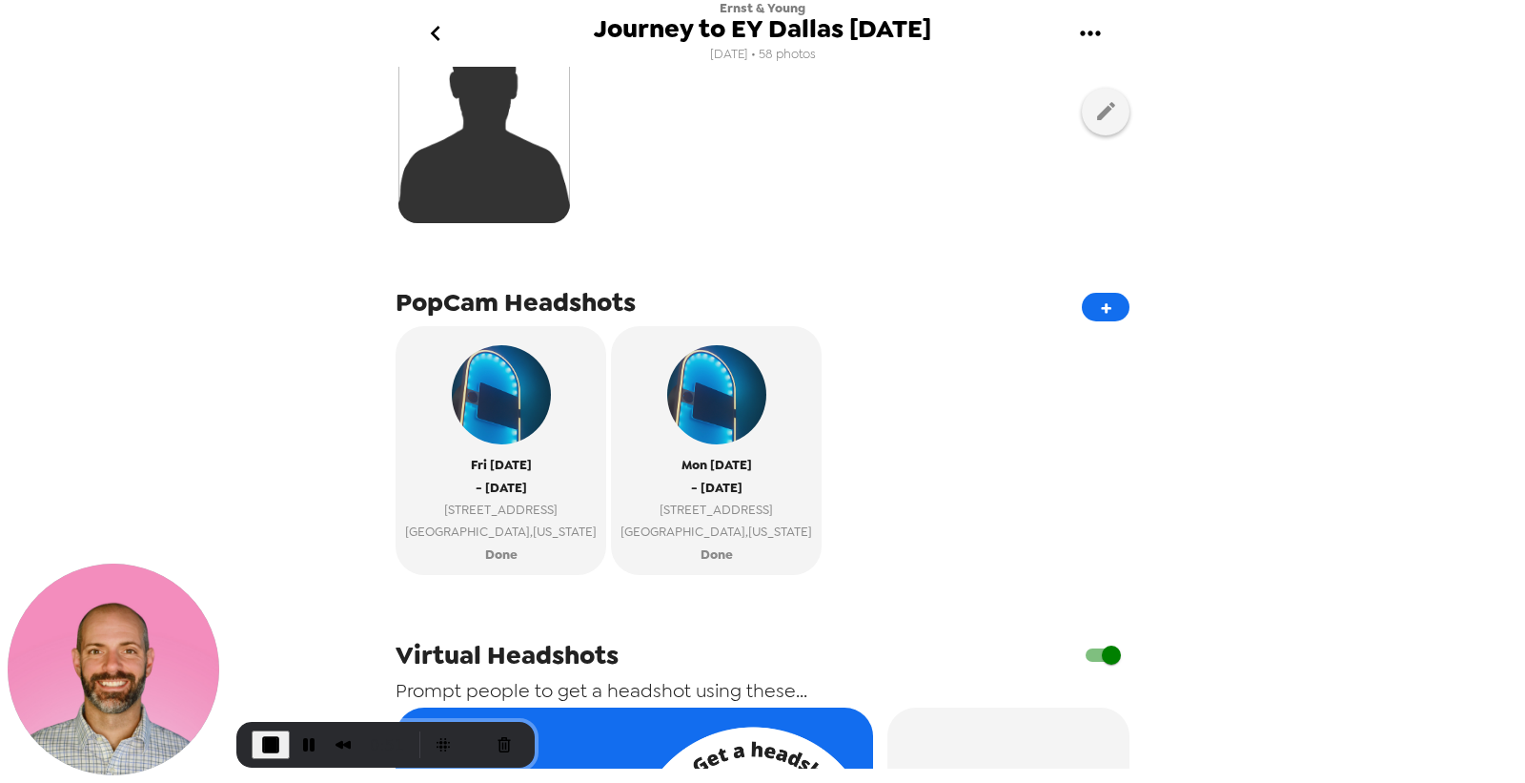
scroll to position [423, 0]
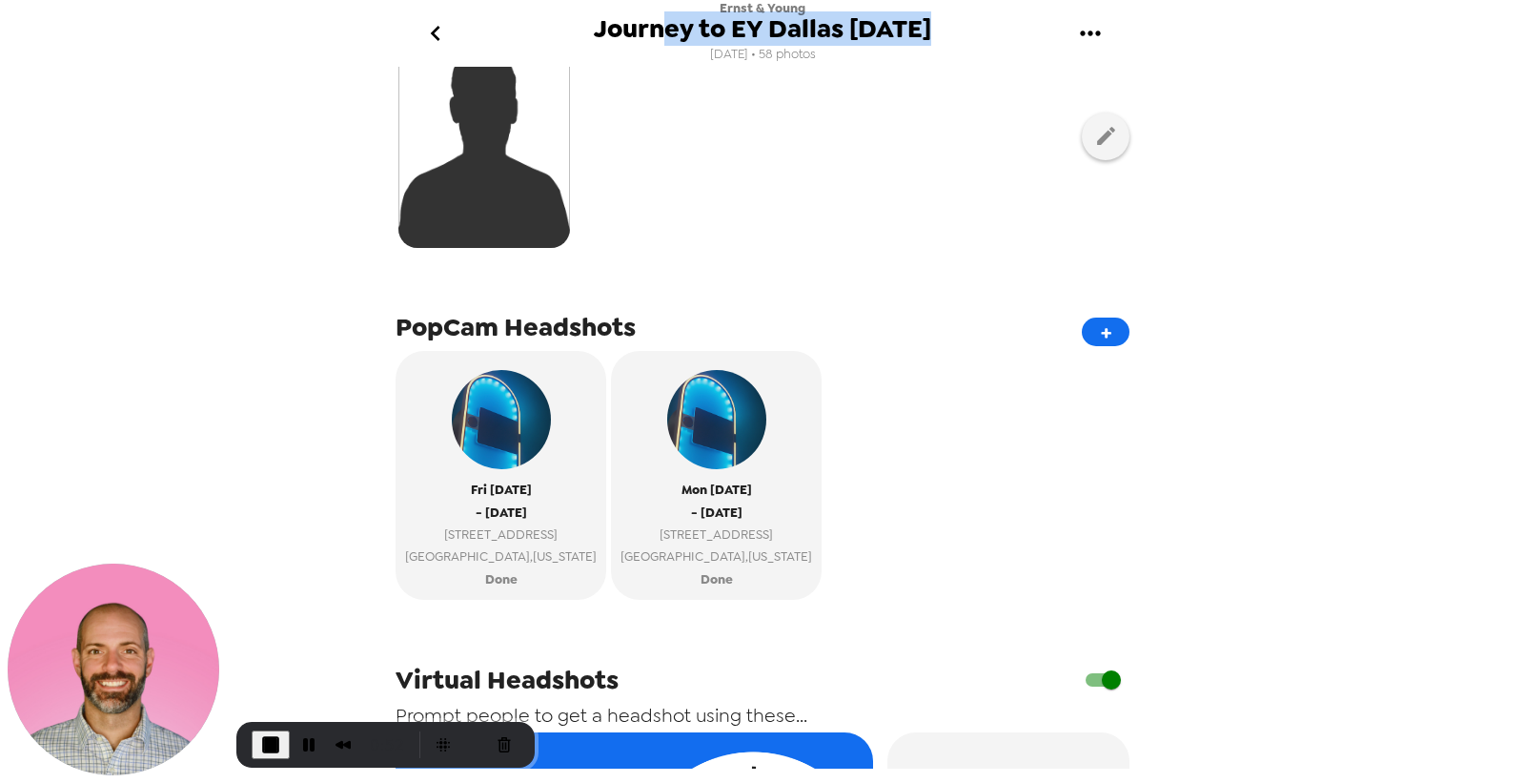
drag, startPoint x: 650, startPoint y: 39, endPoint x: 923, endPoint y: 36, distance: 272.6
click at [923, 36] on span "Journey to EY Dallas 6/13/25" at bounding box center [762, 29] width 337 height 26
click at [860, 40] on span "Journey to EY Dallas 6/13/25" at bounding box center [762, 29] width 337 height 26
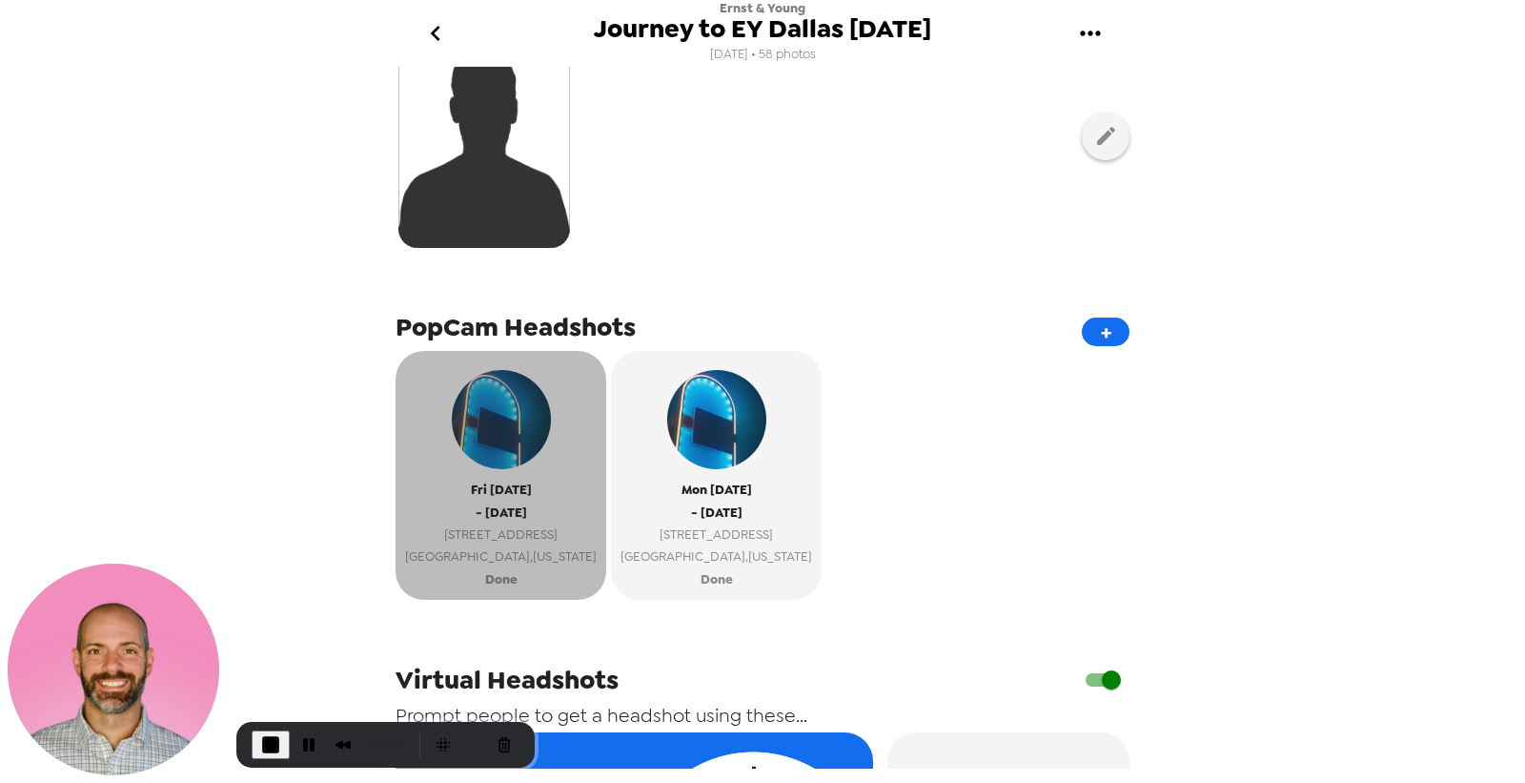
click at [503, 556] on span "Dallas , Texas" at bounding box center [501, 556] width 192 height 22
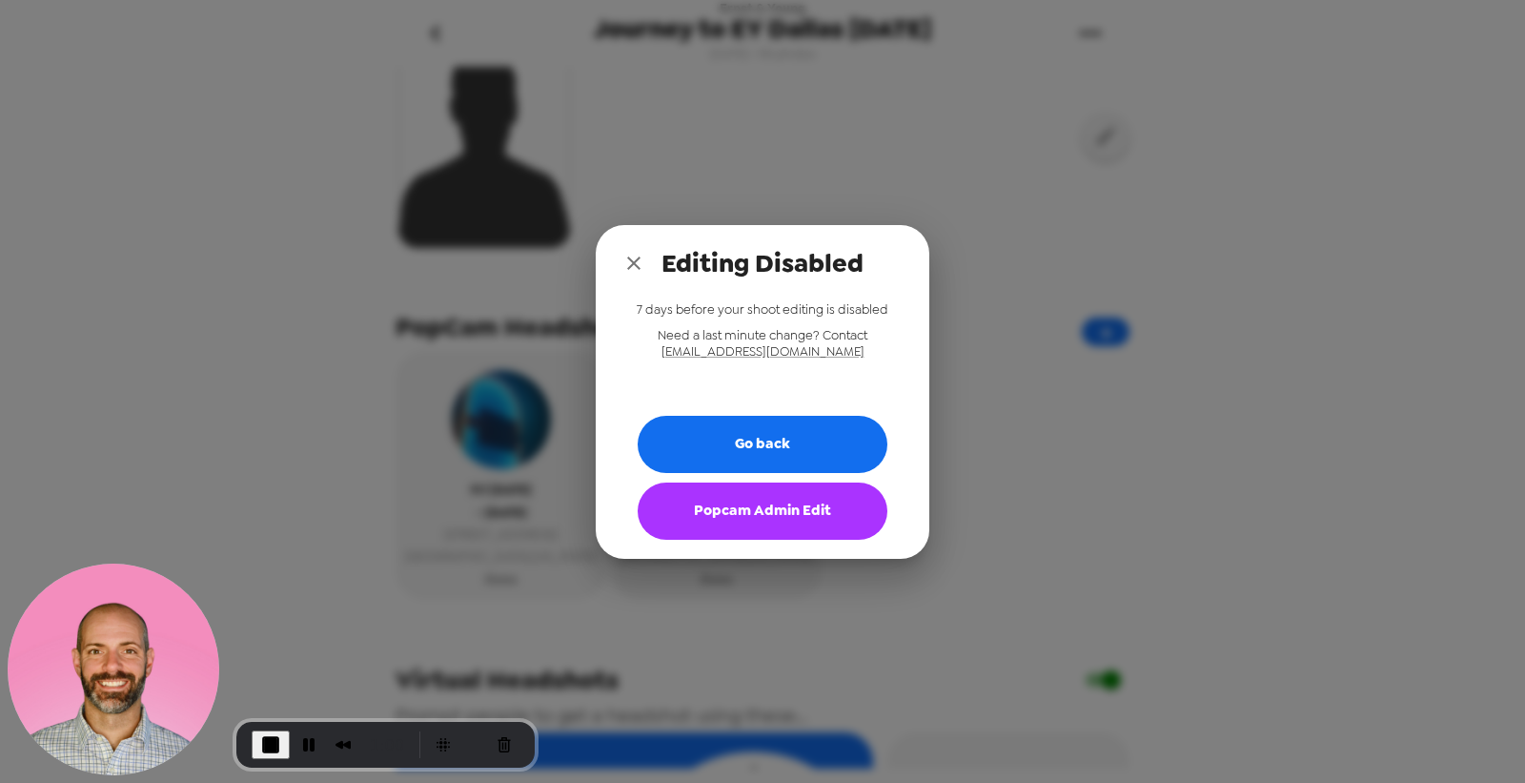
click at [754, 508] on button "Popcam Admin Edit" at bounding box center [763, 510] width 250 height 57
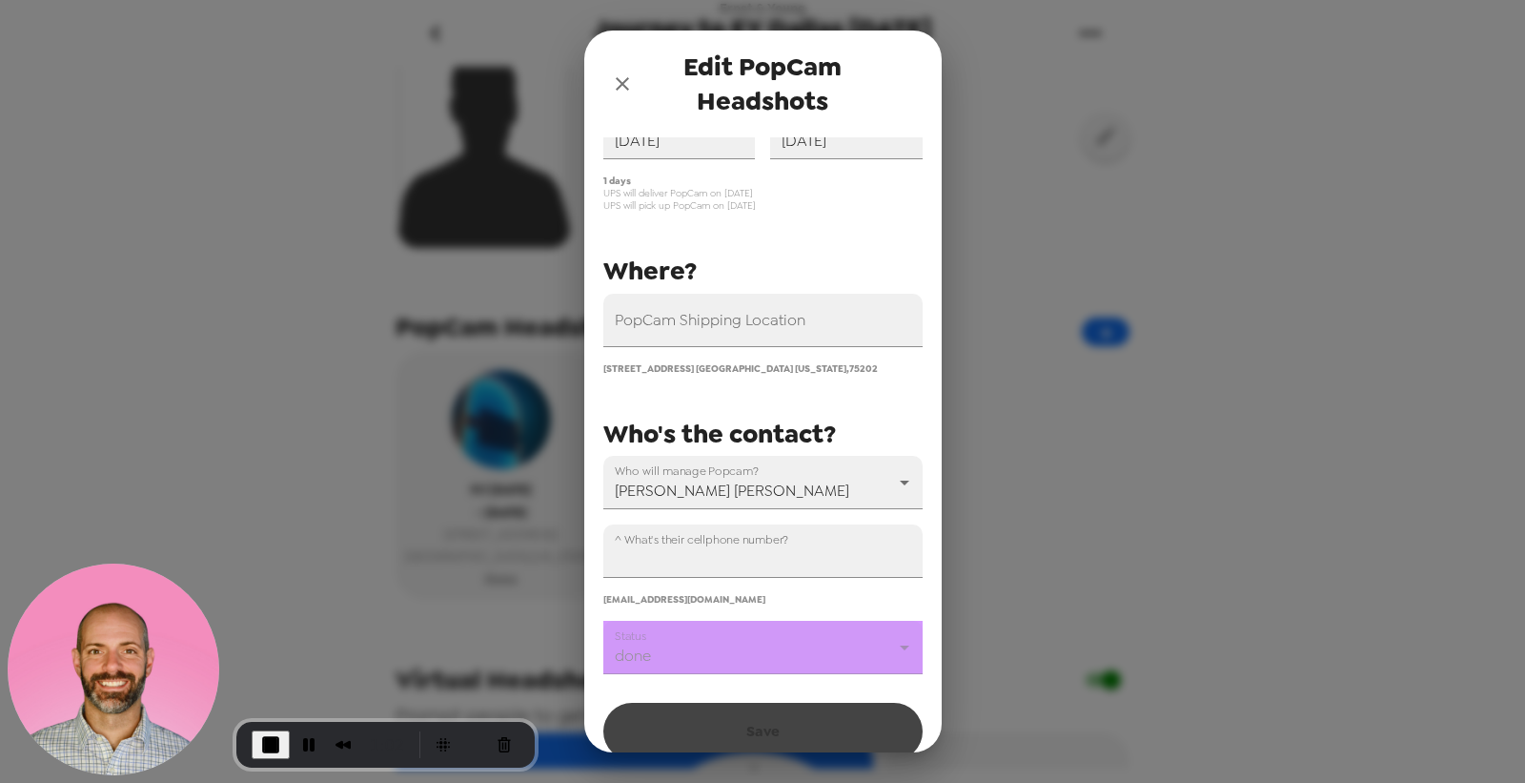
scroll to position [0, 0]
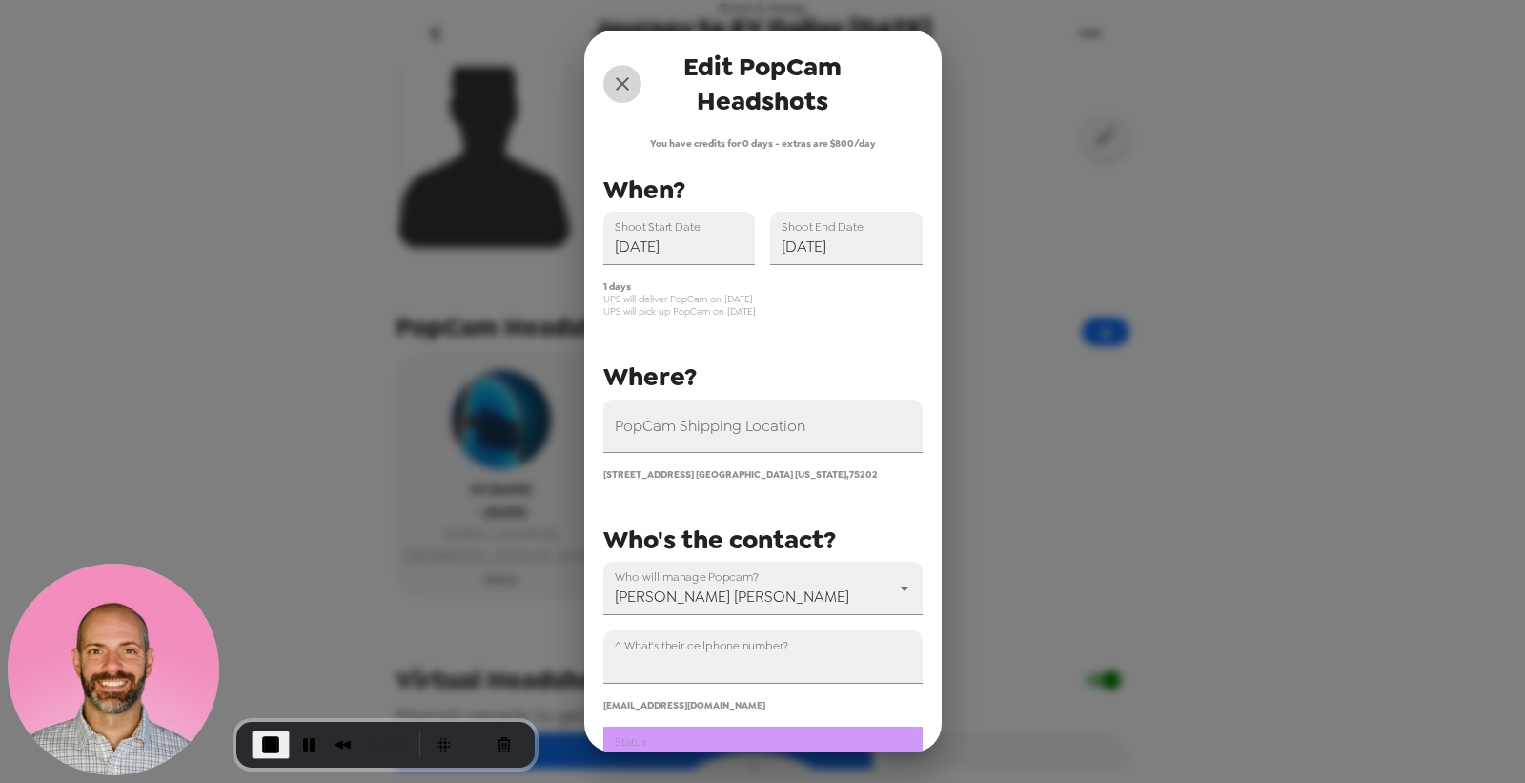
click at [623, 83] on icon "close" at bounding box center [622, 83] width 23 height 23
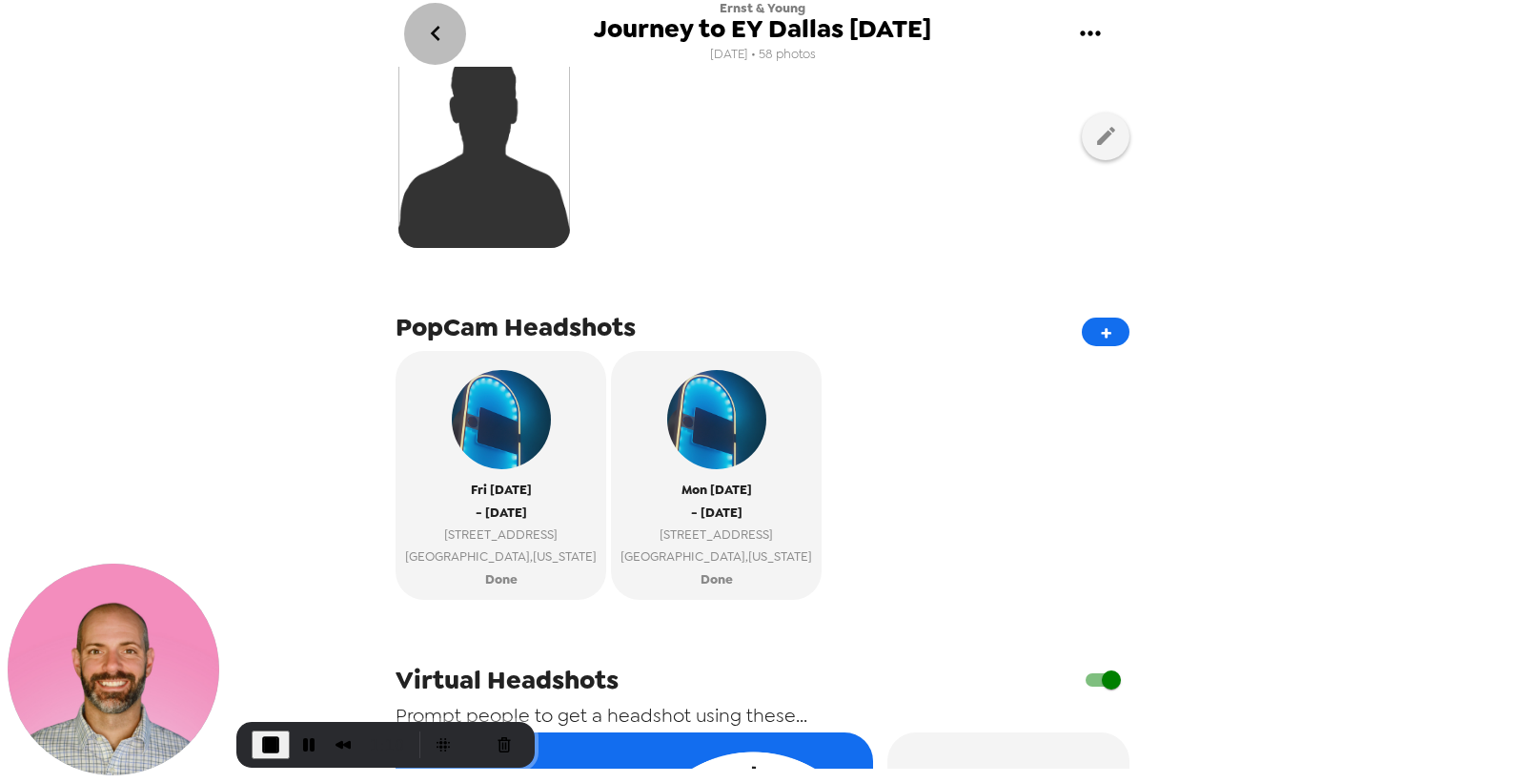
click at [443, 45] on icon "go back" at bounding box center [435, 33] width 31 height 31
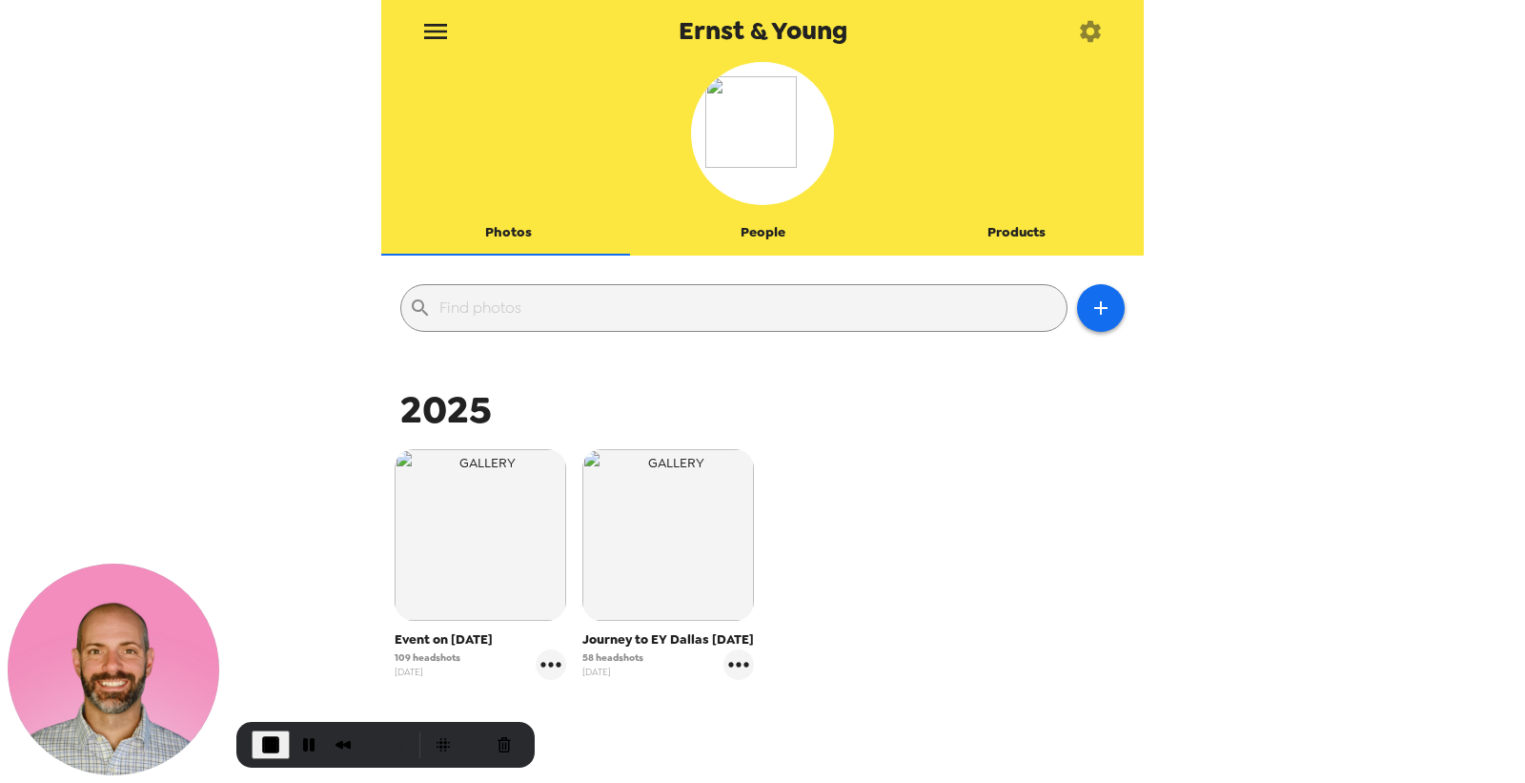
click at [810, 230] on button "People" at bounding box center [763, 233] width 254 height 46
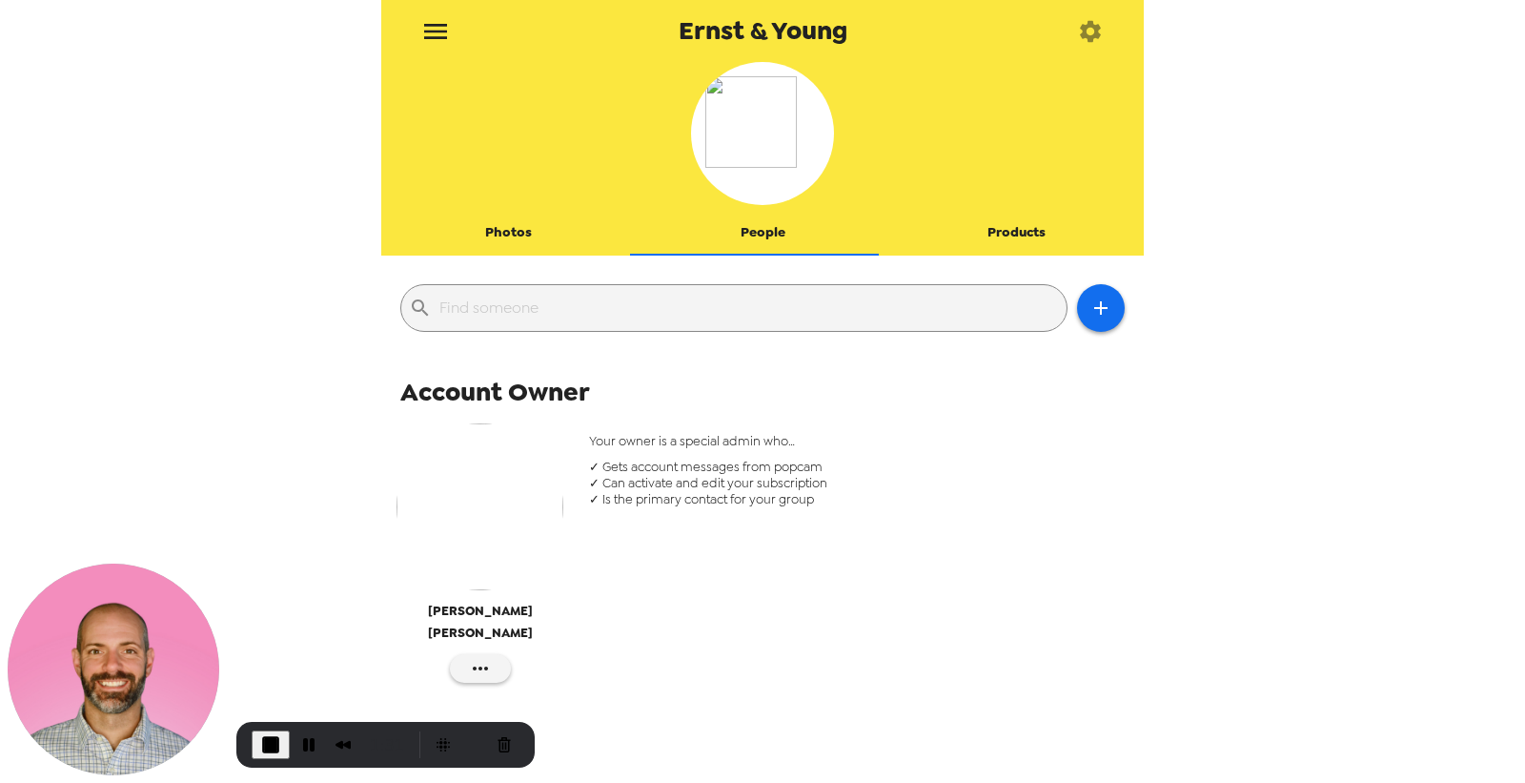
click at [502, 236] on button "Photos" at bounding box center [508, 233] width 254 height 46
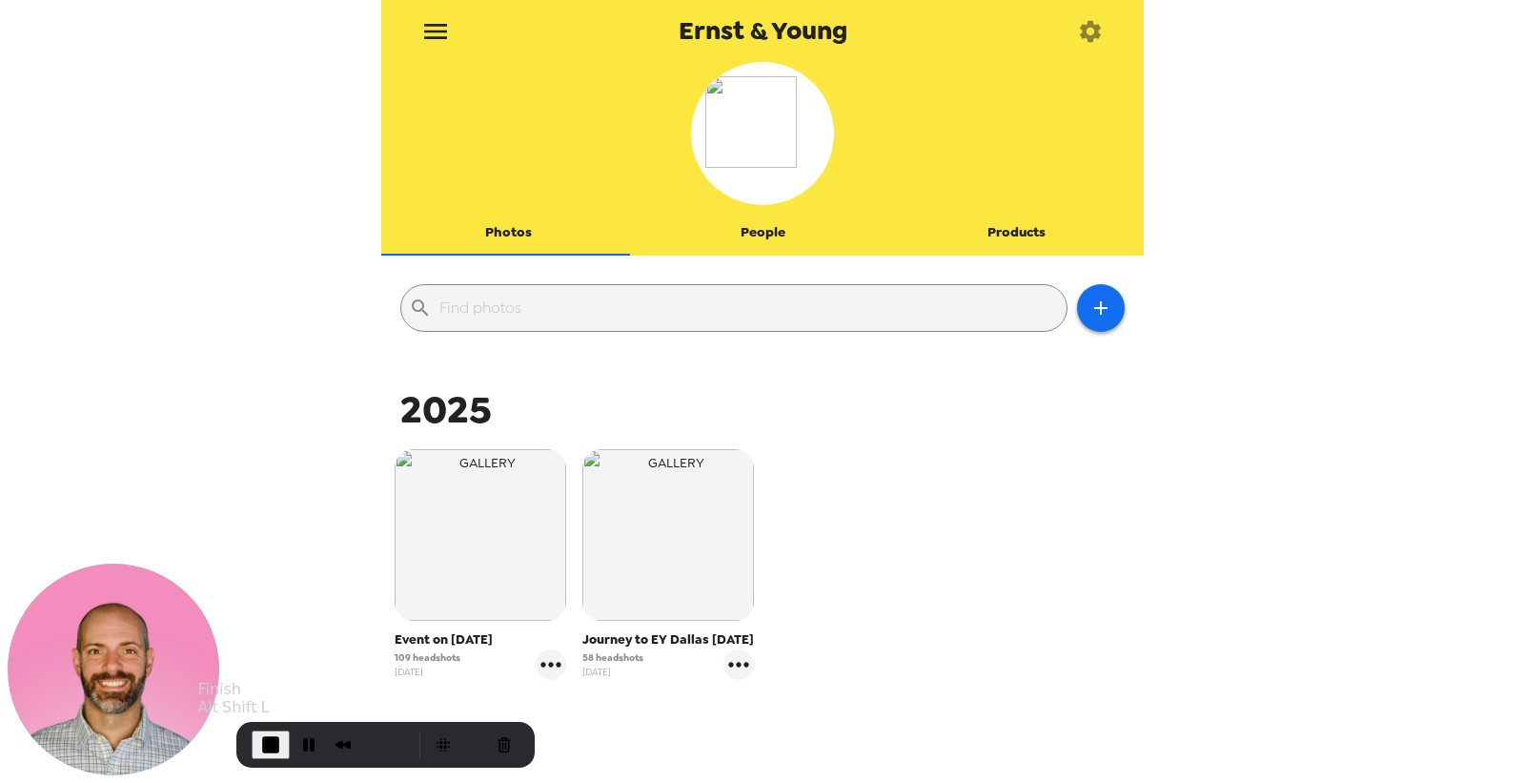
click at [275, 745] on span "End Recording" at bounding box center [270, 744] width 23 height 23
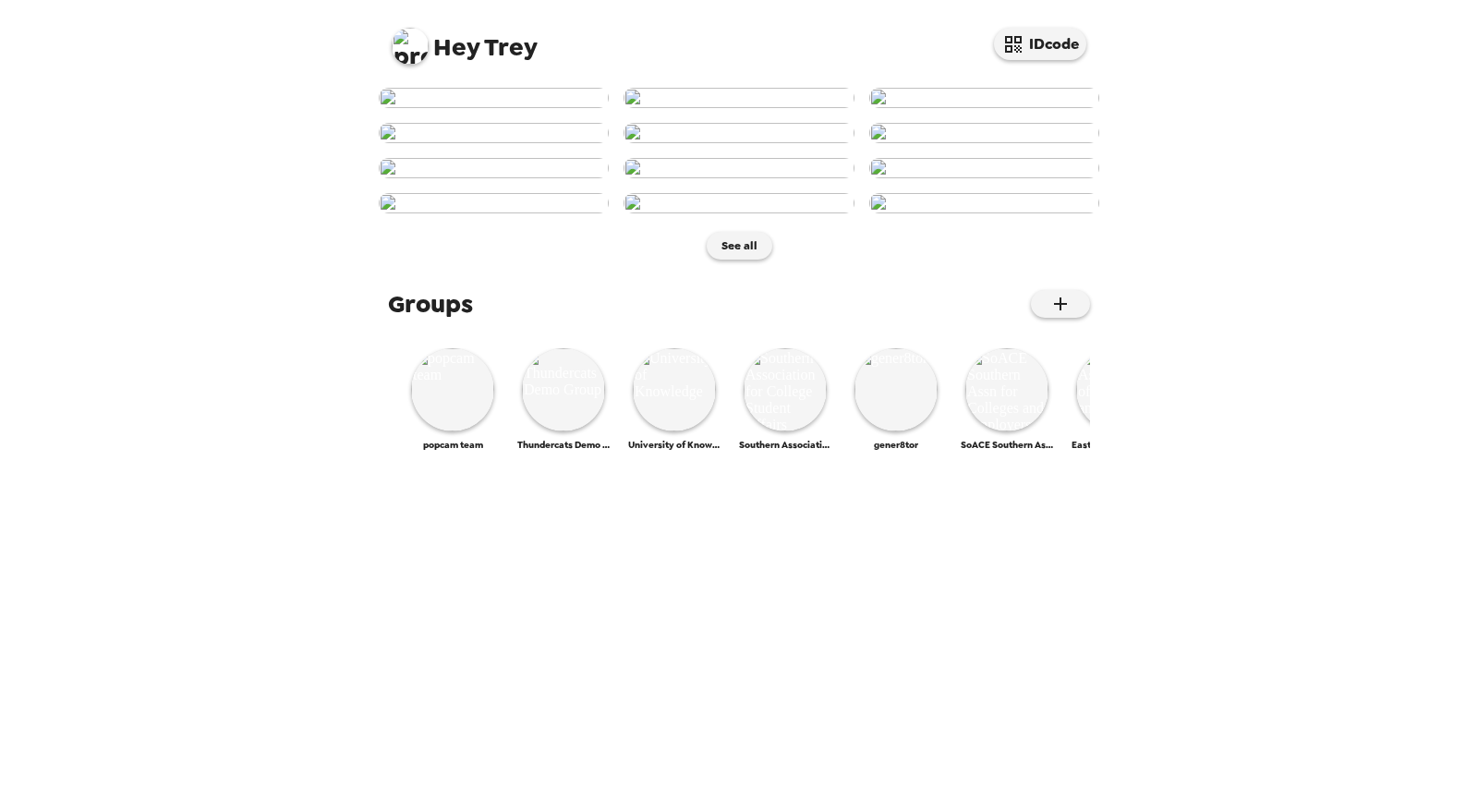
drag, startPoint x: 423, startPoint y: 30, endPoint x: 416, endPoint y: 60, distance: 30.8
click at [423, 31] on span "Hey Trey" at bounding box center [464, 39] width 146 height 42
click at [415, 51] on img at bounding box center [410, 47] width 37 height 37
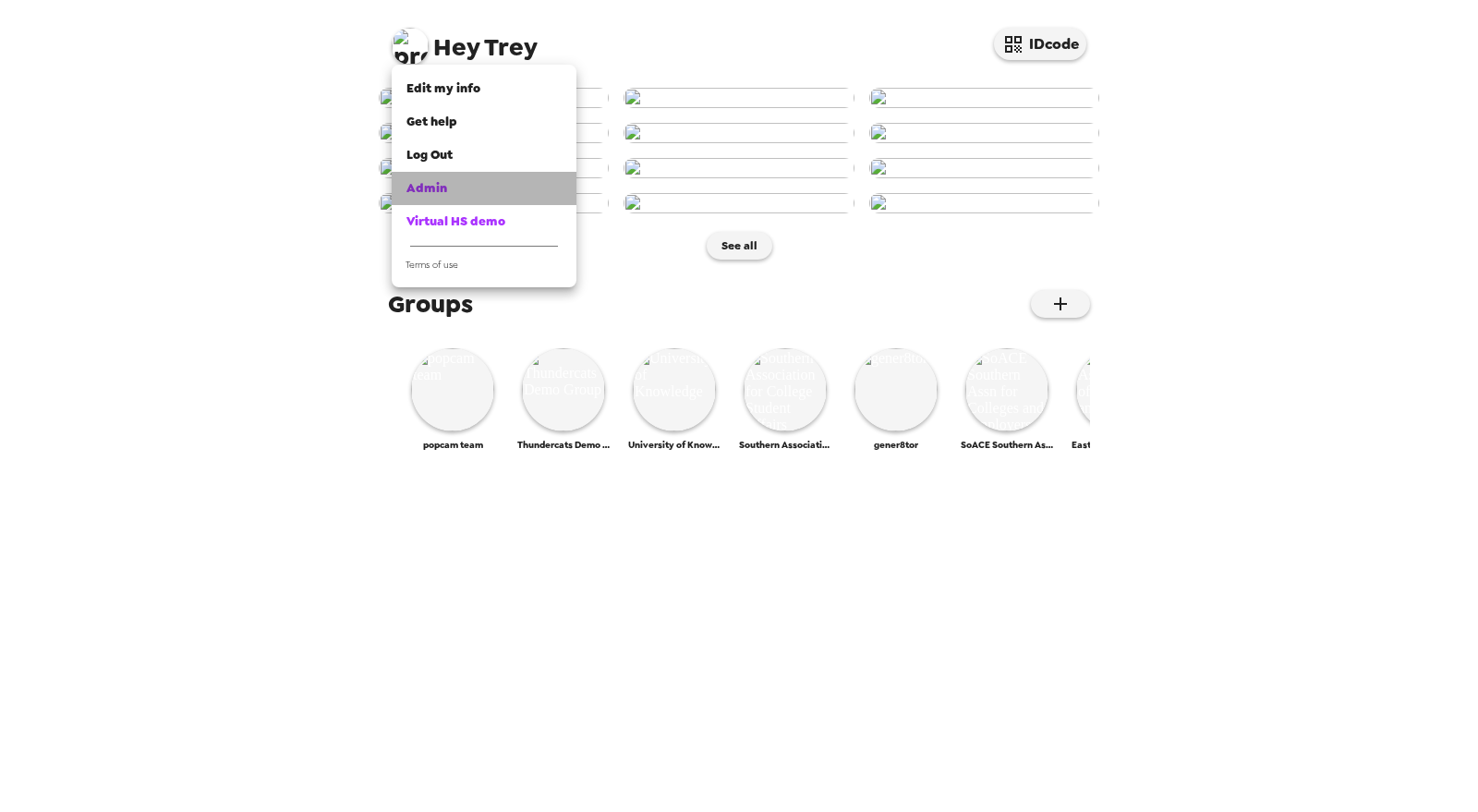
click at [463, 182] on div "Admin" at bounding box center [484, 188] width 155 height 18
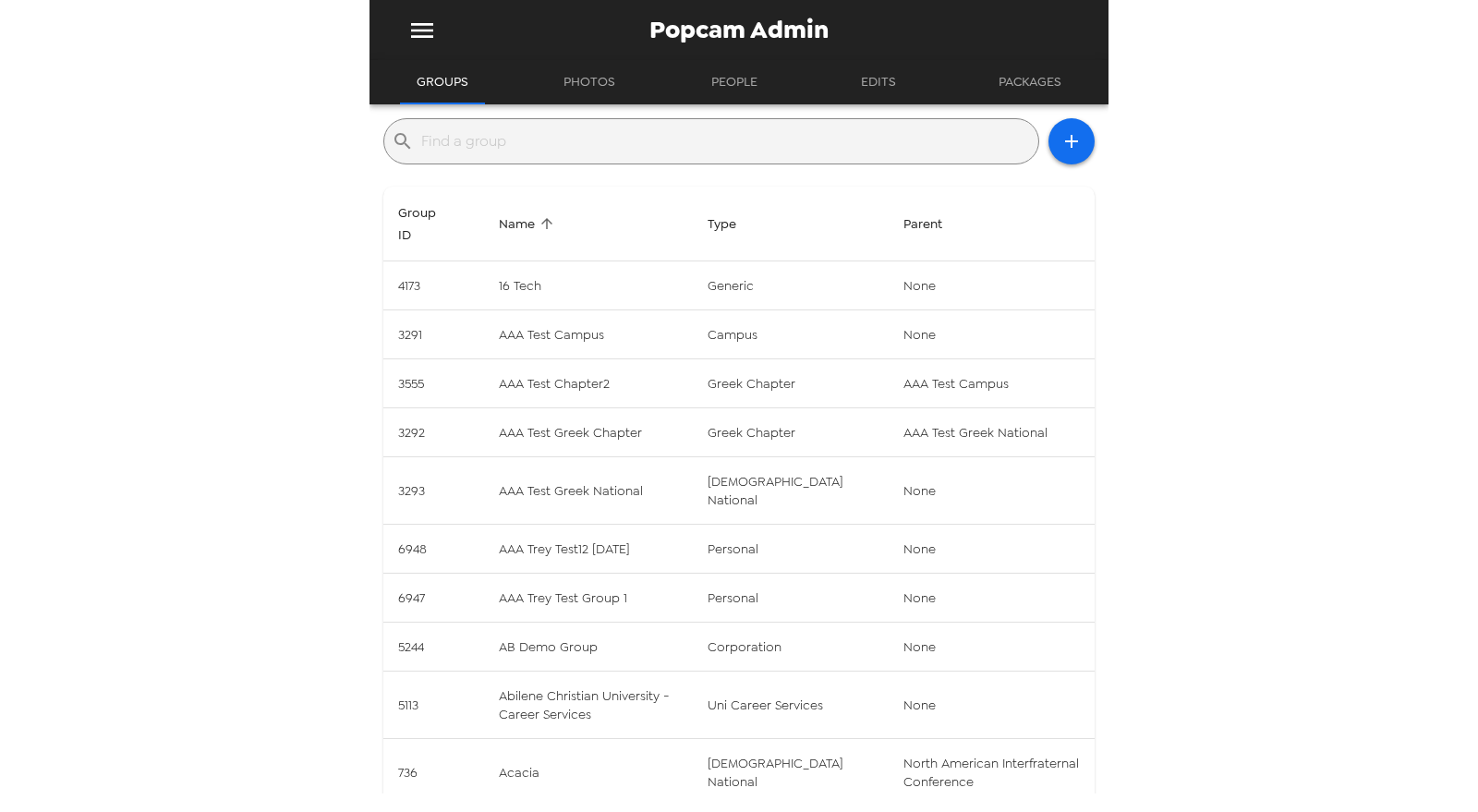
click at [633, 141] on input "text" at bounding box center [726, 141] width 610 height 30
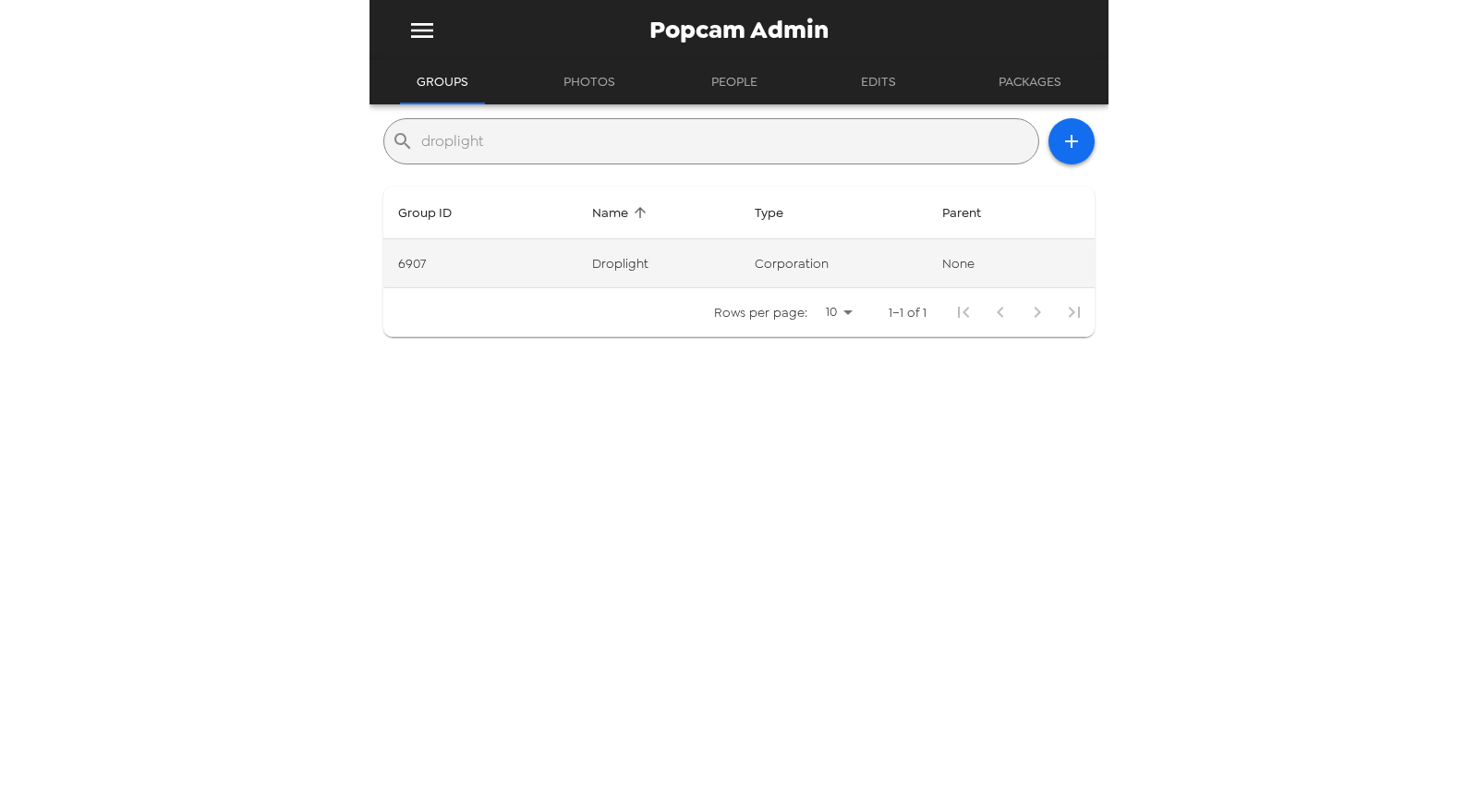
type input "droplight"
click at [660, 254] on td "Droplight" at bounding box center [659, 264] width 163 height 49
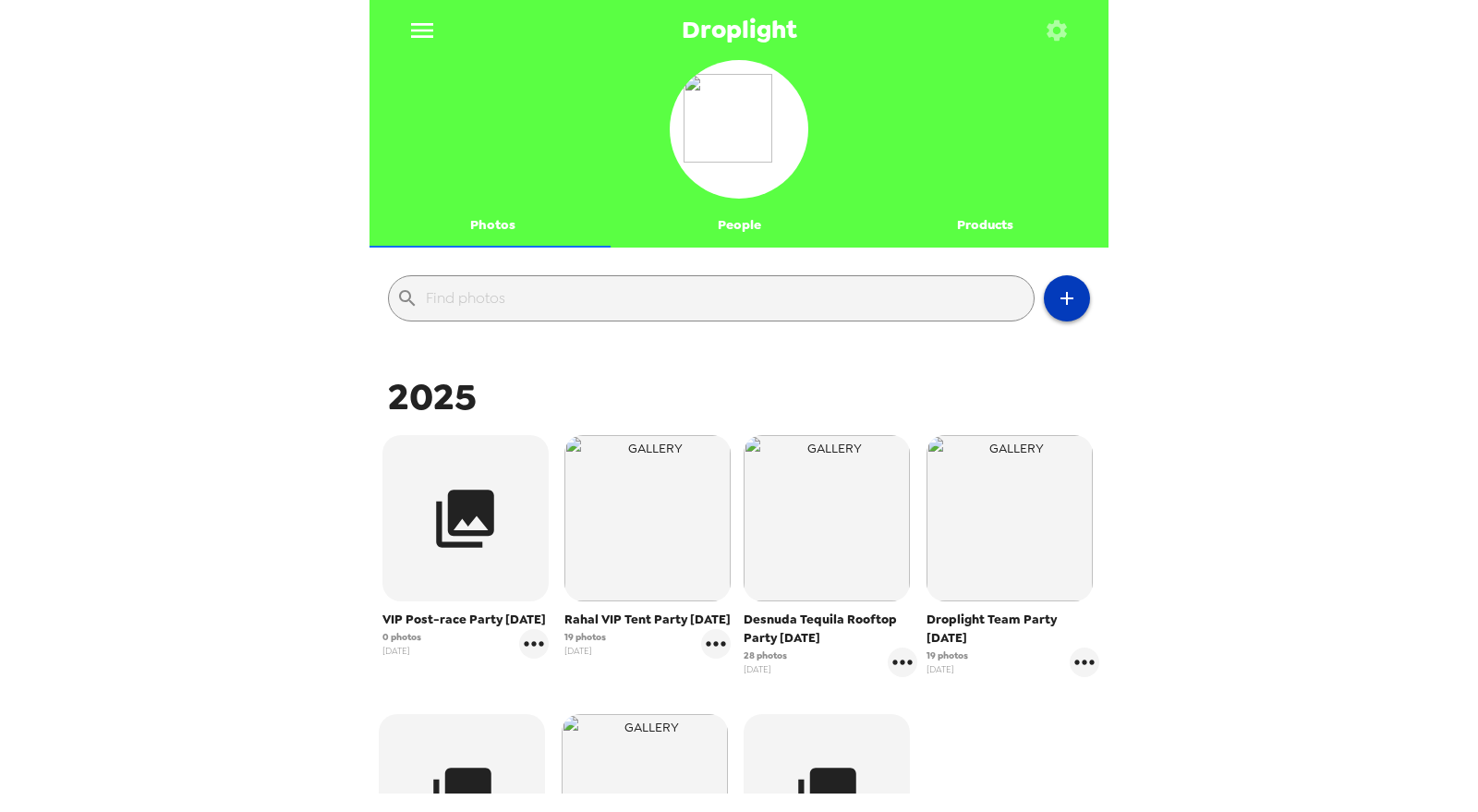
click at [1055, 291] on icon "button" at bounding box center [1066, 297] width 22 height 22
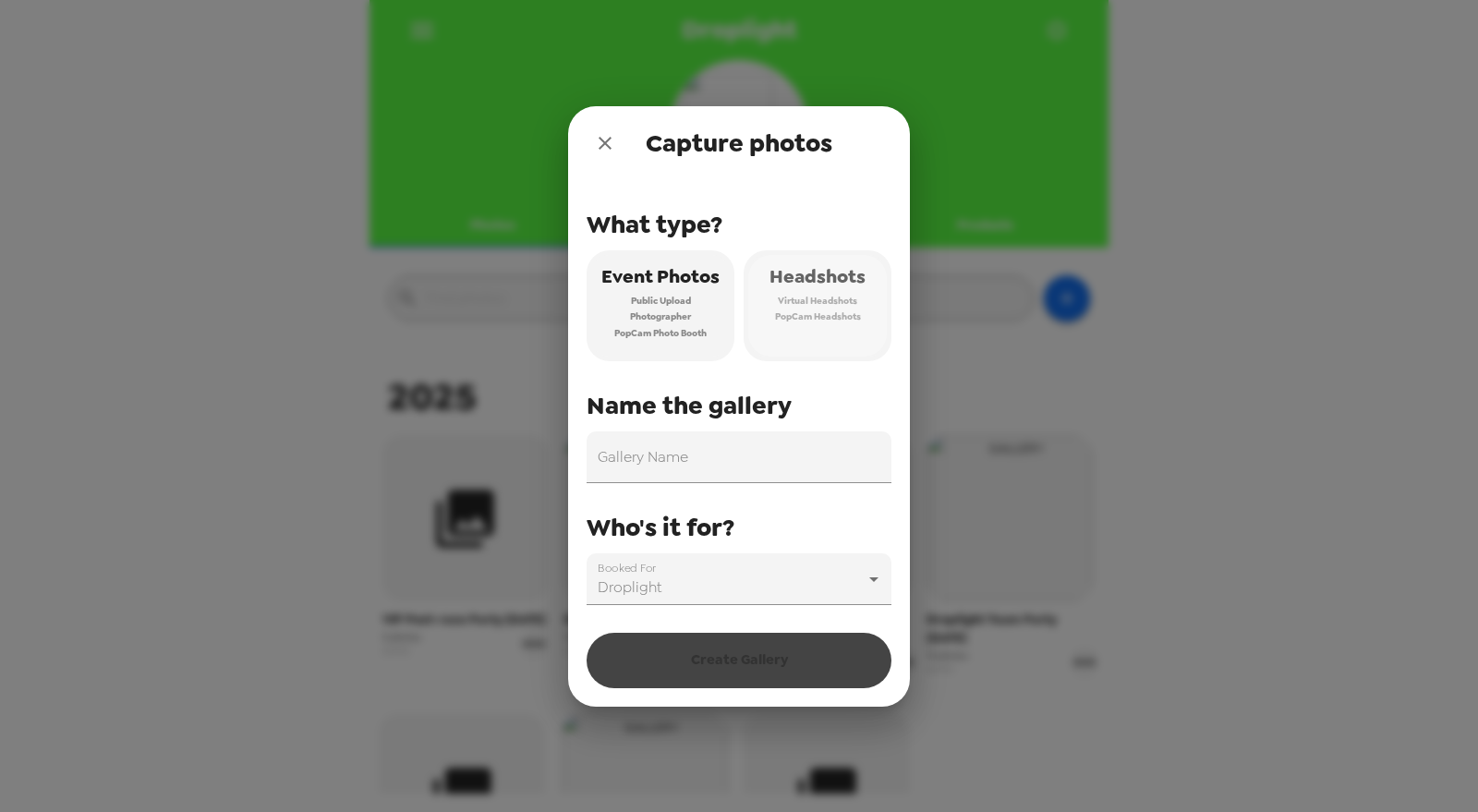
click at [832, 315] on span "PopCam Headshots" at bounding box center [818, 316] width 86 height 16
click at [748, 444] on input "Gallery Name" at bounding box center [739, 456] width 305 height 51
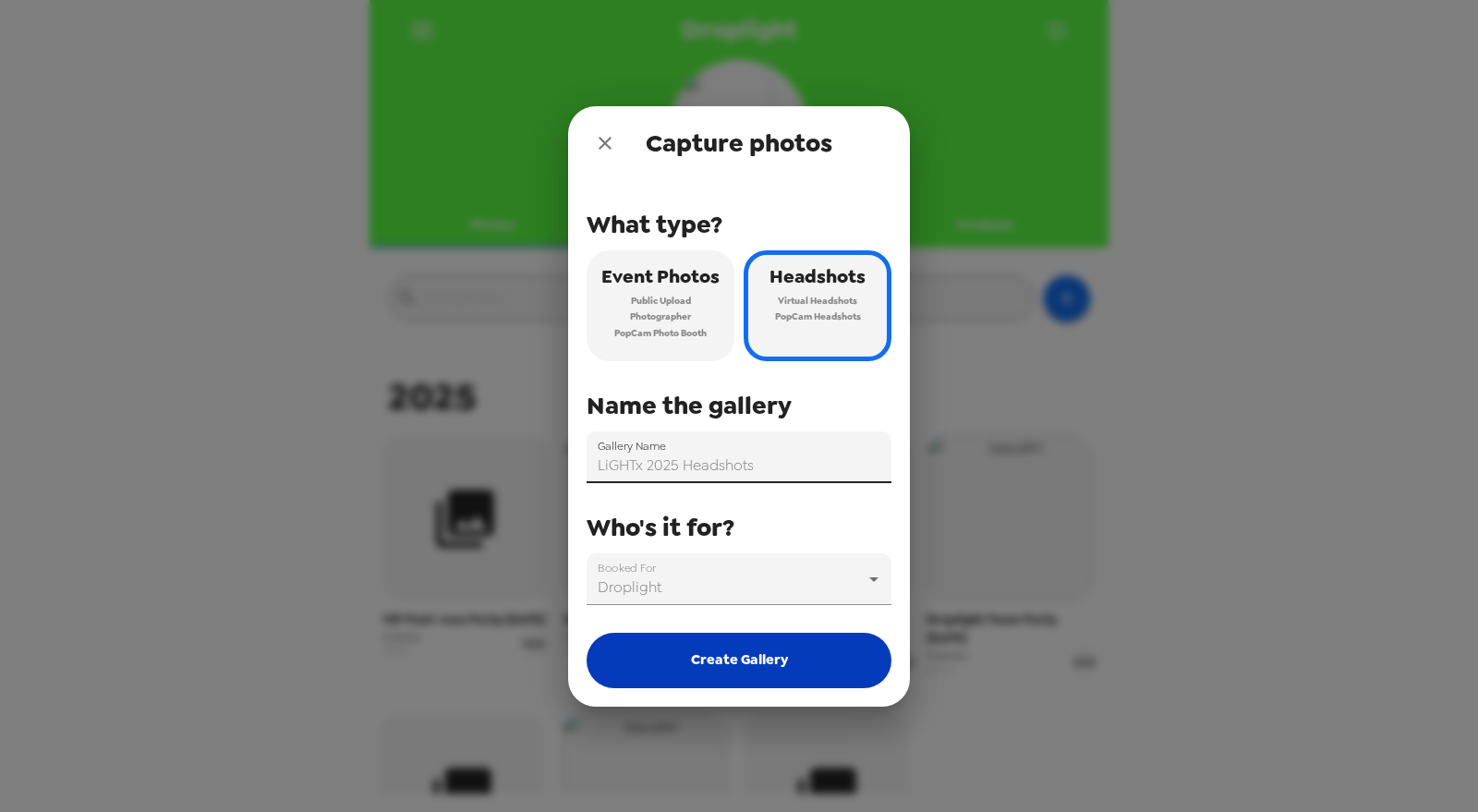
type input "LiGHTx 2025 Headshots"
click at [776, 666] on button "Create Gallery" at bounding box center [739, 660] width 305 height 55
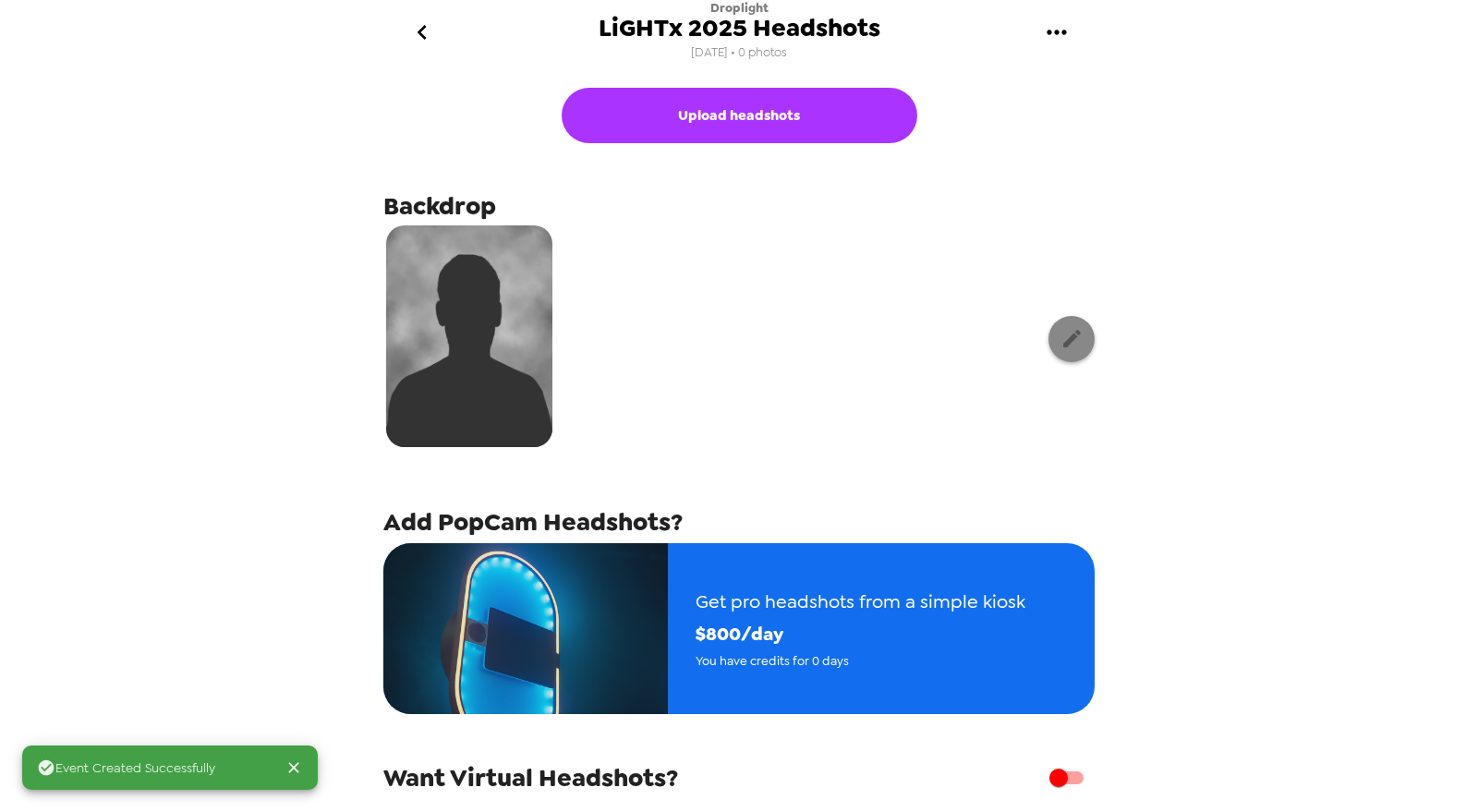
click at [1040, 338] on div at bounding box center [739, 338] width 711 height 232
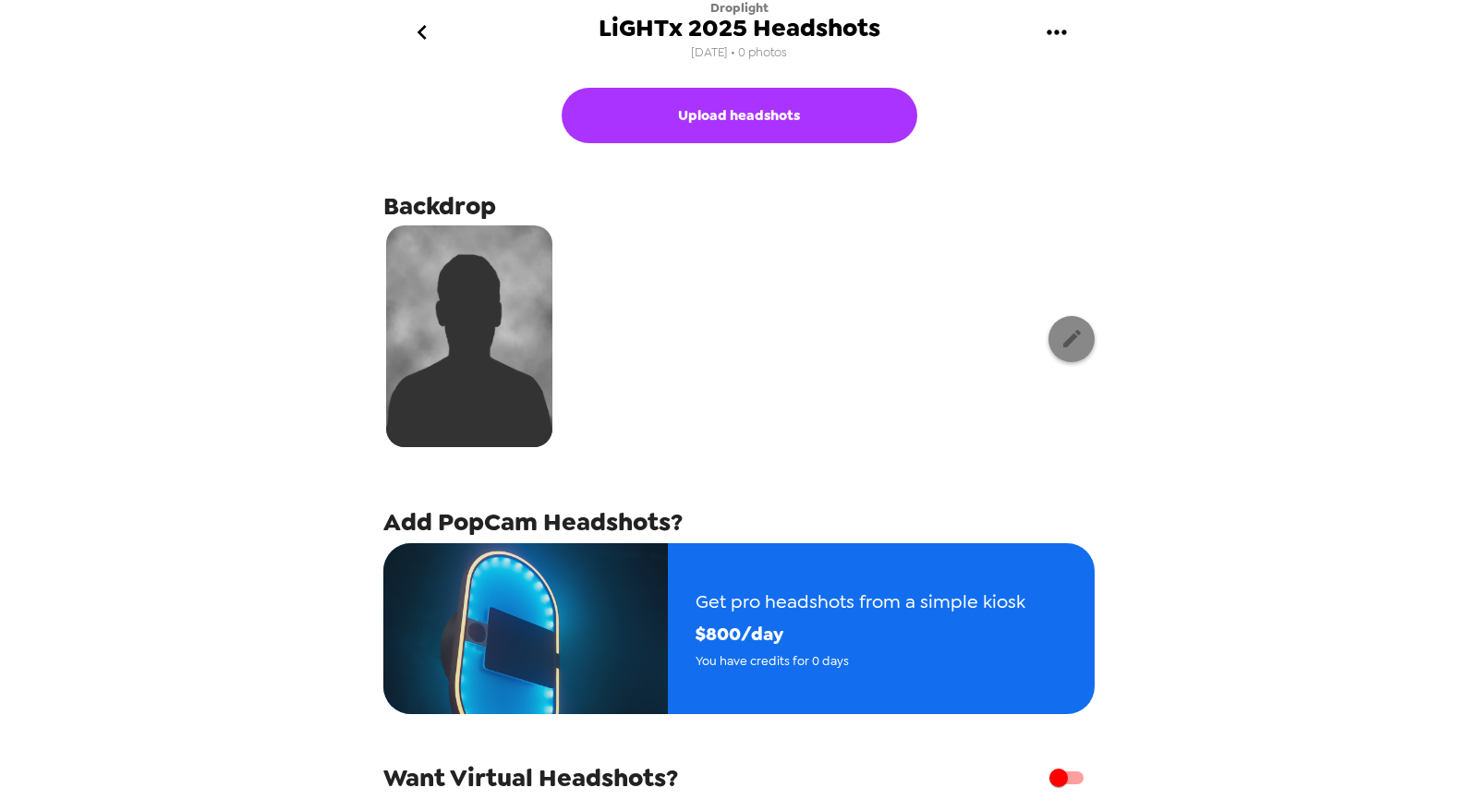
click at [1063, 337] on icon "button" at bounding box center [1072, 338] width 17 height 17
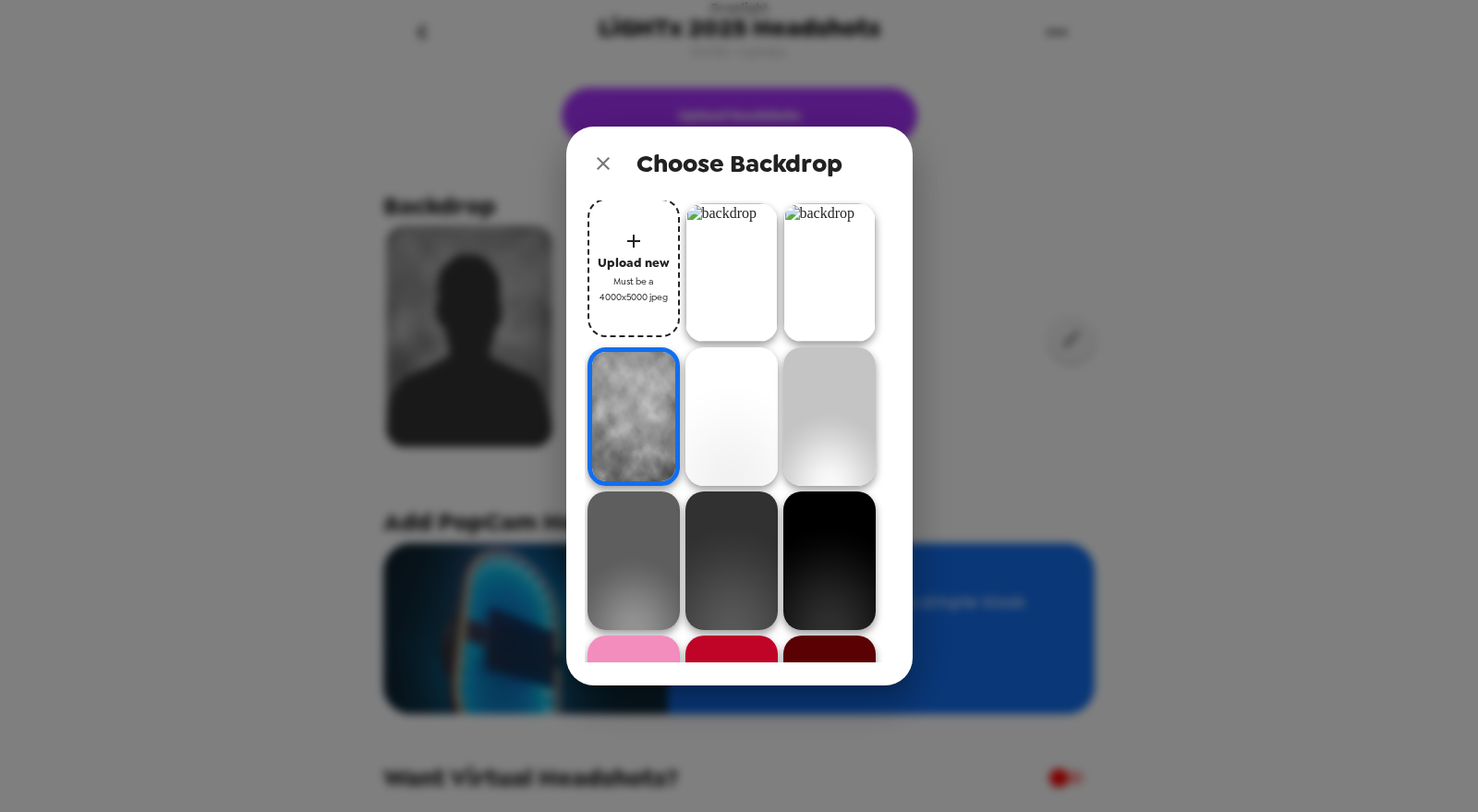
click at [716, 250] on img at bounding box center [731, 272] width 92 height 139
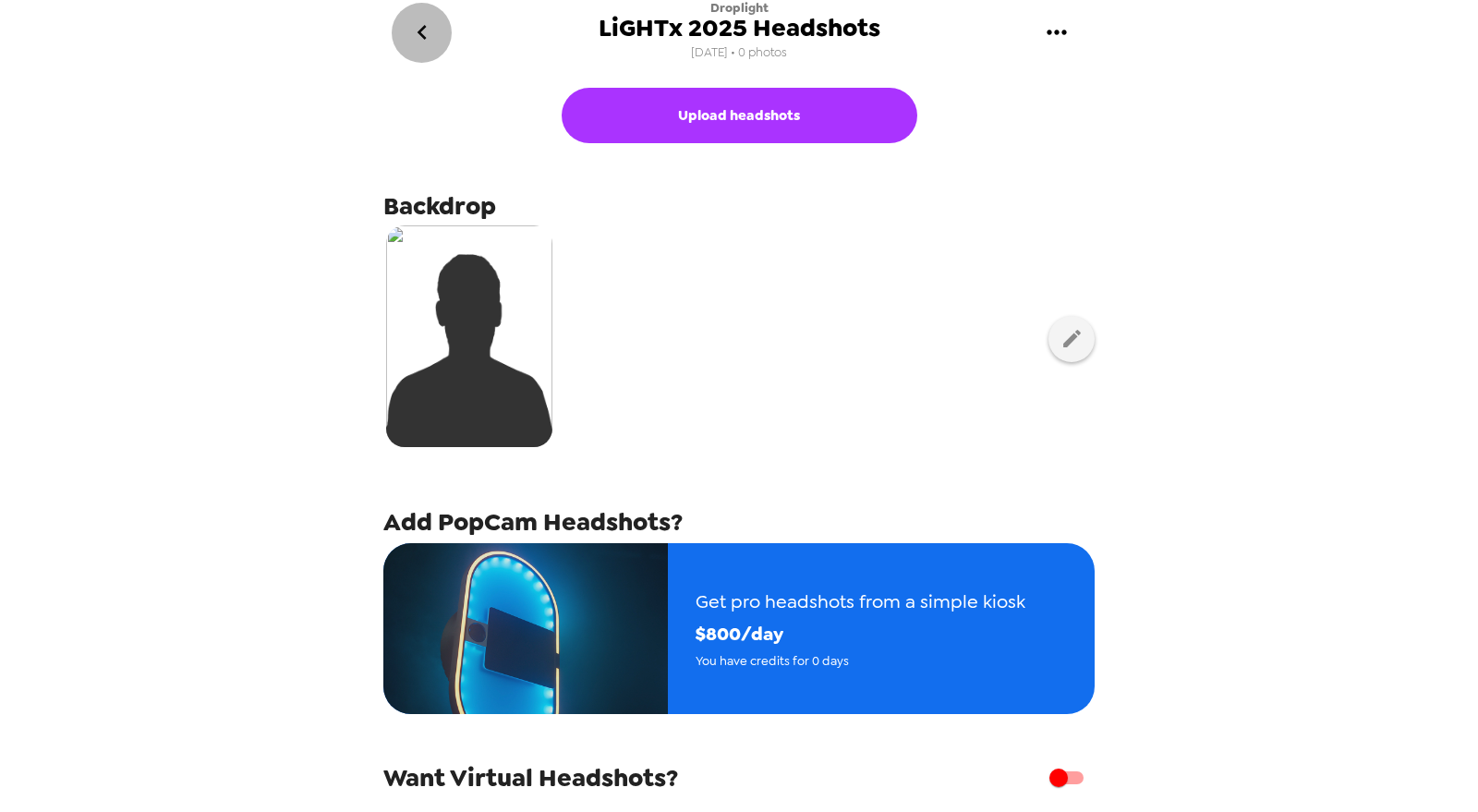
click at [426, 29] on icon "go back" at bounding box center [422, 32] width 30 height 30
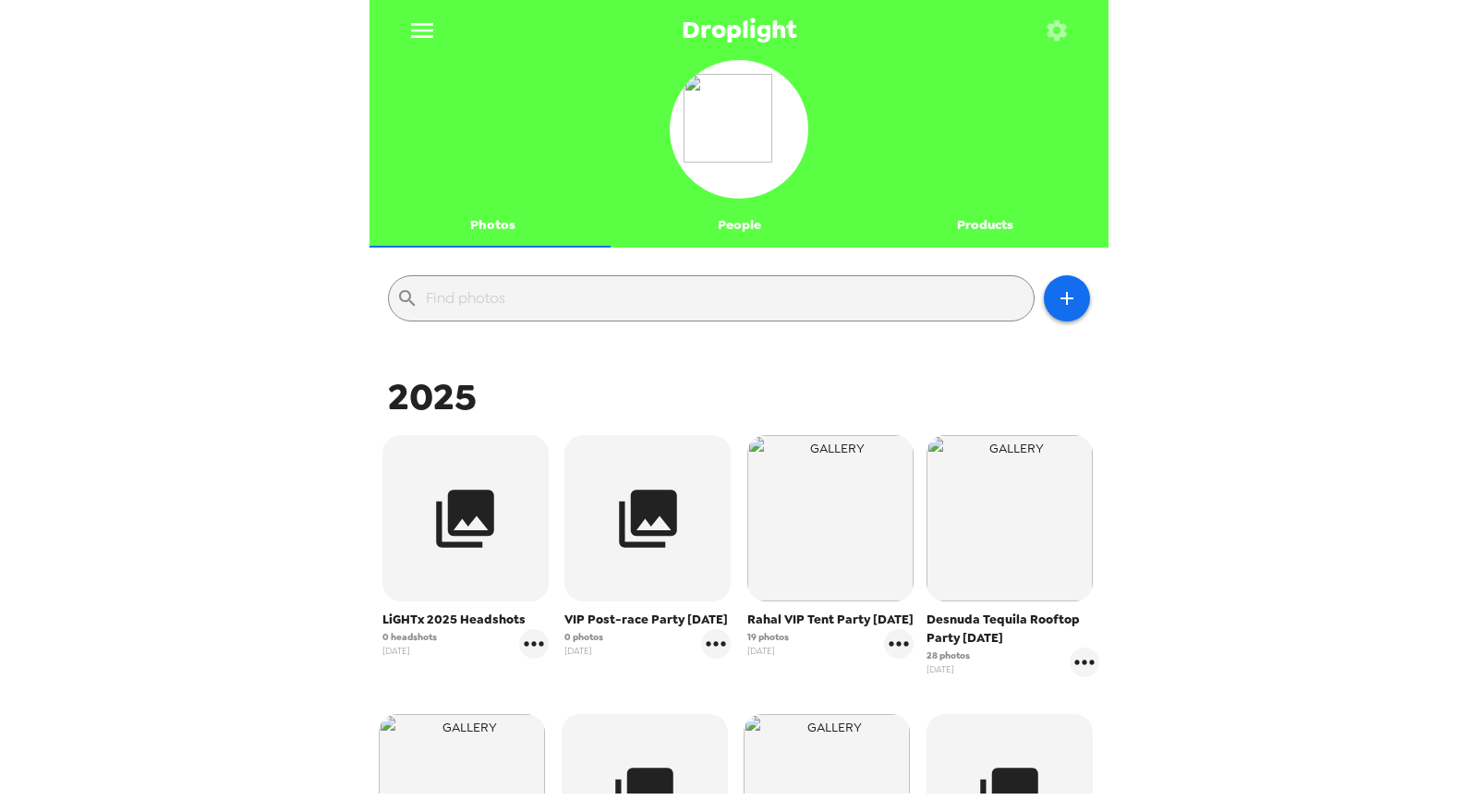
click at [1062, 30] on icon "button" at bounding box center [1056, 29] width 20 height 20
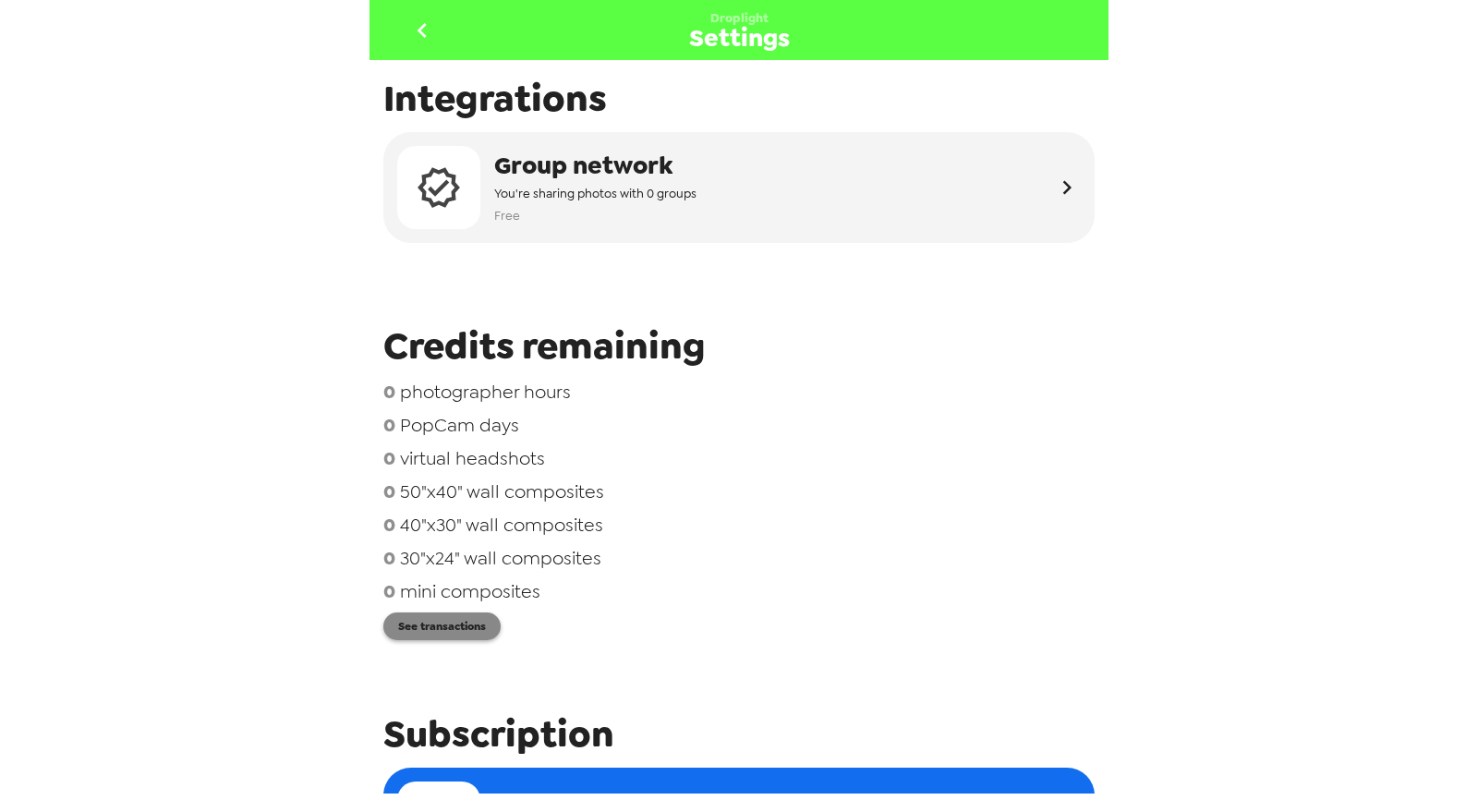
click at [448, 630] on button "See transactions" at bounding box center [442, 626] width 117 height 28
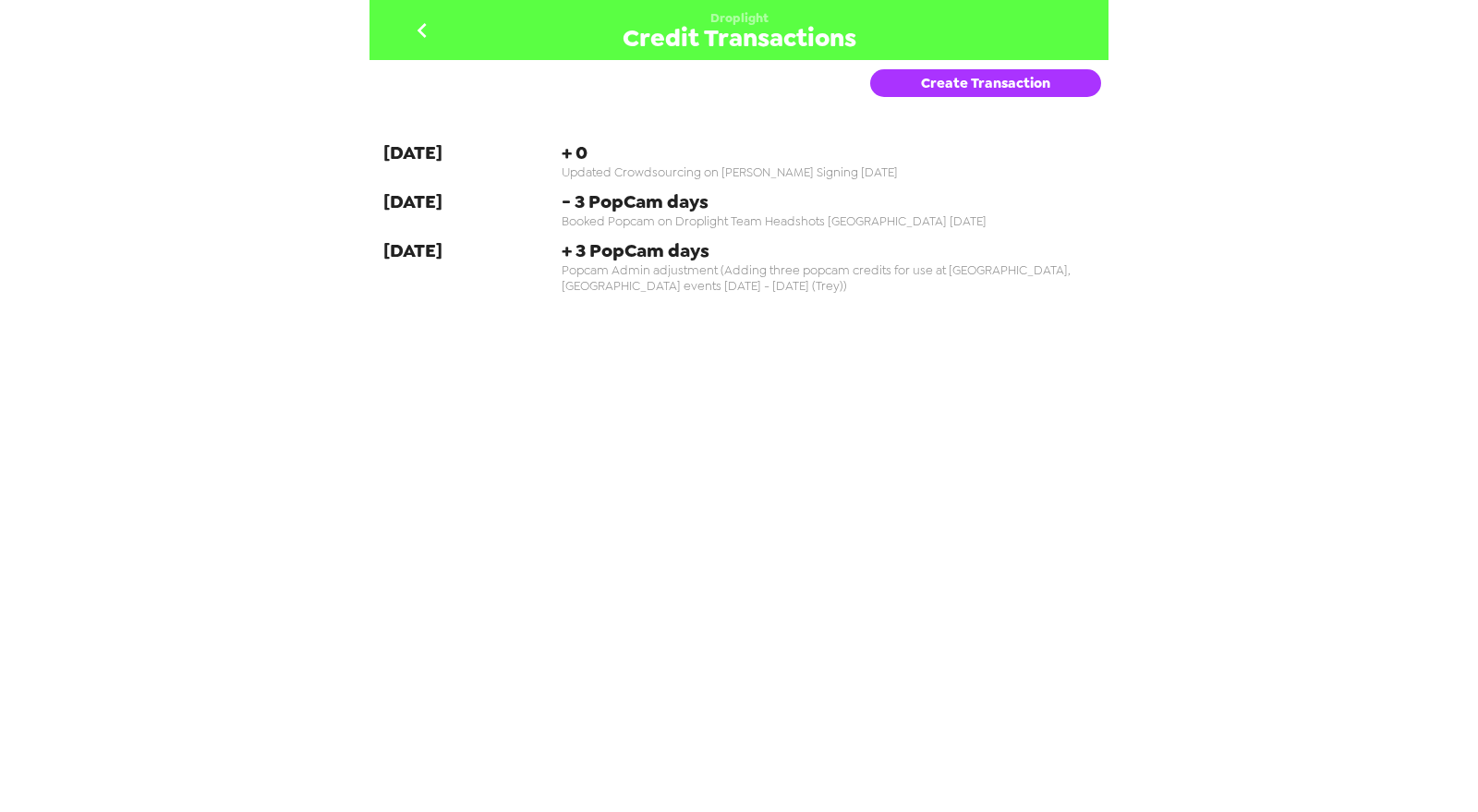
click at [965, 83] on button "Create Transaction" at bounding box center [986, 82] width 231 height 28
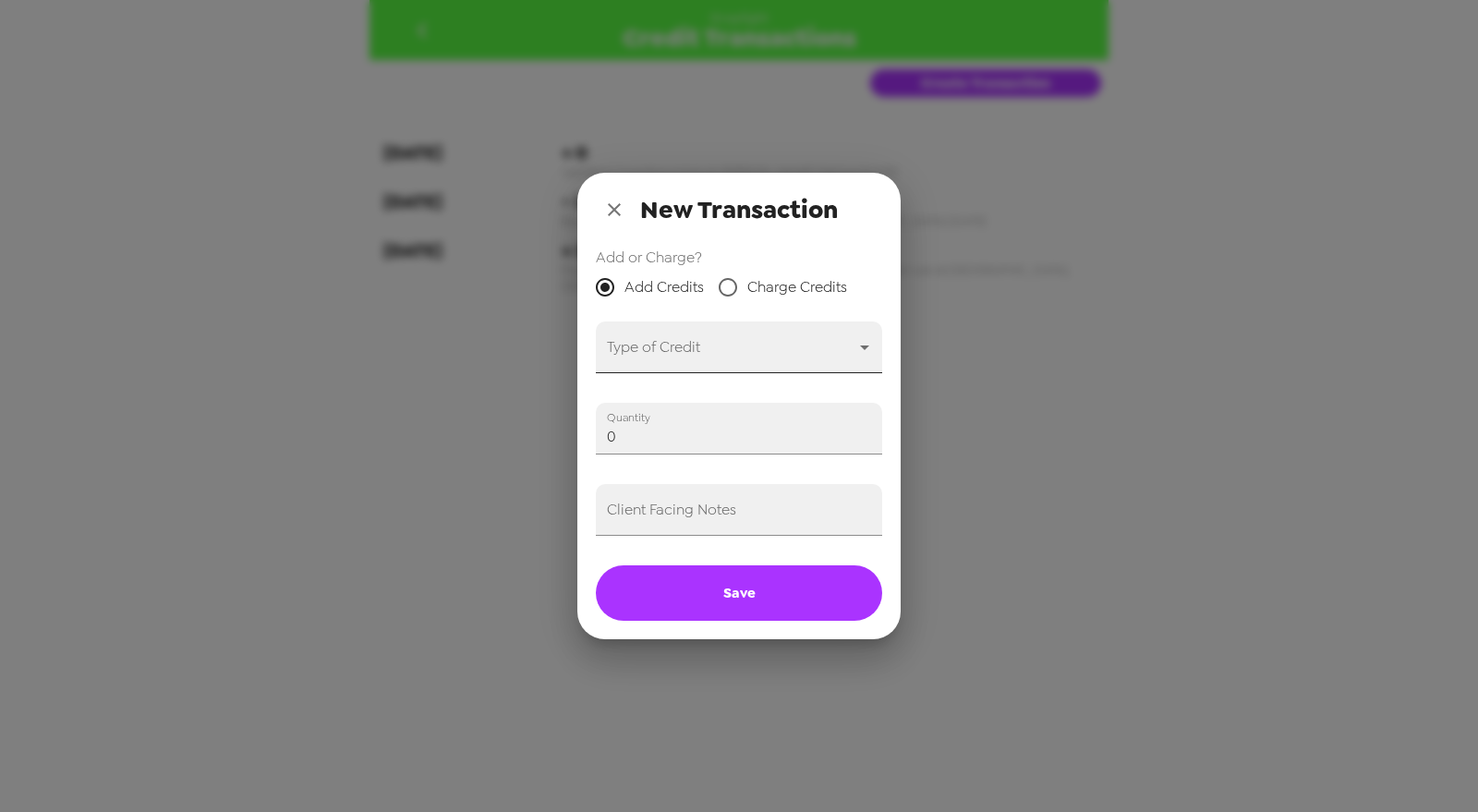
click at [752, 363] on body "Droplight Credit Transactions Create Transaction 9-30-25 + 0 Updated Crowdsourc…" at bounding box center [739, 406] width 1478 height 812
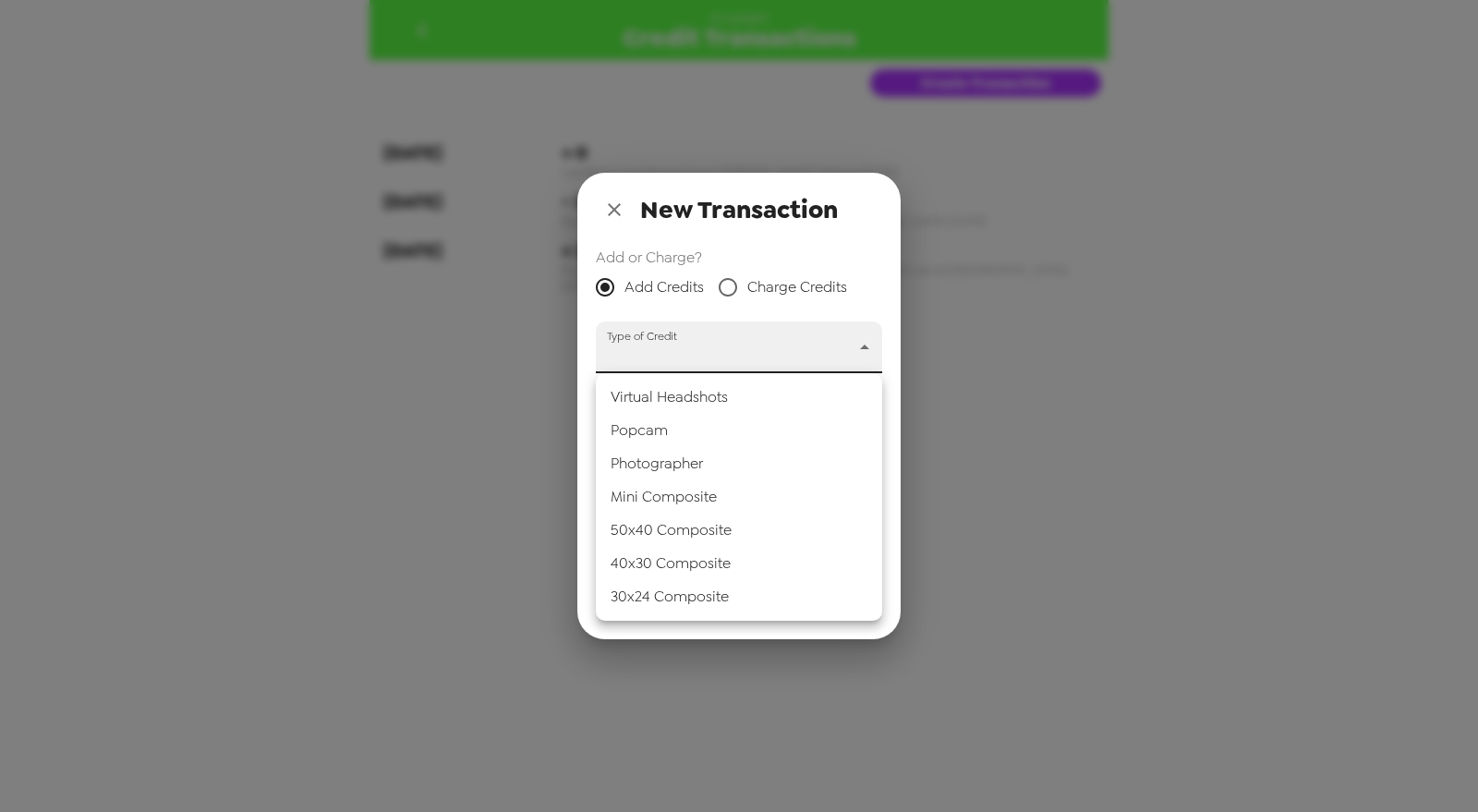
click at [732, 430] on li "Popcam" at bounding box center [739, 430] width 286 height 33
type input "popcam"
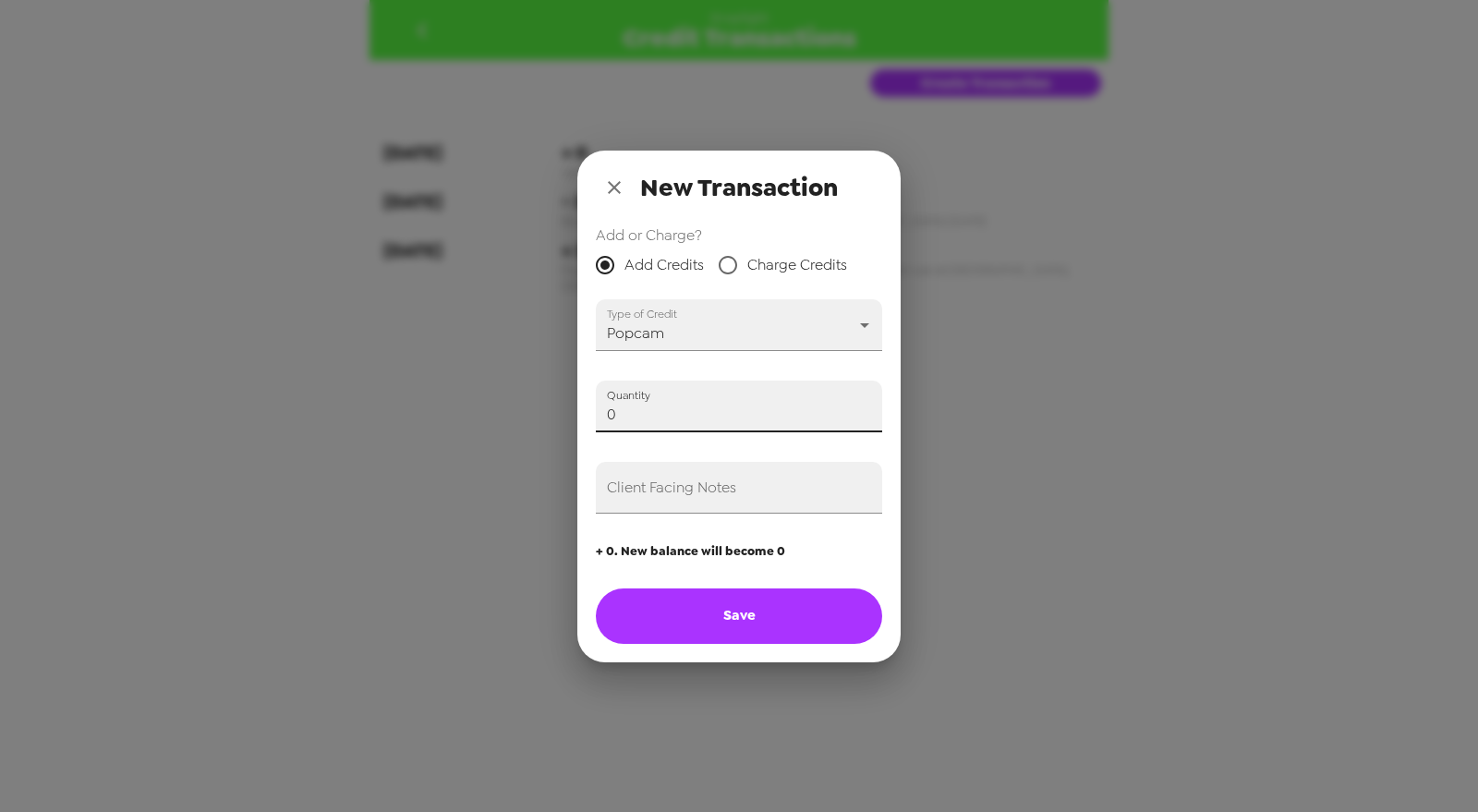
click at [689, 414] on input "0" at bounding box center [739, 406] width 286 height 51
type input "8"
click at [760, 497] on input "Client Facing Notes" at bounding box center [739, 487] width 286 height 51
drag, startPoint x: 668, startPoint y: 491, endPoint x: 669, endPoint y: 502, distance: 11.0
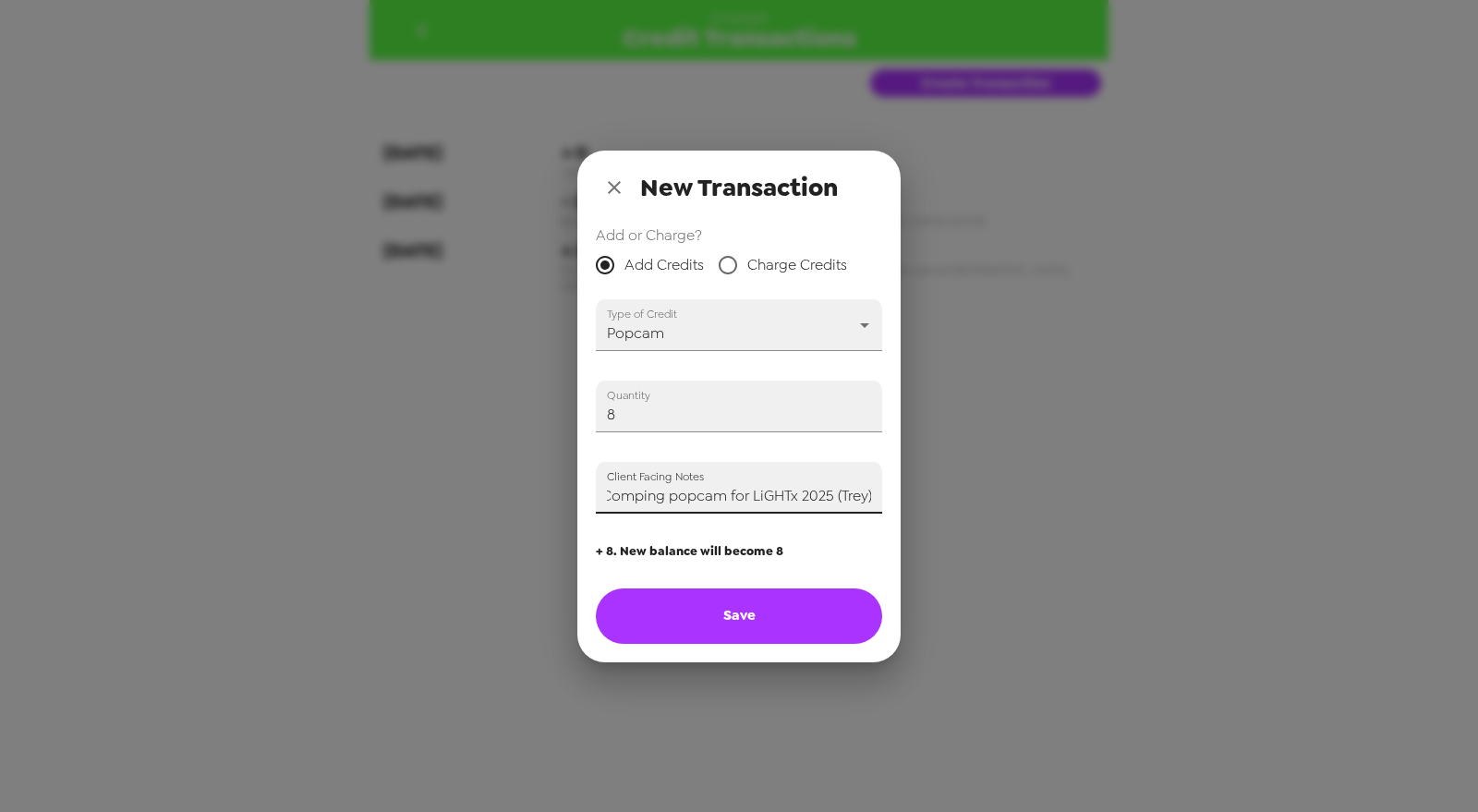
click at [669, 491] on input "Comping popcam for LiGHTx 2025 (Trey)" at bounding box center [739, 487] width 286 height 51
type input "Comping two popcams for LiGHTx 2025 (Trey)"
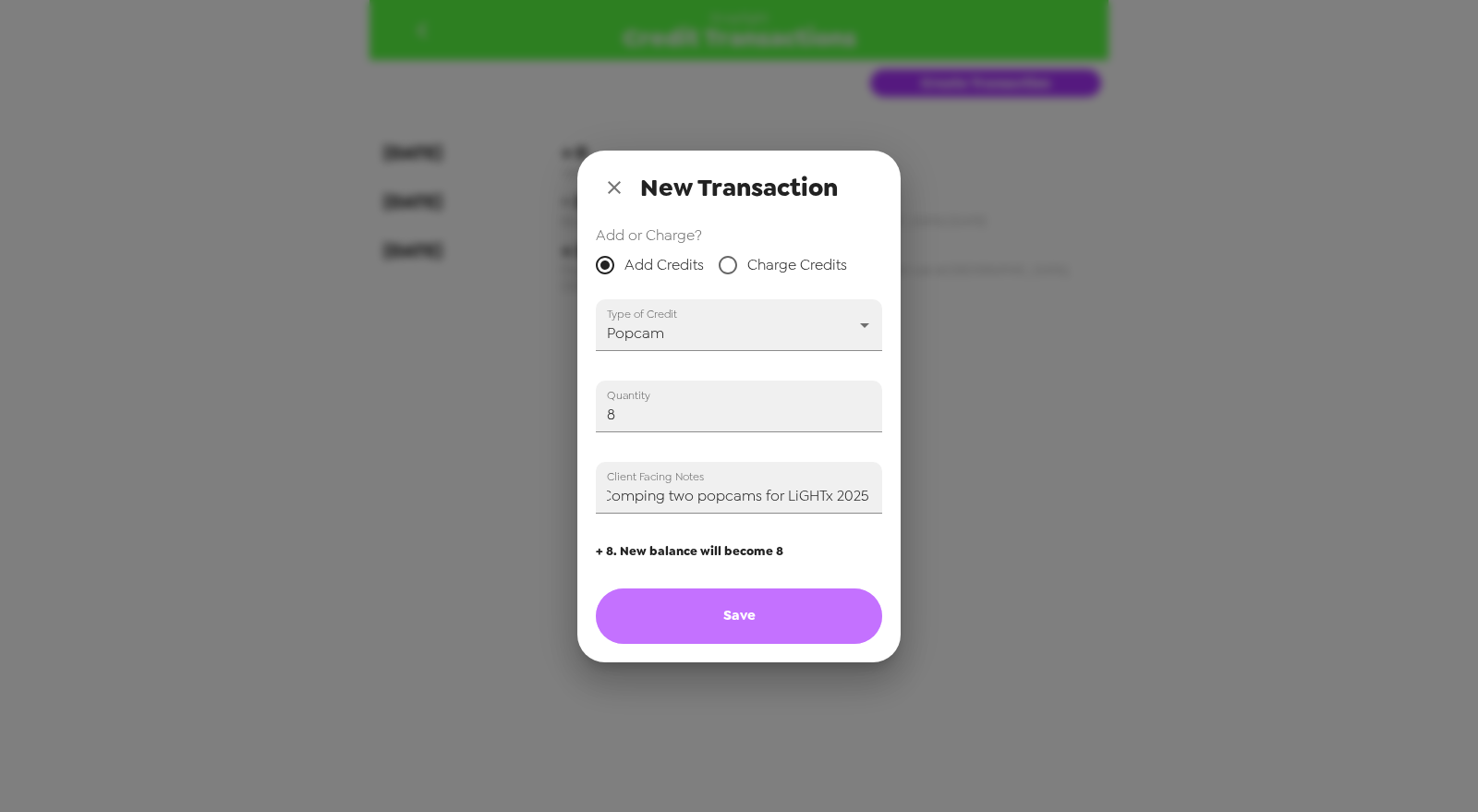
click at [771, 612] on button "Save" at bounding box center [739, 615] width 286 height 55
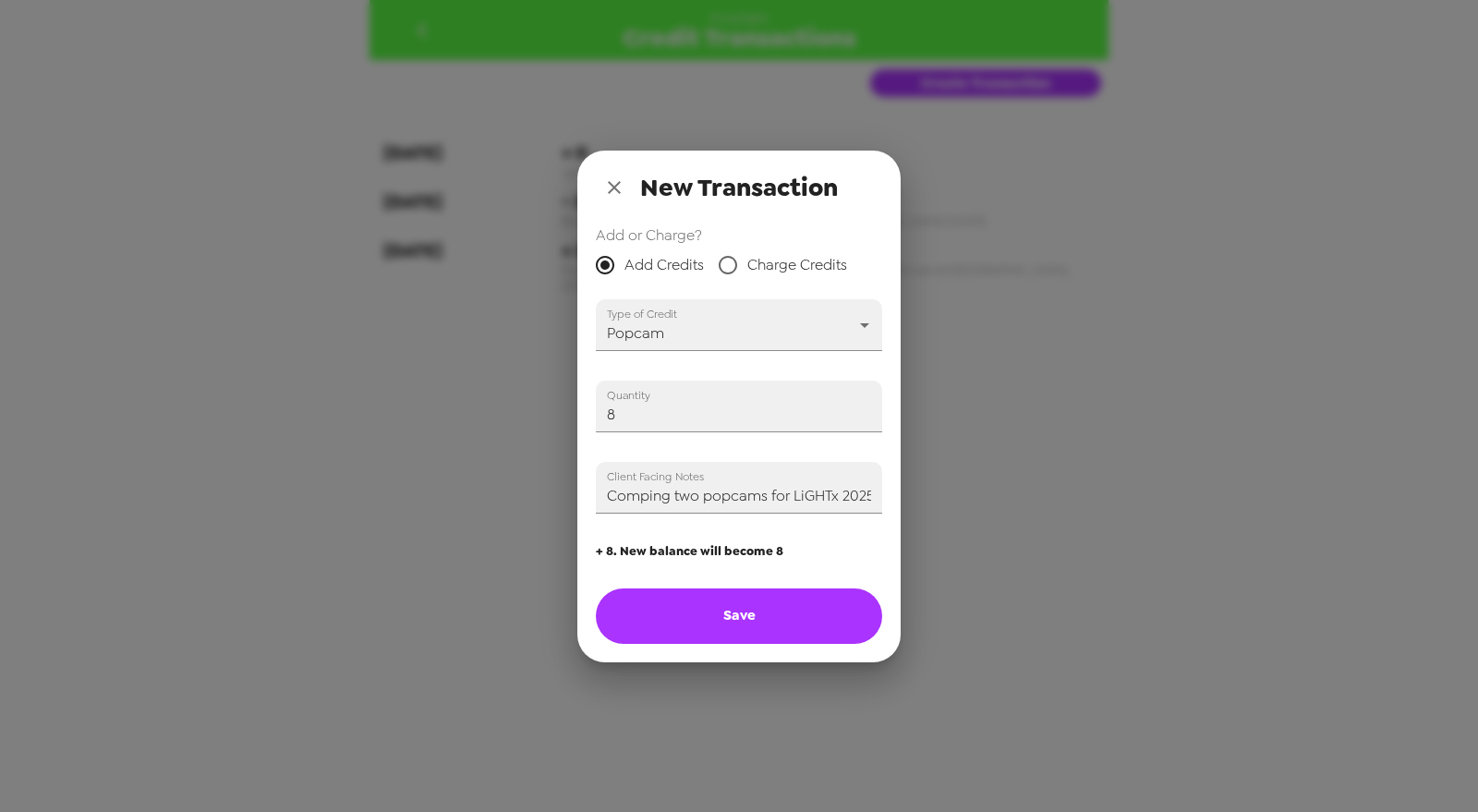
type input "0"
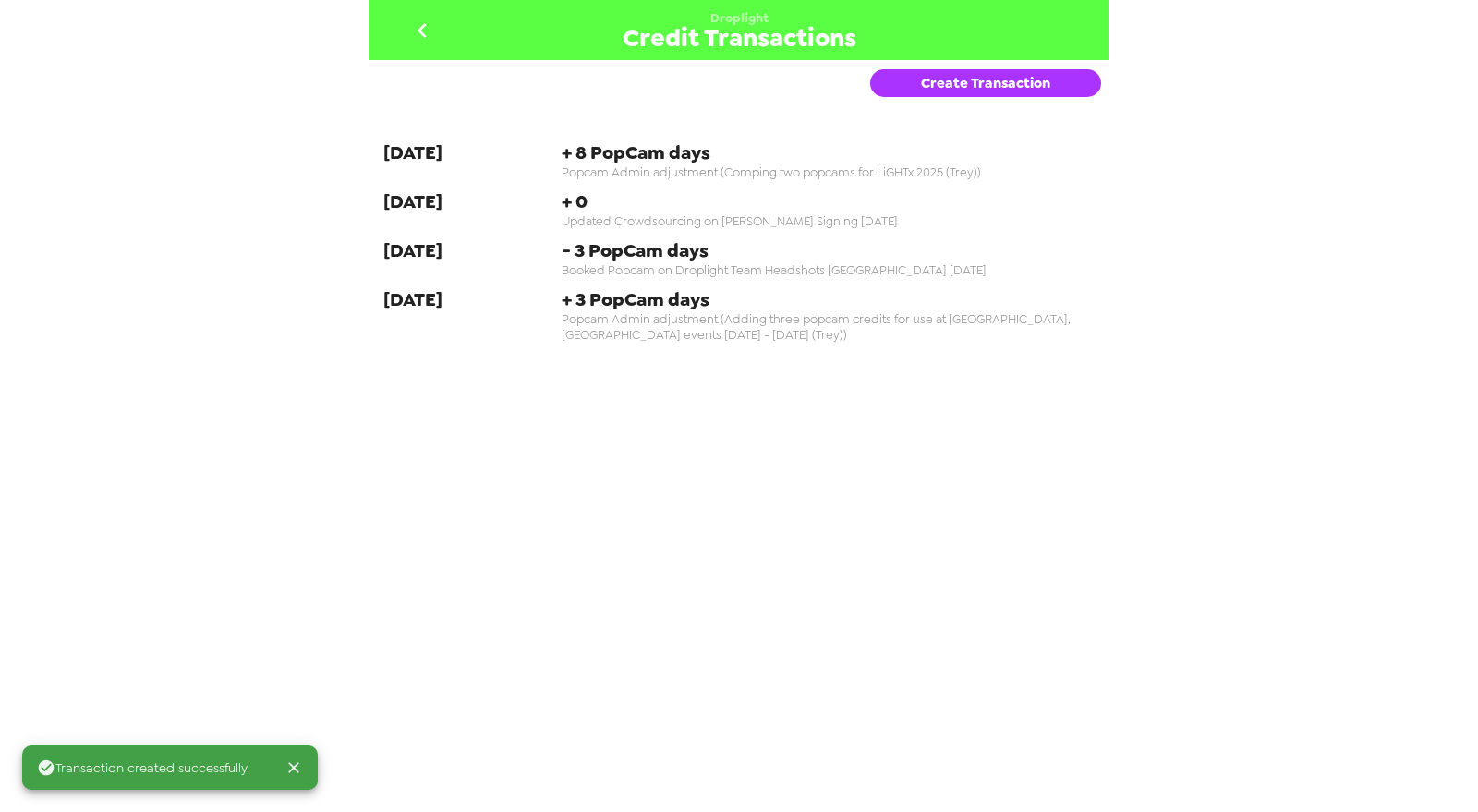
click at [427, 35] on icon "go back" at bounding box center [422, 30] width 30 height 30
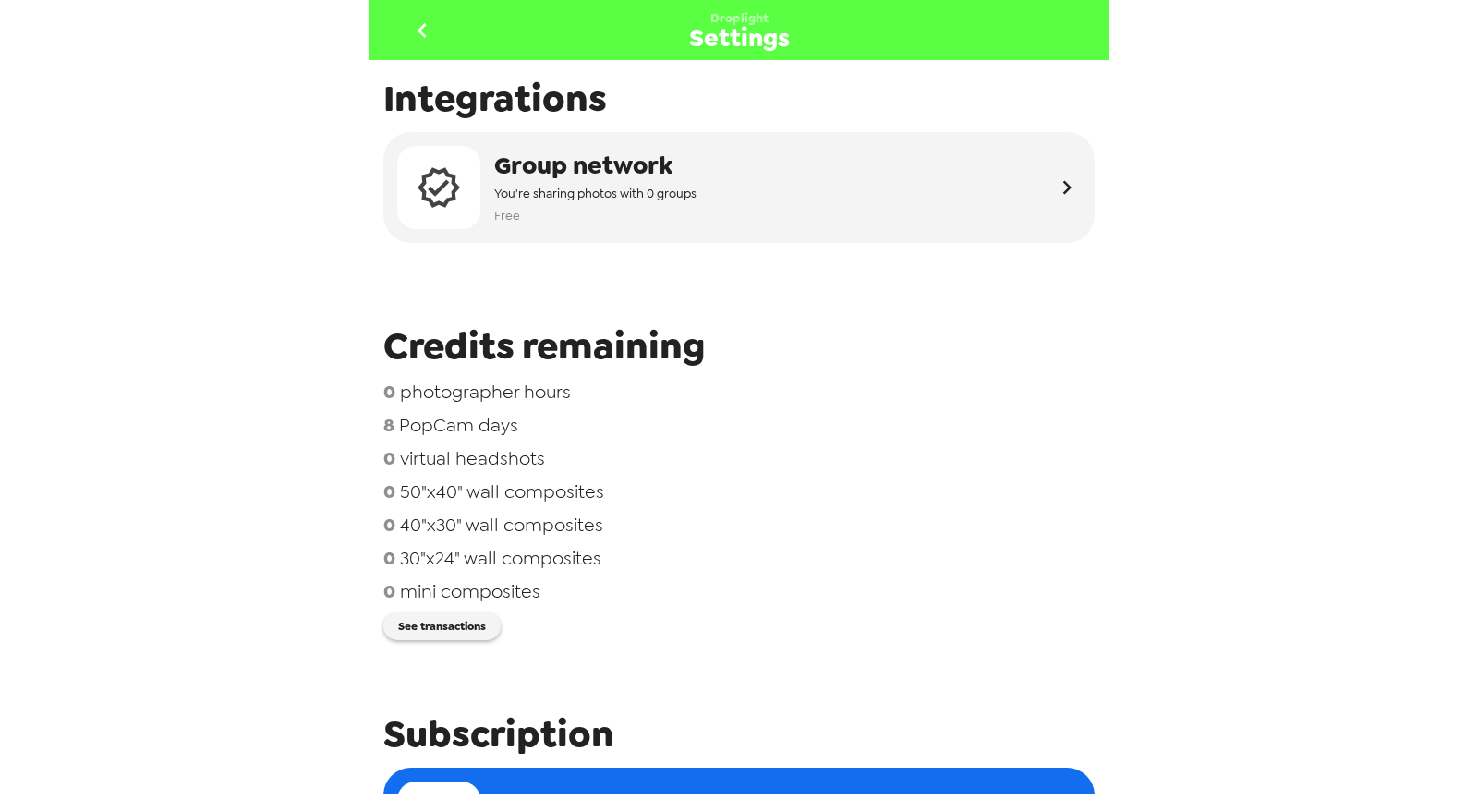
click at [428, 30] on icon "go back" at bounding box center [422, 30] width 30 height 30
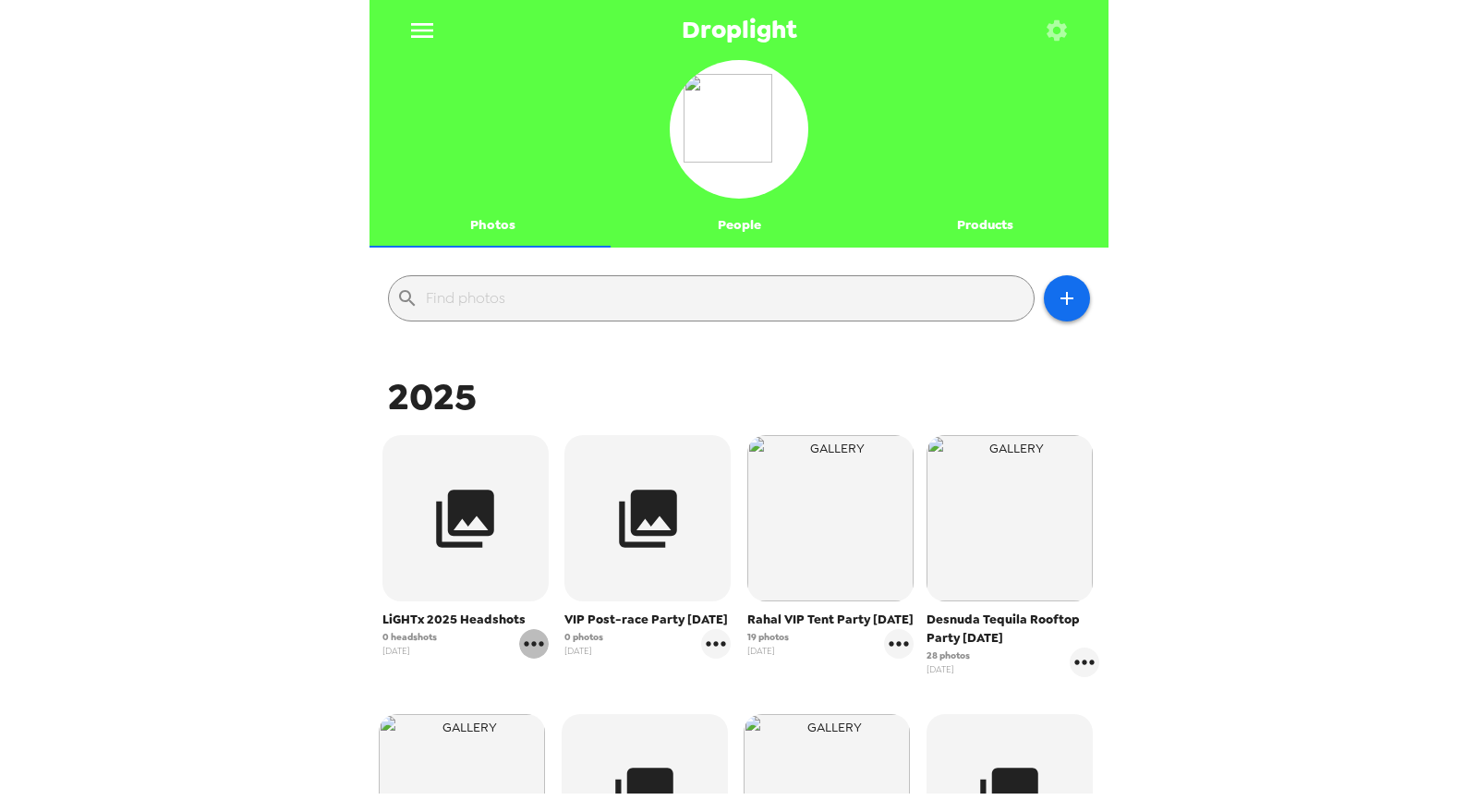
click at [534, 647] on icon "gallery menu" at bounding box center [534, 643] width 30 height 30
click at [576, 674] on span "Edit Shoot" at bounding box center [642, 682] width 153 height 22
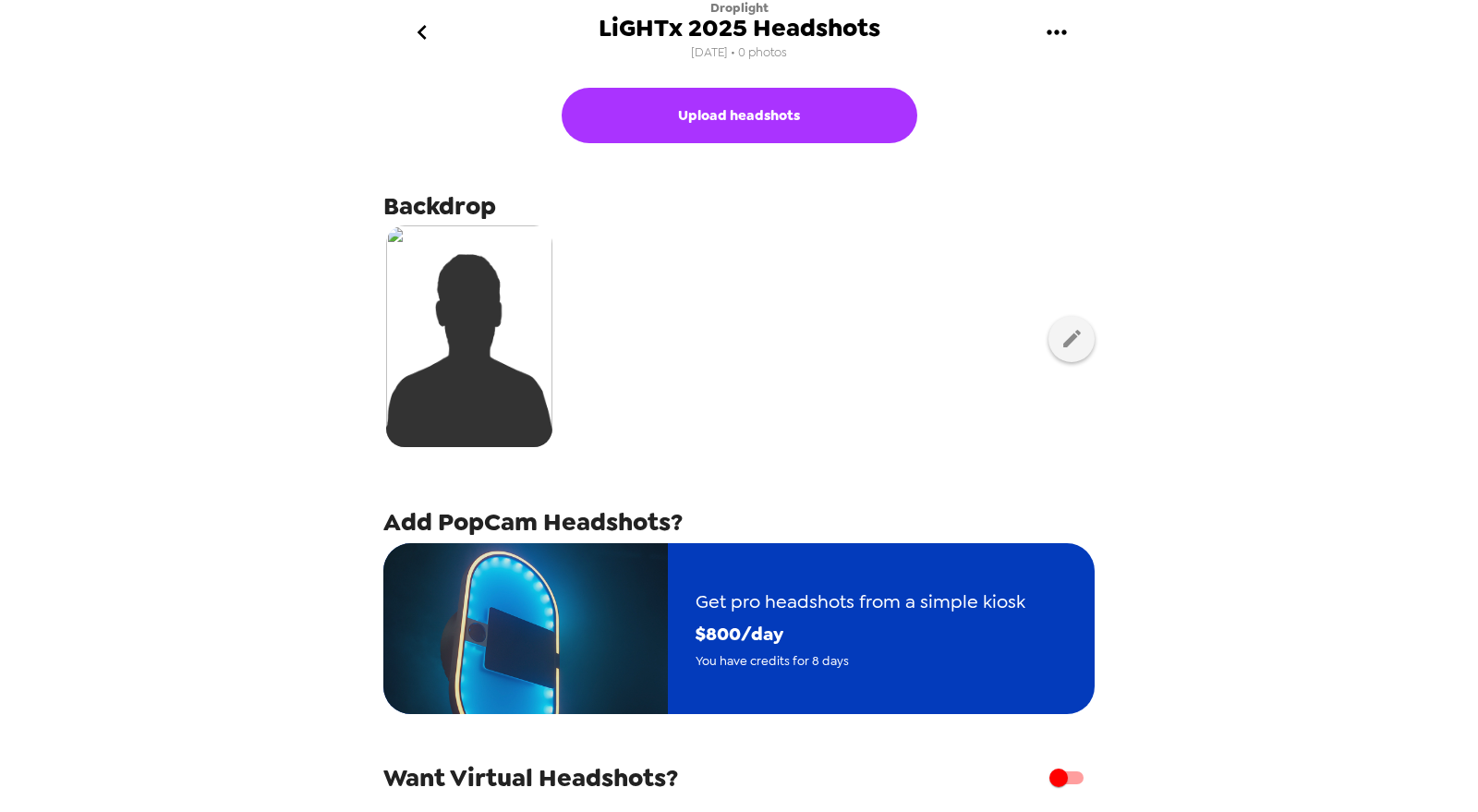
click at [845, 644] on span "$ 800 /day" at bounding box center [861, 634] width 330 height 32
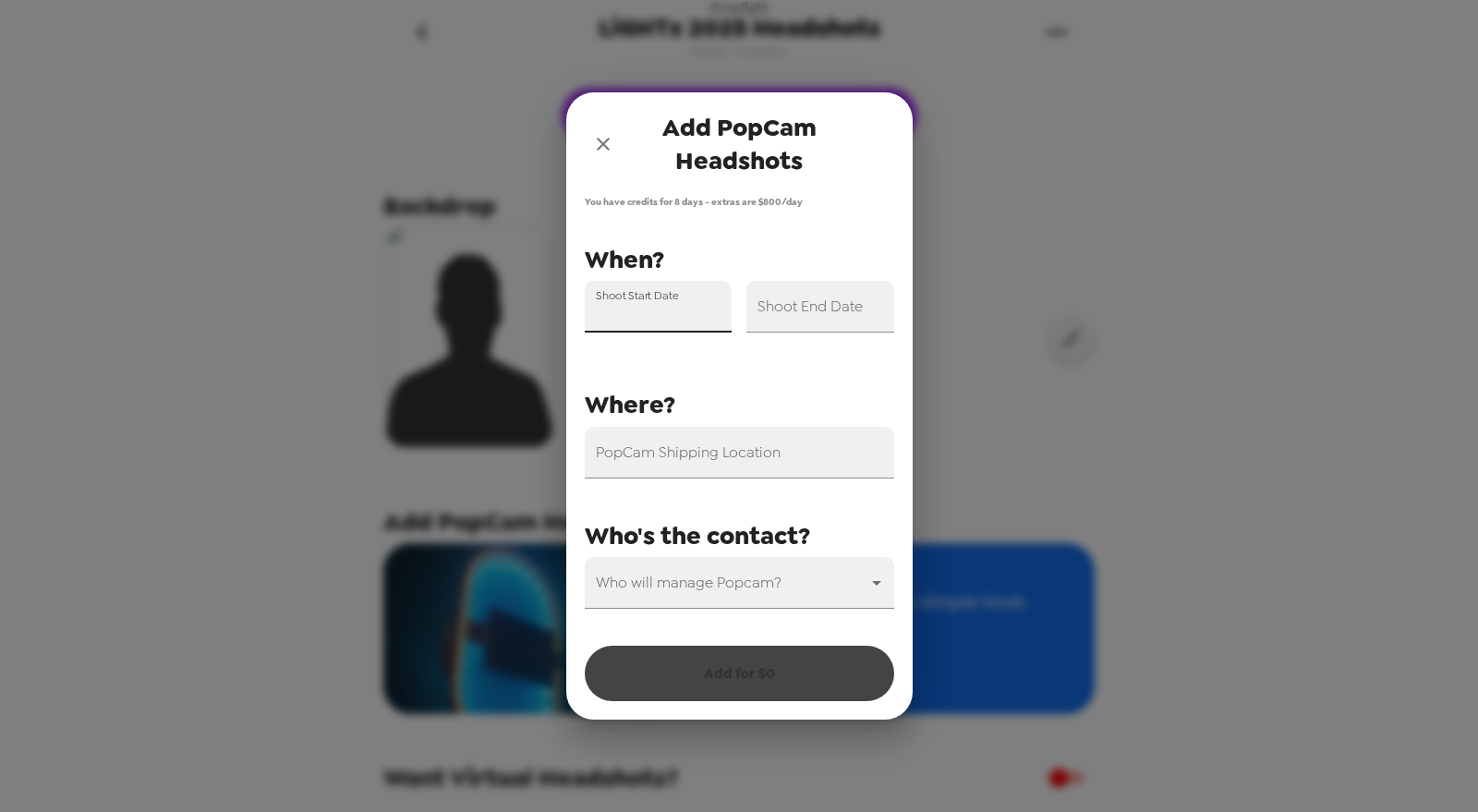
click at [674, 328] on input "Shoot Start Date" at bounding box center [658, 306] width 148 height 51
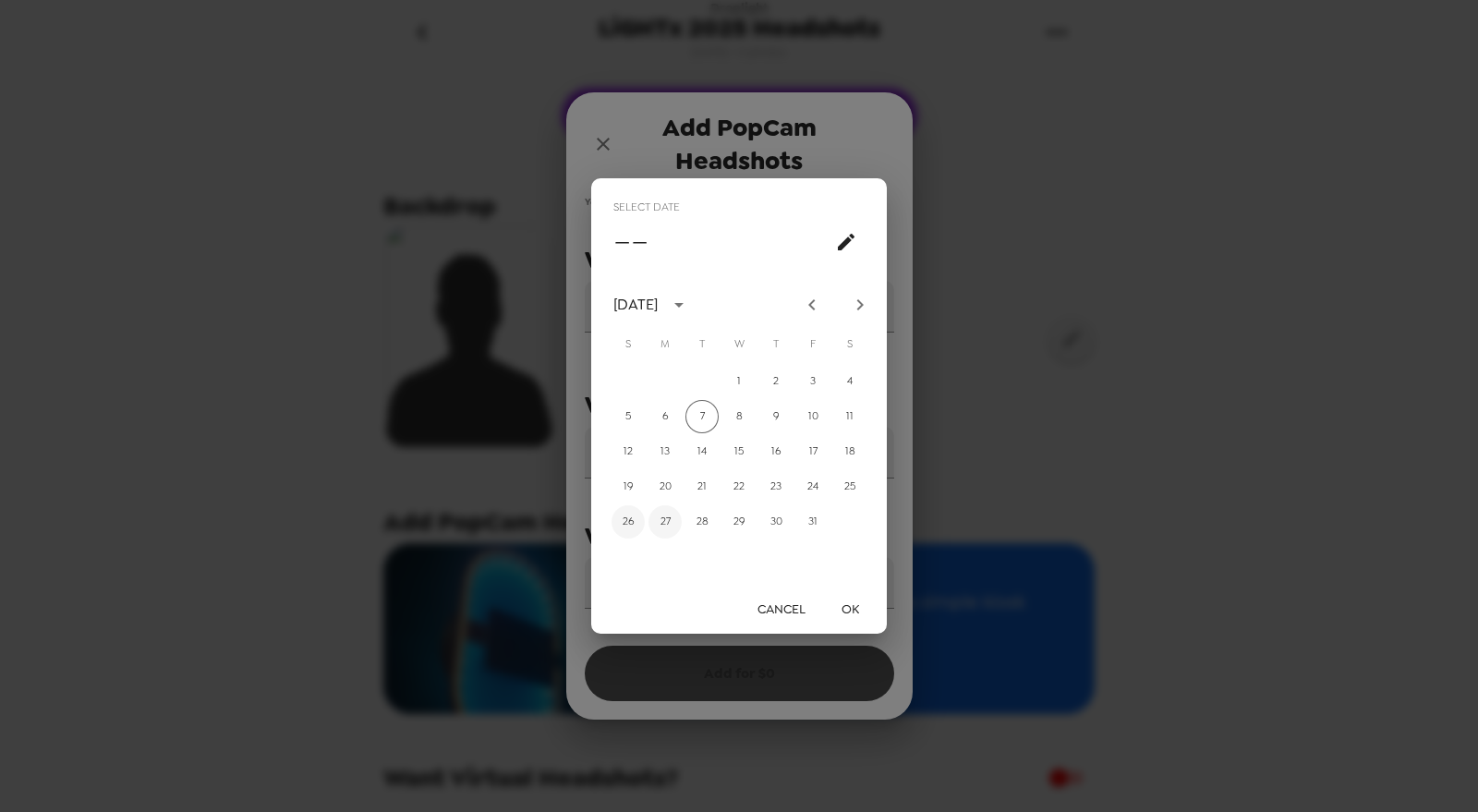
drag, startPoint x: 634, startPoint y: 524, endPoint x: 665, endPoint y: 534, distance: 32.6
click at [634, 524] on button "26" at bounding box center [628, 521] width 33 height 33
type input "[DATE]"
click at [860, 602] on button "OK" at bounding box center [849, 609] width 59 height 34
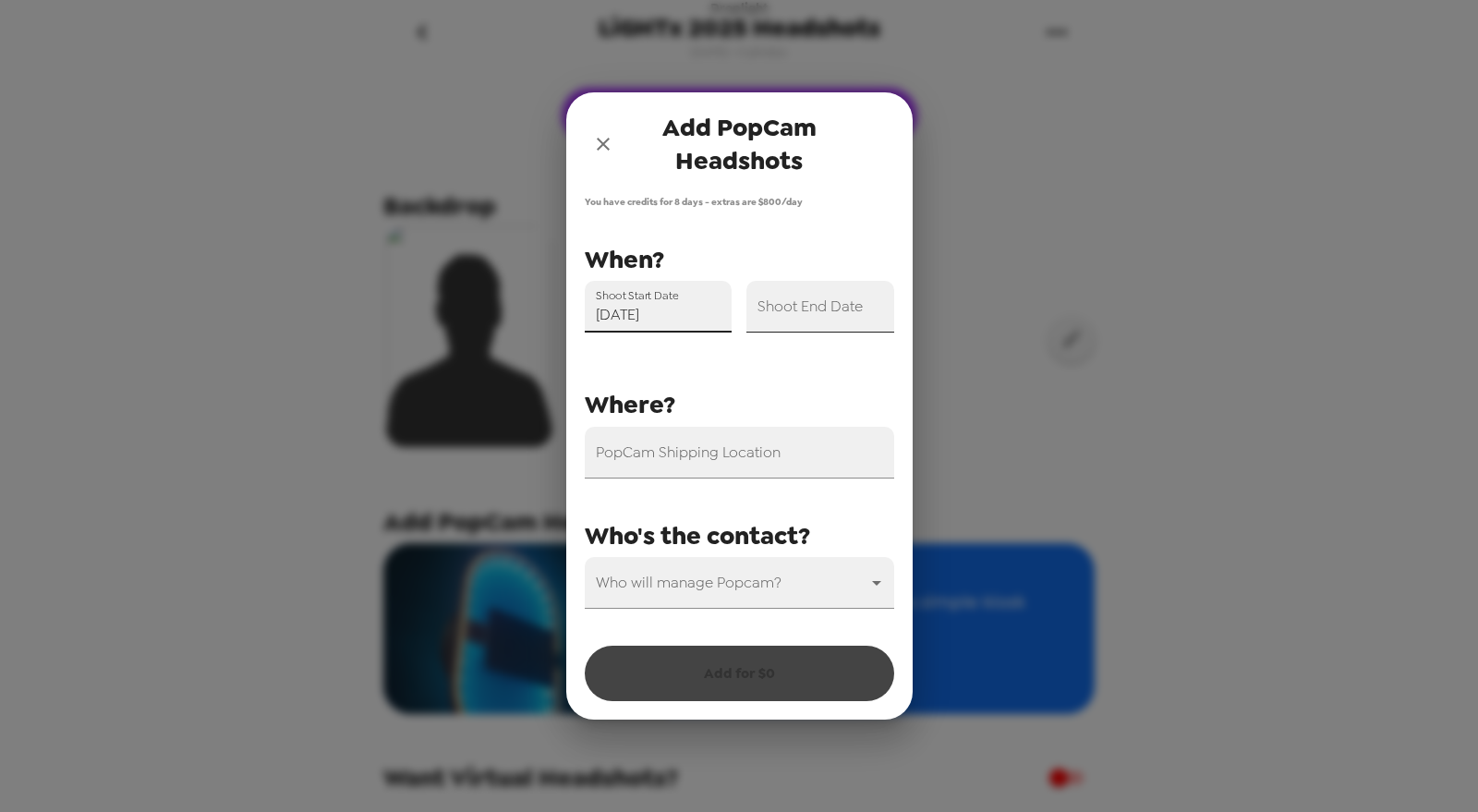
click at [820, 321] on input "Shoot End Date" at bounding box center [820, 306] width 148 height 51
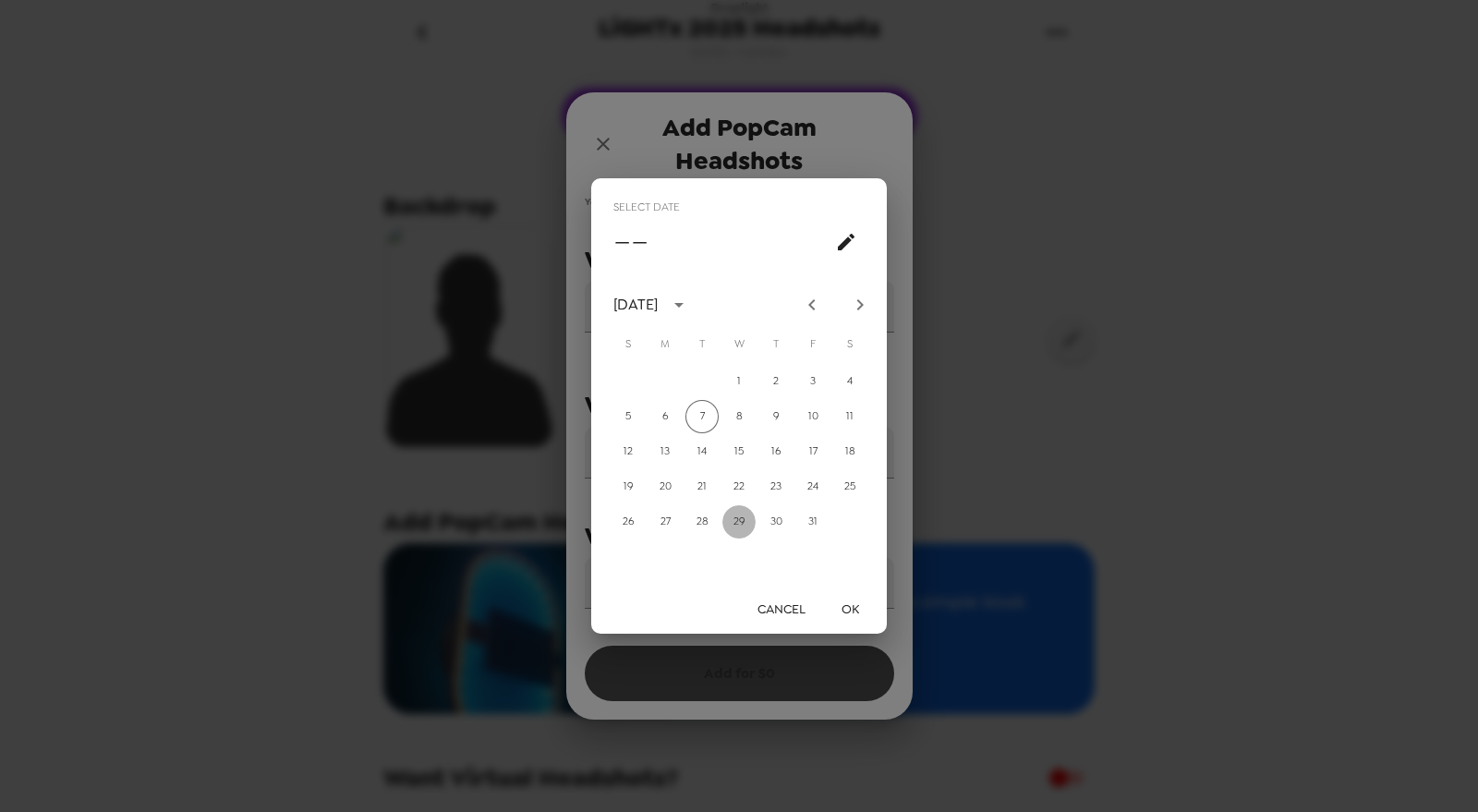
click at [737, 527] on button "29" at bounding box center [739, 521] width 33 height 33
type input "[DATE]"
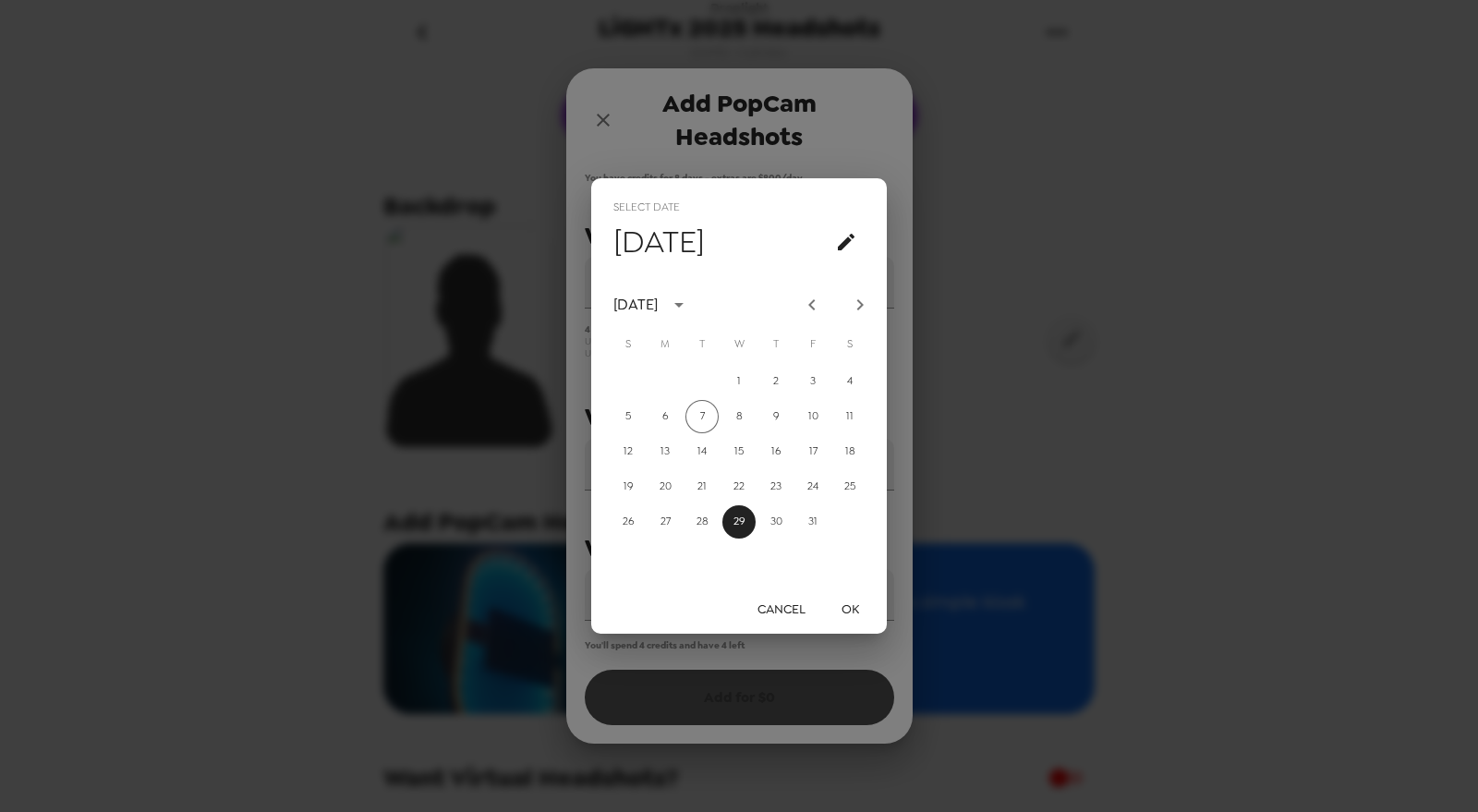
click at [857, 605] on button "OK" at bounding box center [849, 609] width 59 height 34
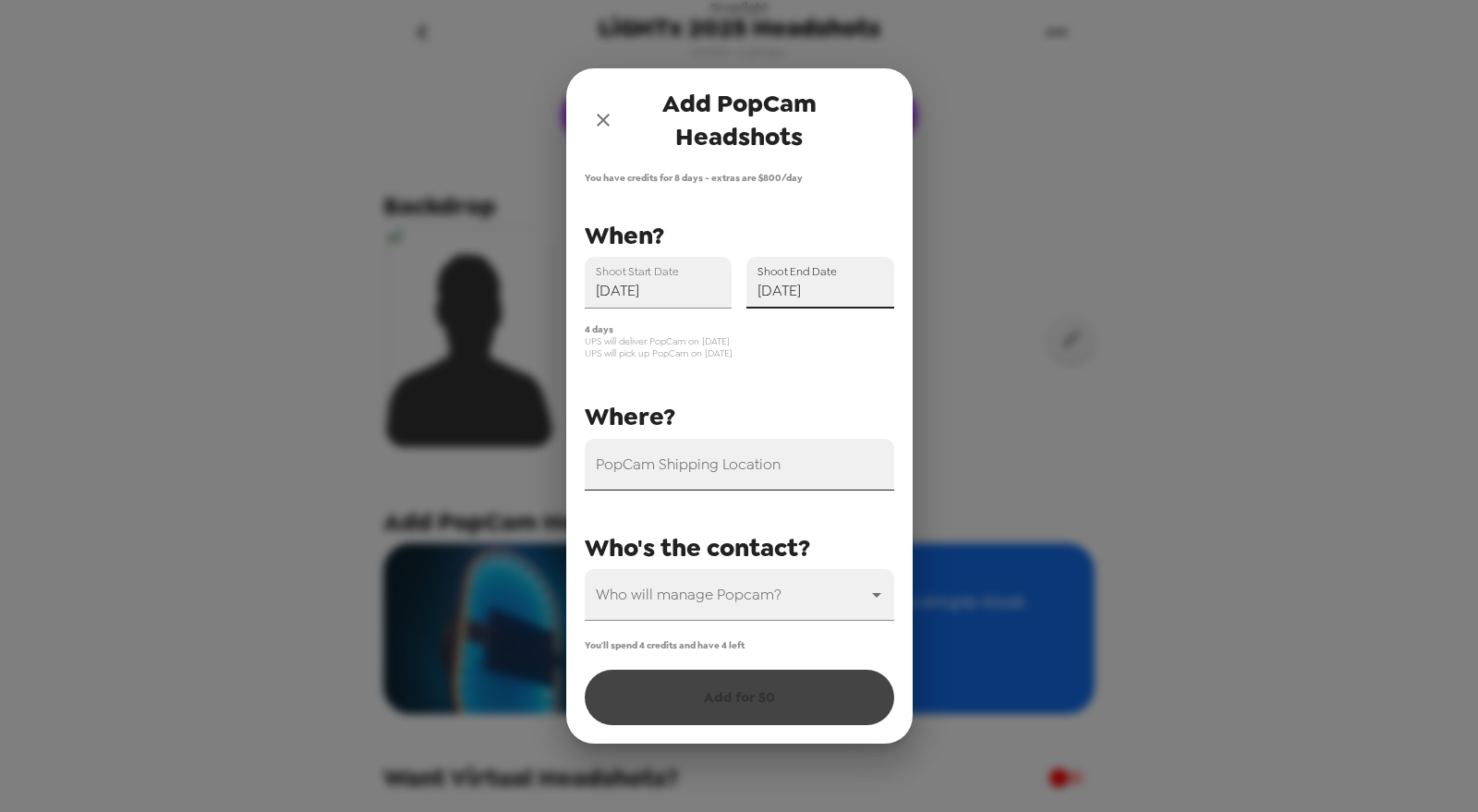
click at [739, 465] on div "PopCam Shipping Location" at bounding box center [739, 464] width 309 height 51
paste input "Omni Orlando Resort at ChampionsGate"
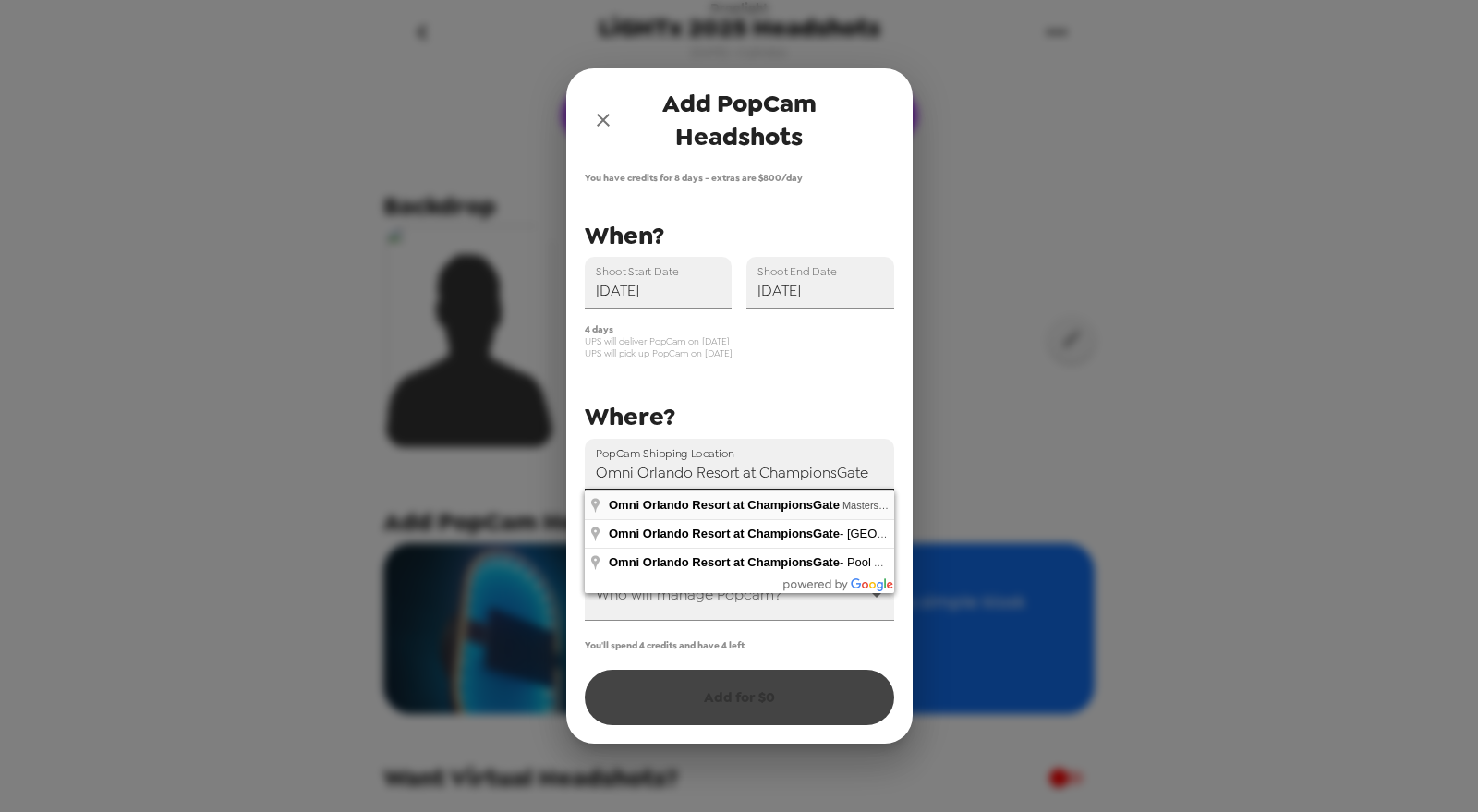
type input "Omni Orlando Resort at ChampionsGate, [GEOGRAPHIC_DATA], ChampionsGate, [GEOGRA…"
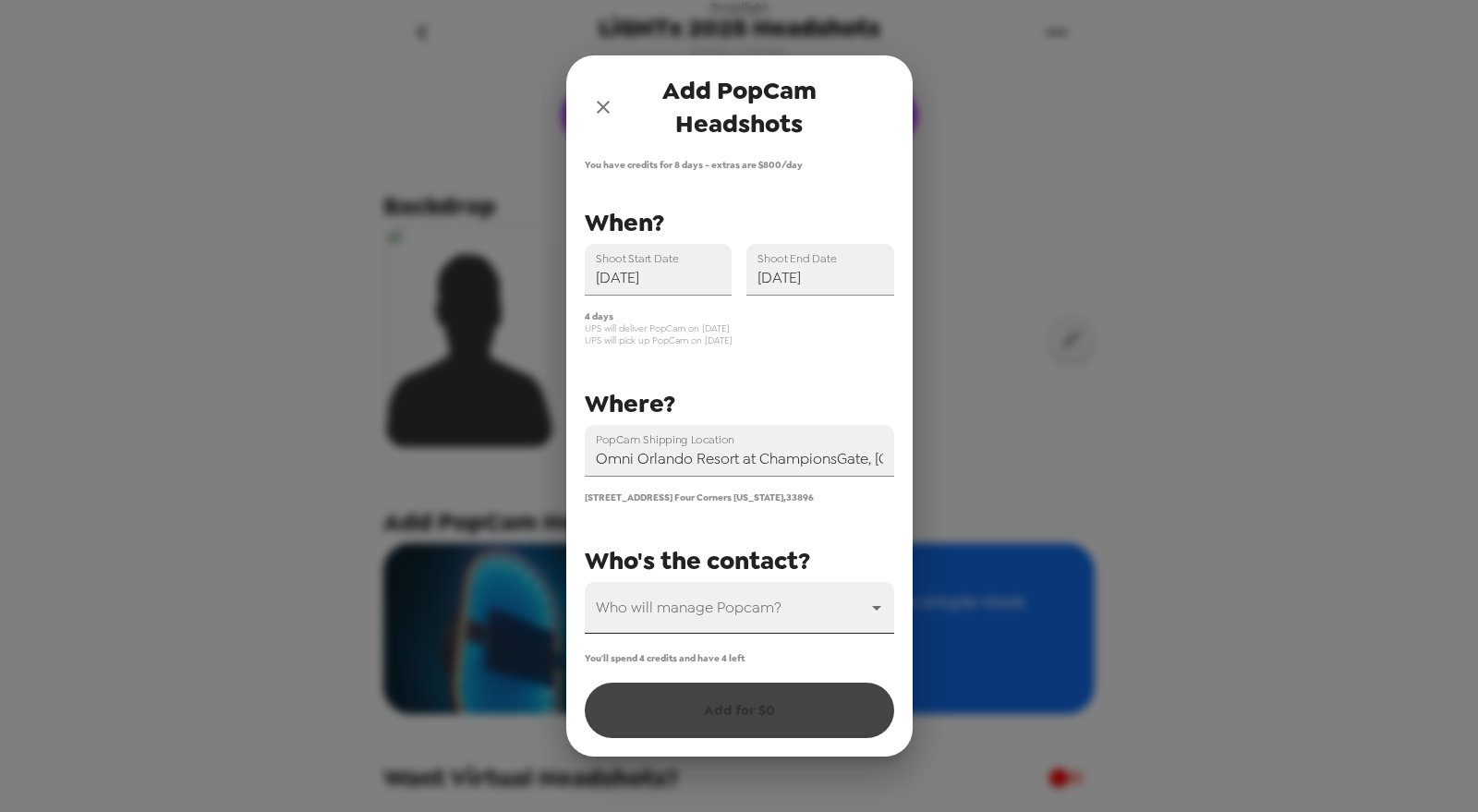
click at [777, 611] on body "Droplight LiGHTx 2025 Headshots 10/7/25 • 0 photos Upload headshots Backdrop Ad…" at bounding box center [739, 406] width 1478 height 812
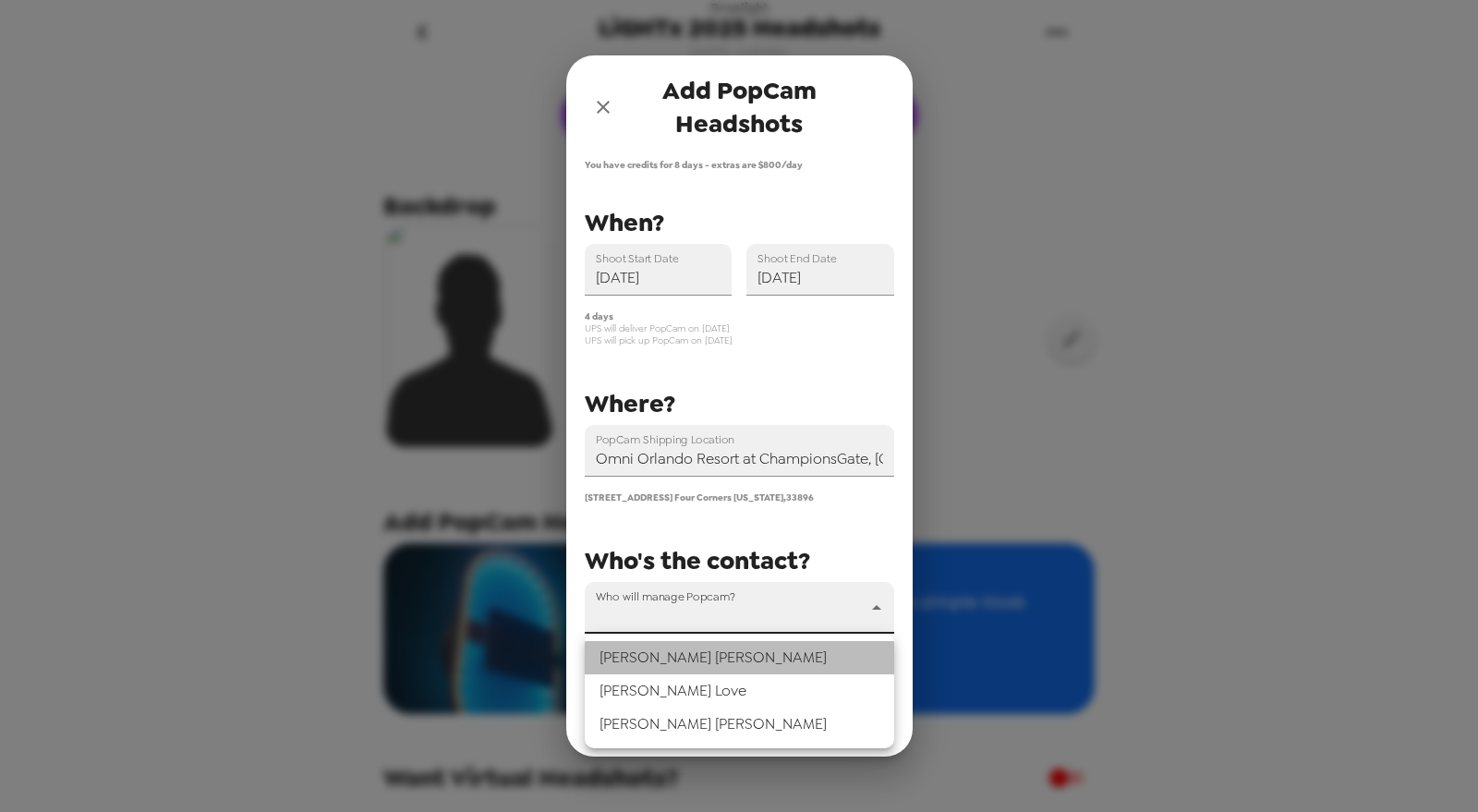
click at [703, 659] on li "[PERSON_NAME]" at bounding box center [739, 657] width 309 height 33
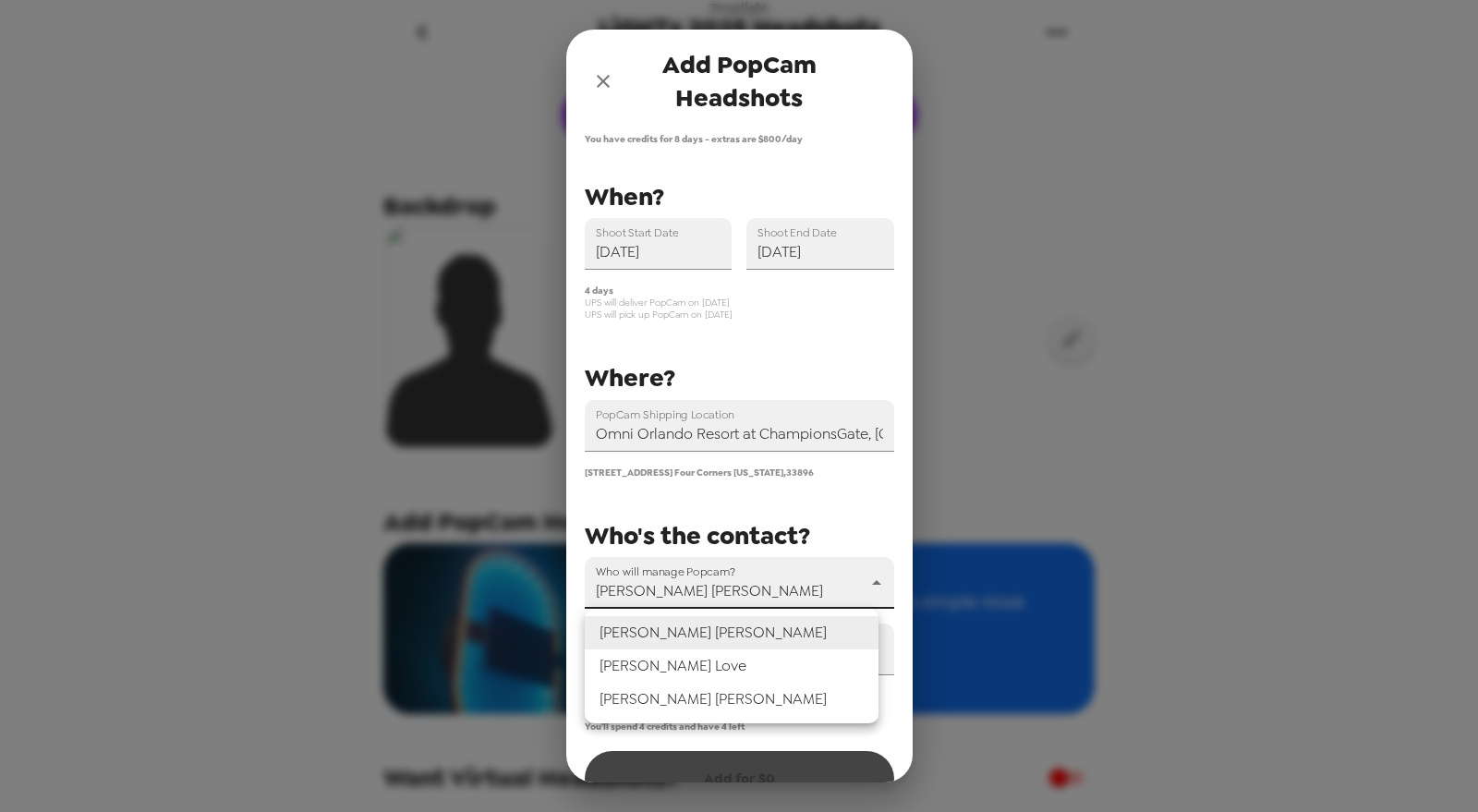
click at [725, 582] on body "Droplight LiGHTx 2025 Headshots 10/7/25 • 0 photos Upload headshots Backdrop Ad…" at bounding box center [739, 406] width 1478 height 812
drag, startPoint x: 703, startPoint y: 702, endPoint x: 711, endPoint y: 683, distance: 20.6
click at [703, 702] on li "[PERSON_NAME]" at bounding box center [731, 699] width 294 height 33
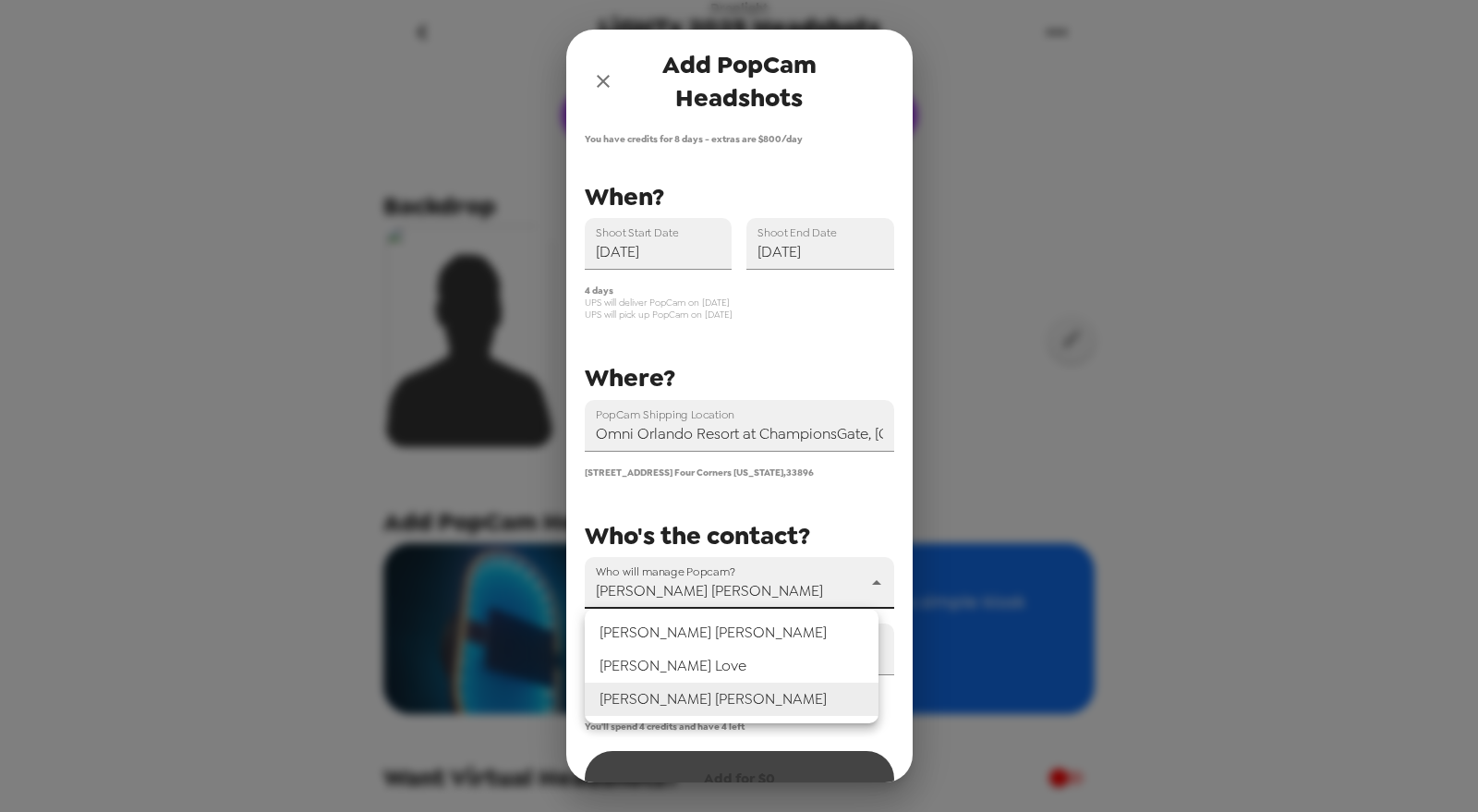
click at [716, 582] on body "Droplight LiGHTx 2025 Headshots 10/7/25 • 0 photos Upload headshots Backdrop Ad…" at bounding box center [739, 406] width 1478 height 812
click at [699, 638] on li "[PERSON_NAME]" at bounding box center [731, 633] width 294 height 33
type input "70793"
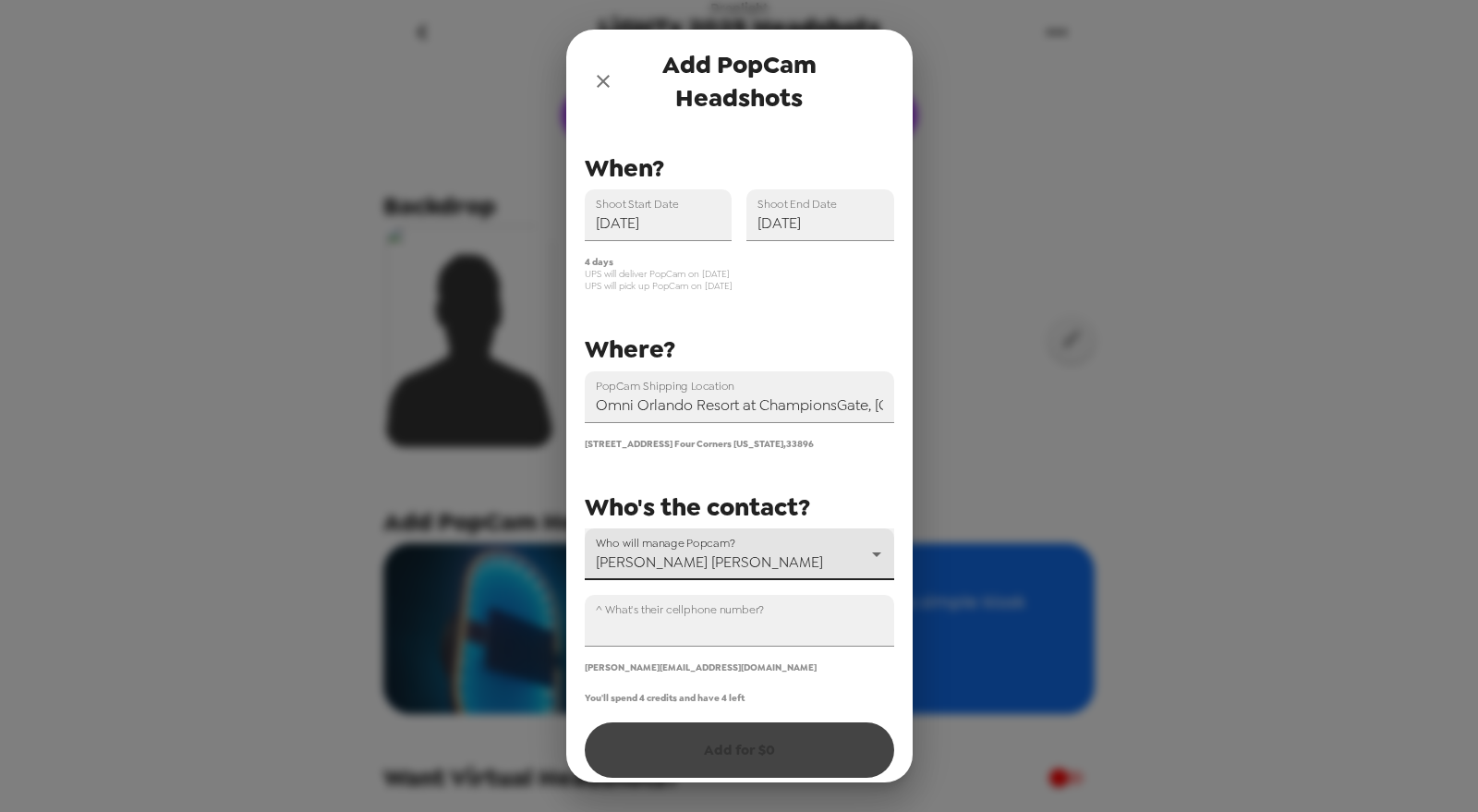
scroll to position [43, 0]
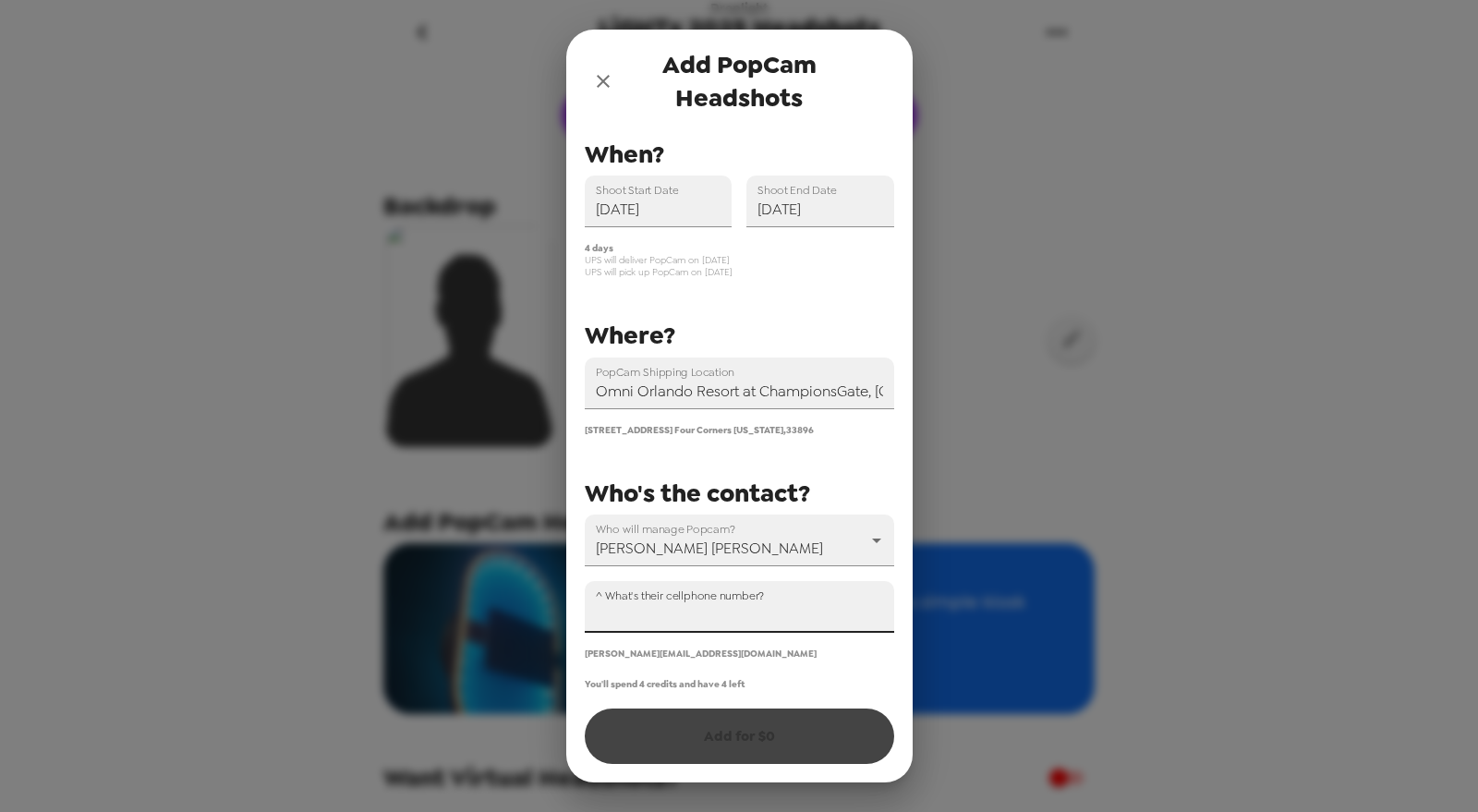
click at [676, 618] on input "^ What's their cellphone number?" at bounding box center [739, 607] width 309 height 51
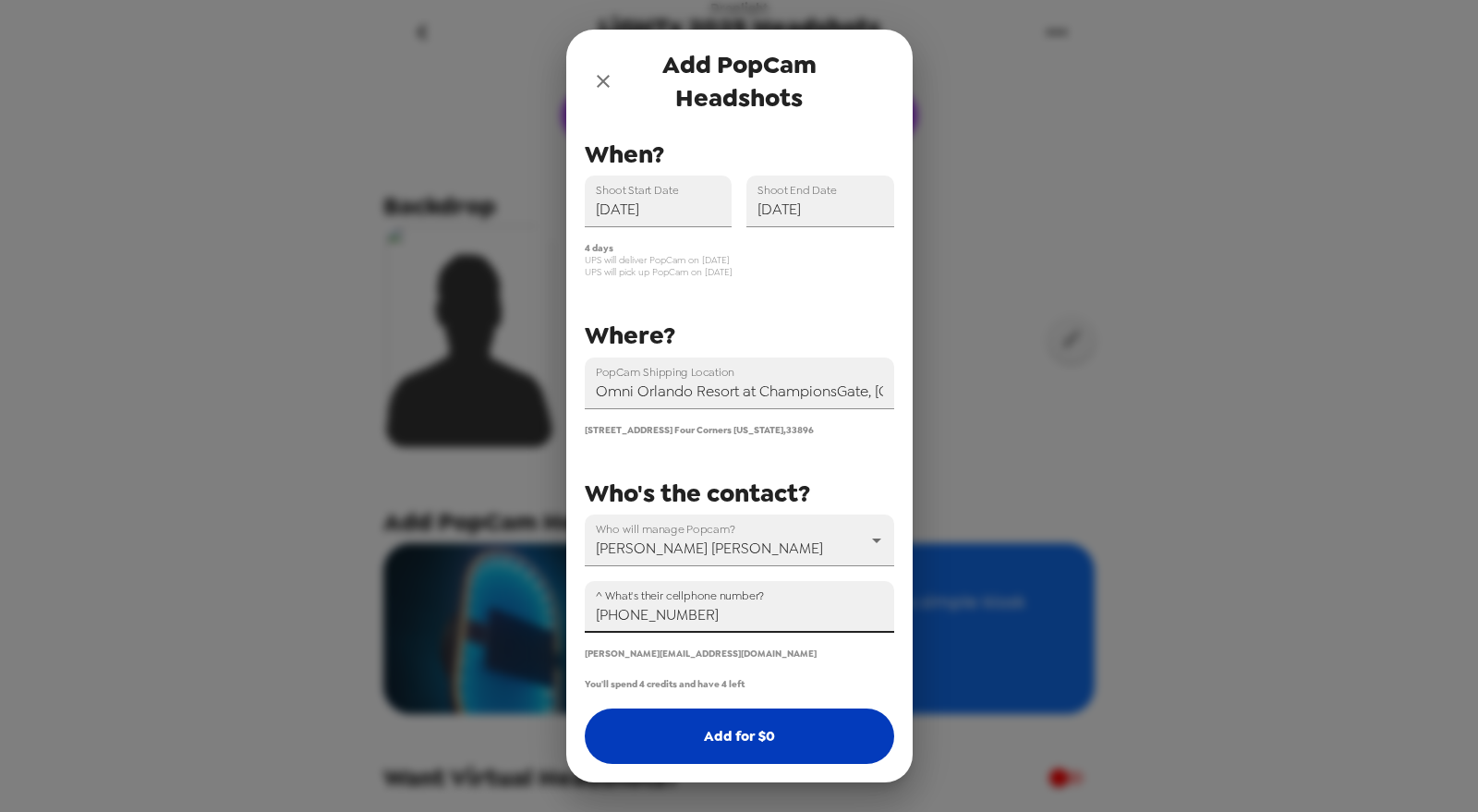
type input "[PHONE_NUMBER]"
click at [758, 754] on button "Add for $ 0" at bounding box center [739, 735] width 309 height 55
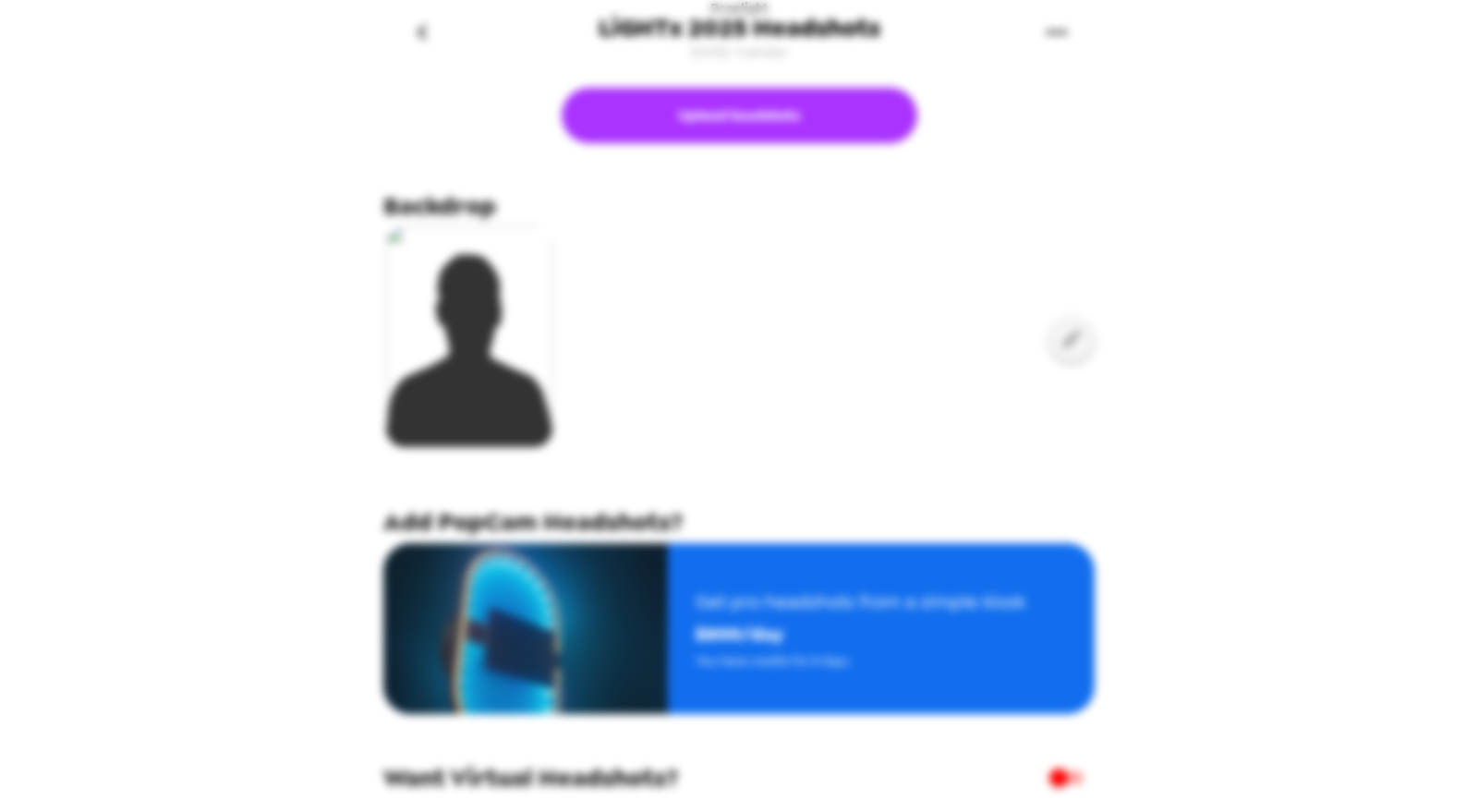
scroll to position [0, 0]
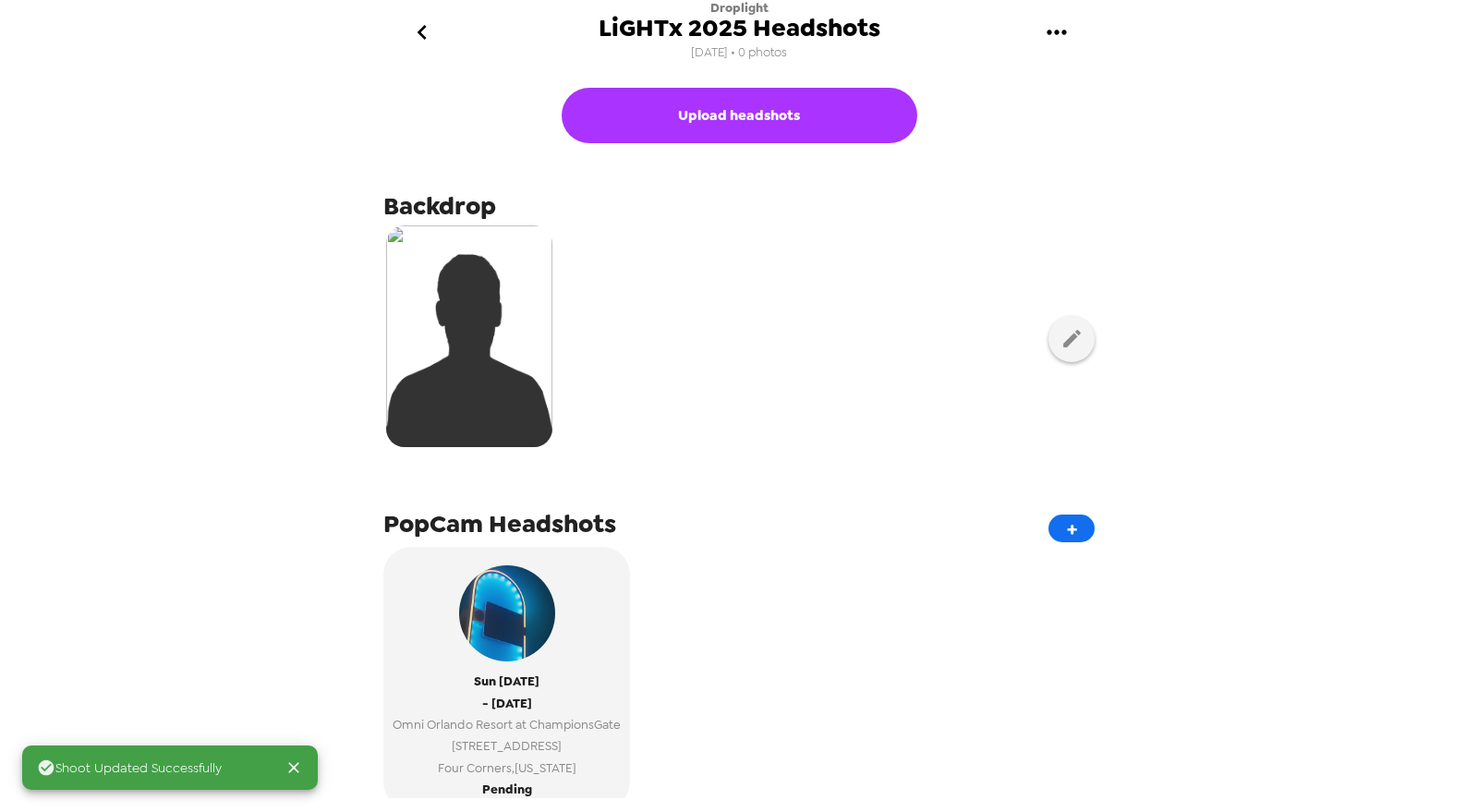
click at [399, 19] on button "go back" at bounding box center [422, 33] width 60 height 60
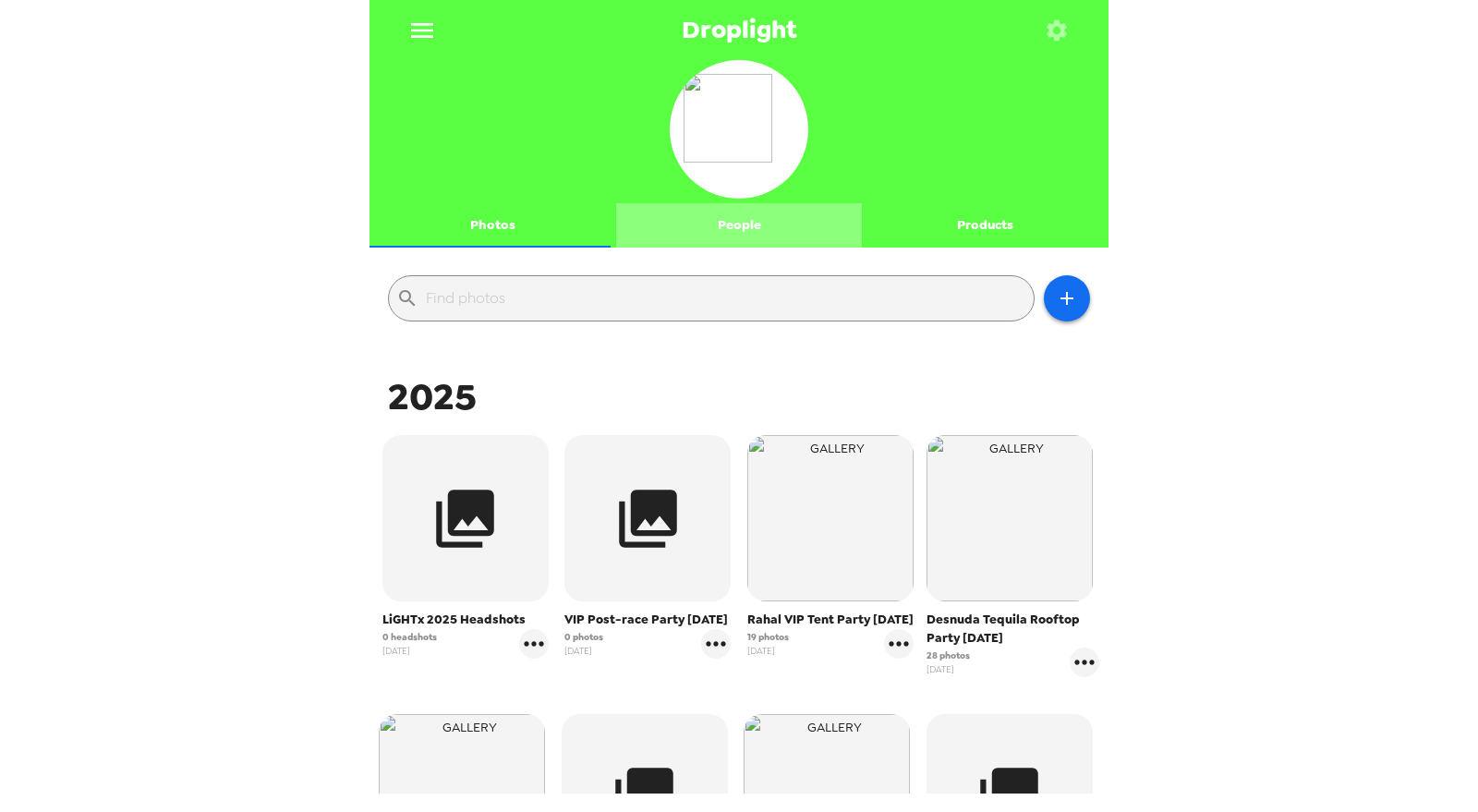
click at [734, 215] on button "People" at bounding box center [739, 226] width 246 height 45
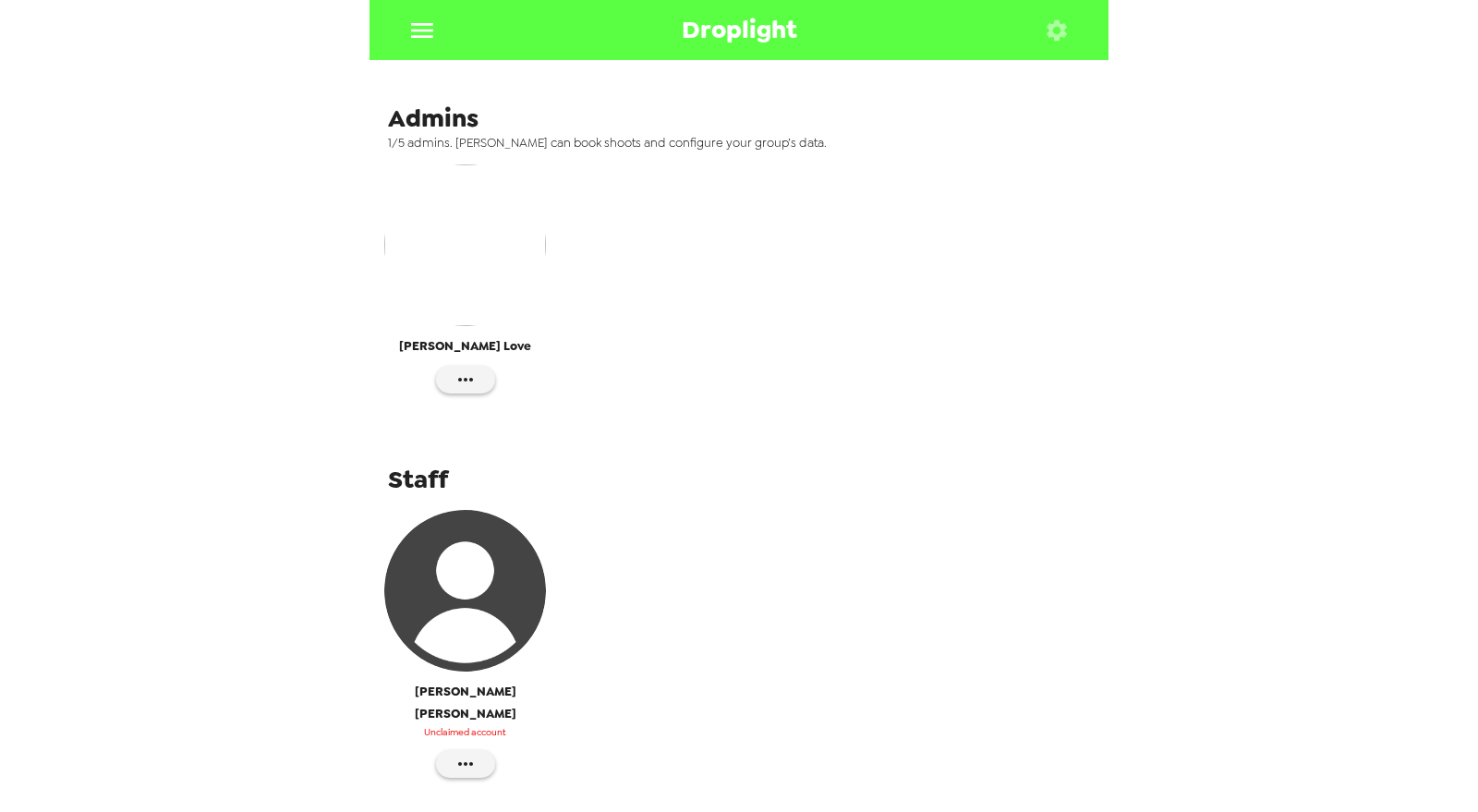
scroll to position [647, 0]
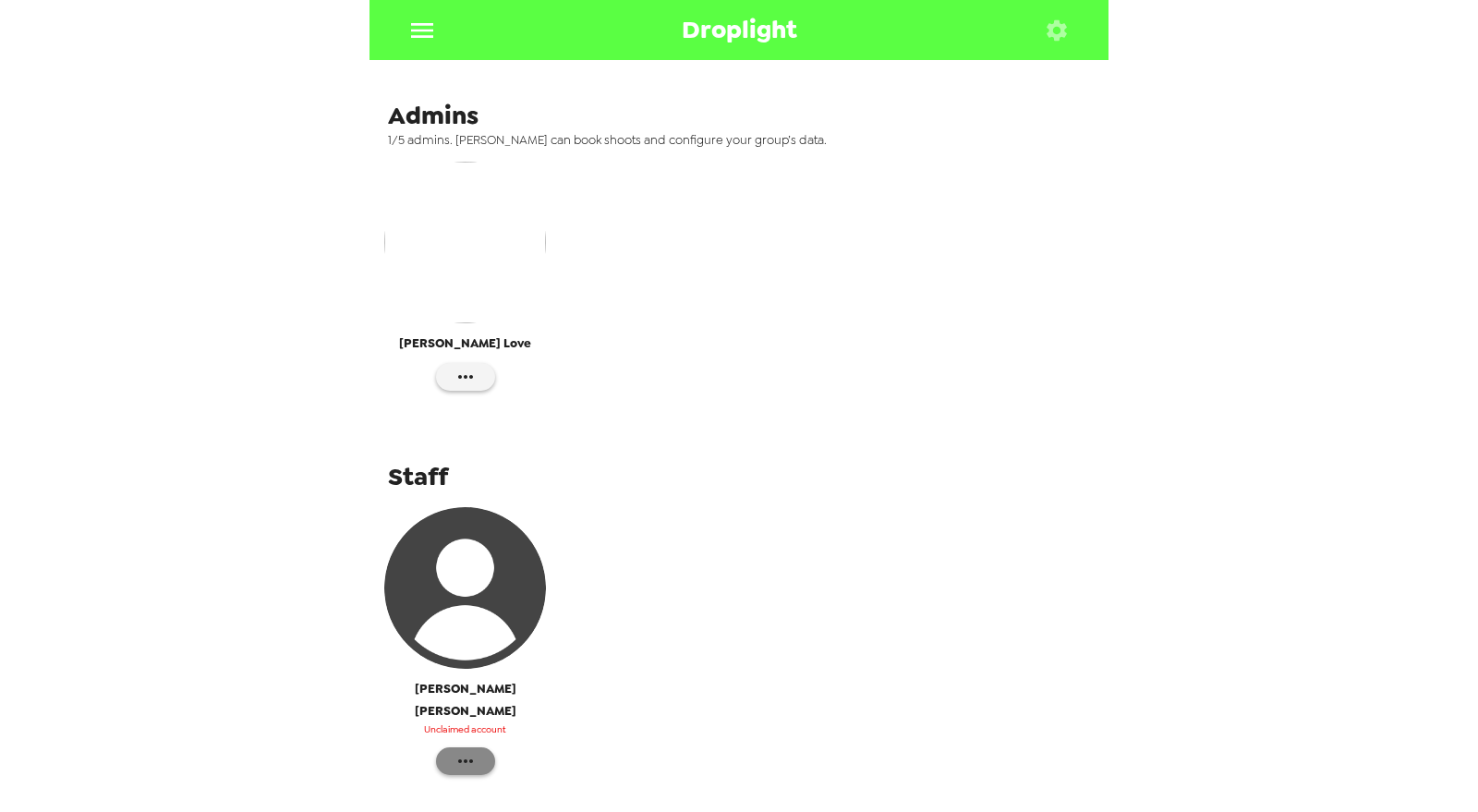
click at [457, 750] on icon "button" at bounding box center [465, 761] width 22 height 22
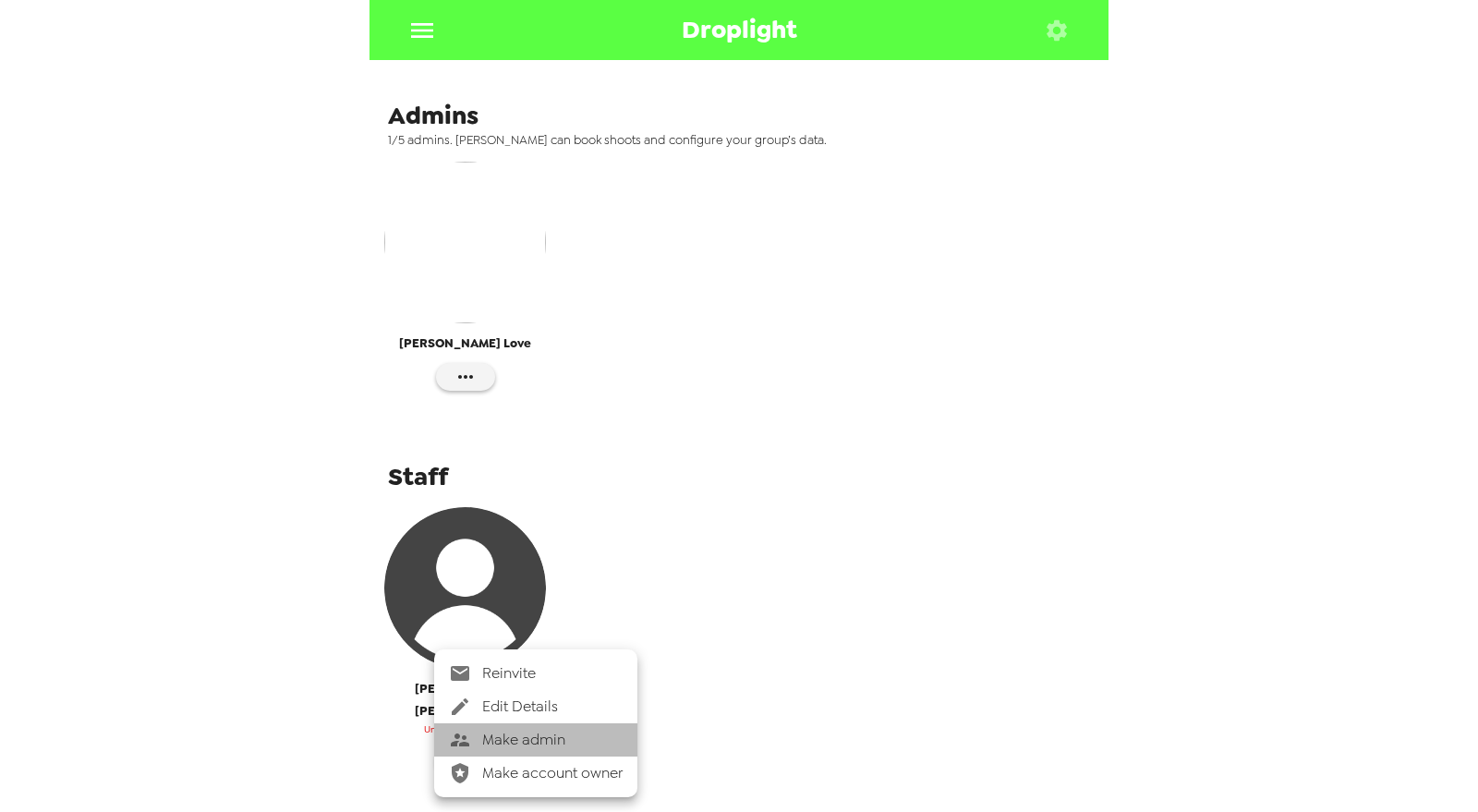
click at [555, 740] on span "Make admin" at bounding box center [552, 739] width 141 height 22
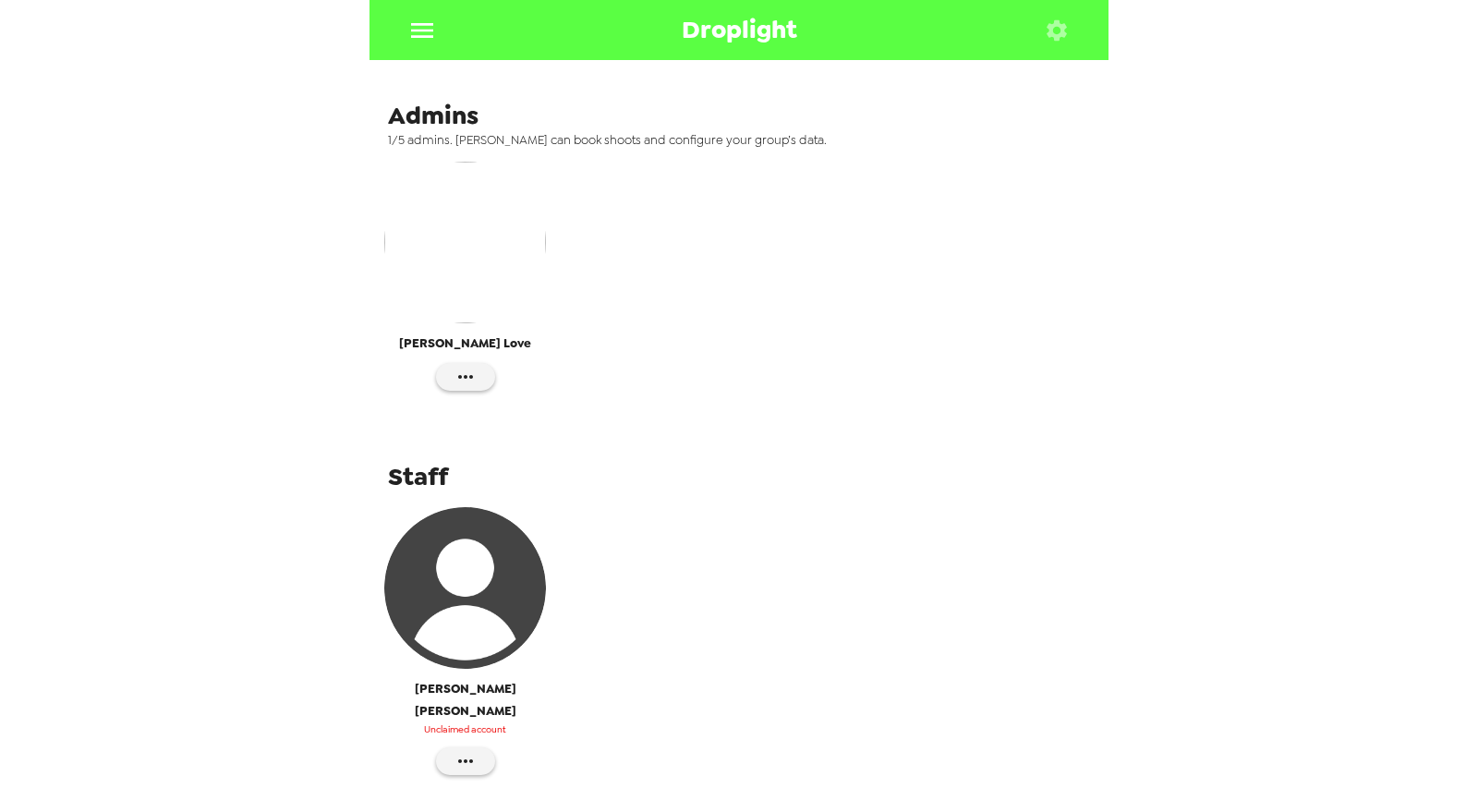
scroll to position [390, 0]
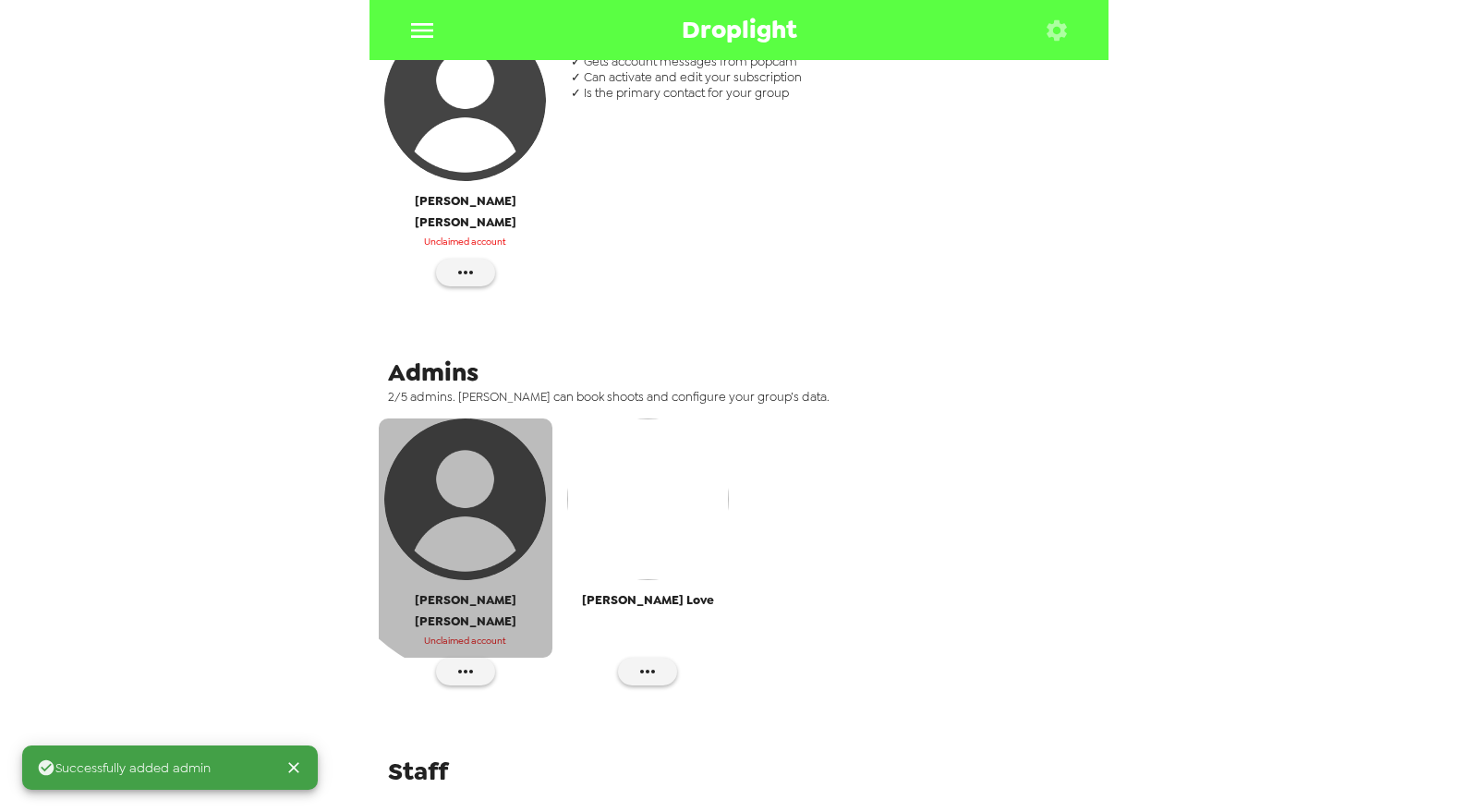
click at [495, 488] on img "button" at bounding box center [465, 499] width 162 height 162
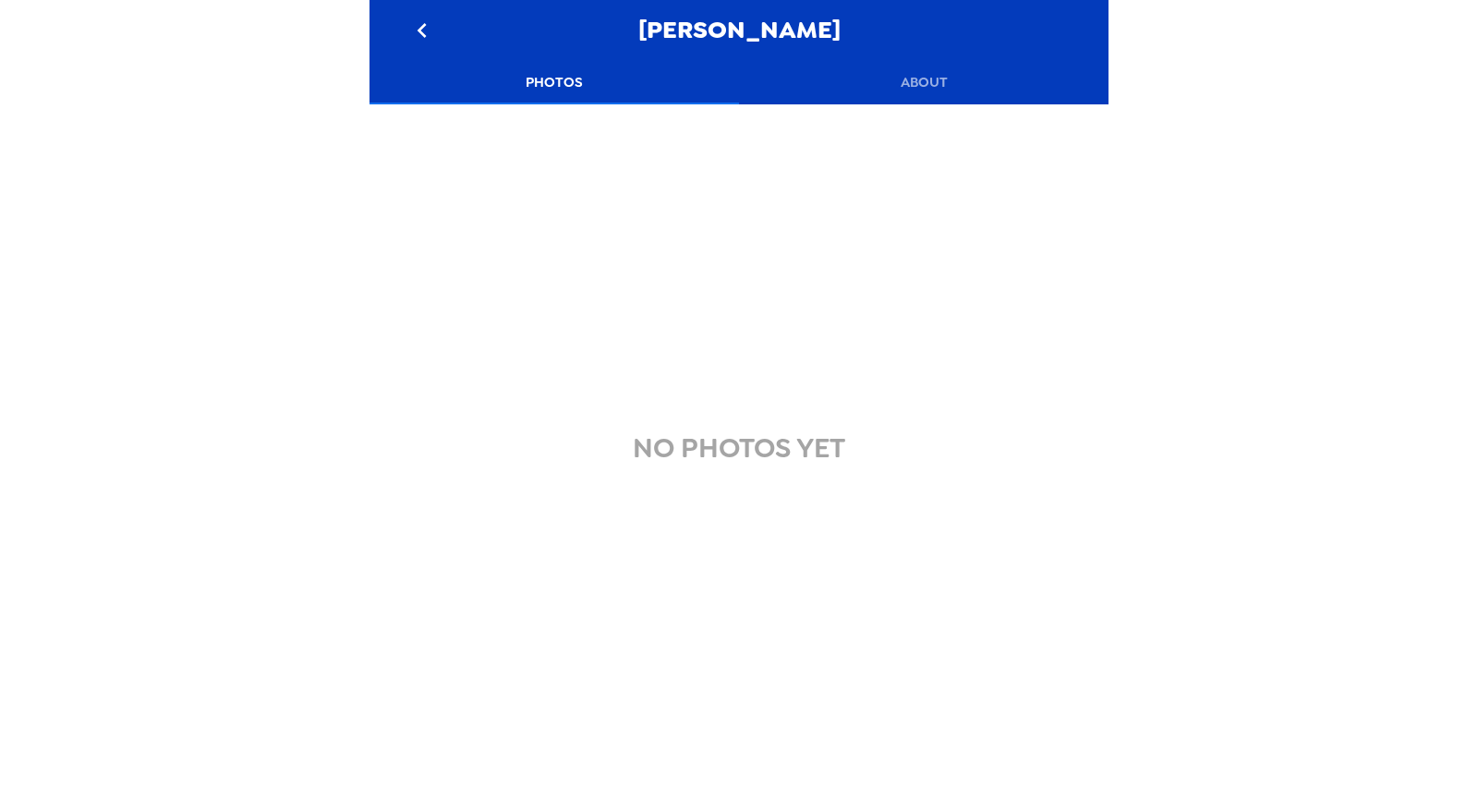
click at [924, 85] on button "About" at bounding box center [924, 82] width 369 height 45
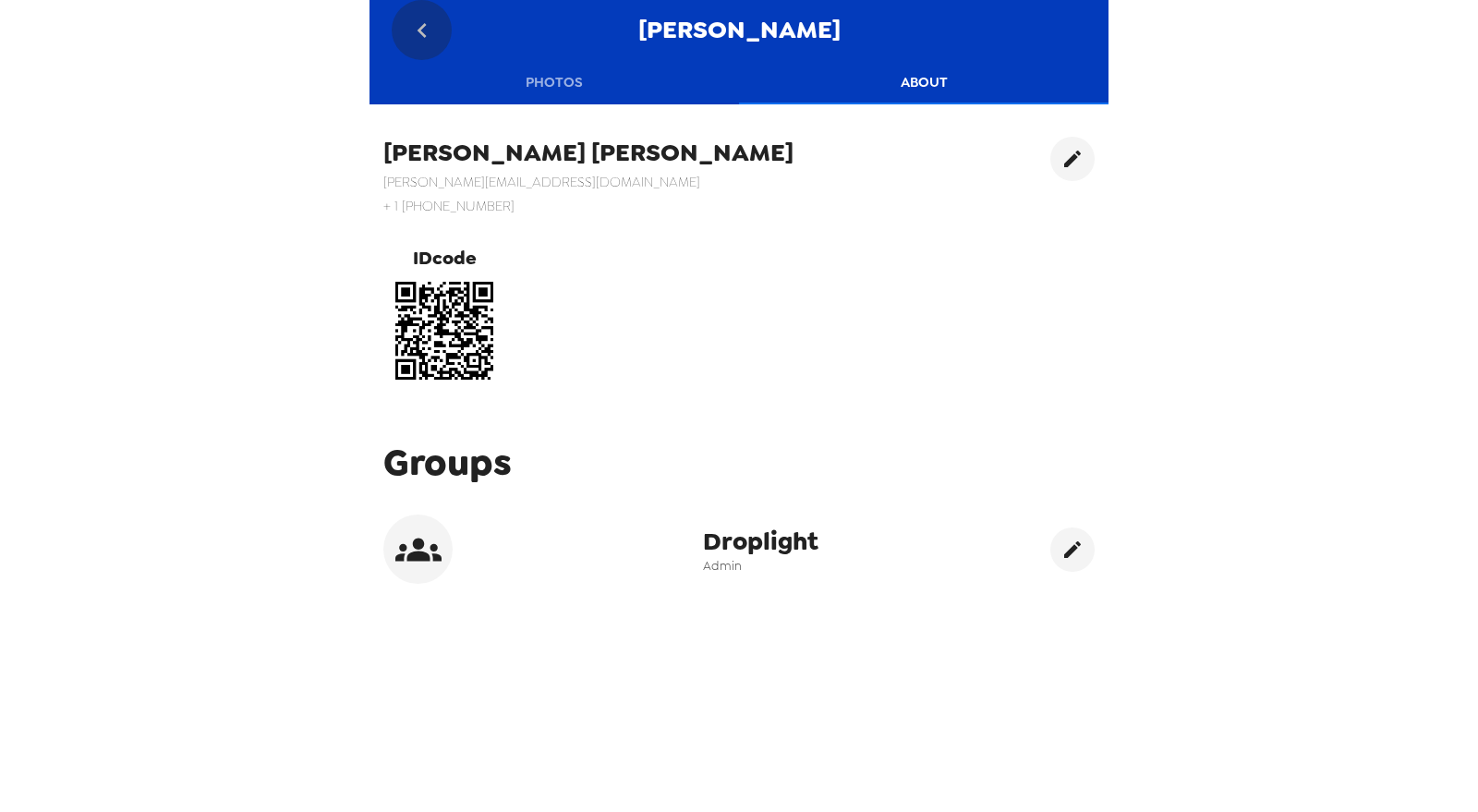
click at [423, 41] on icon "go back" at bounding box center [422, 30] width 30 height 30
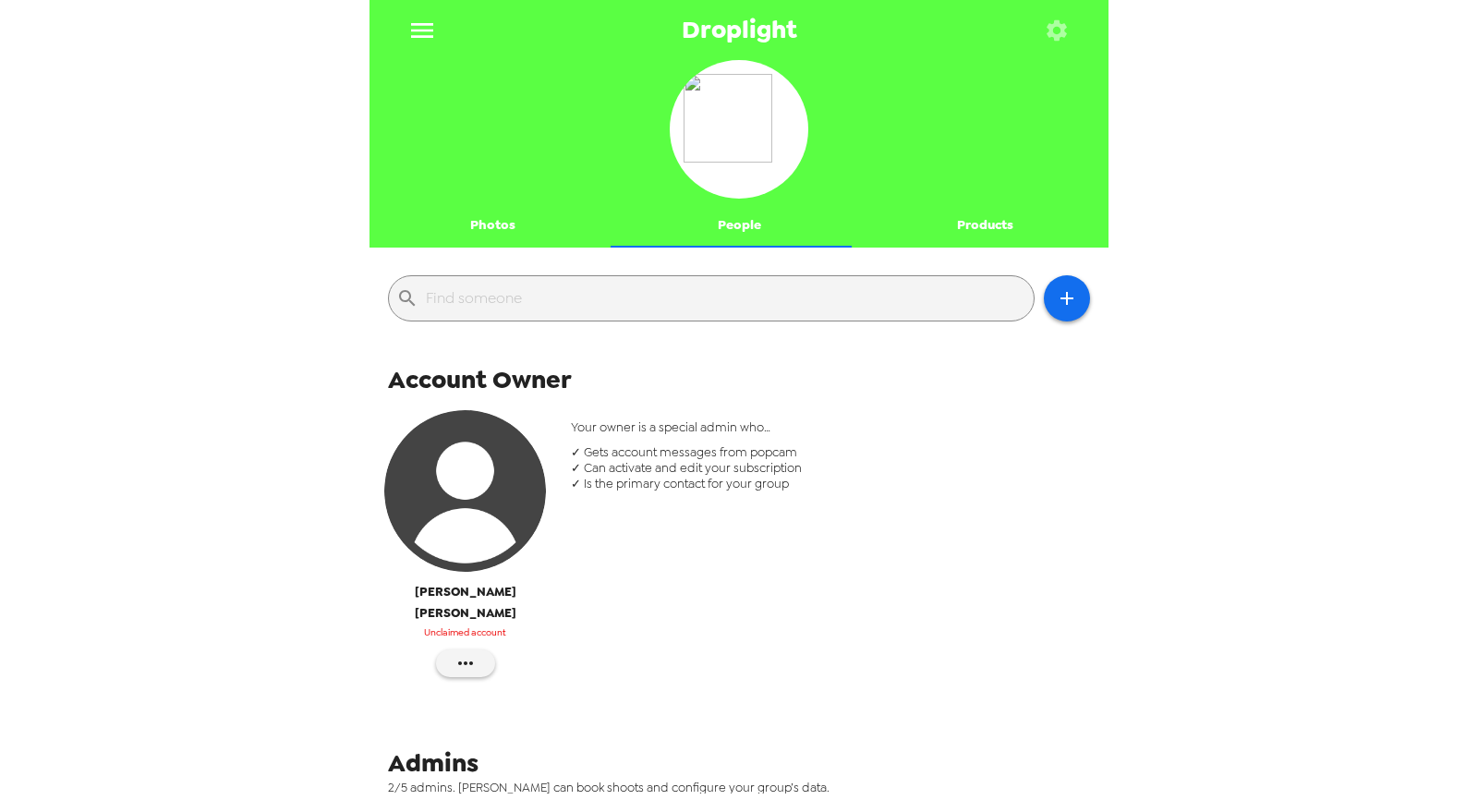
click at [520, 550] on div "button" at bounding box center [465, 490] width 162 height 162
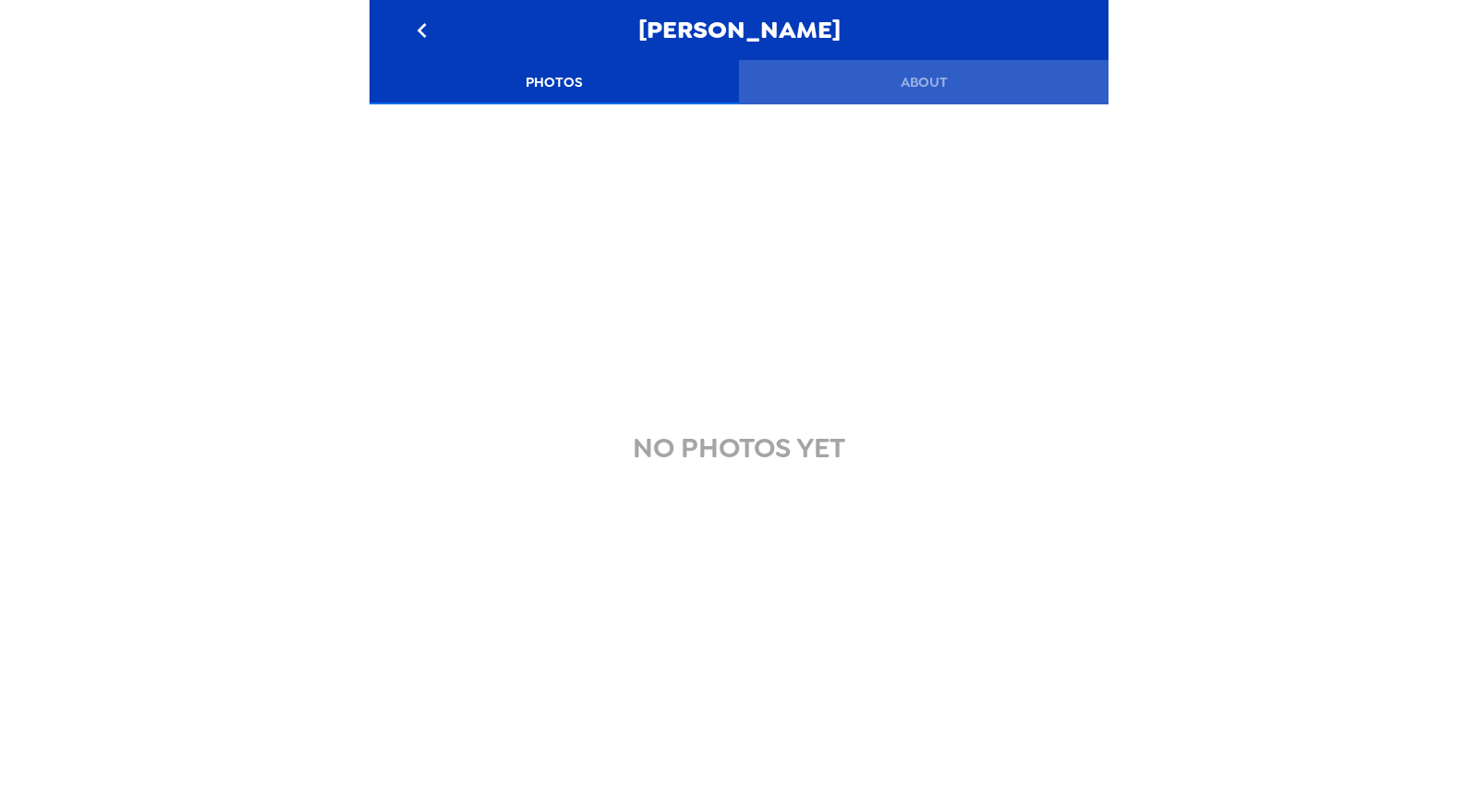
drag, startPoint x: 982, startPoint y: 61, endPoint x: 959, endPoint y: 69, distance: 24.4
click at [978, 63] on button "About" at bounding box center [924, 82] width 369 height 45
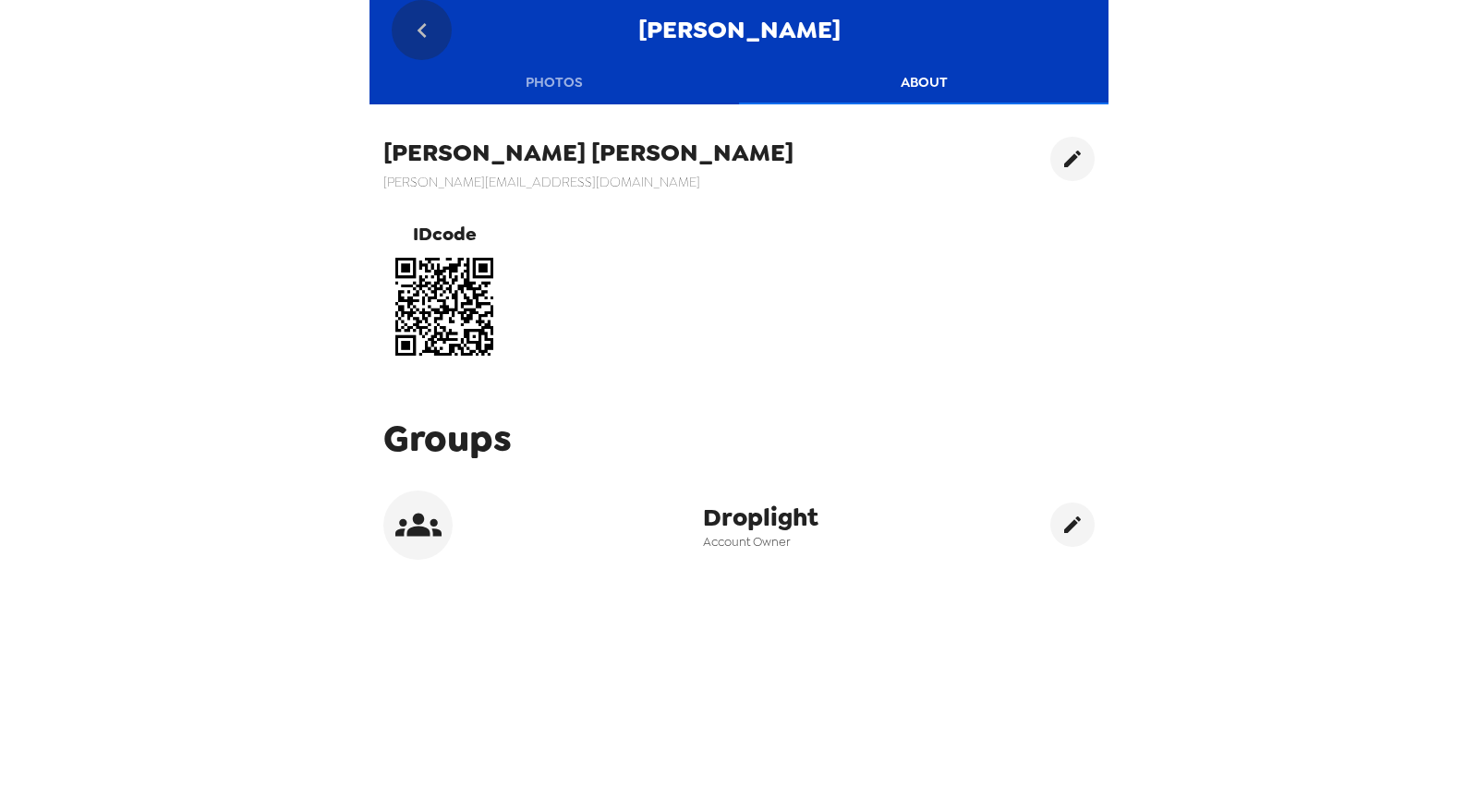
click at [423, 25] on icon "go back" at bounding box center [422, 30] width 10 height 15
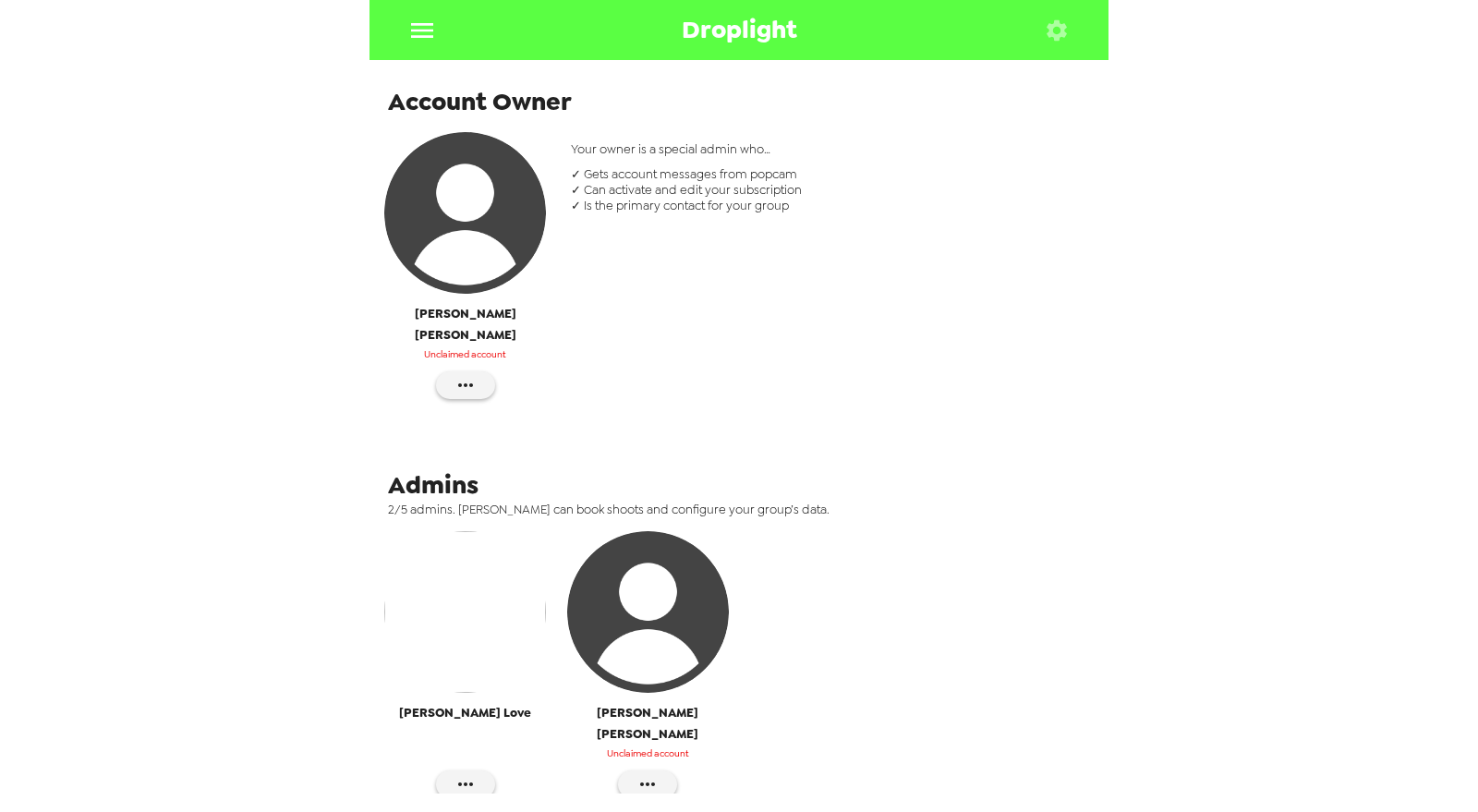
scroll to position [307, 0]
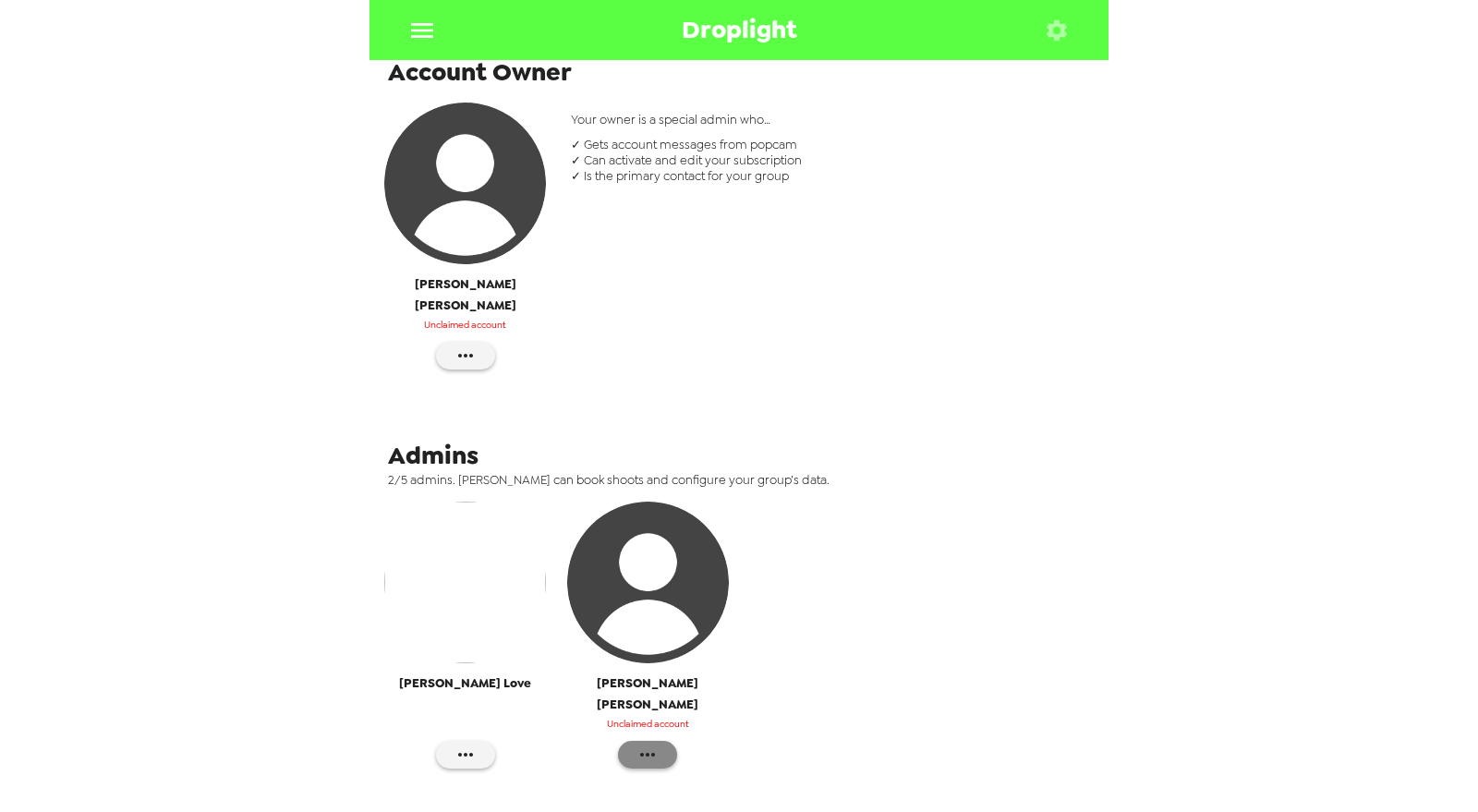
click at [656, 740] on button "button" at bounding box center [647, 754] width 59 height 28
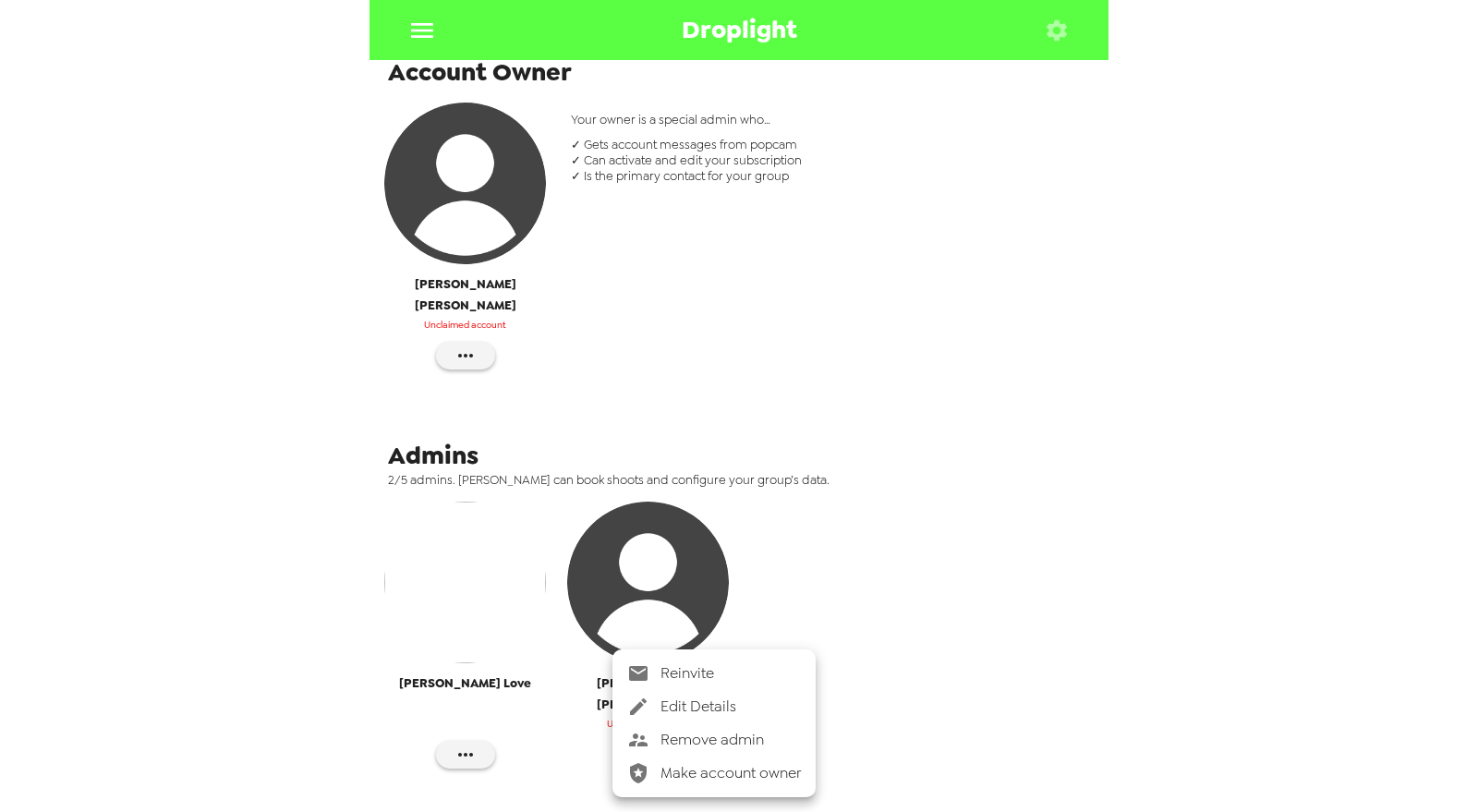
click at [710, 705] on span "Edit Details" at bounding box center [730, 706] width 141 height 22
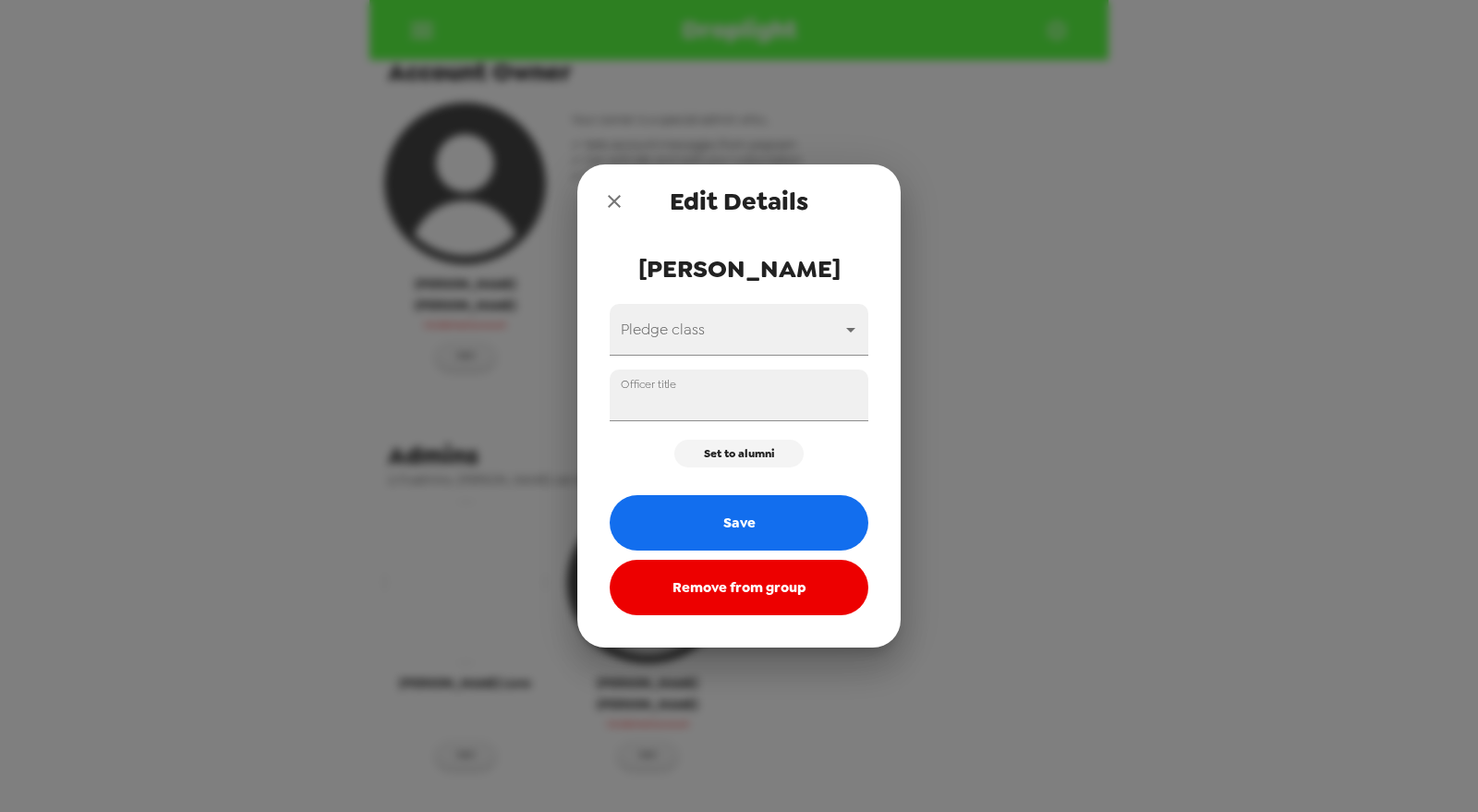
click at [804, 592] on button "Remove from group" at bounding box center [739, 587] width 259 height 55
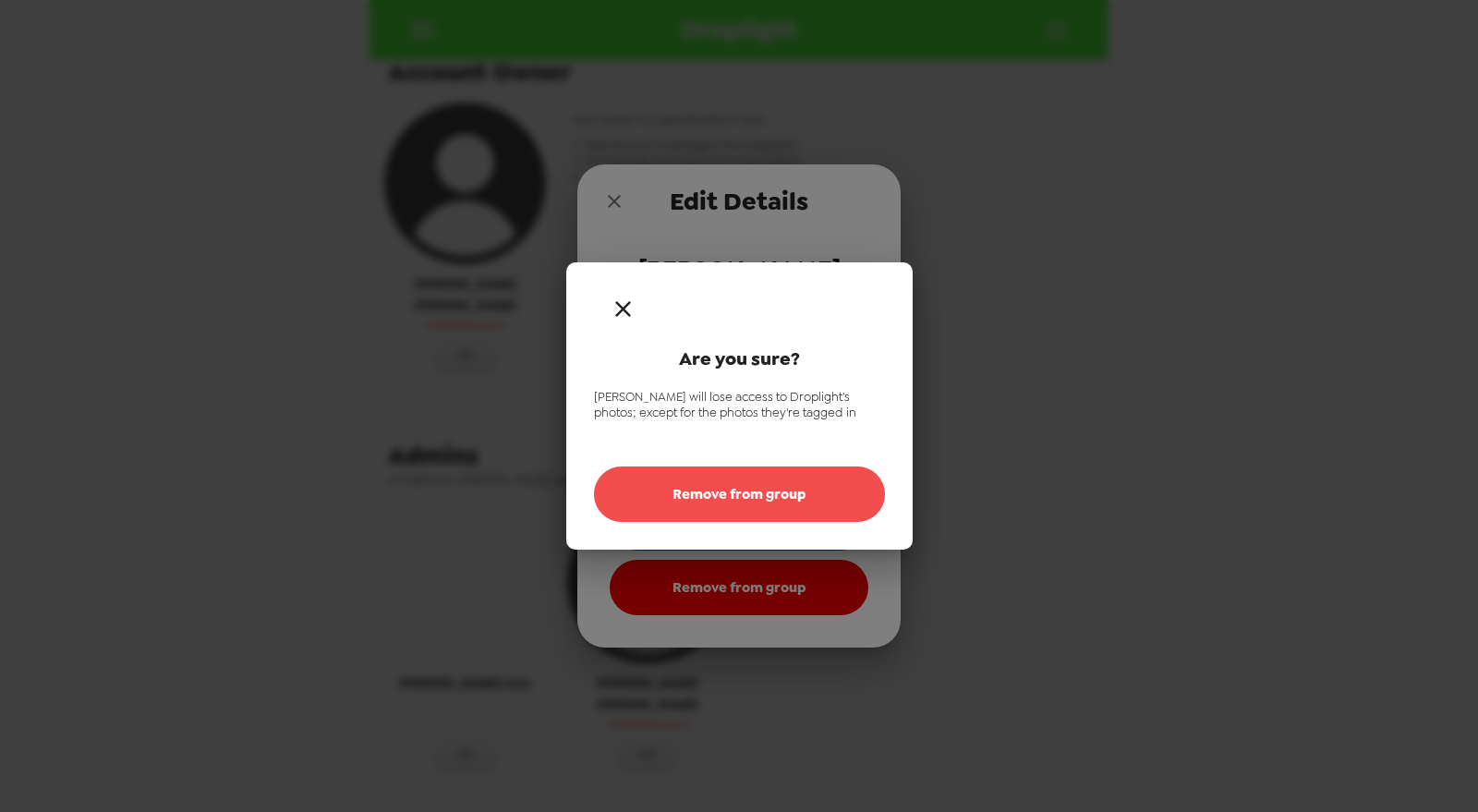
click at [750, 493] on button "Remove from group" at bounding box center [739, 493] width 291 height 55
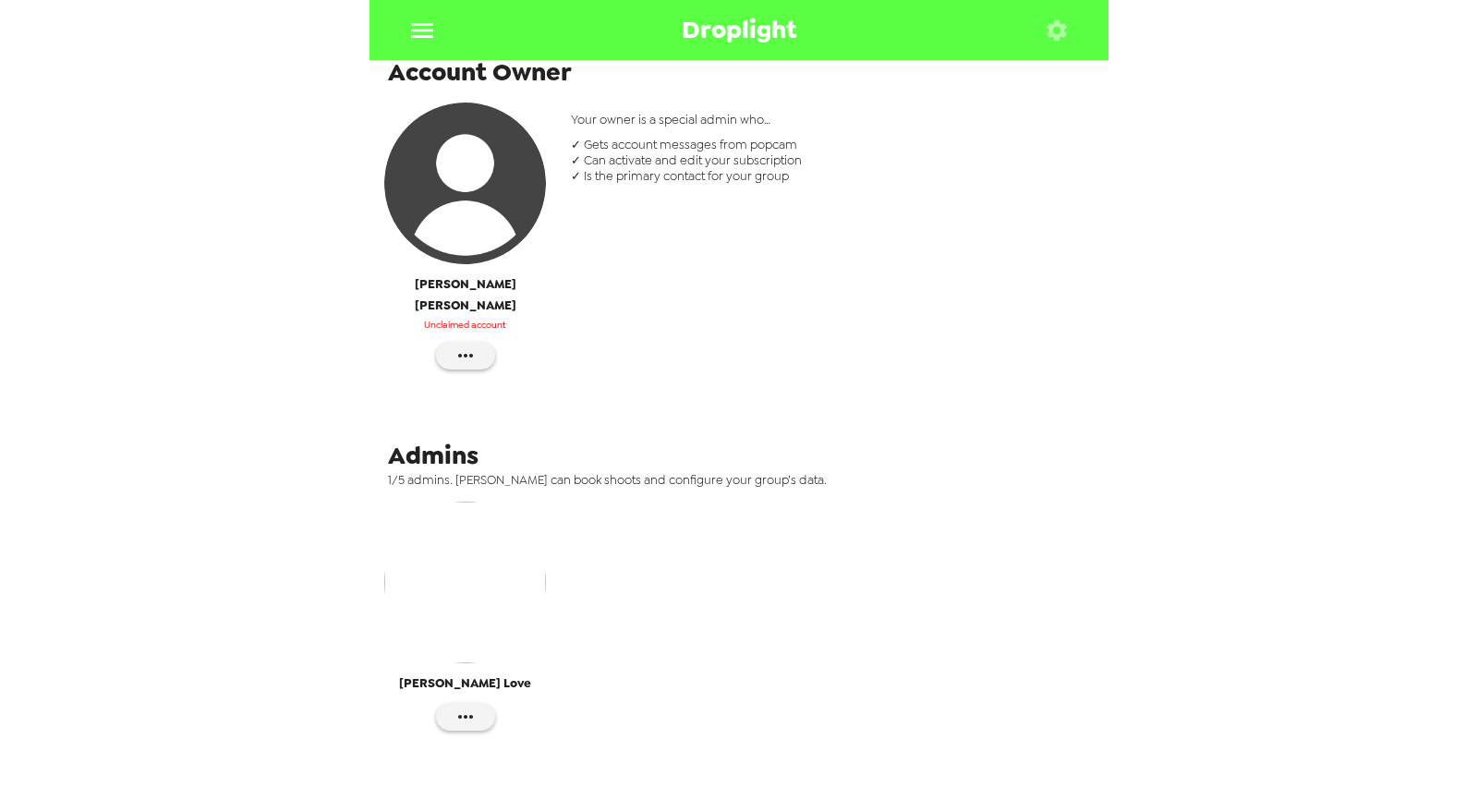
drag, startPoint x: 770, startPoint y: 372, endPoint x: 865, endPoint y: 385, distance: 95.9
click at [787, 371] on div "Account Owner Troy Marchand Unclaimed account Your owner is a special admin who…" at bounding box center [739, 223] width 739 height 346
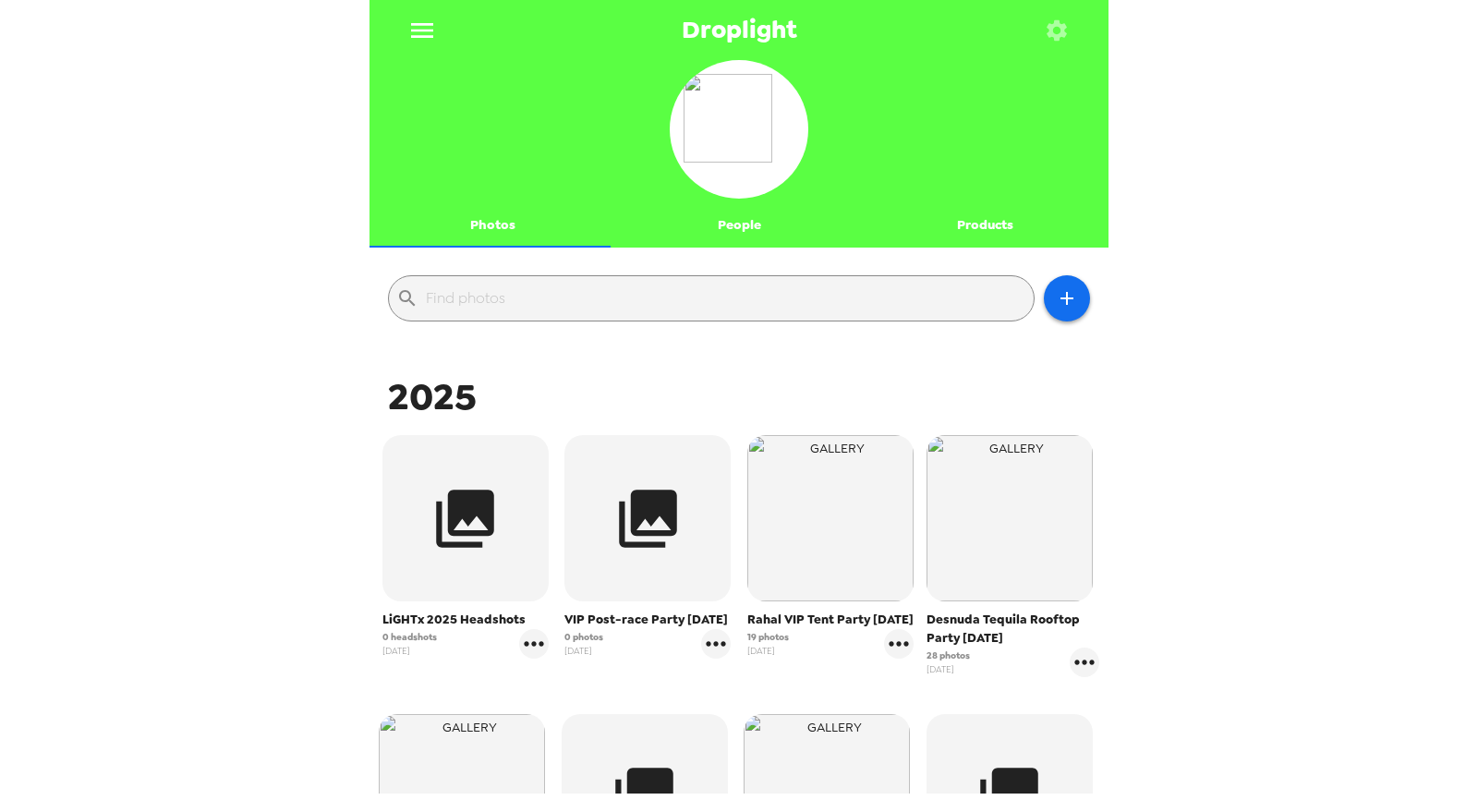
click at [785, 271] on div "​" at bounding box center [739, 298] width 730 height 74
click at [749, 223] on button "People" at bounding box center [739, 226] width 246 height 45
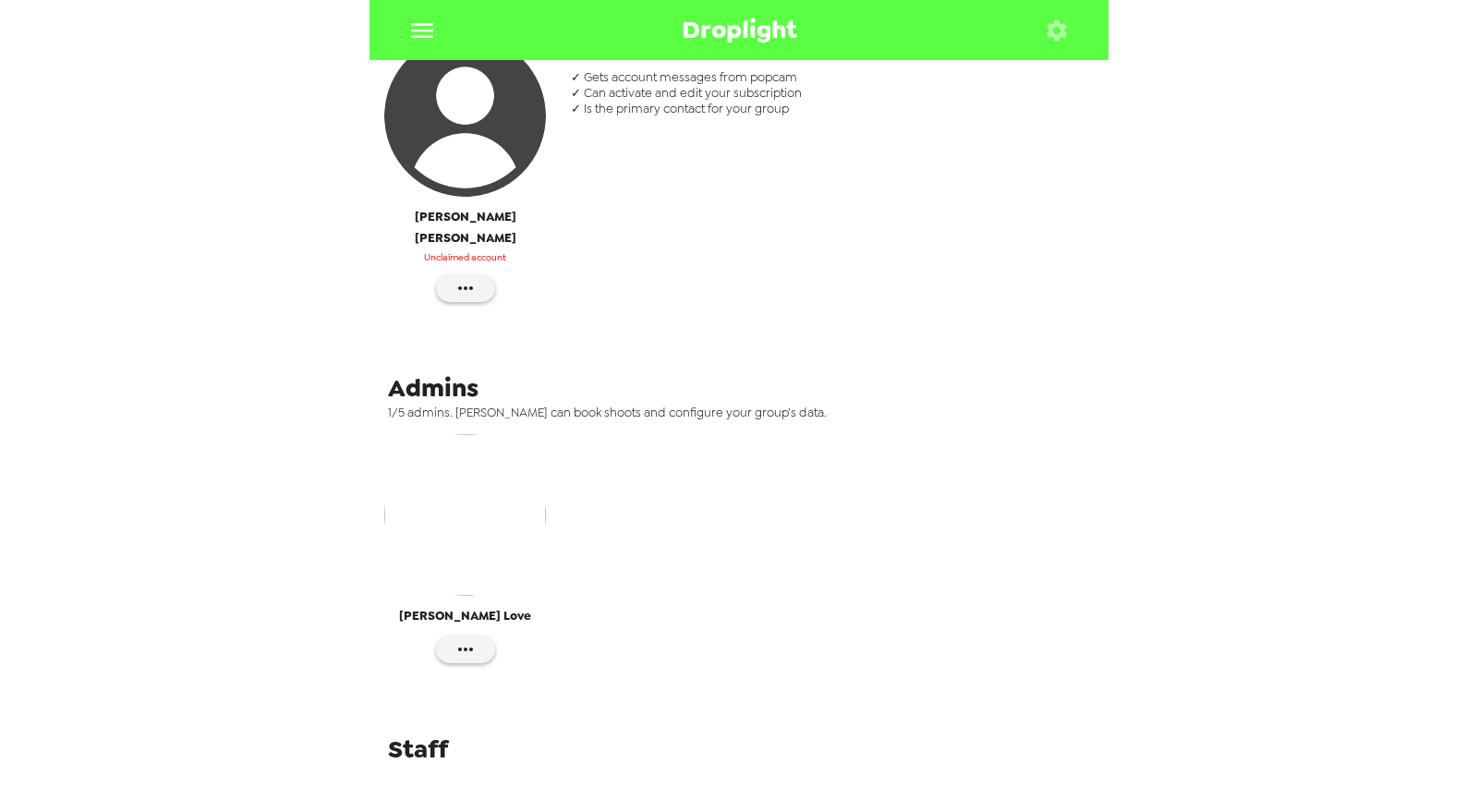
scroll to position [67, 0]
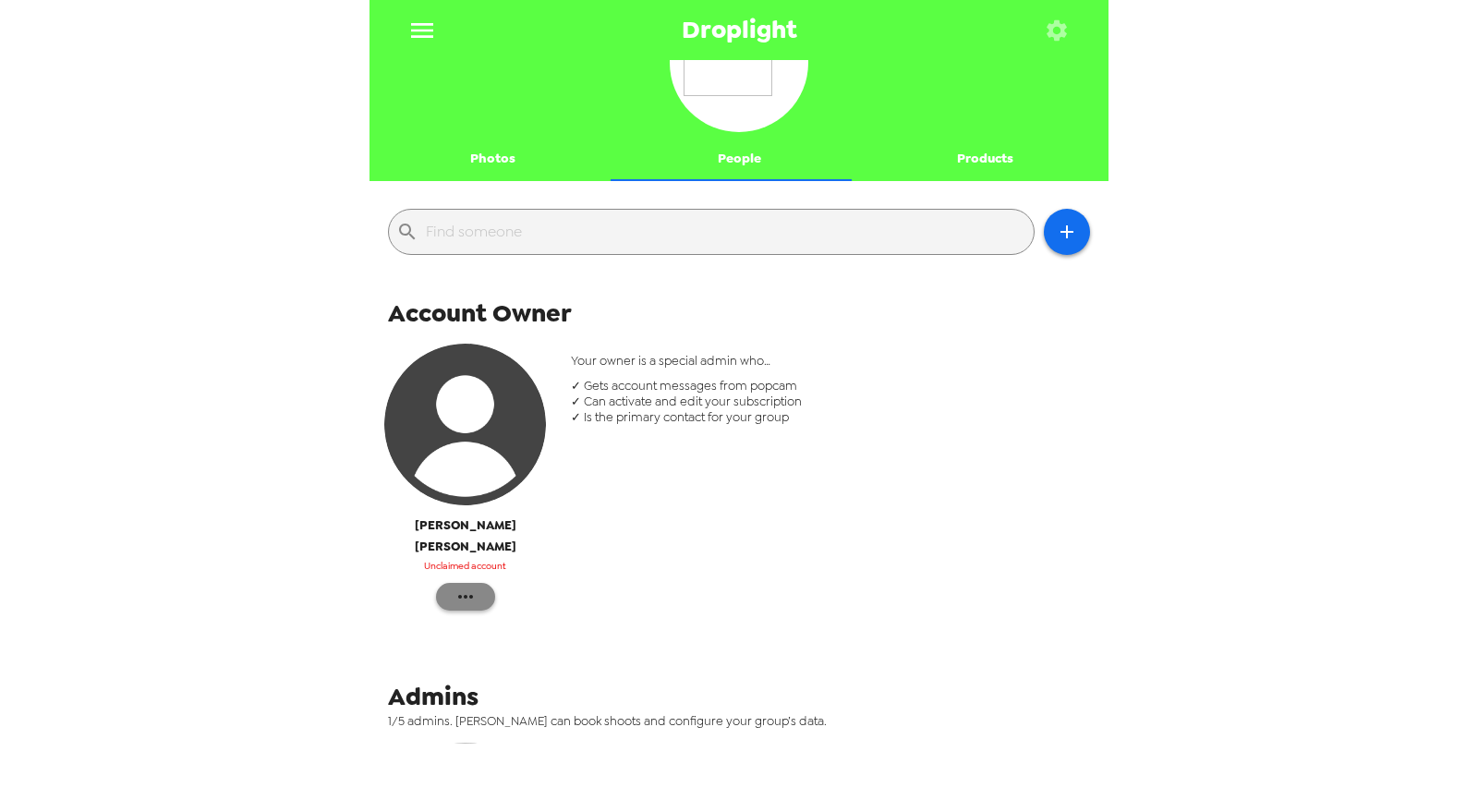
click at [473, 585] on icon "button" at bounding box center [465, 596] width 22 height 22
click at [542, 608] on span "Reinvite" at bounding box center [520, 611] width 76 height 22
click at [479, 426] on img "button" at bounding box center [465, 424] width 162 height 162
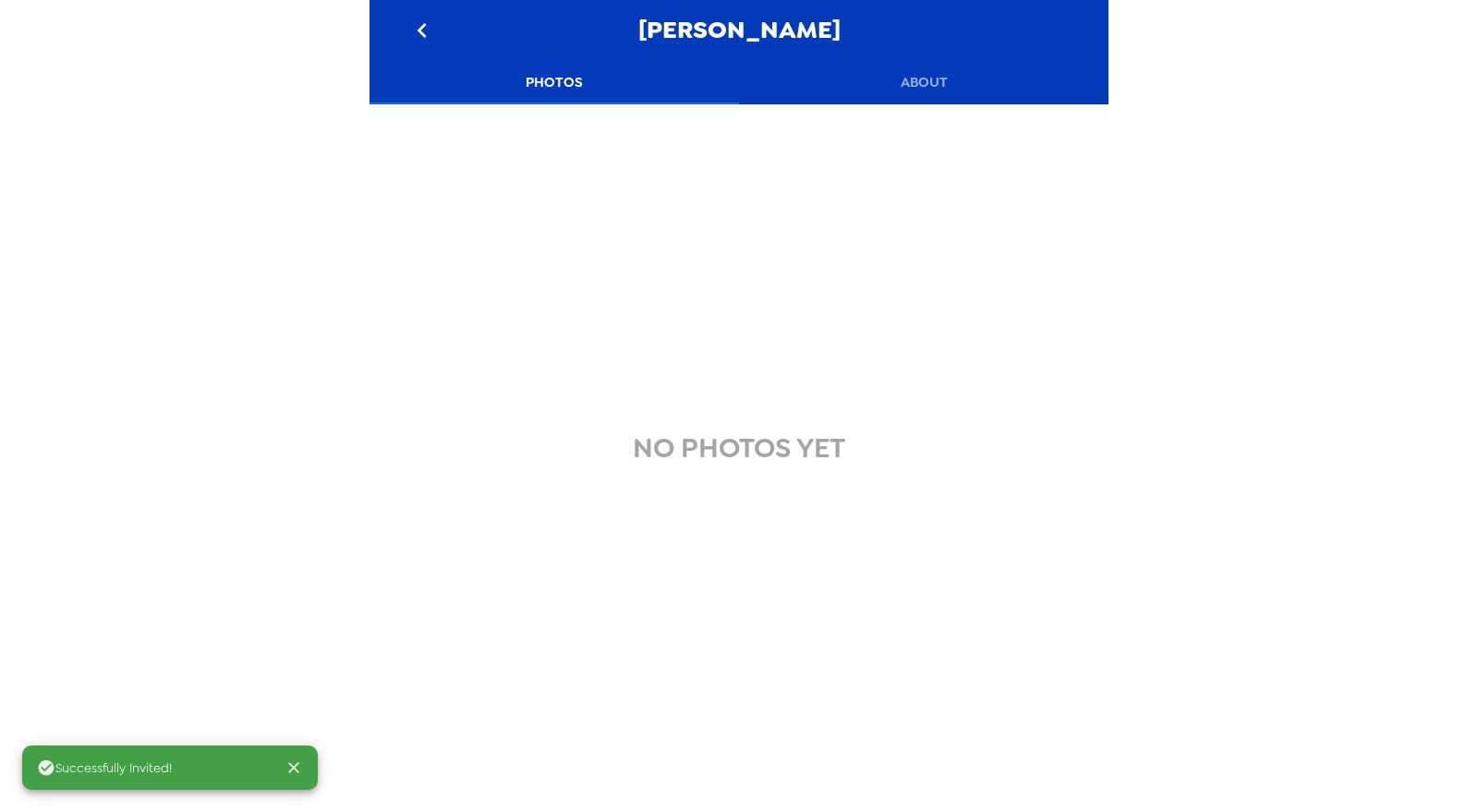
click at [917, 76] on button "About" at bounding box center [924, 82] width 369 height 45
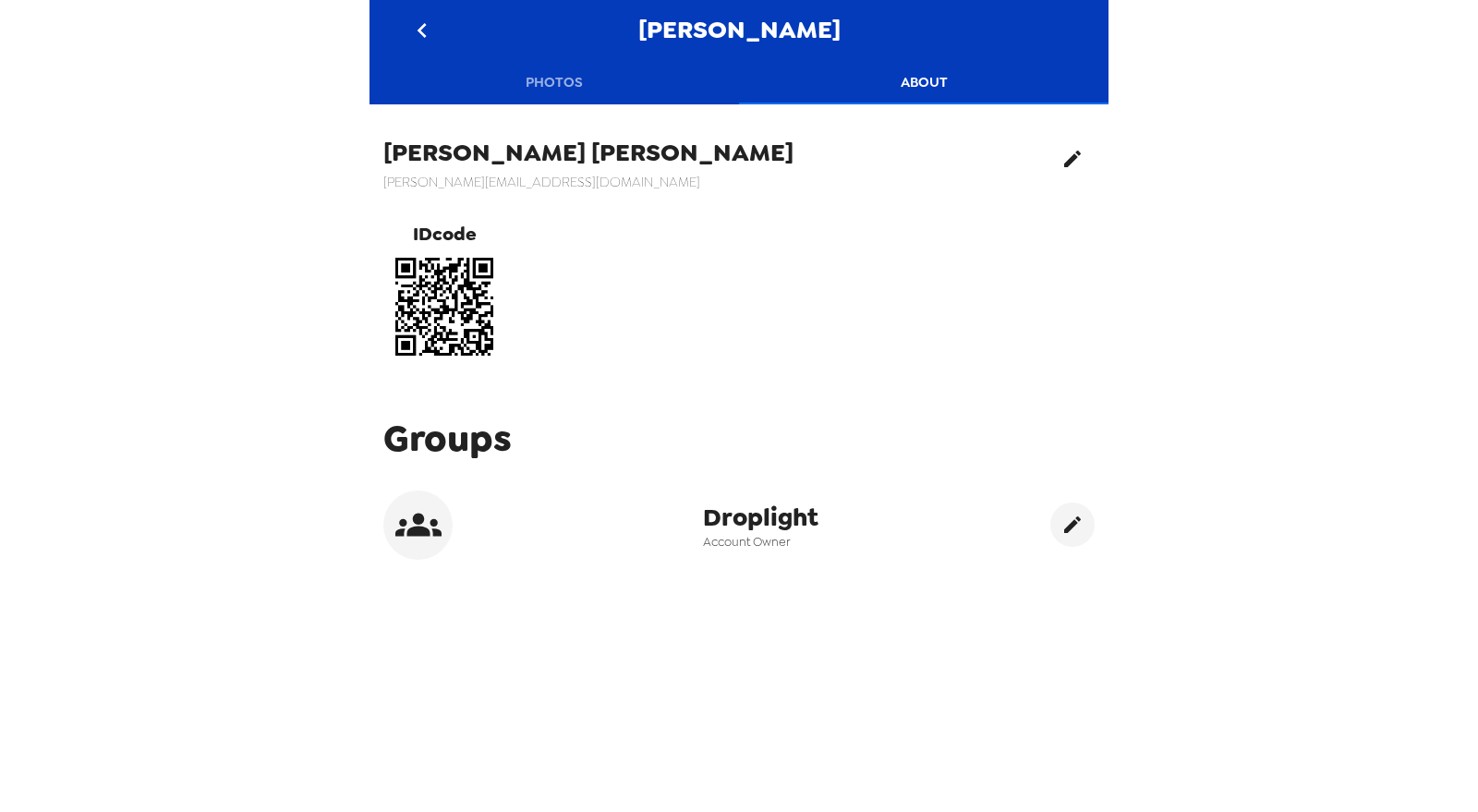
click at [1061, 148] on icon "edit" at bounding box center [1072, 159] width 22 height 22
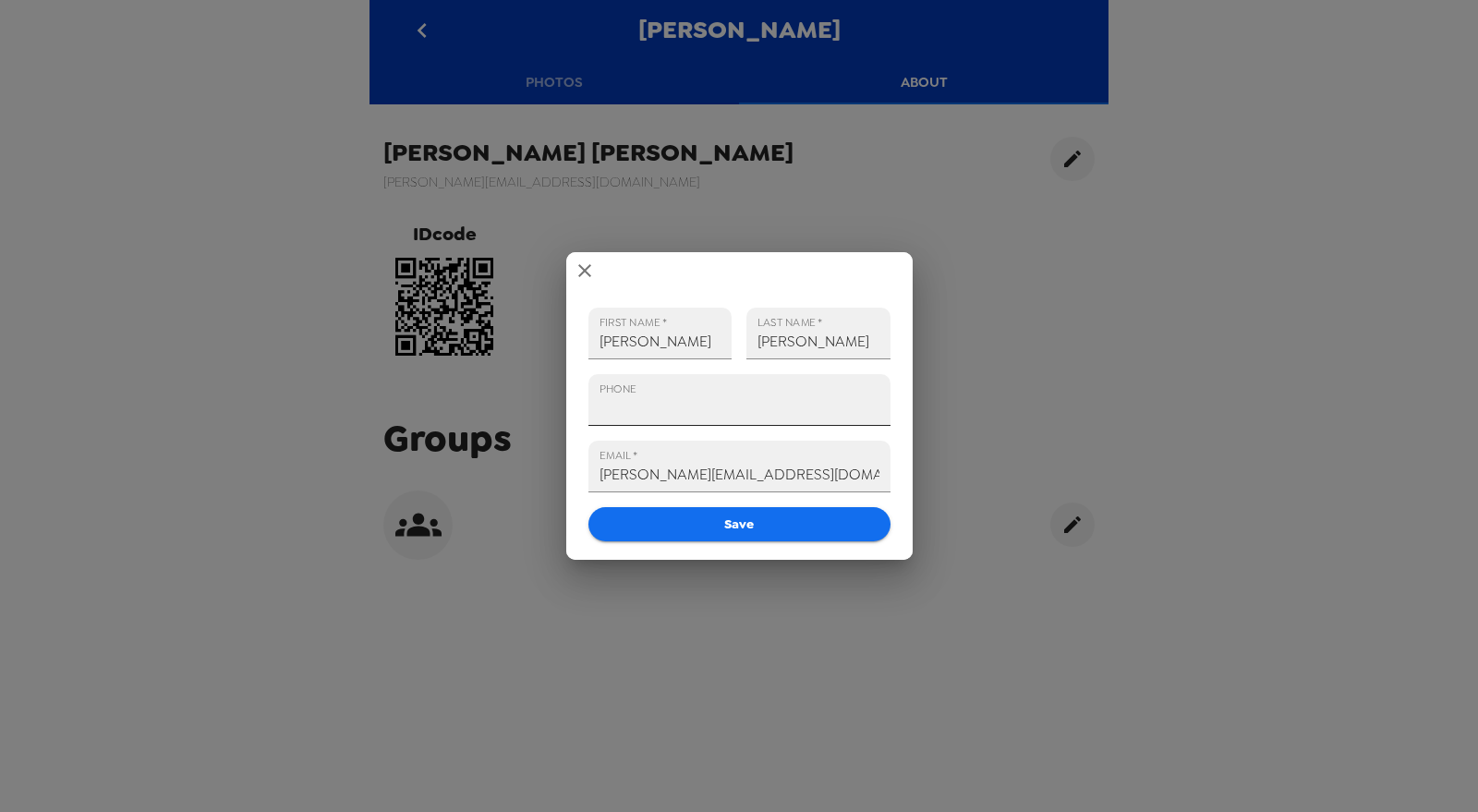
click at [697, 412] on input "PHONE" at bounding box center [739, 399] width 302 height 51
type input "[PHONE_NUMBER]"
click at [732, 525] on button "Save" at bounding box center [739, 523] width 302 height 34
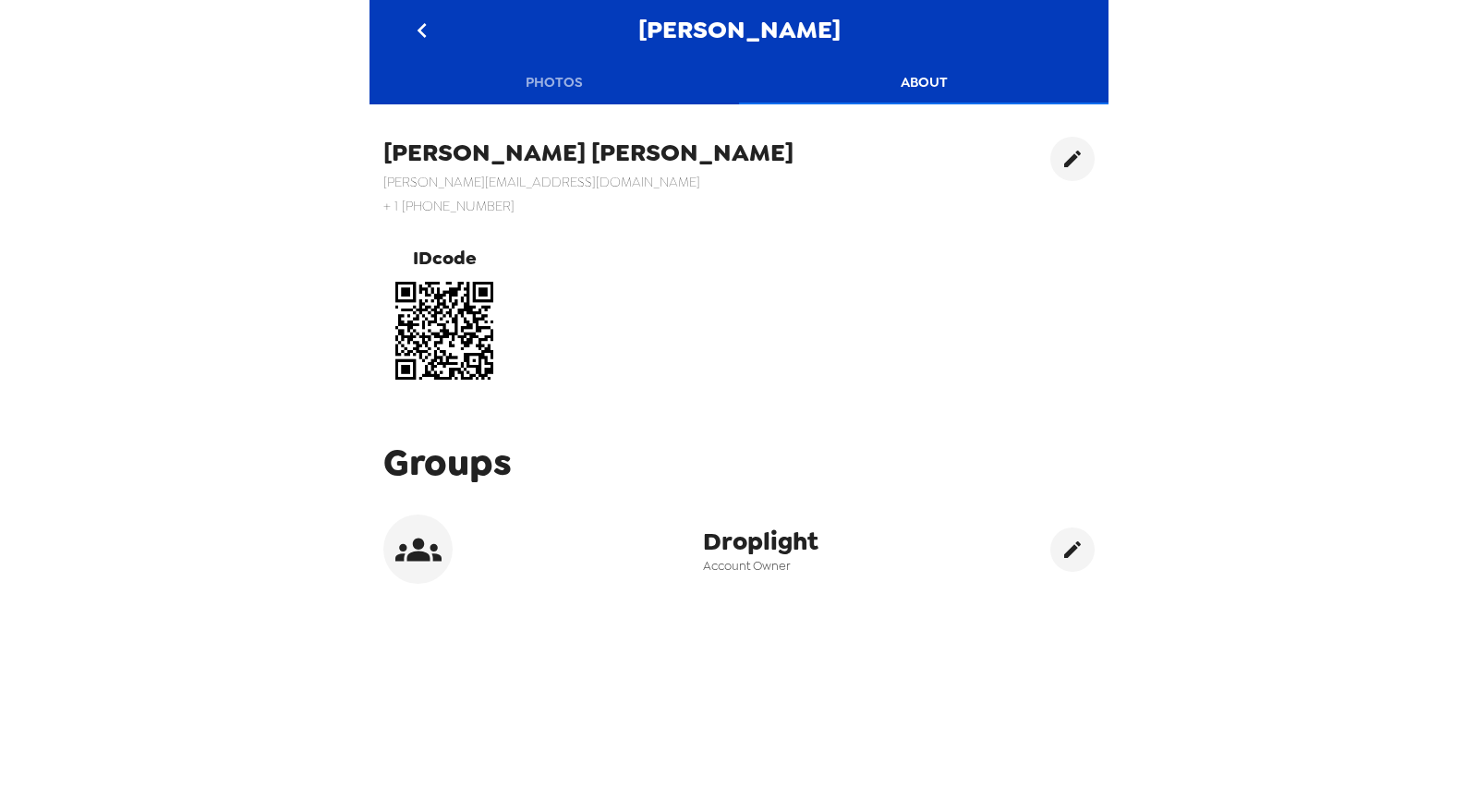
click at [422, 31] on icon "go back" at bounding box center [422, 30] width 10 height 15
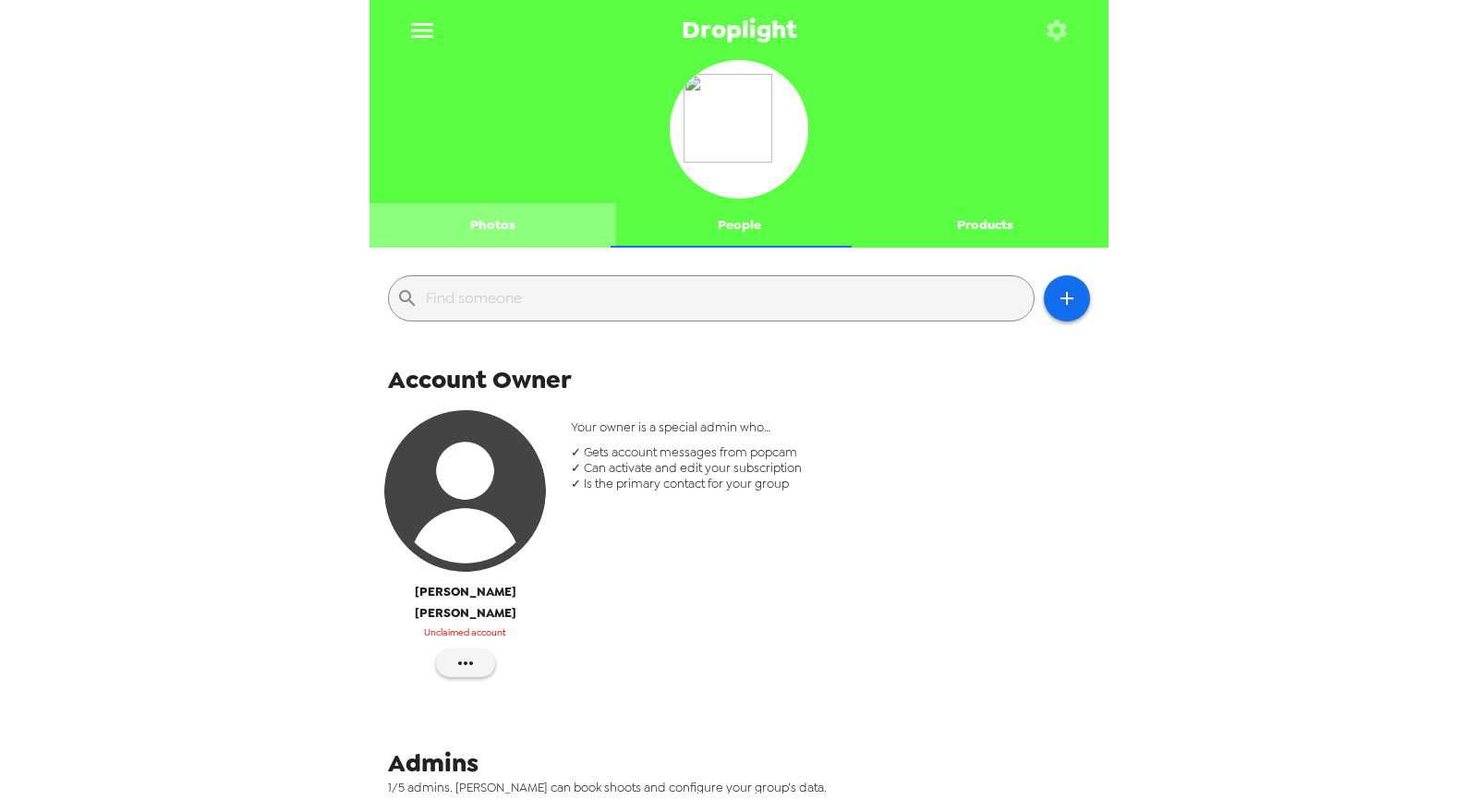
click at [492, 227] on button "Photos" at bounding box center [492, 226] width 246 height 45
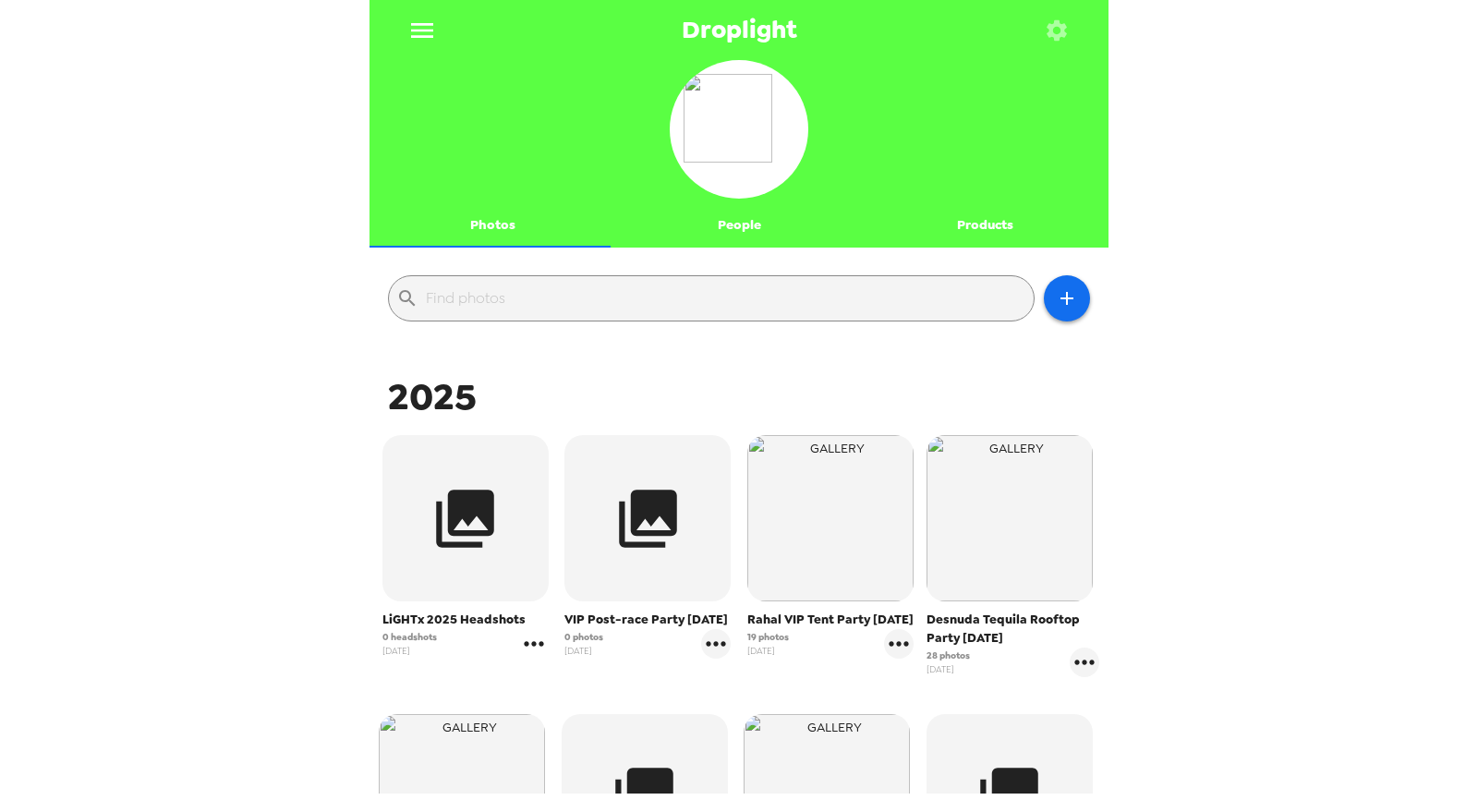
click at [534, 642] on icon "gallery menu" at bounding box center [534, 643] width 30 height 30
click at [588, 684] on span "Edit Shoot" at bounding box center [642, 682] width 153 height 22
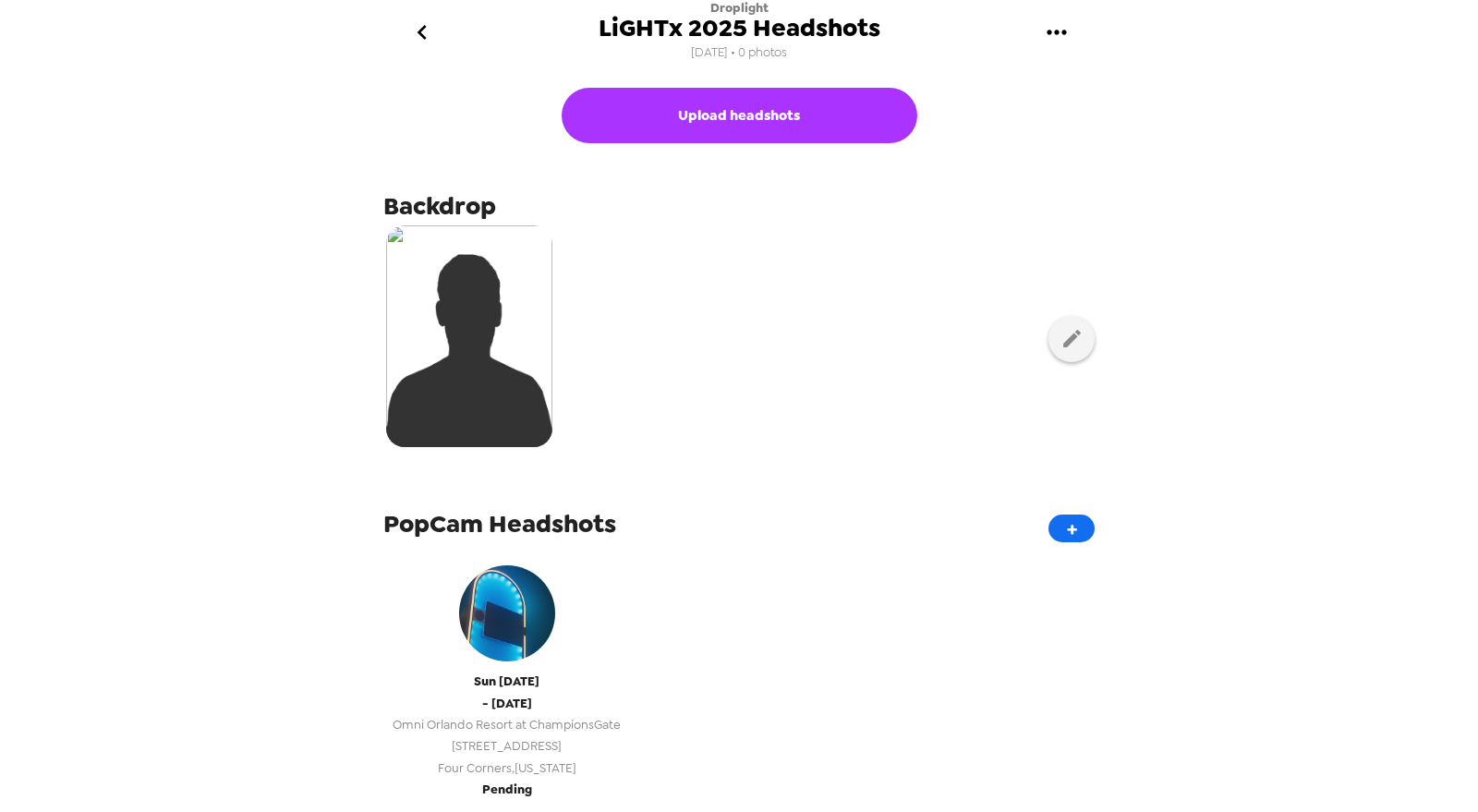
click at [562, 751] on span "[STREET_ADDRESS]" at bounding box center [506, 746] width 228 height 21
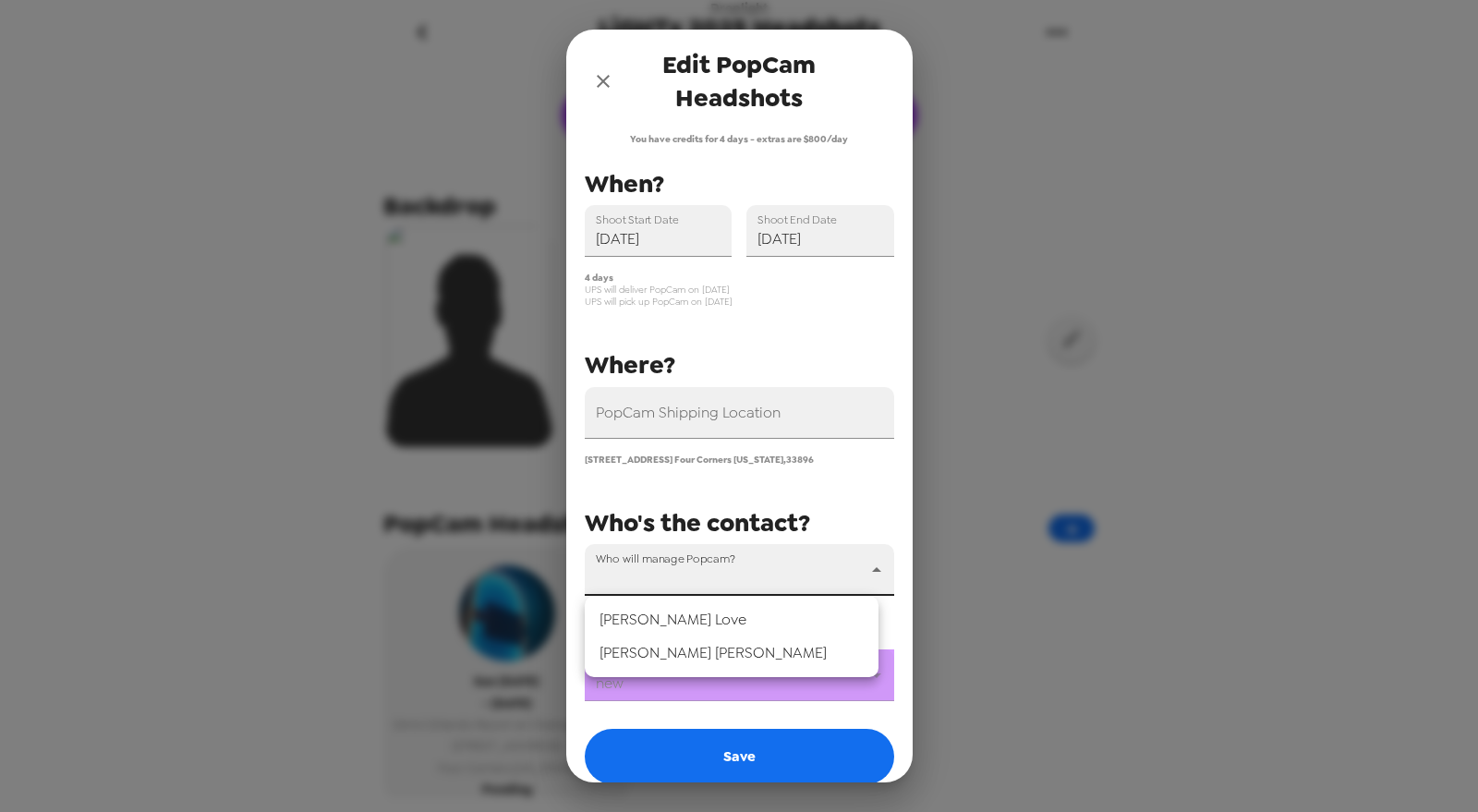
click at [713, 578] on body "Droplight LiGHTx 2025 Headshots [DATE] • 0 photos Upload headshots Backdrop Pop…" at bounding box center [739, 406] width 1478 height 812
click at [703, 645] on li "[PERSON_NAME]" at bounding box center [731, 653] width 294 height 33
type input "70794"
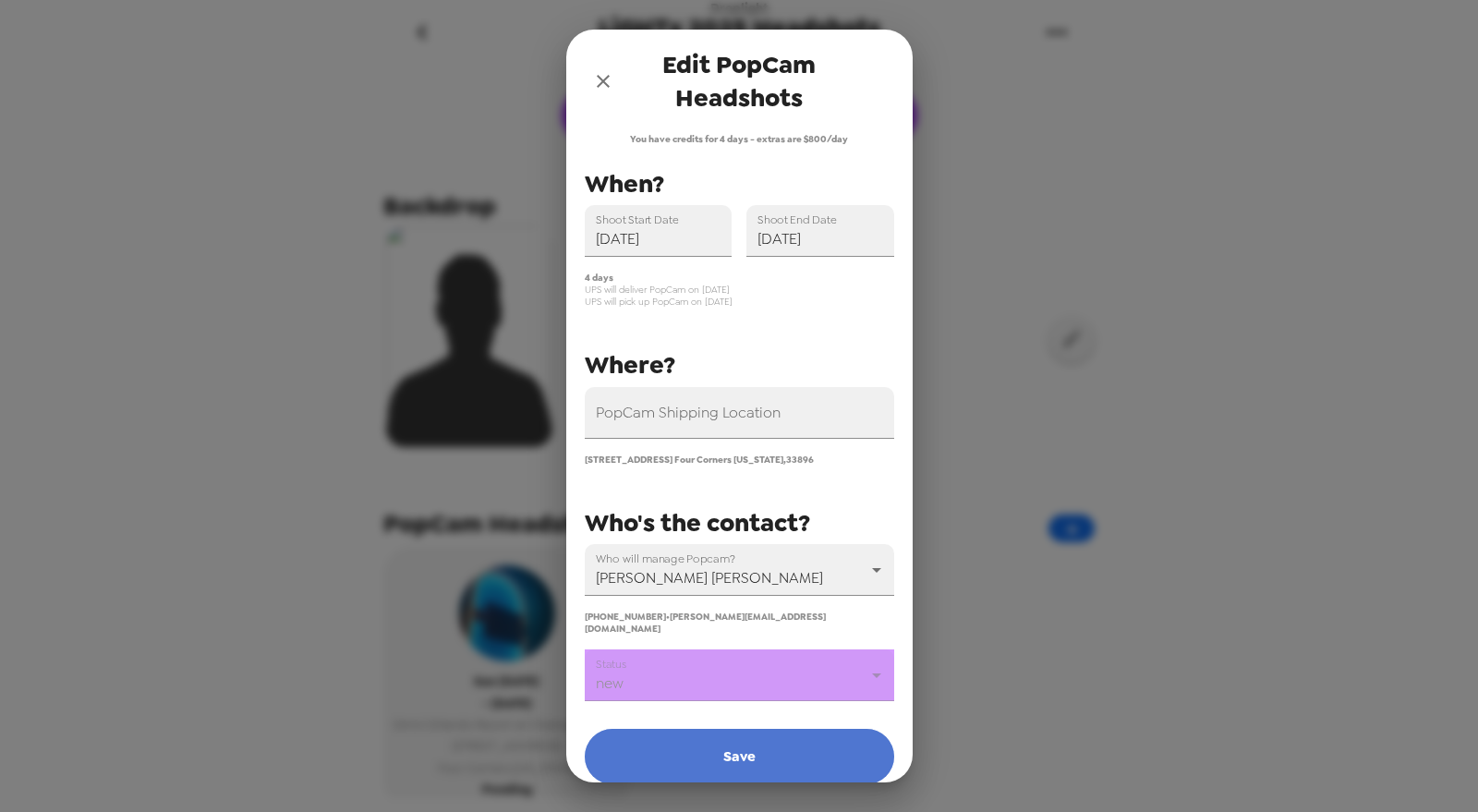
click at [739, 748] on button "Save" at bounding box center [739, 756] width 309 height 55
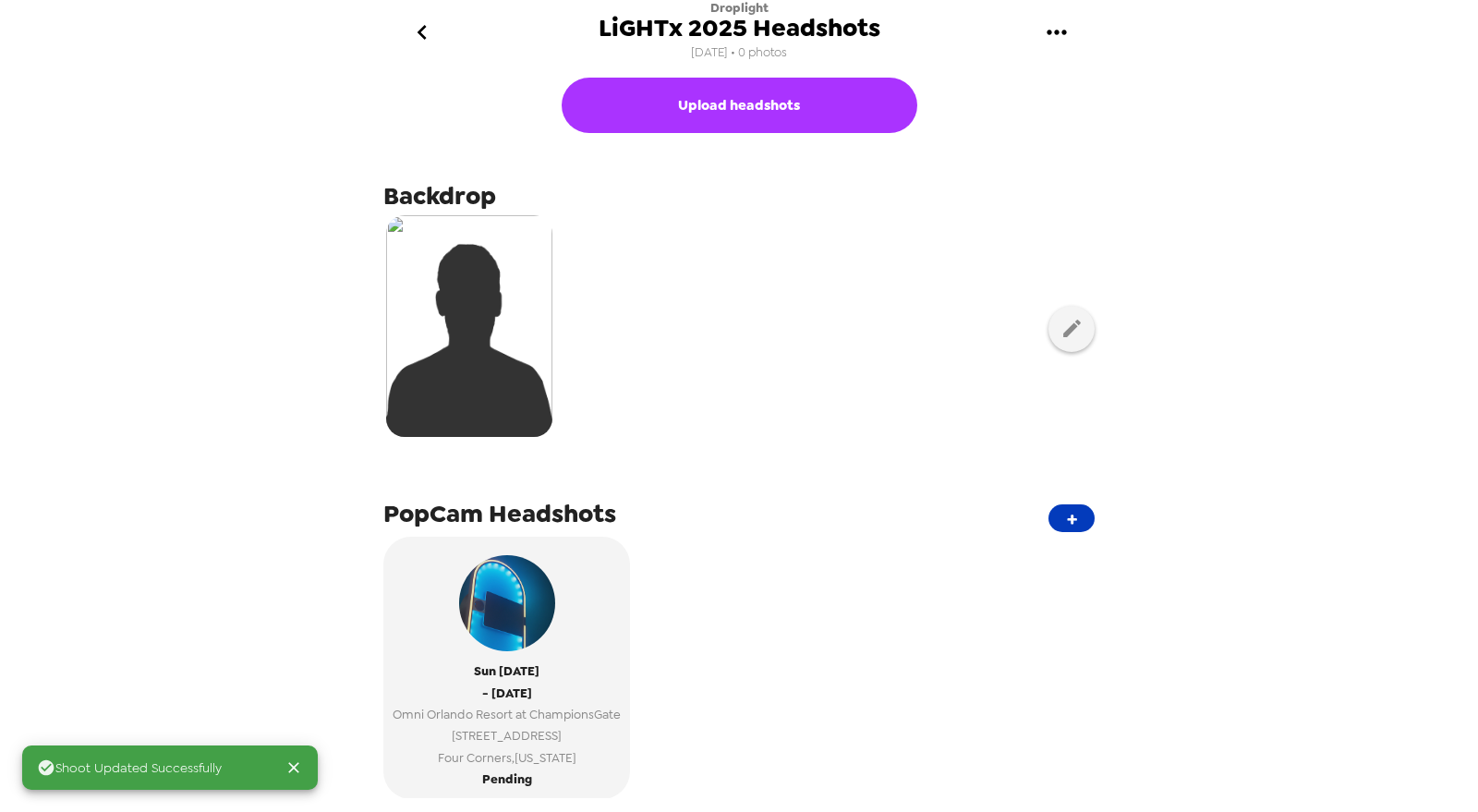
click at [1059, 516] on button "+" at bounding box center [1072, 517] width 47 height 28
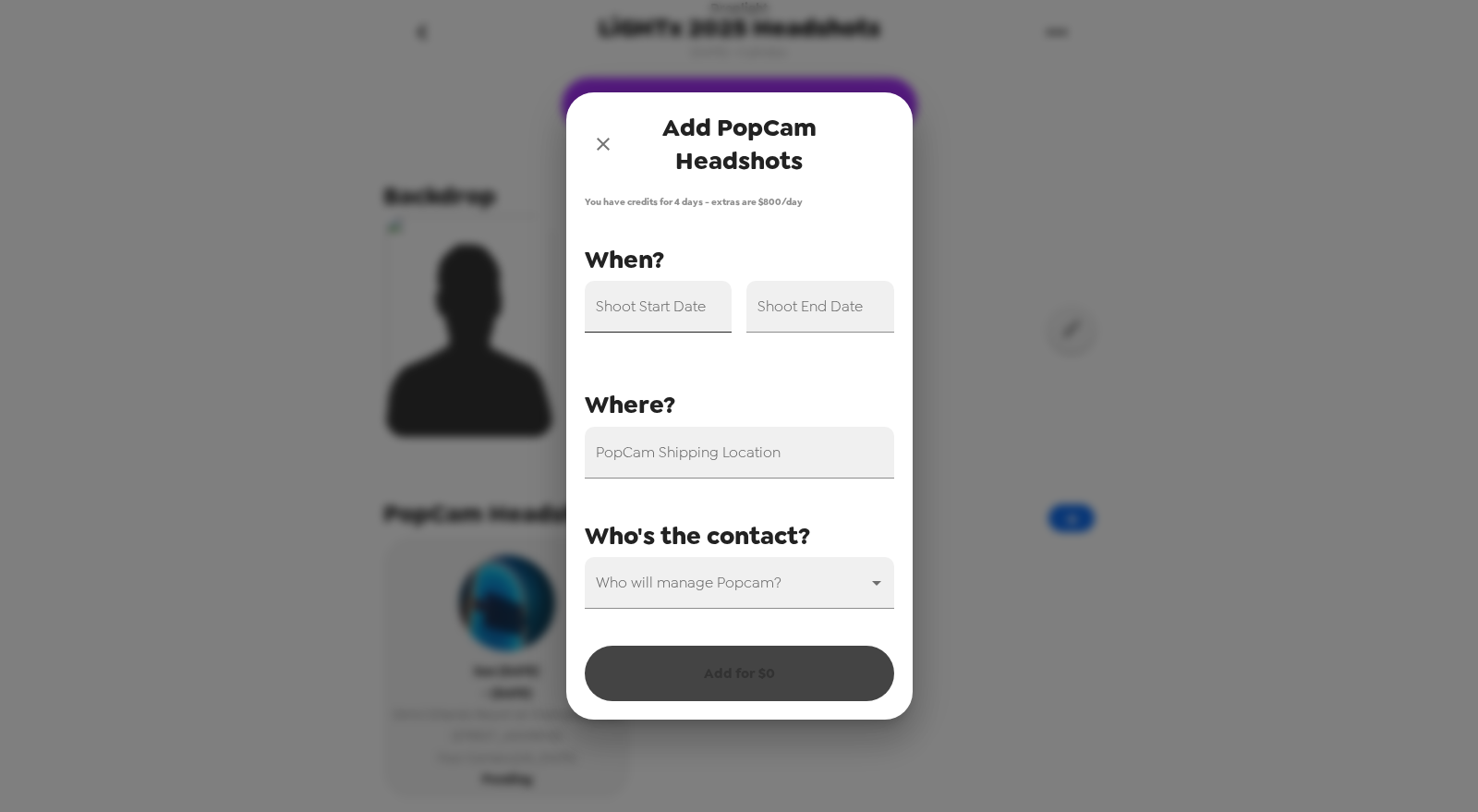
click at [672, 309] on div "Shoot Start Date" at bounding box center [658, 306] width 148 height 51
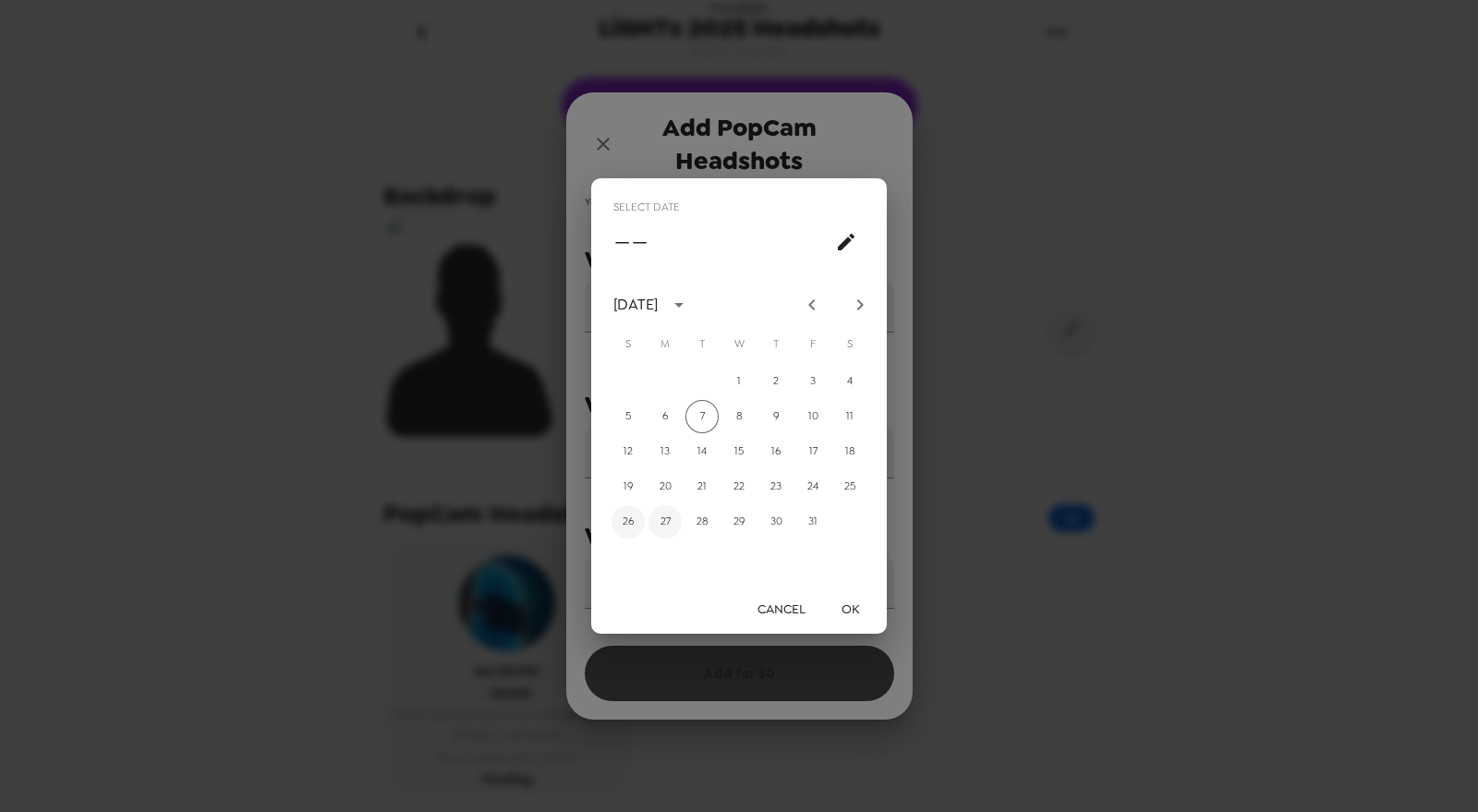
click at [632, 522] on button "26" at bounding box center [628, 521] width 33 height 33
type input "[DATE]"
click at [856, 601] on button "OK" at bounding box center [849, 609] width 59 height 34
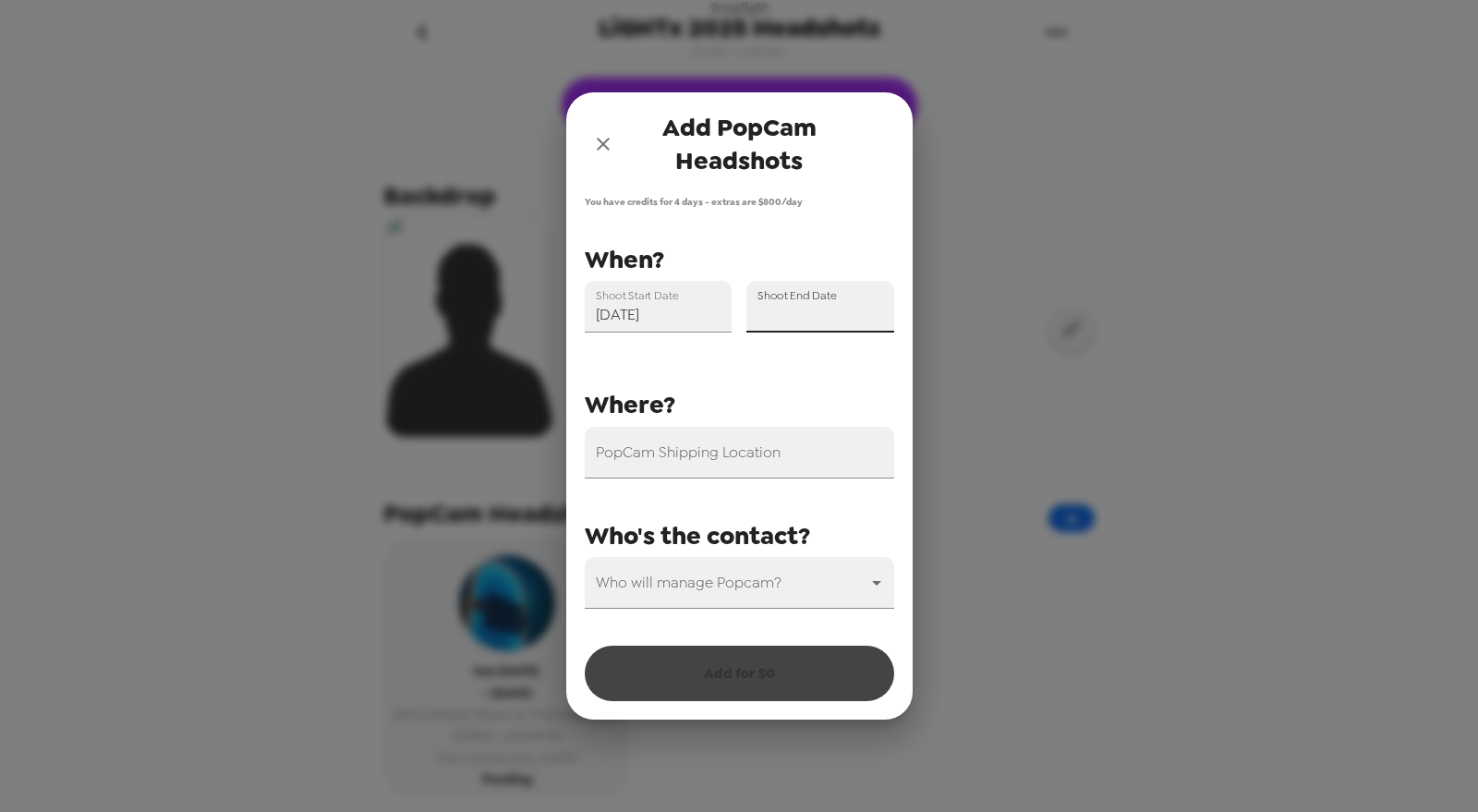
click at [790, 310] on input "Shoot End Date" at bounding box center [820, 306] width 148 height 51
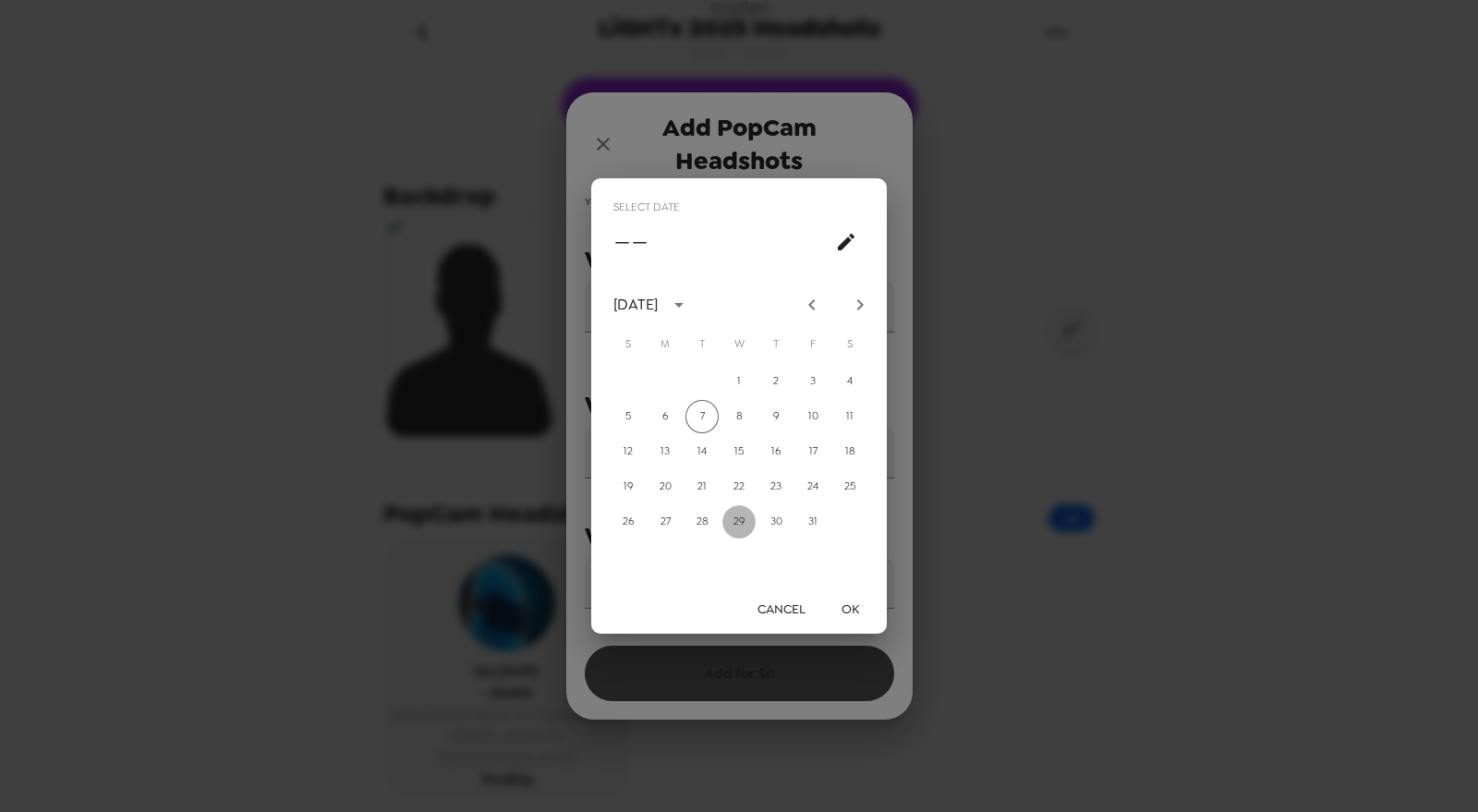
drag, startPoint x: 748, startPoint y: 518, endPoint x: 849, endPoint y: 611, distance: 137.3
click at [749, 522] on button "29" at bounding box center [739, 521] width 33 height 33
type input "[DATE]"
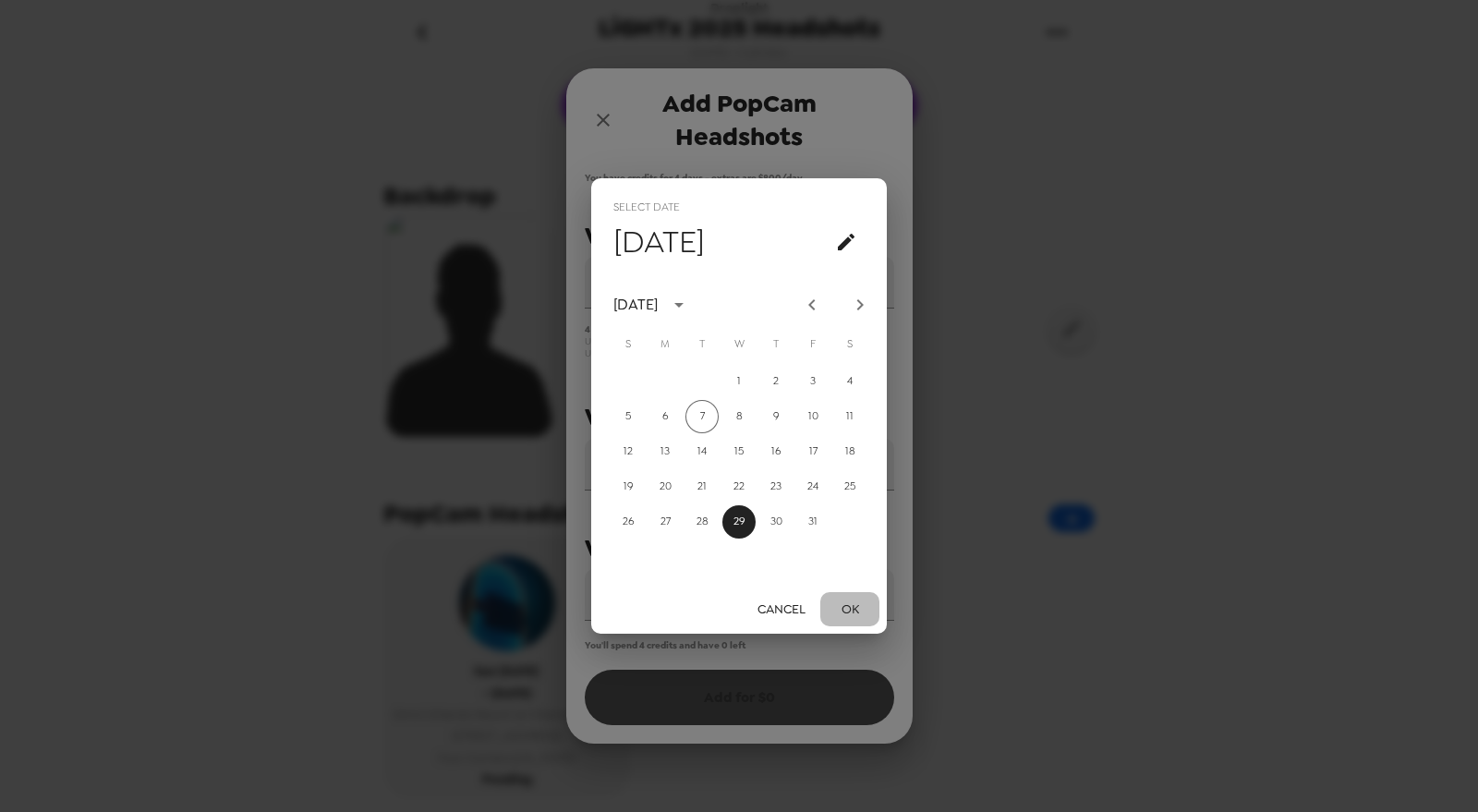
drag, startPoint x: 854, startPoint y: 612, endPoint x: 820, endPoint y: 603, distance: 35.2
click at [852, 612] on button "OK" at bounding box center [849, 609] width 59 height 34
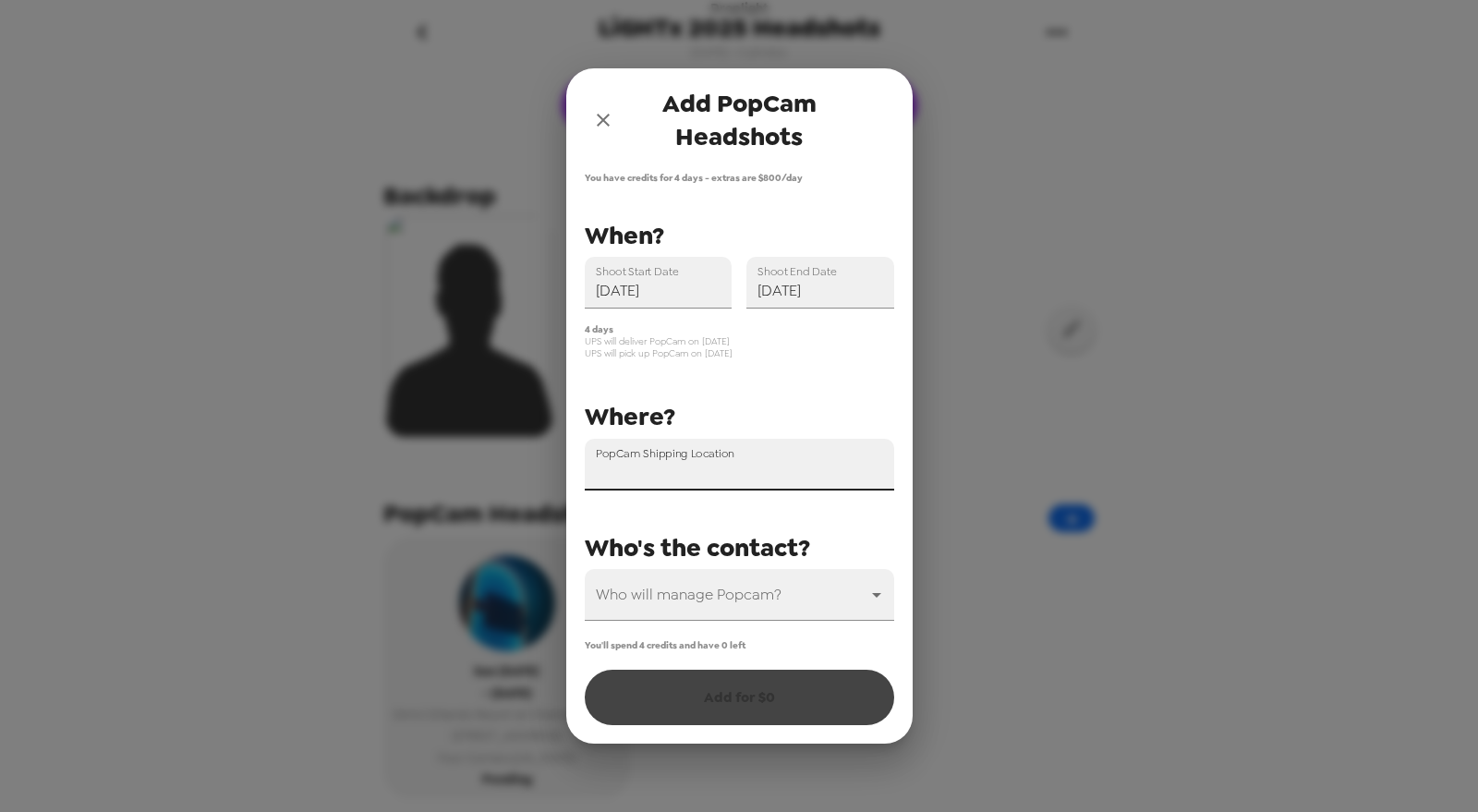
click at [736, 451] on div "PopCam Shipping Location" at bounding box center [739, 464] width 309 height 51
paste input "Omni Orlando Resort at ChampionsGate"
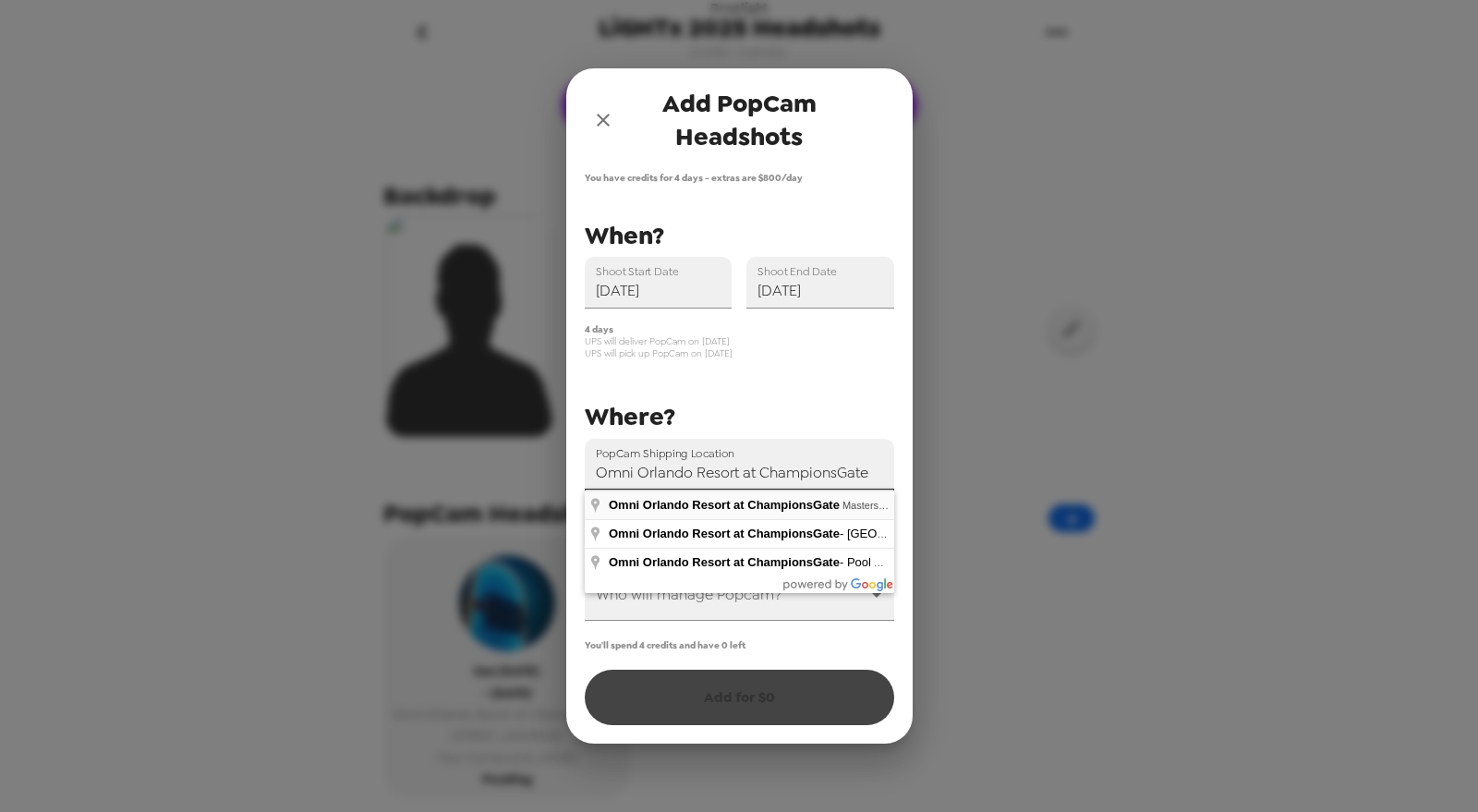
type input "Omni Orlando Resort at ChampionsGate, [GEOGRAPHIC_DATA], ChampionsGate, [GEOGRA…"
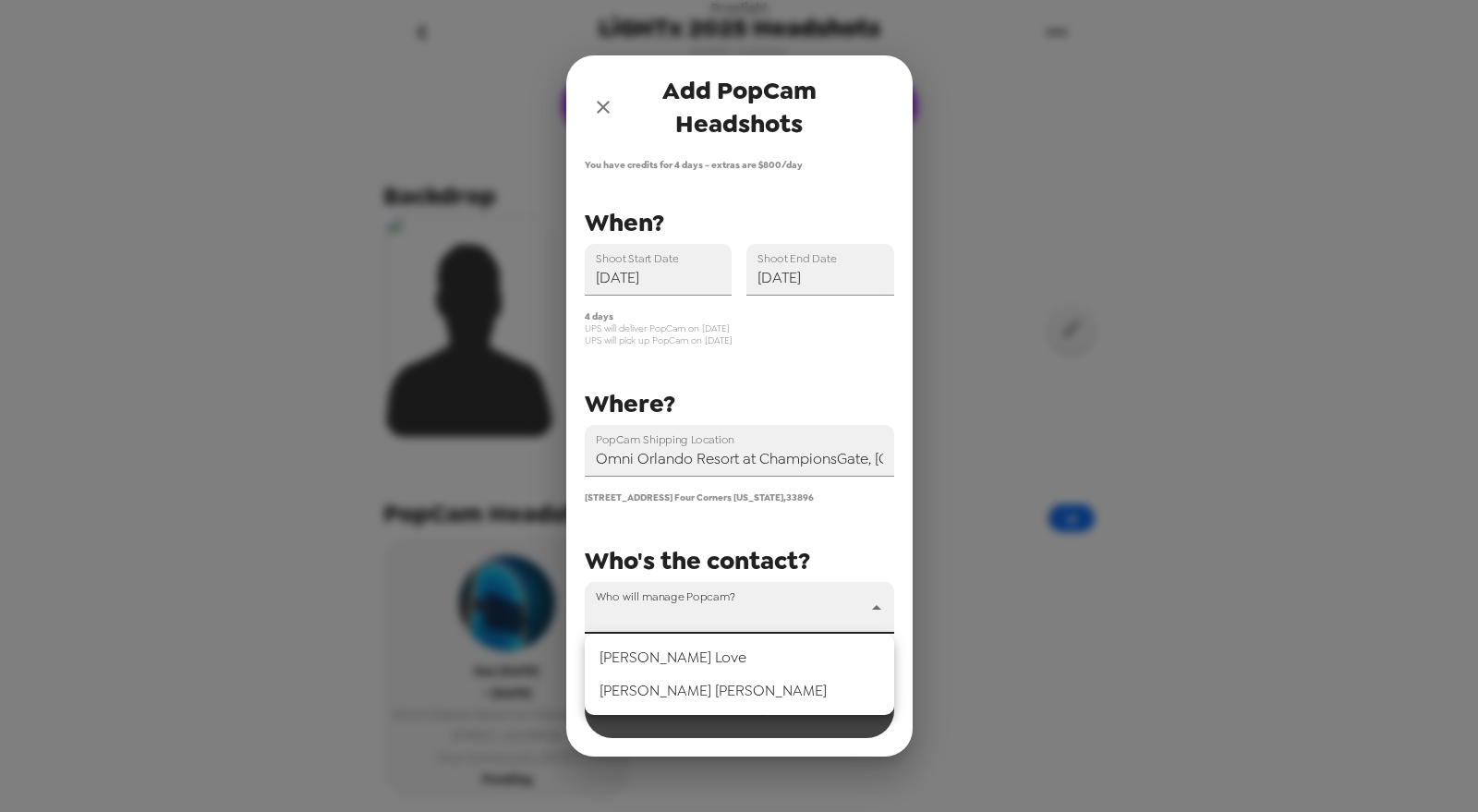
click at [785, 611] on body "Droplight LiGHTx 2025 Headshots [DATE] • 0 photos Upload headshots Backdrop Pop…" at bounding box center [739, 406] width 1478 height 812
click at [759, 680] on li "[PERSON_NAME]" at bounding box center [739, 691] width 309 height 33
type input "70794"
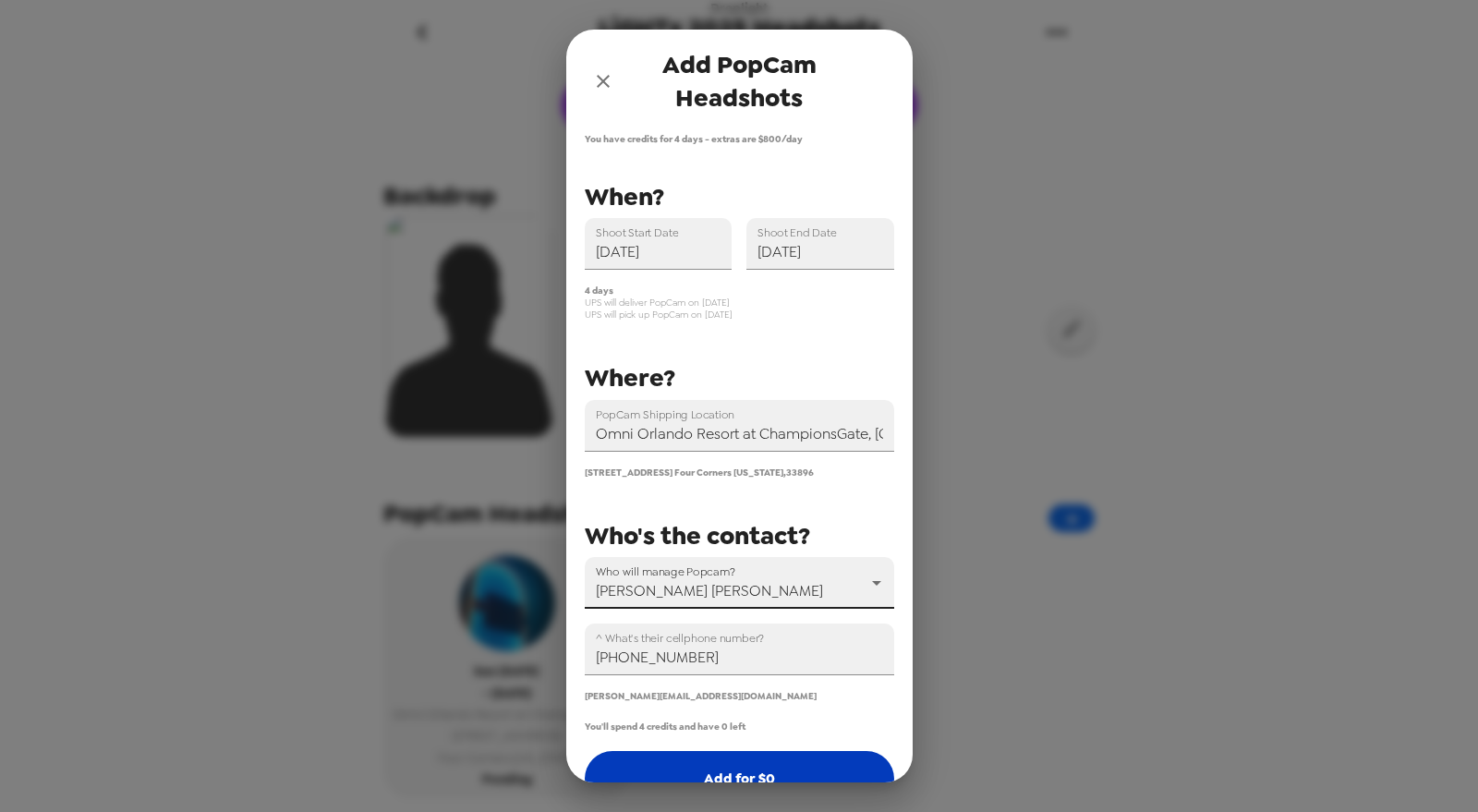
click at [759, 770] on button "Add for $ 0" at bounding box center [739, 778] width 309 height 55
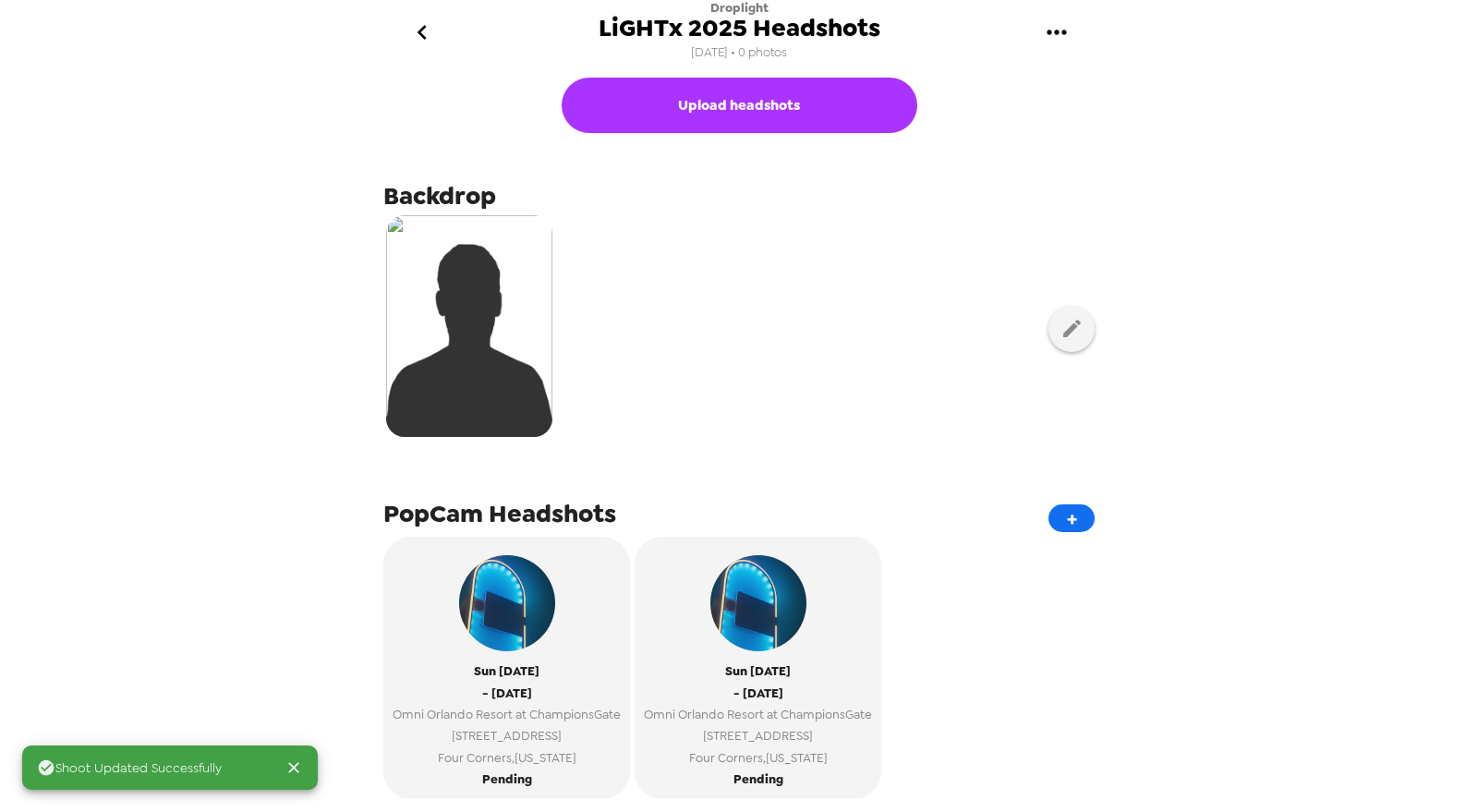
click at [434, 29] on icon "go back" at bounding box center [422, 32] width 30 height 30
